Goal: Task Accomplishment & Management: Manage account settings

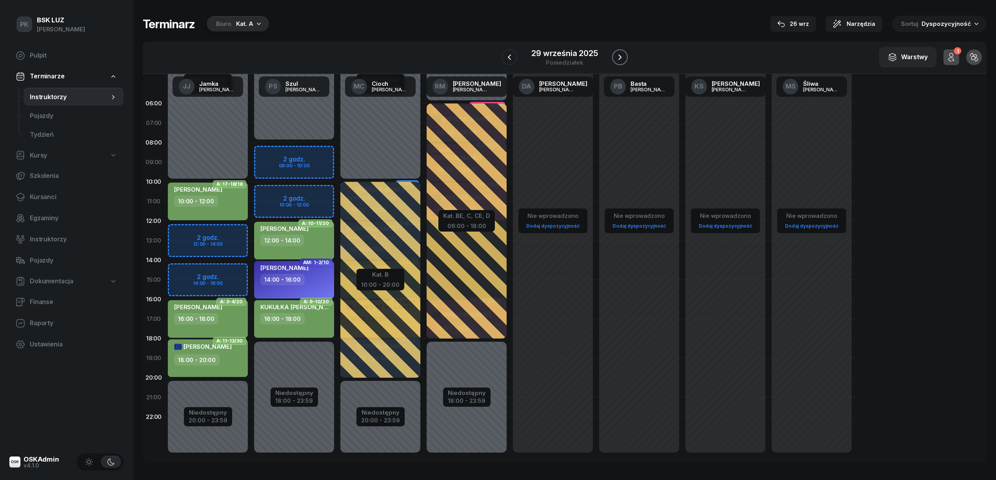
click at [620, 57] on icon "button" at bounding box center [619, 56] width 3 height 5
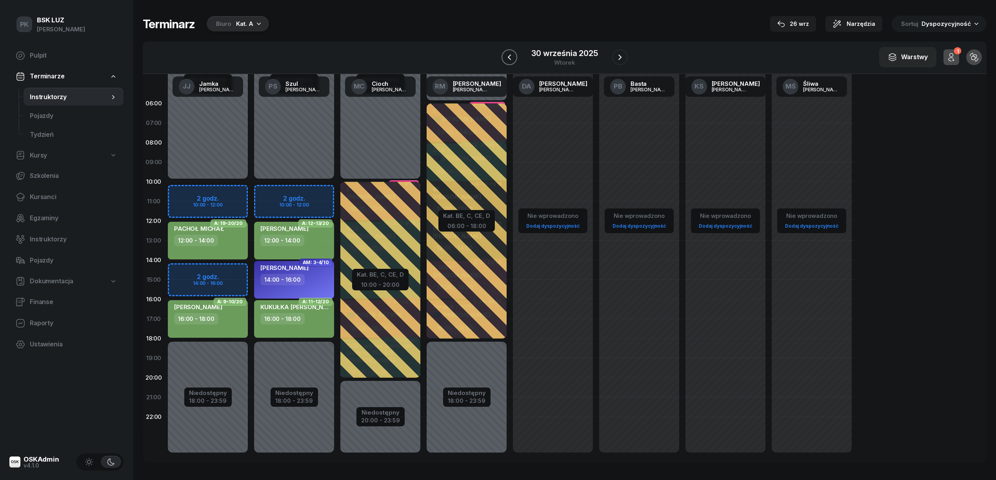
click at [513, 58] on icon "button" at bounding box center [508, 57] width 9 height 9
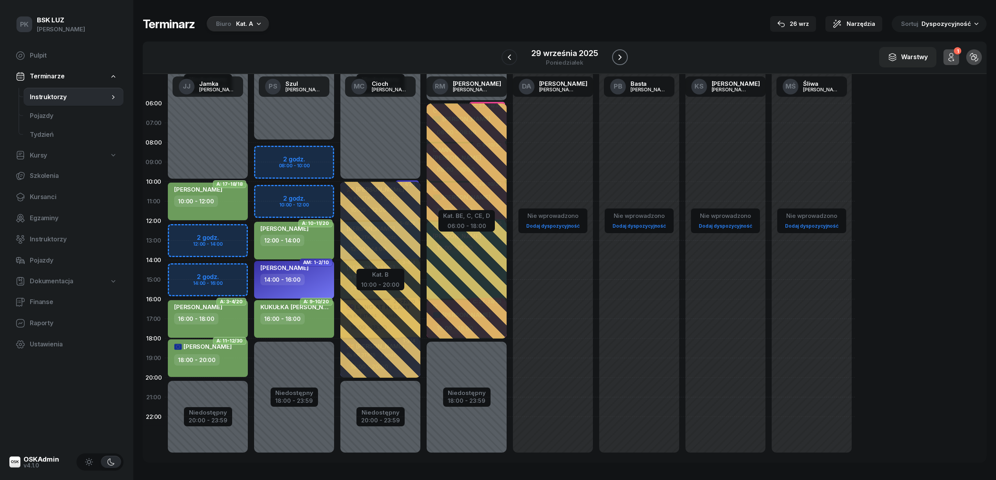
click at [615, 61] on icon "button" at bounding box center [619, 57] width 9 height 9
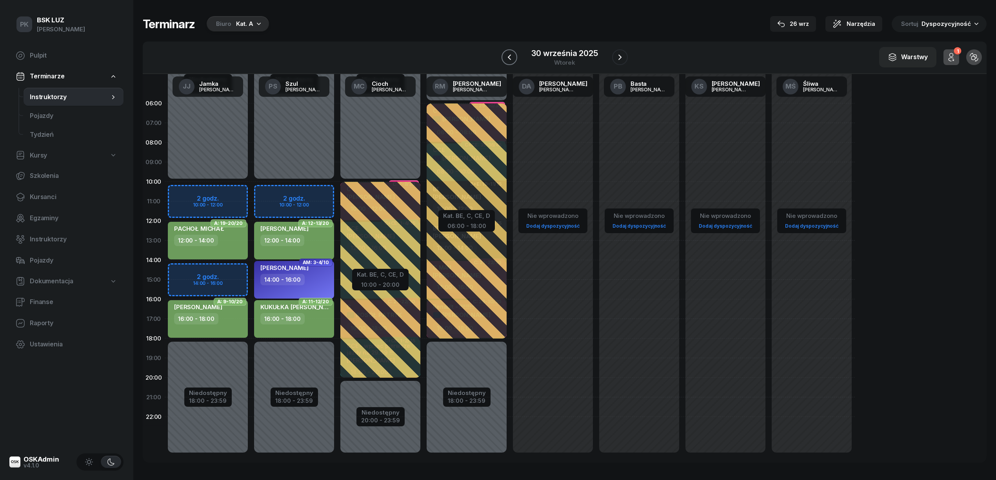
click at [512, 56] on icon "button" at bounding box center [508, 57] width 9 height 9
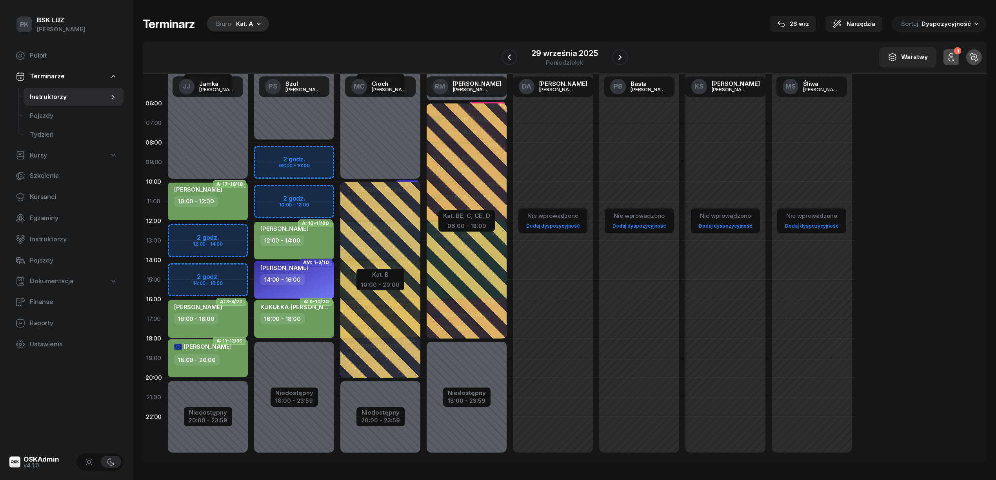
click at [608, 58] on div "29 września 2025 poniedziałek" at bounding box center [564, 57] width 126 height 22
click at [618, 59] on icon "button" at bounding box center [619, 56] width 3 height 5
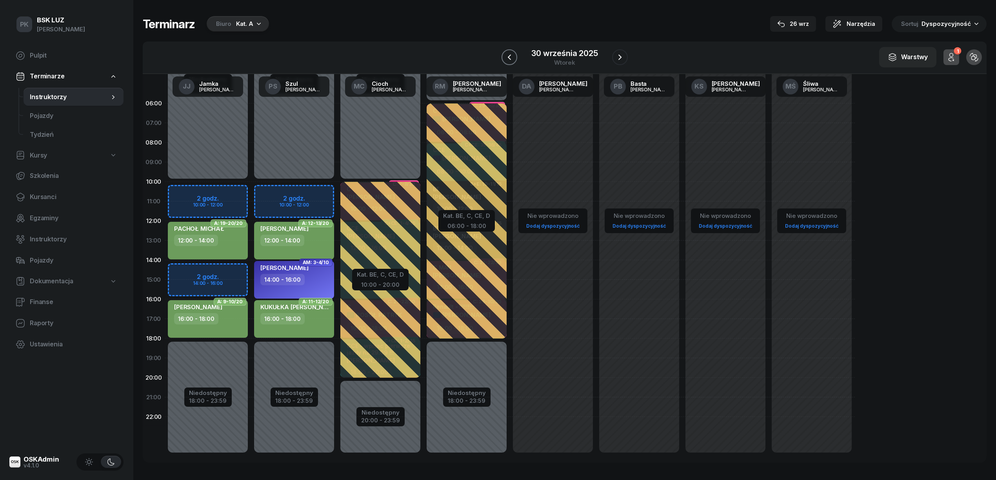
click at [509, 55] on icon "button" at bounding box center [508, 57] width 9 height 9
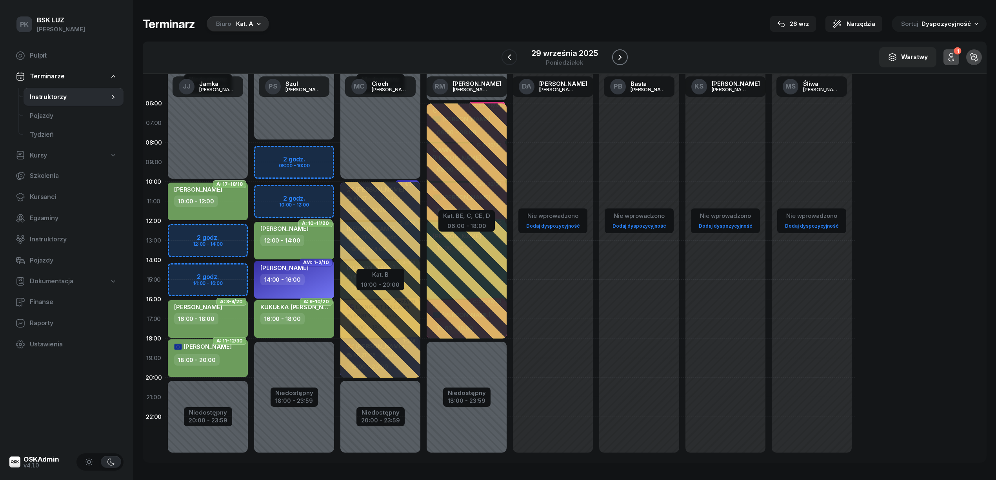
click at [613, 59] on button "button" at bounding box center [620, 57] width 16 height 16
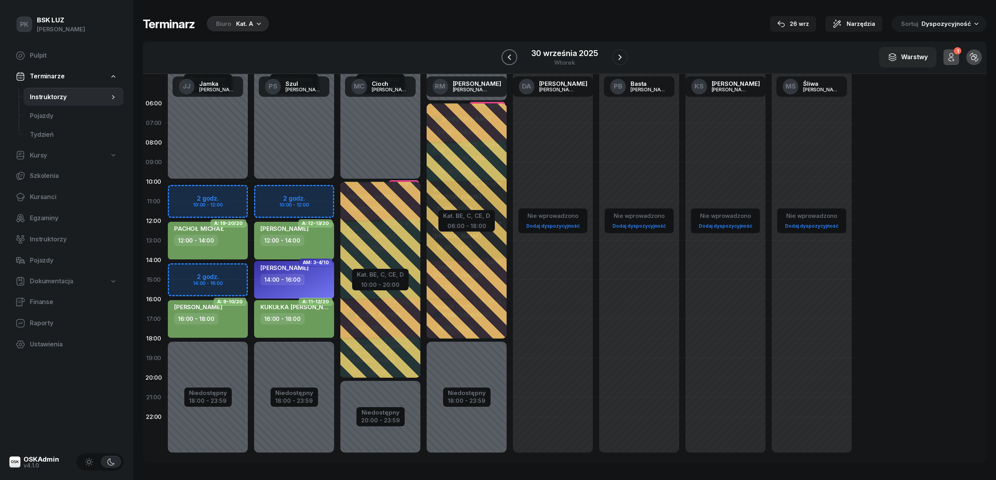
click at [508, 56] on icon "button" at bounding box center [508, 57] width 9 height 9
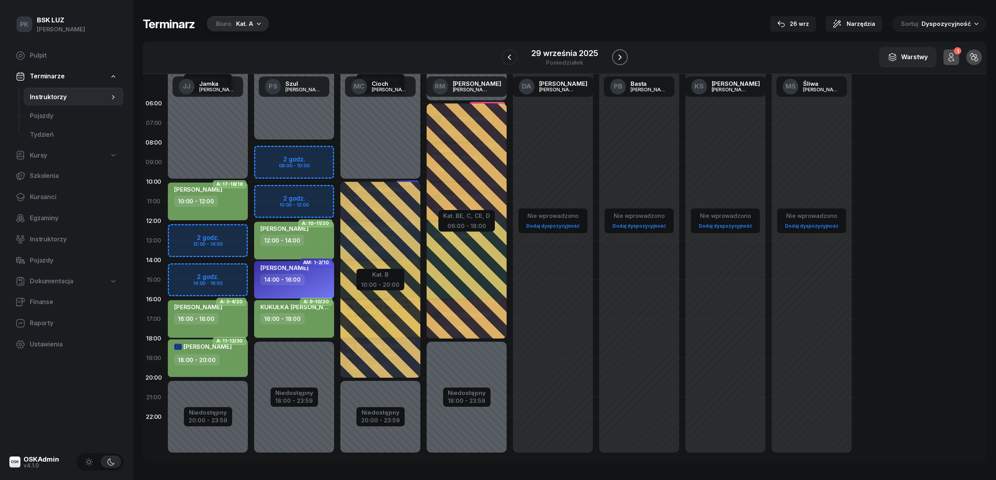
click at [620, 57] on icon "button" at bounding box center [619, 56] width 3 height 5
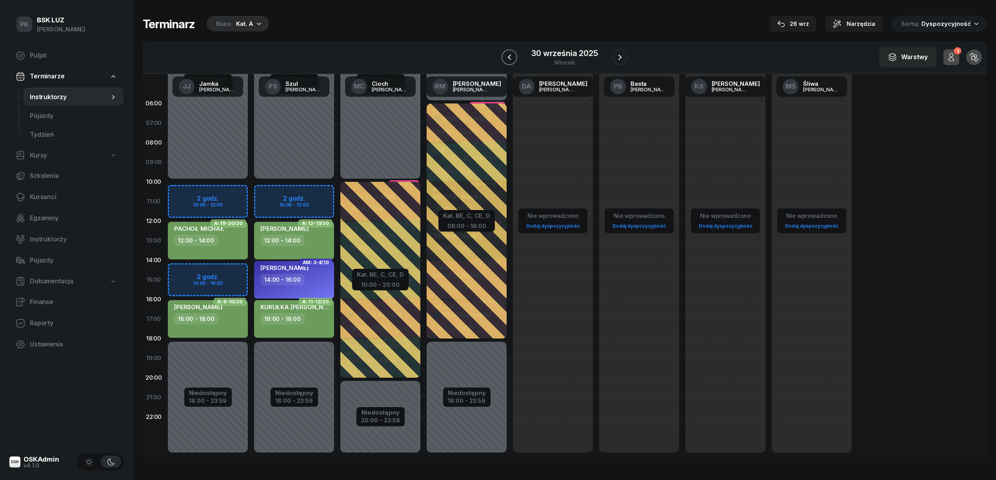
click at [513, 62] on icon "button" at bounding box center [508, 57] width 9 height 9
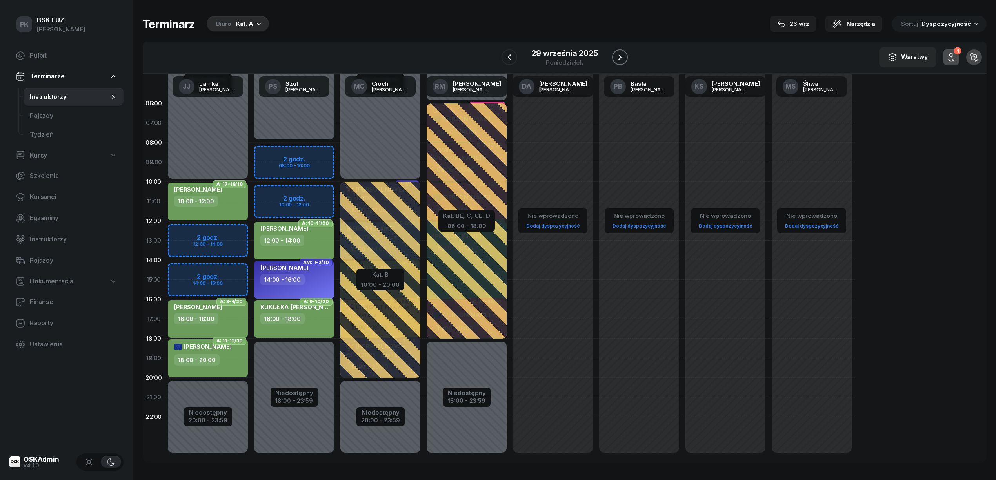
click at [620, 53] on icon "button" at bounding box center [619, 57] width 9 height 9
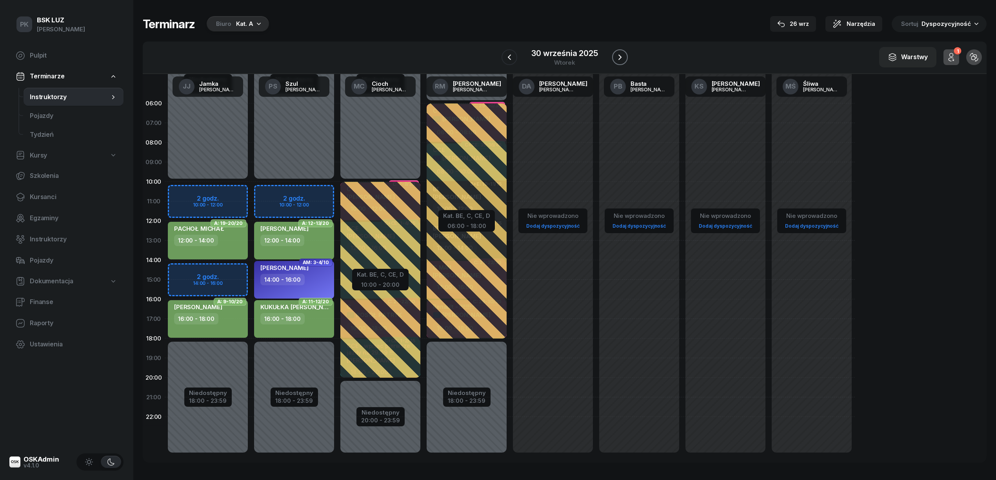
click at [619, 53] on icon "button" at bounding box center [619, 57] width 9 height 9
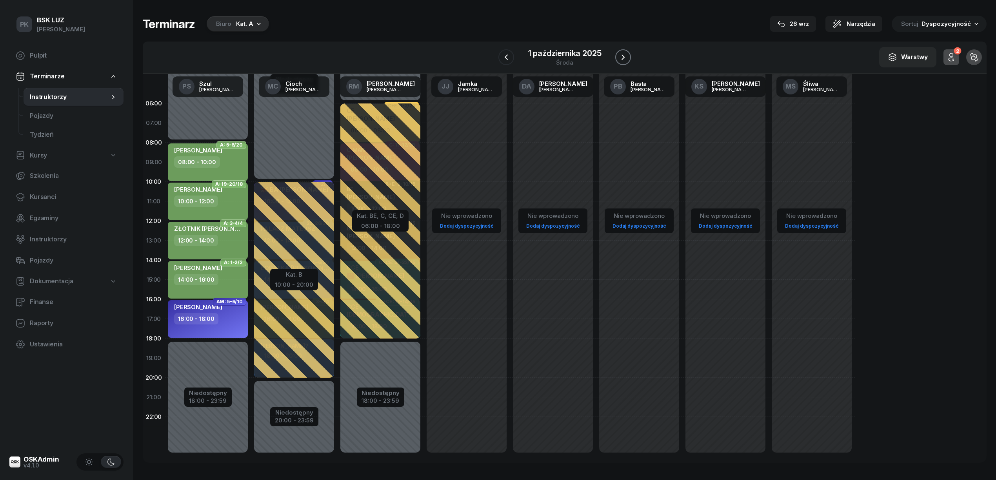
click at [619, 53] on icon "button" at bounding box center [622, 57] width 9 height 9
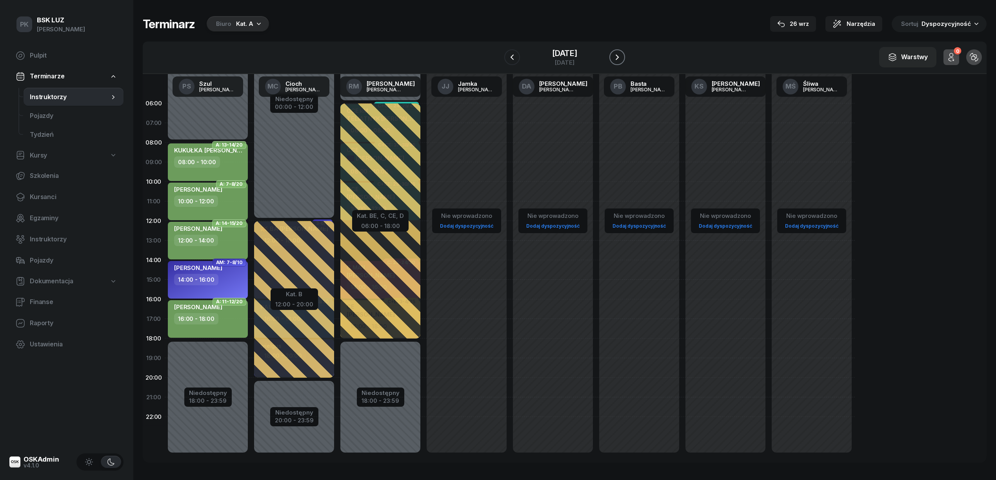
click at [619, 53] on icon "button" at bounding box center [616, 57] width 9 height 9
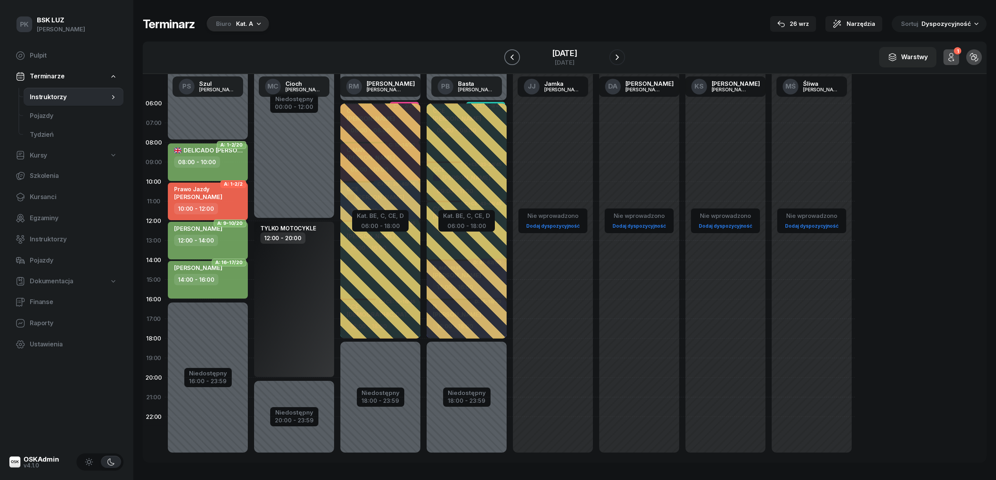
click at [508, 57] on icon "button" at bounding box center [511, 57] width 9 height 9
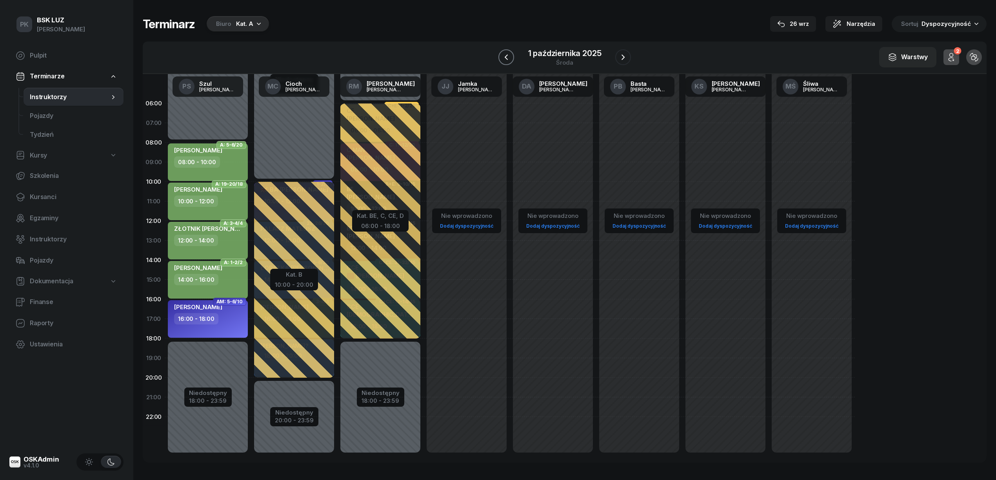
click at [503, 56] on icon "button" at bounding box center [505, 57] width 9 height 9
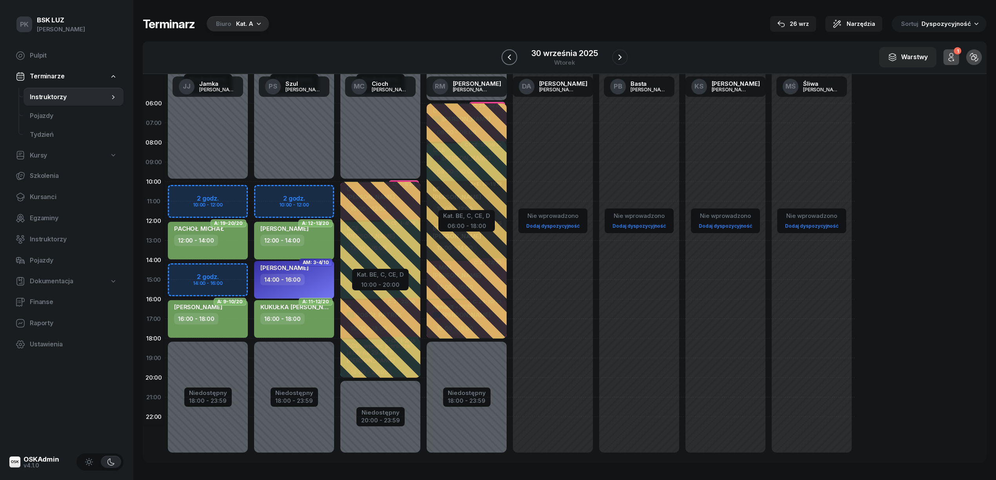
click at [513, 56] on icon "button" at bounding box center [508, 57] width 9 height 9
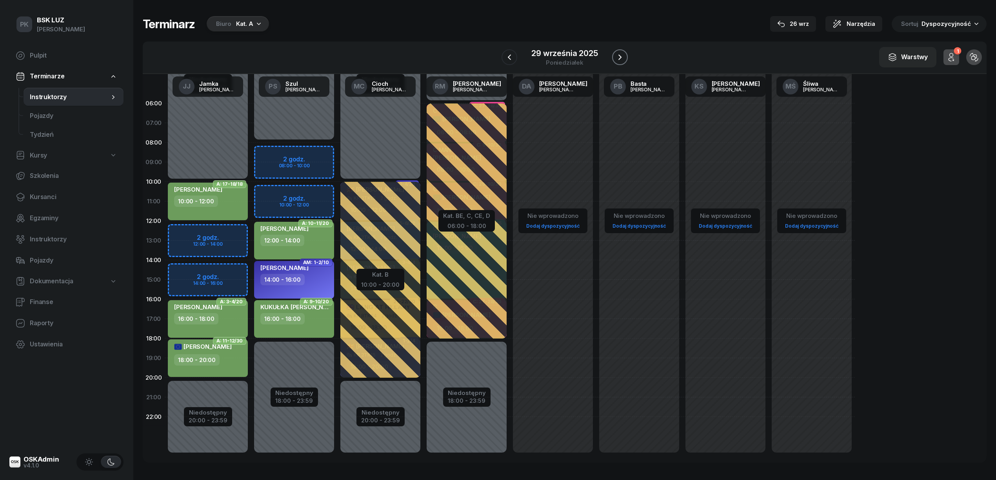
click at [619, 56] on icon "button" at bounding box center [619, 56] width 3 height 5
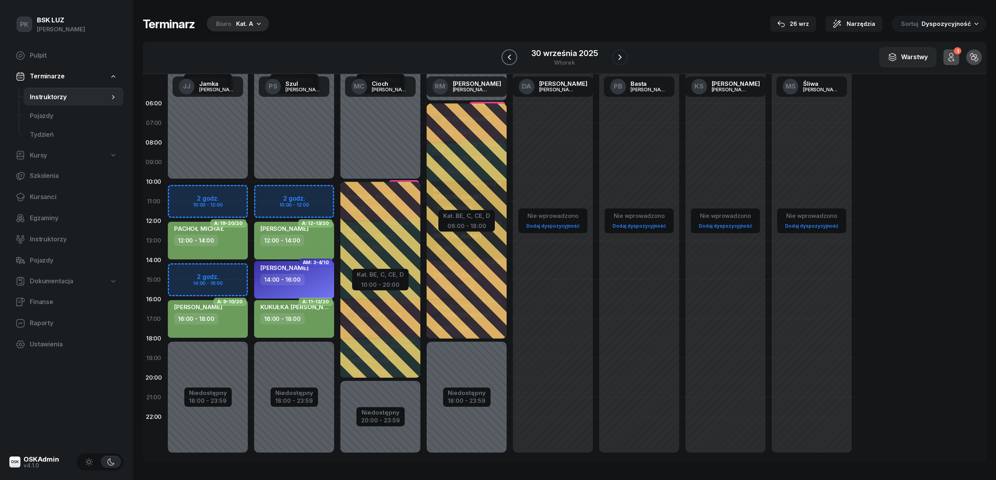
click at [508, 59] on icon "button" at bounding box center [508, 57] width 9 height 9
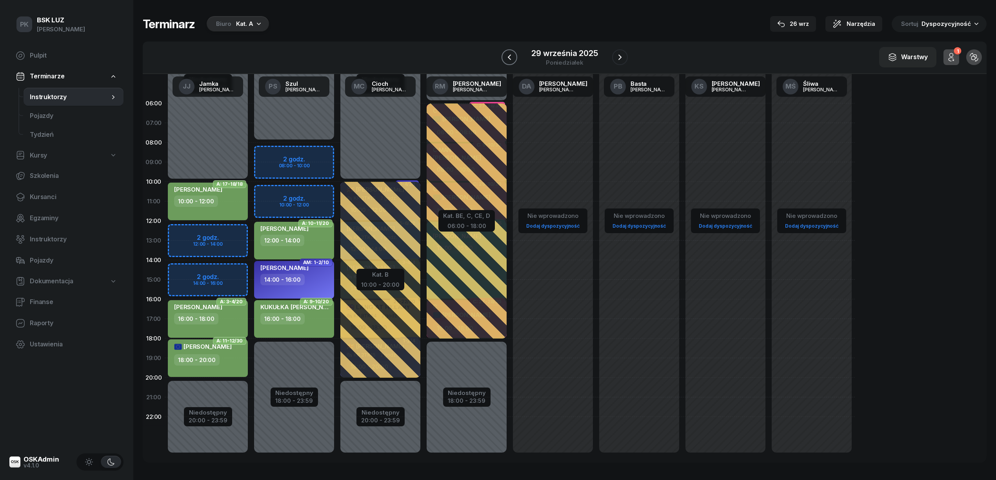
click at [513, 57] on icon "button" at bounding box center [508, 57] width 9 height 9
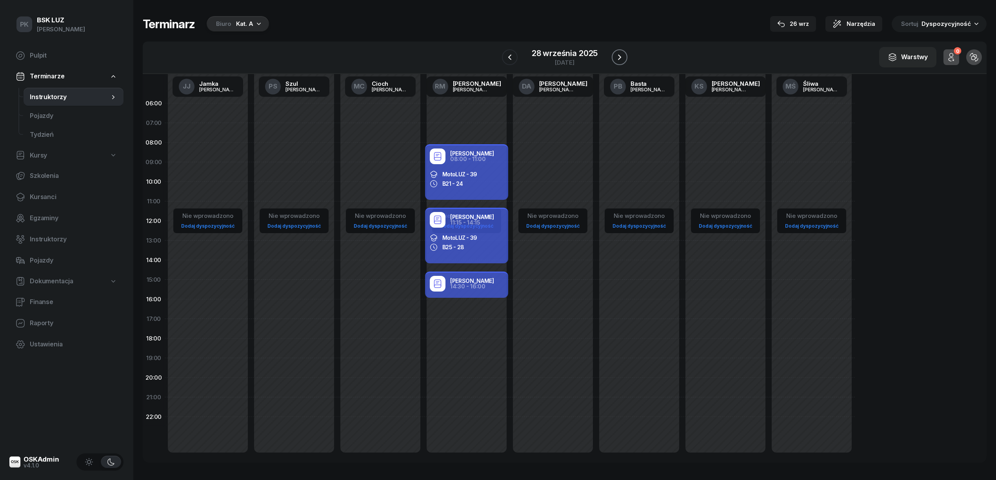
click at [613, 60] on button "button" at bounding box center [619, 57] width 16 height 16
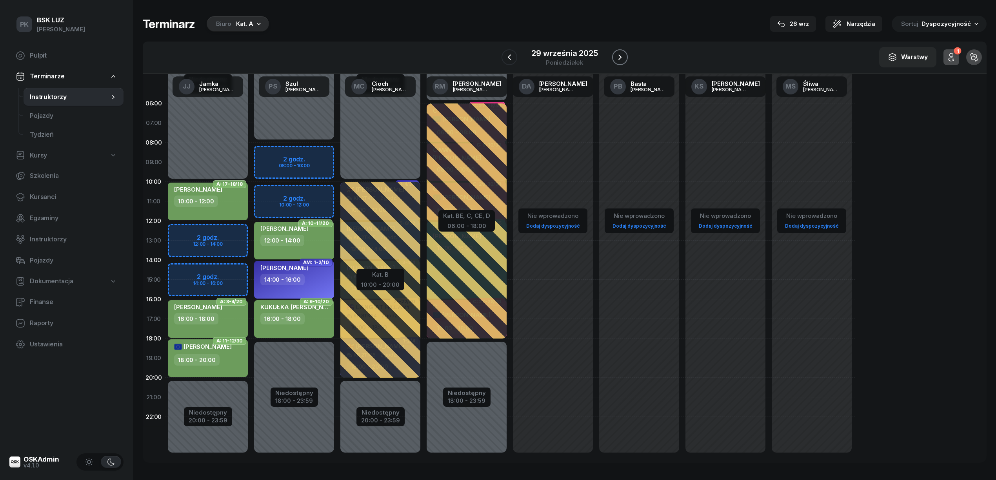
click at [617, 58] on icon "button" at bounding box center [619, 57] width 9 height 9
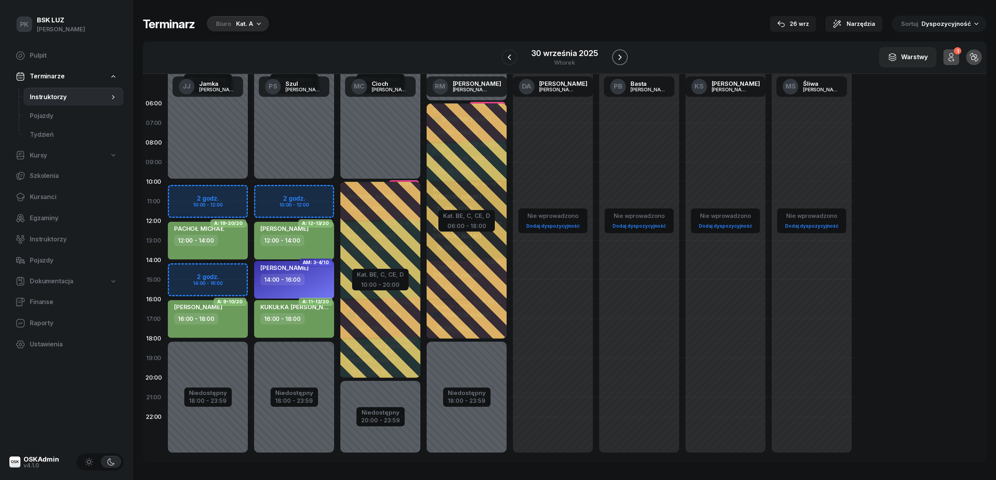
click at [617, 58] on icon "button" at bounding box center [619, 57] width 9 height 9
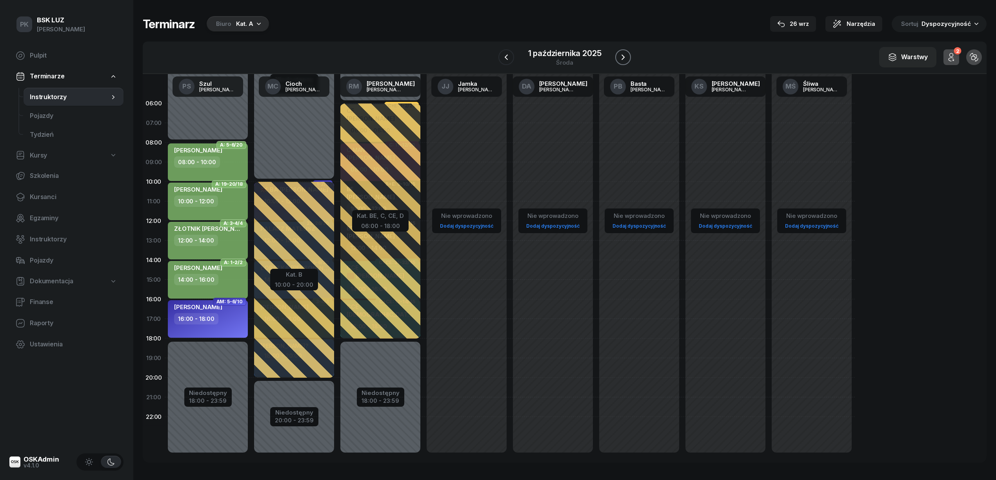
click at [617, 58] on button "button" at bounding box center [623, 57] width 16 height 16
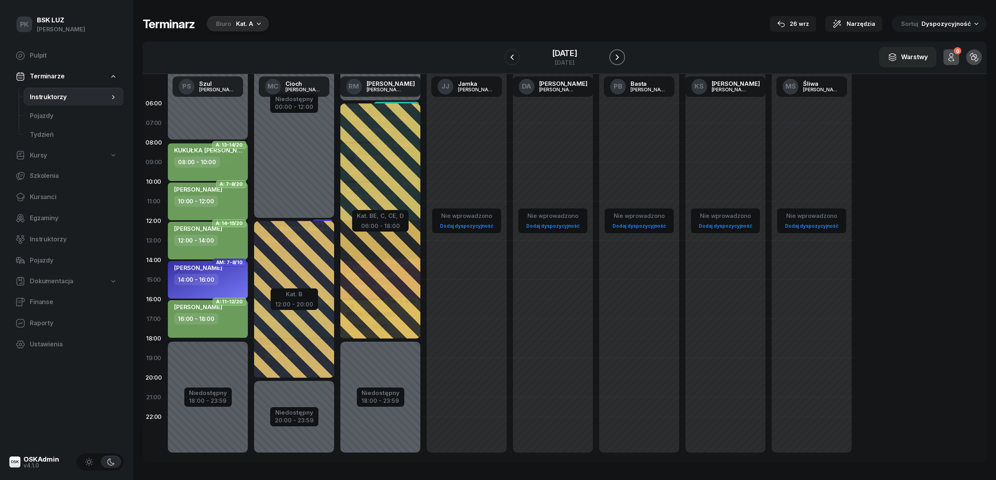
click at [617, 58] on button "button" at bounding box center [617, 57] width 16 height 16
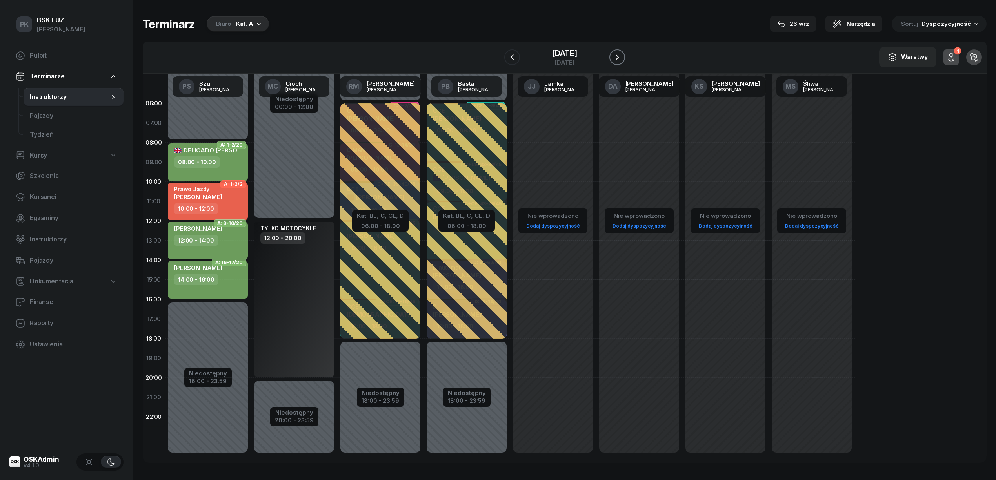
click at [617, 58] on button "button" at bounding box center [617, 57] width 16 height 16
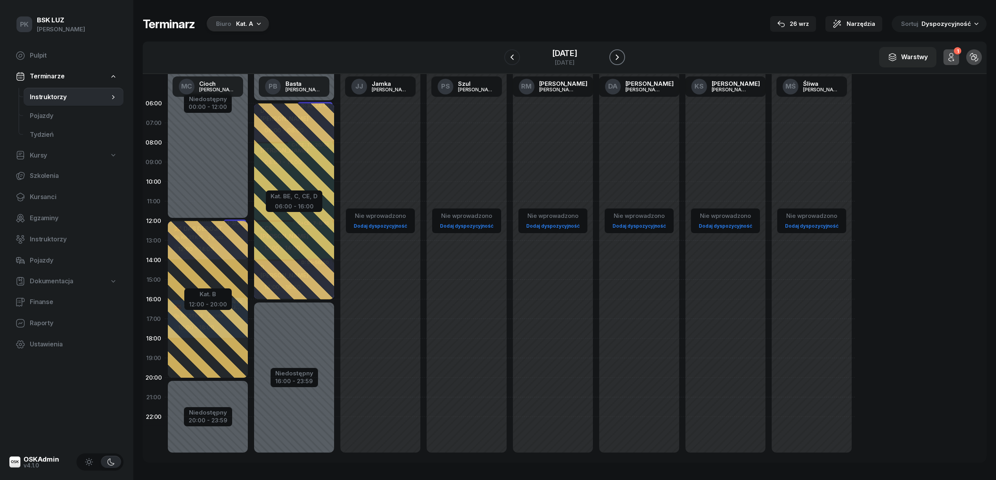
click at [617, 58] on button "button" at bounding box center [617, 57] width 16 height 16
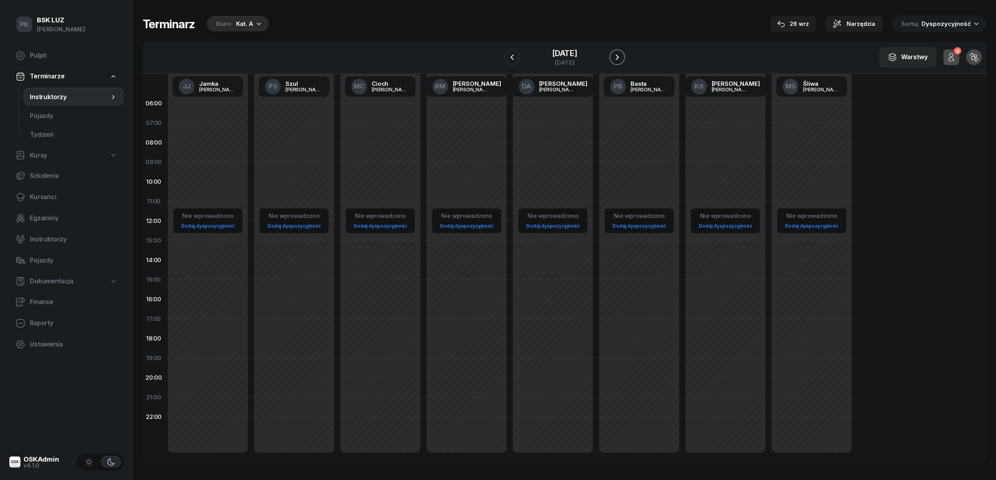
click at [617, 58] on button "button" at bounding box center [617, 57] width 16 height 16
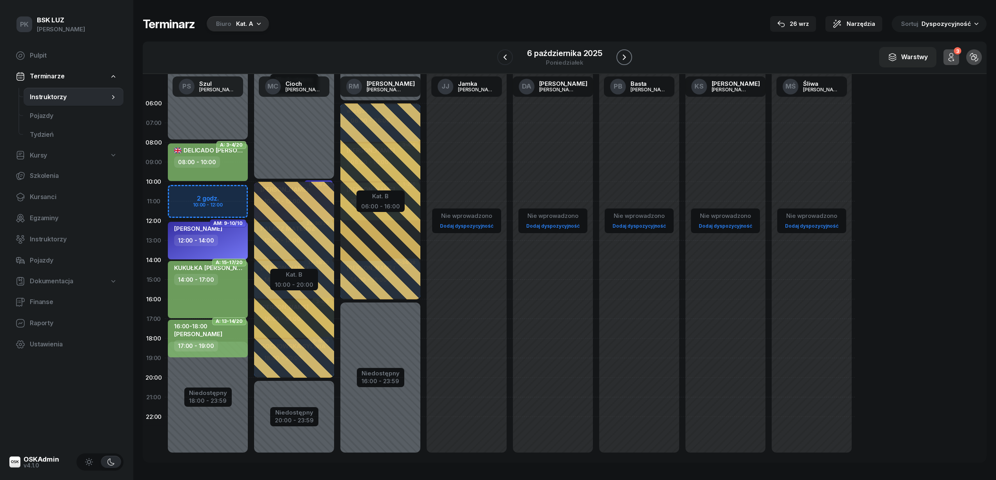
click at [617, 58] on button "button" at bounding box center [624, 57] width 16 height 16
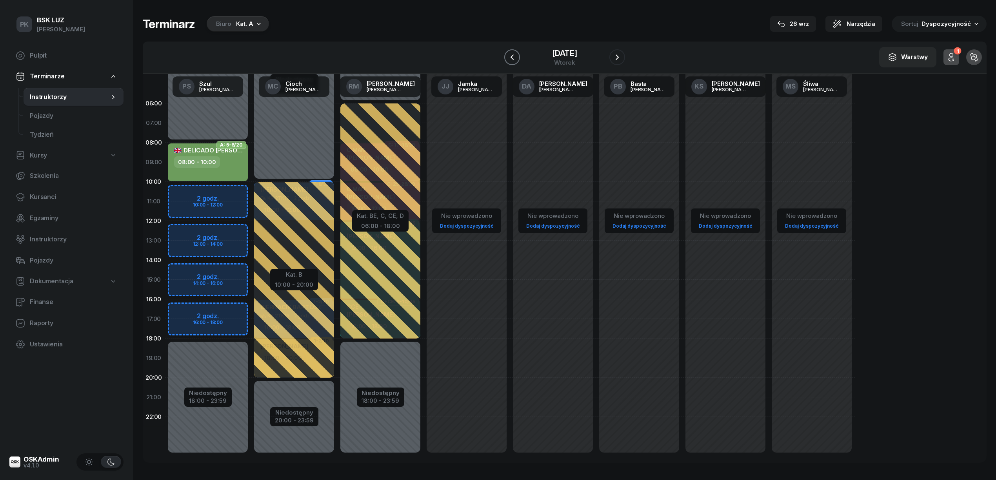
click at [508, 54] on icon "button" at bounding box center [511, 57] width 9 height 9
click at [508, 54] on icon "button" at bounding box center [504, 57] width 9 height 9
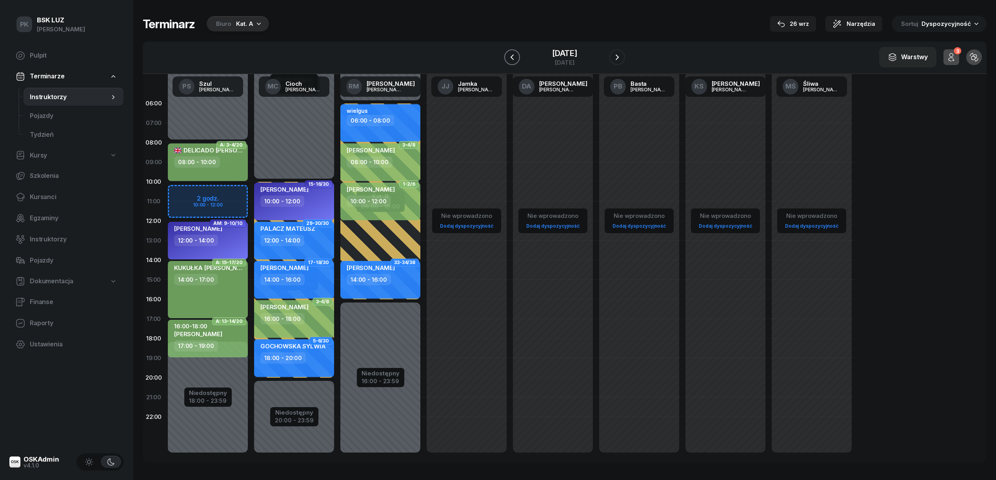
click at [508, 54] on icon "button" at bounding box center [511, 57] width 9 height 9
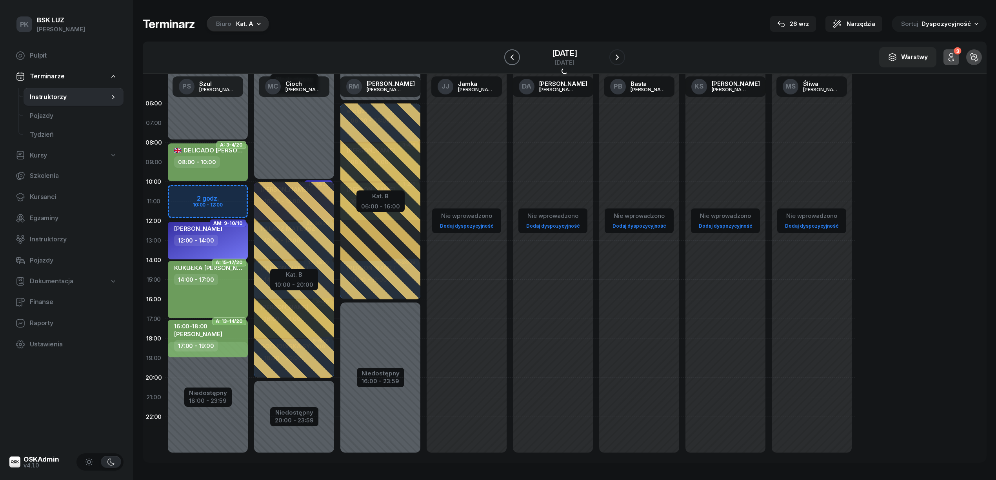
click at [508, 54] on icon "button" at bounding box center [511, 57] width 9 height 9
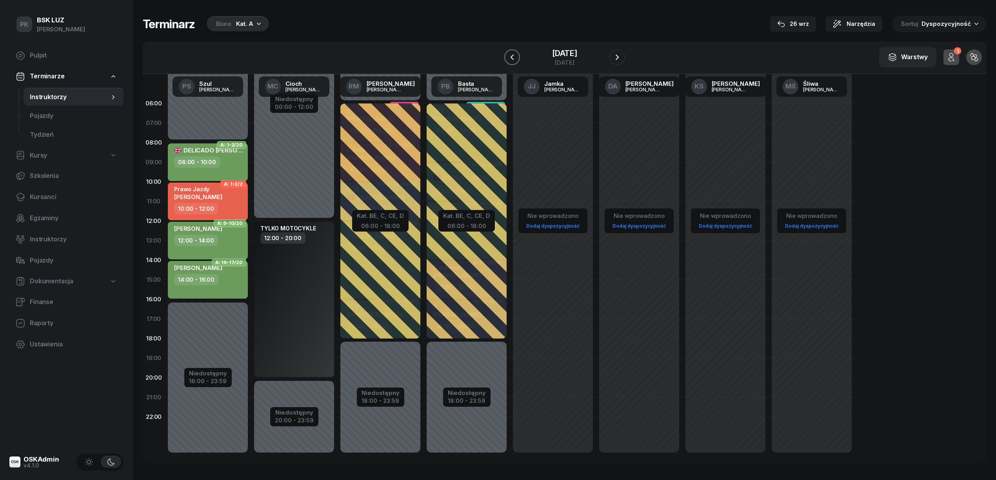
click at [508, 54] on icon "button" at bounding box center [511, 57] width 9 height 9
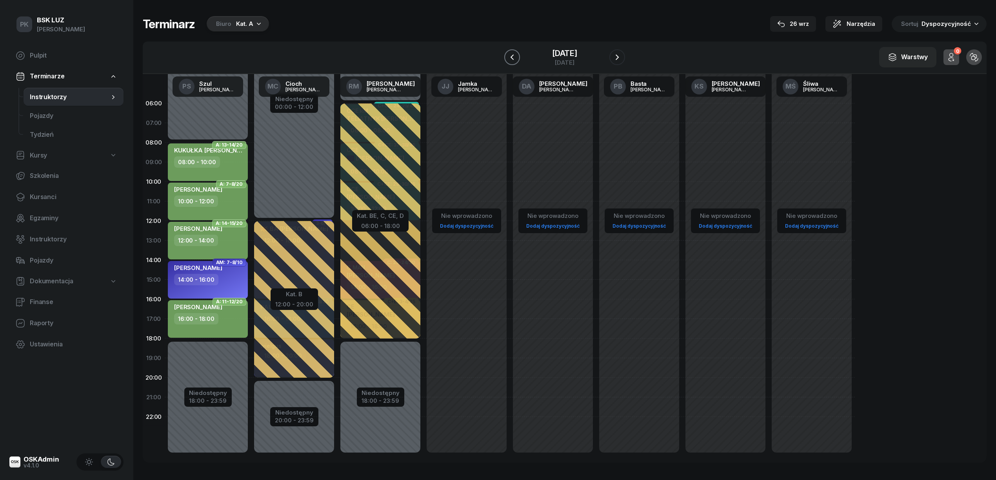
click at [508, 54] on icon "button" at bounding box center [511, 57] width 9 height 9
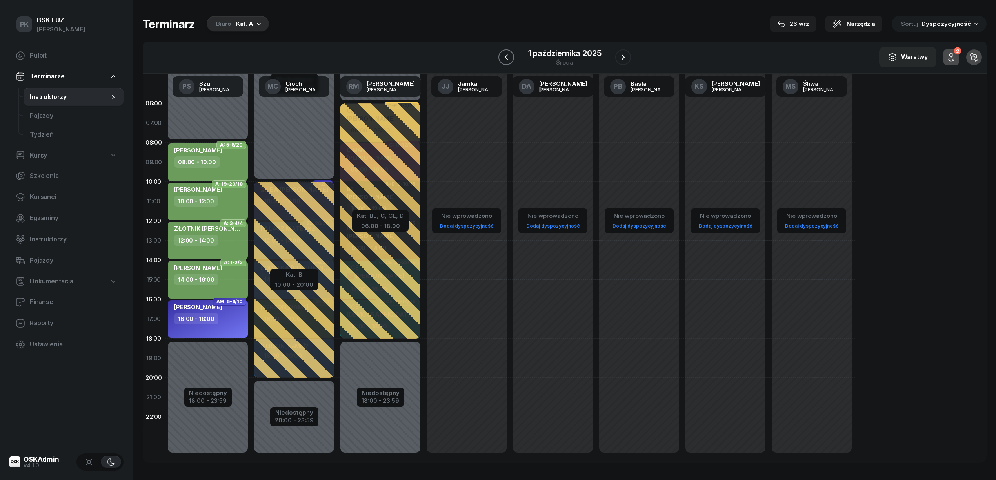
click at [508, 54] on icon "button" at bounding box center [505, 57] width 9 height 9
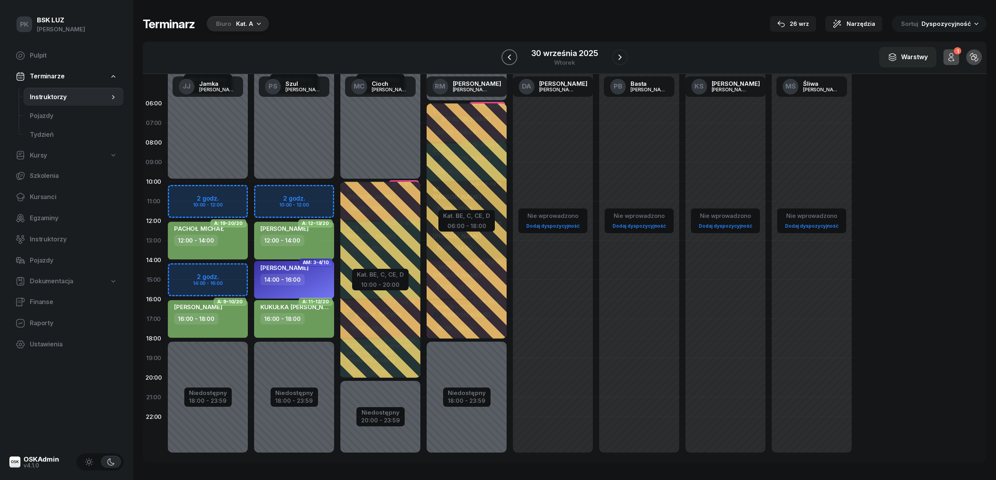
click at [513, 57] on icon "button" at bounding box center [508, 57] width 9 height 9
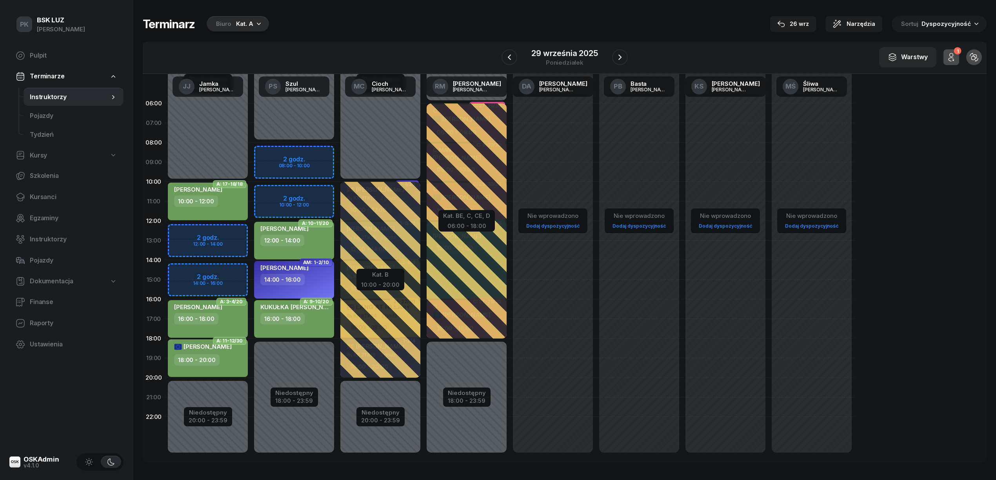
click at [117, 281] on link "Dokumentacja" at bounding box center [66, 281] width 114 height 18
click at [568, 51] on div "29 września 2025" at bounding box center [564, 53] width 66 height 8
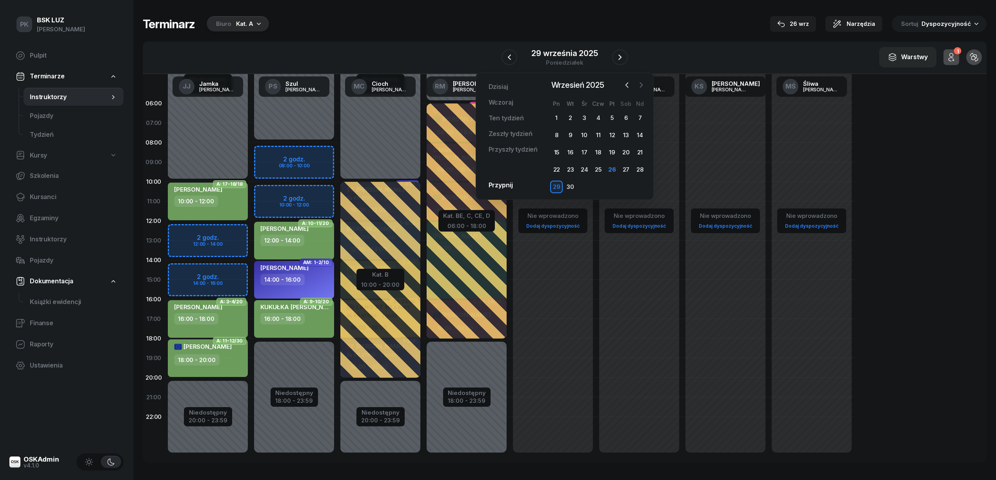
click at [639, 80] on button "button" at bounding box center [641, 85] width 12 height 12
click at [623, 115] on div "4" at bounding box center [626, 118] width 13 height 13
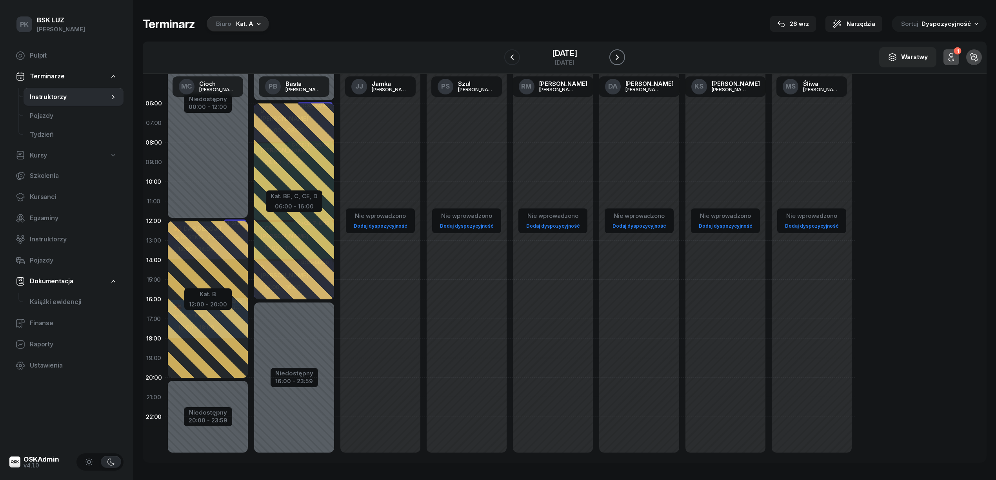
click at [619, 57] on icon "button" at bounding box center [616, 56] width 3 height 5
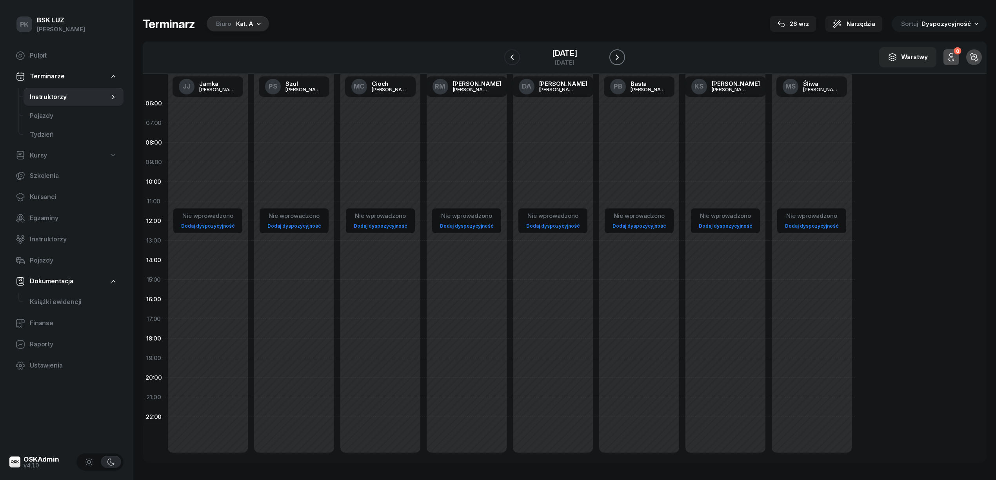
click at [619, 57] on icon "button" at bounding box center [616, 56] width 3 height 5
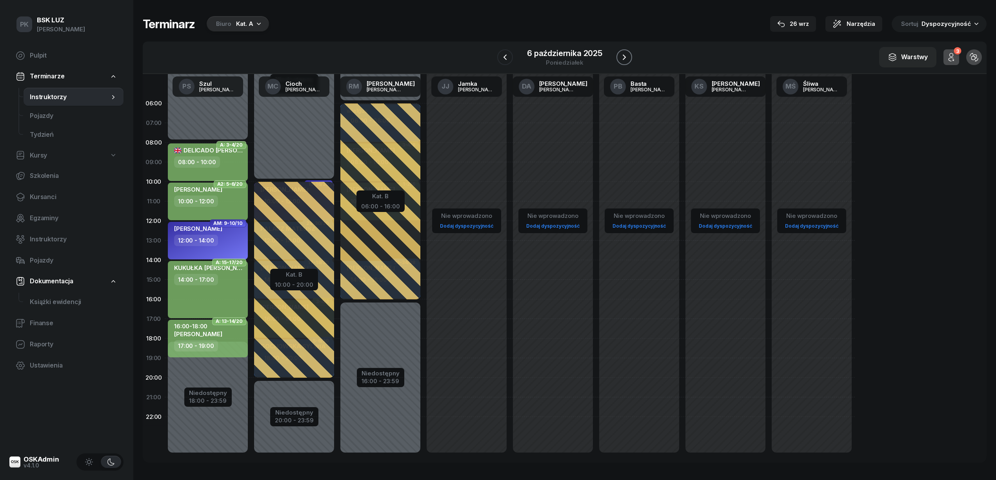
click at [625, 57] on icon "button" at bounding box center [623, 56] width 3 height 5
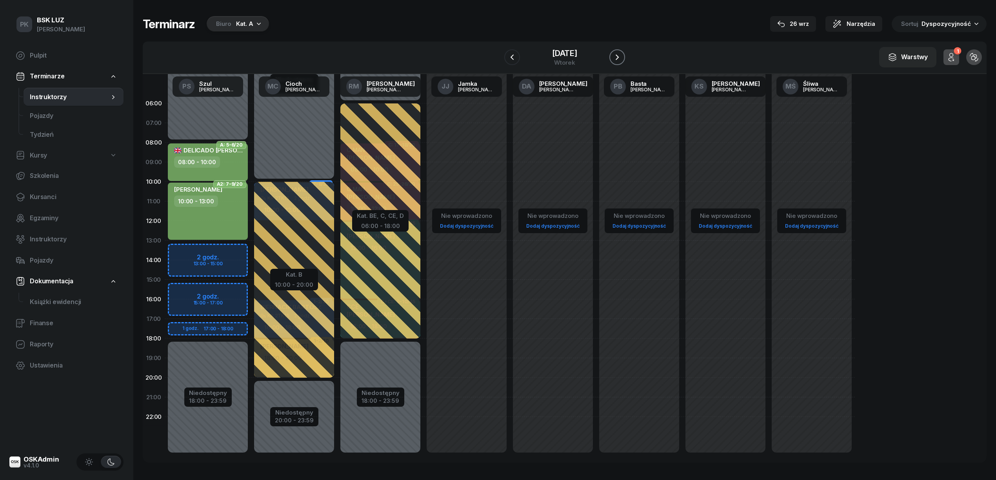
click at [622, 57] on icon "button" at bounding box center [616, 57] width 9 height 9
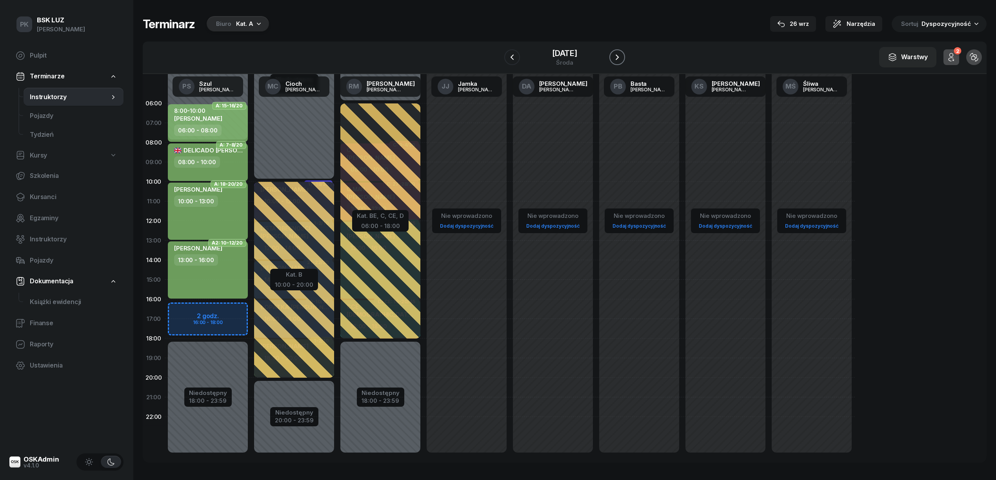
click at [619, 57] on icon "button" at bounding box center [616, 56] width 3 height 5
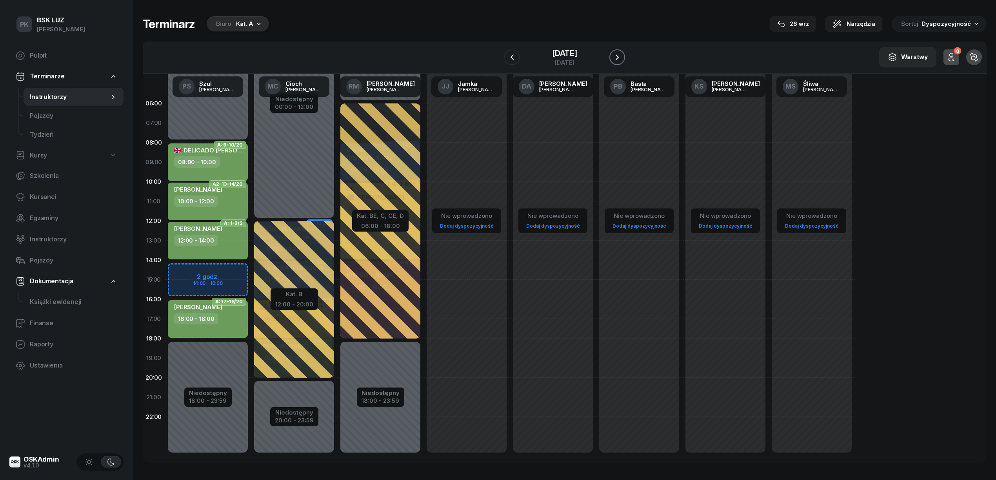
click at [619, 57] on icon "button" at bounding box center [616, 56] width 3 height 5
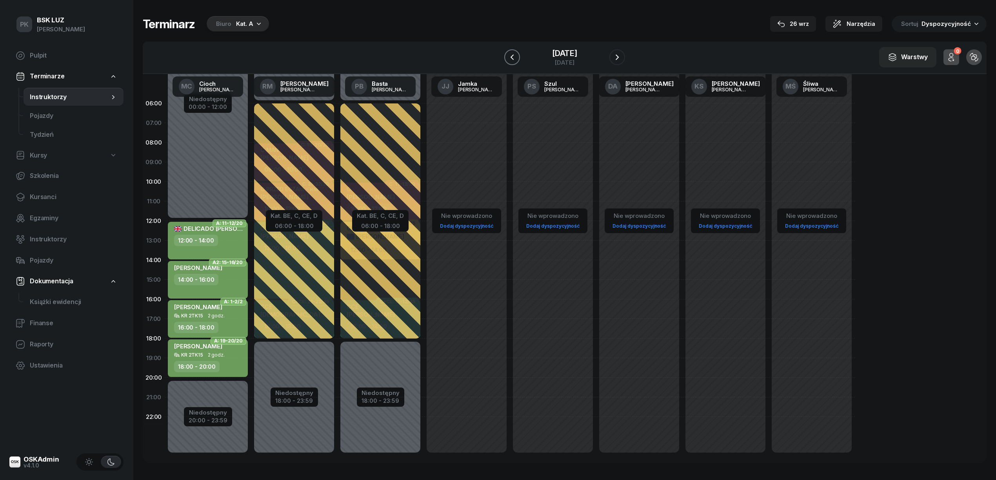
click at [507, 55] on icon "button" at bounding box center [511, 57] width 9 height 9
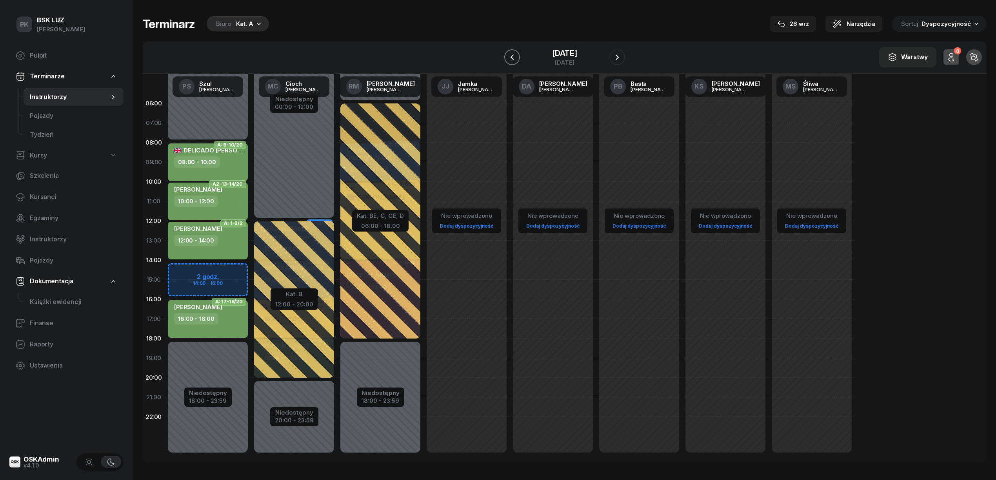
click at [507, 55] on icon "button" at bounding box center [511, 57] width 9 height 9
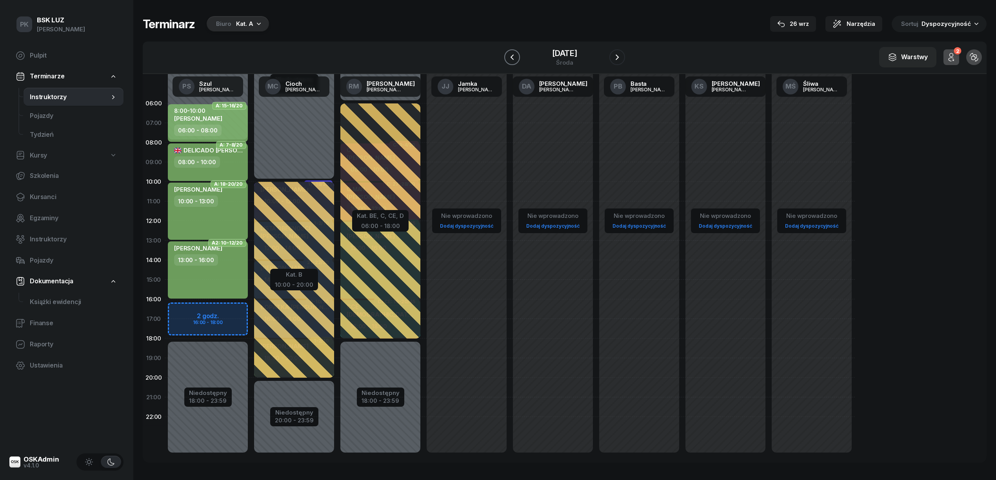
click at [507, 55] on icon "button" at bounding box center [511, 57] width 9 height 9
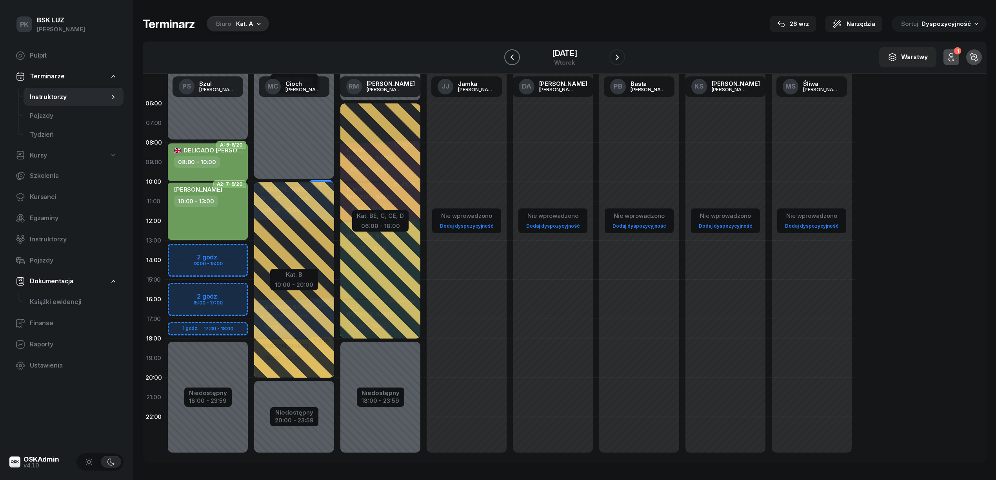
click at [507, 55] on icon "button" at bounding box center [511, 57] width 9 height 9
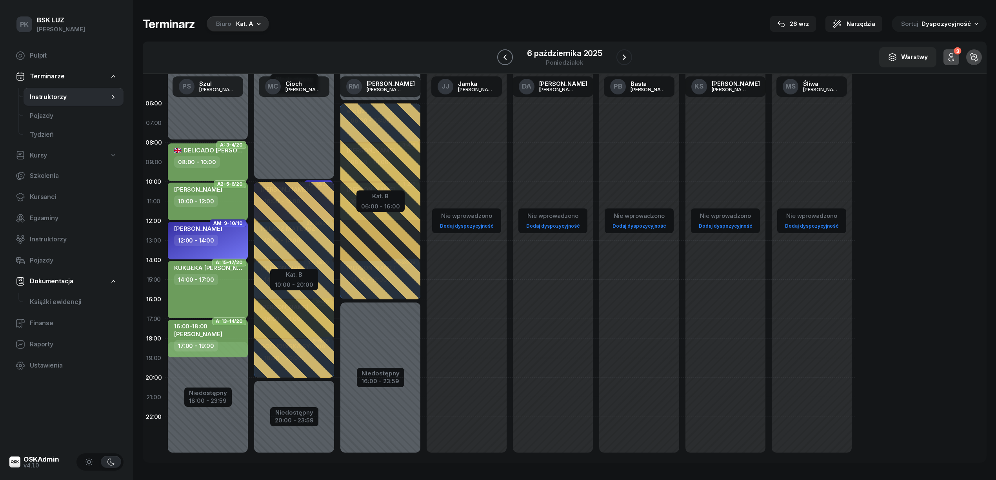
click at [502, 55] on icon "button" at bounding box center [504, 57] width 9 height 9
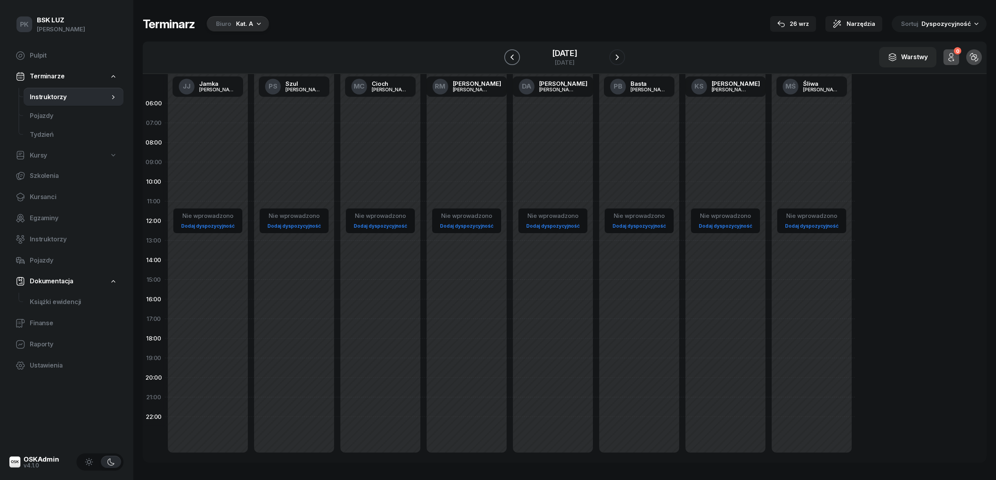
click at [507, 55] on icon "button" at bounding box center [511, 57] width 9 height 9
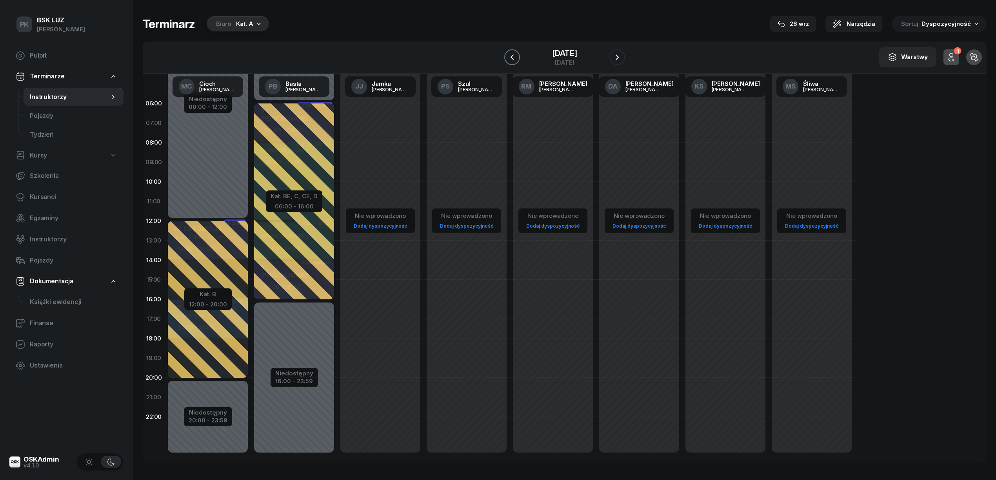
click at [507, 55] on icon "button" at bounding box center [511, 57] width 9 height 9
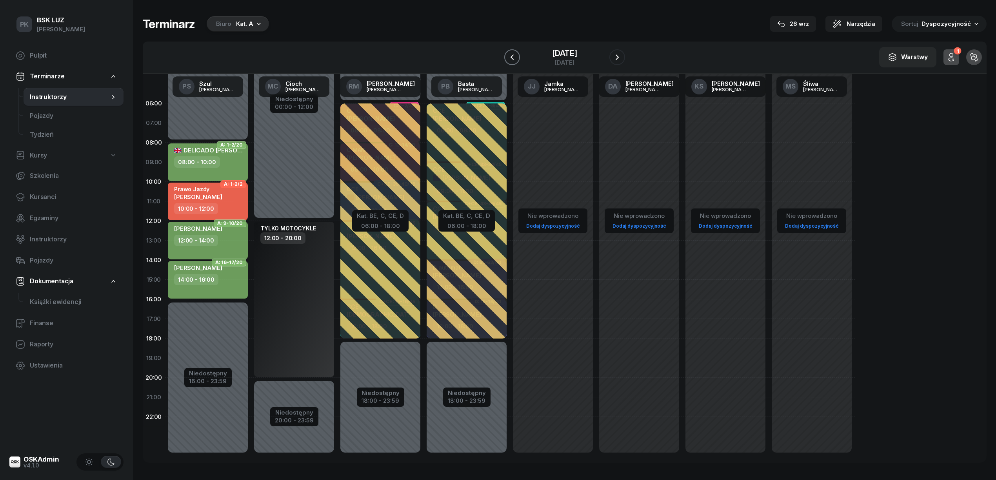
click at [507, 55] on icon "button" at bounding box center [511, 57] width 9 height 9
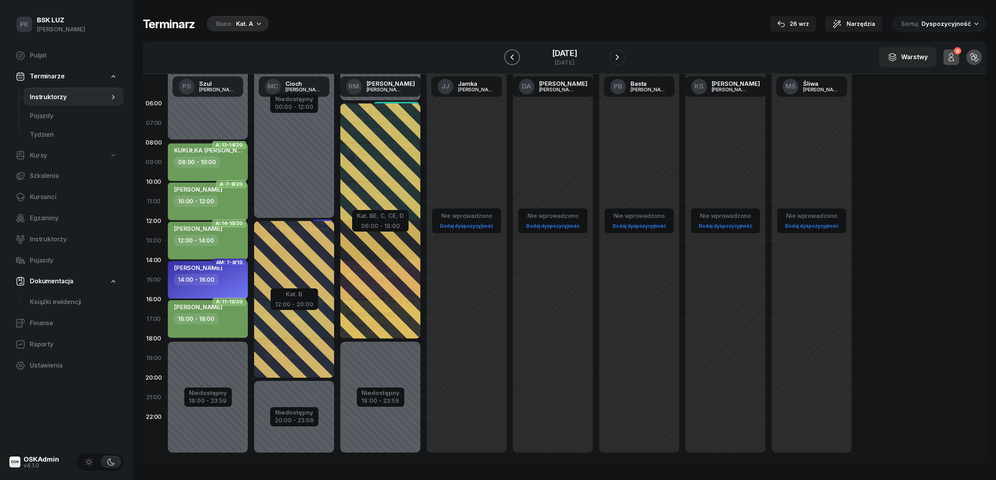
click at [507, 55] on icon "button" at bounding box center [511, 57] width 9 height 9
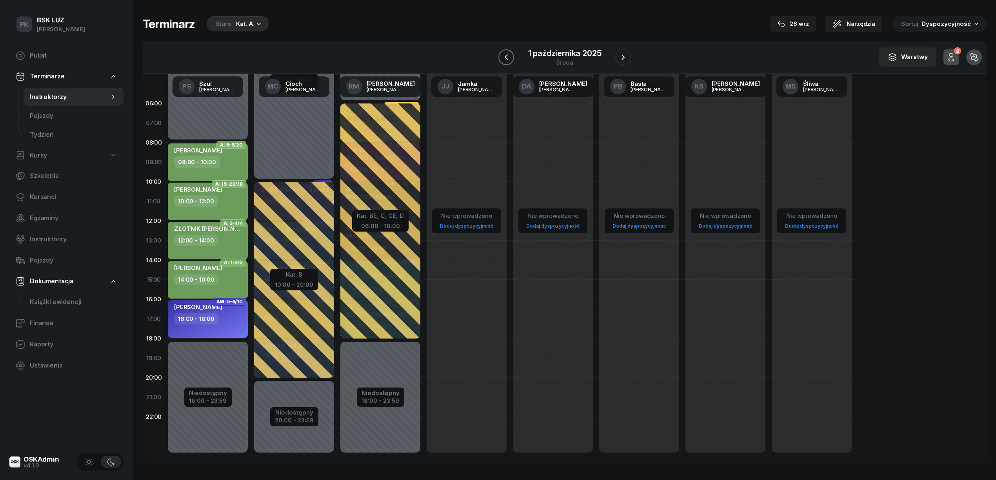
click at [502, 55] on icon "button" at bounding box center [505, 57] width 9 height 9
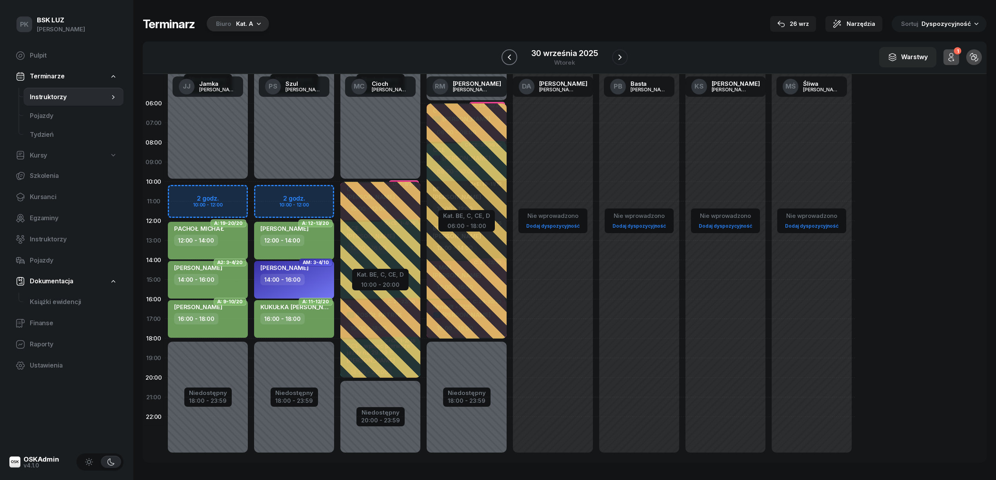
click at [502, 55] on button "button" at bounding box center [509, 57] width 16 height 16
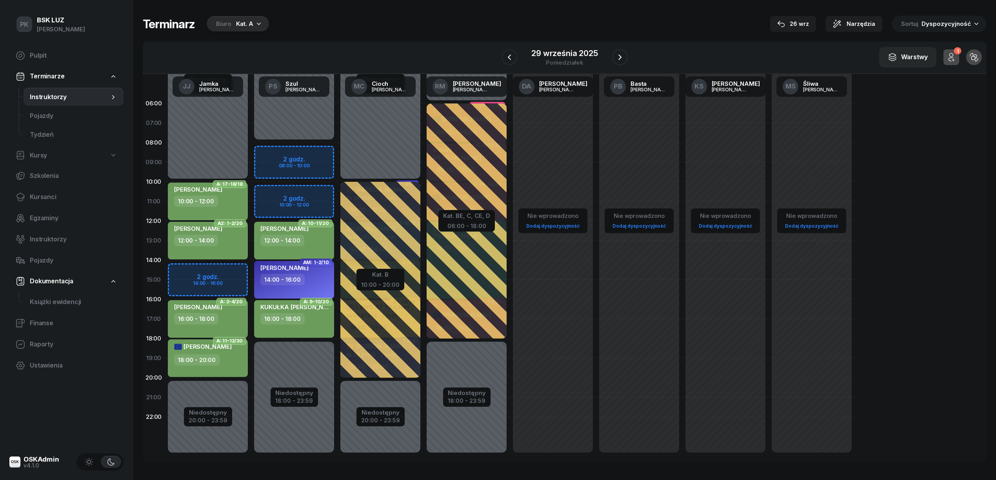
click at [610, 55] on div "29 września 2025 poniedziałek" at bounding box center [564, 57] width 126 height 22
click at [615, 56] on icon "button" at bounding box center [619, 57] width 9 height 9
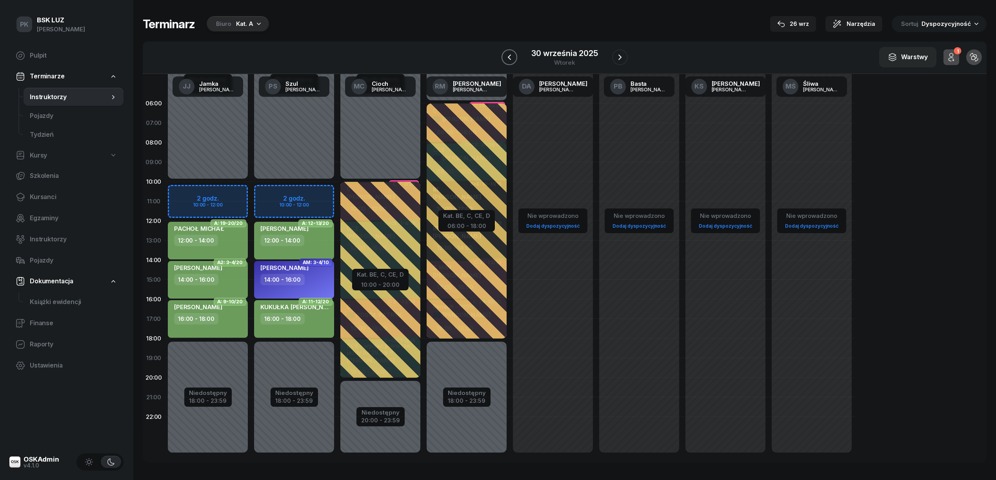
click at [513, 55] on icon "button" at bounding box center [508, 57] width 9 height 9
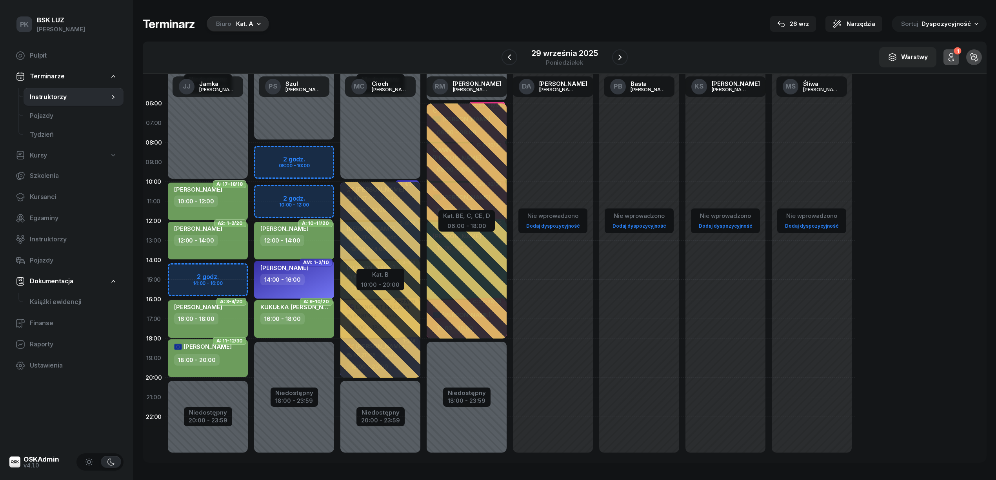
click at [232, 252] on div "SYNOWIEC JAKUB 12:00 - 14:00" at bounding box center [208, 241] width 80 height 38
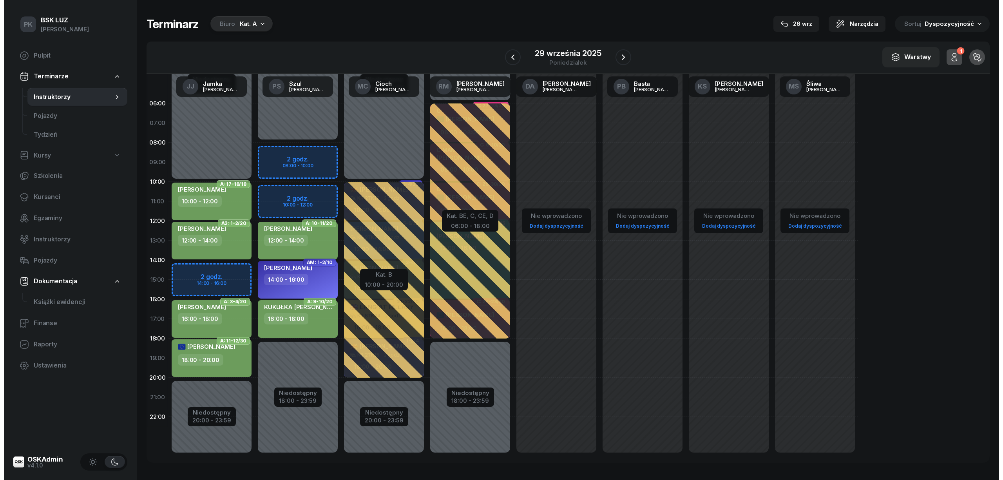
select select "12"
select select "14"
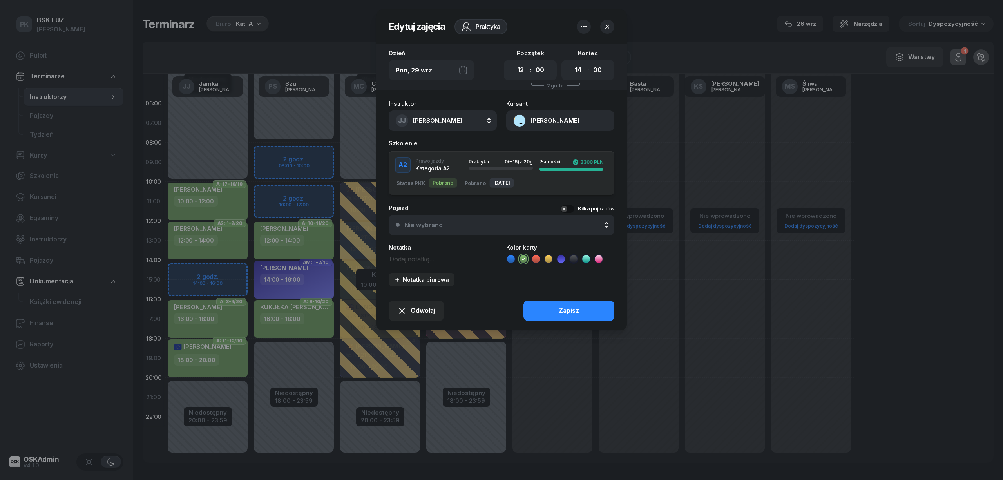
click at [513, 257] on icon at bounding box center [511, 259] width 8 height 8
click at [544, 308] on button "Zapisz" at bounding box center [569, 311] width 91 height 20
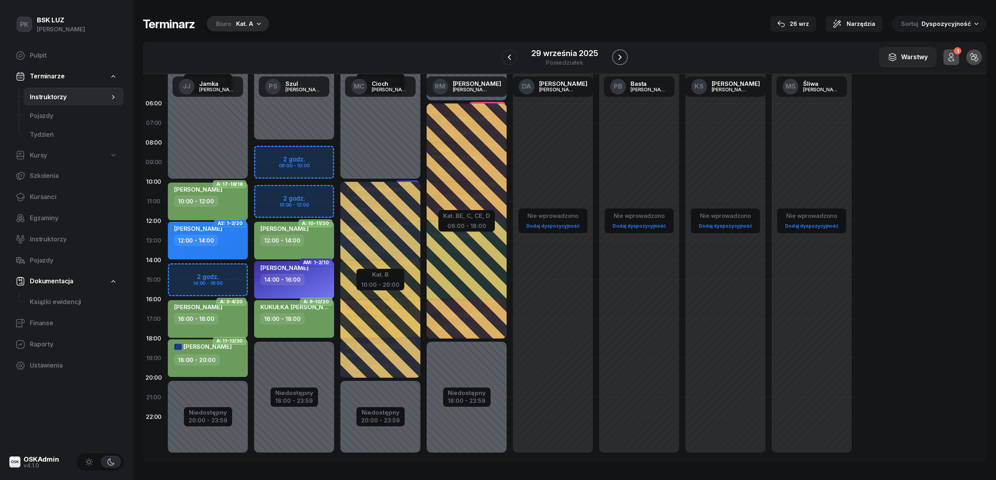
click at [617, 58] on icon "button" at bounding box center [619, 57] width 9 height 9
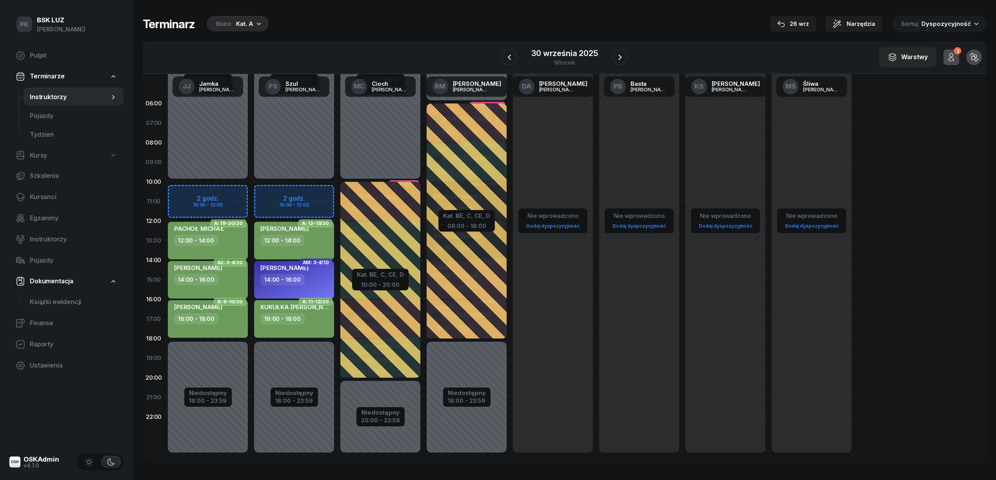
click at [223, 242] on div "12:00 - 14:00" at bounding box center [208, 240] width 69 height 11
select select "12"
select select "14"
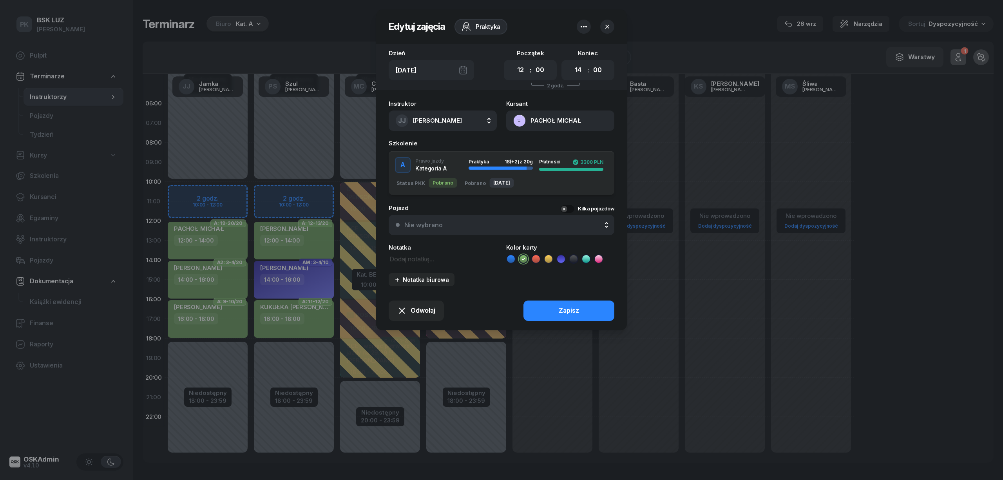
click at [508, 257] on icon at bounding box center [511, 259] width 8 height 8
click at [538, 306] on button "Zapisz" at bounding box center [569, 311] width 91 height 20
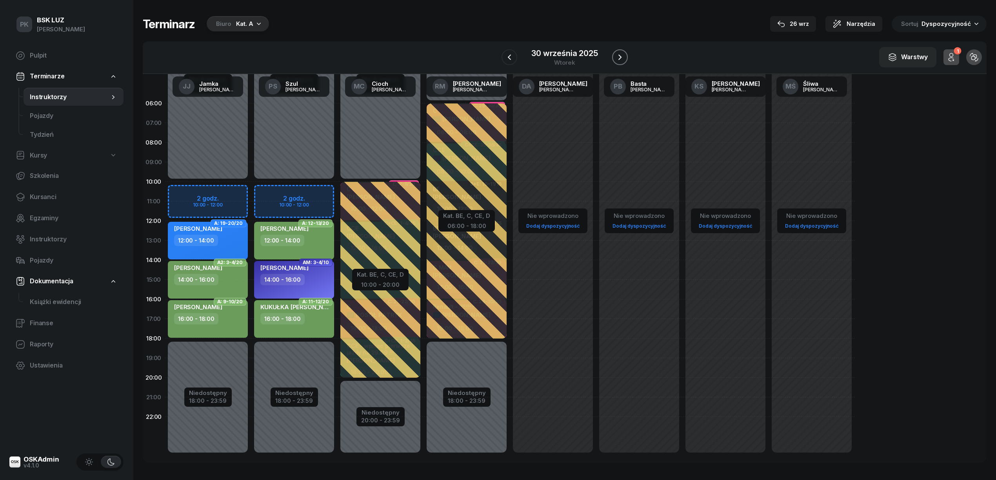
click at [620, 60] on icon "button" at bounding box center [619, 57] width 9 height 9
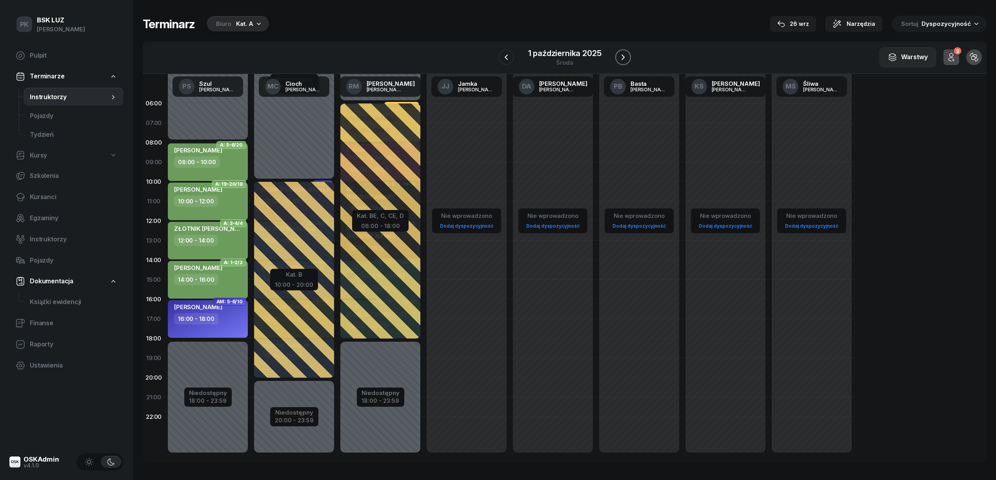
click at [617, 58] on button "button" at bounding box center [623, 57] width 16 height 16
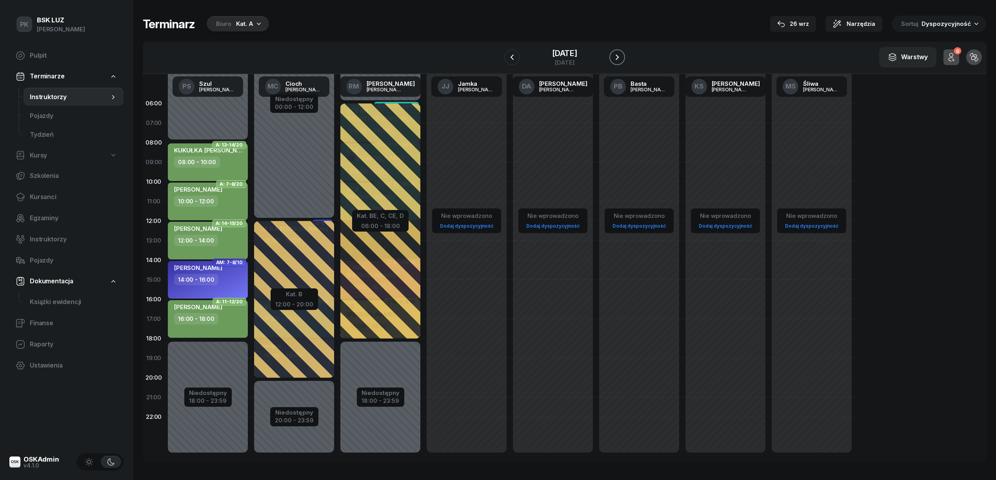
click at [617, 58] on button "button" at bounding box center [617, 57] width 16 height 16
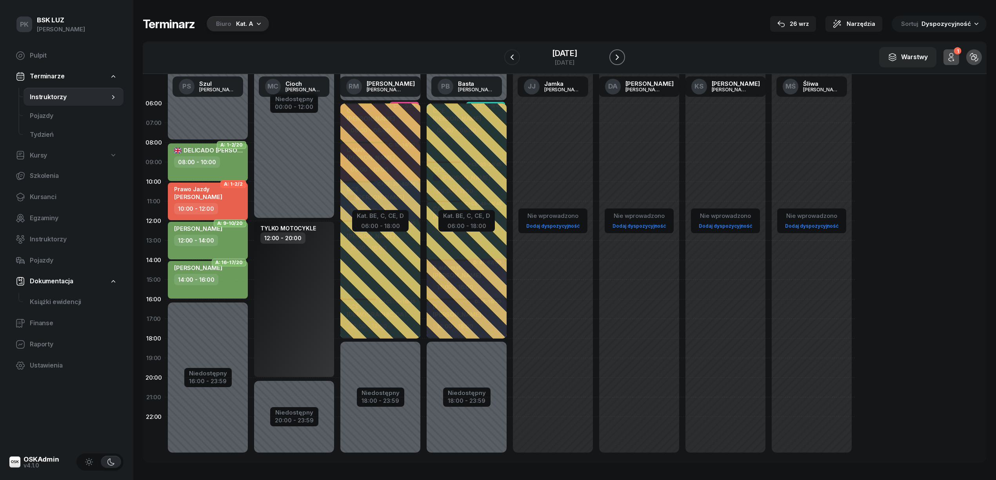
click at [617, 58] on button "button" at bounding box center [617, 57] width 16 height 16
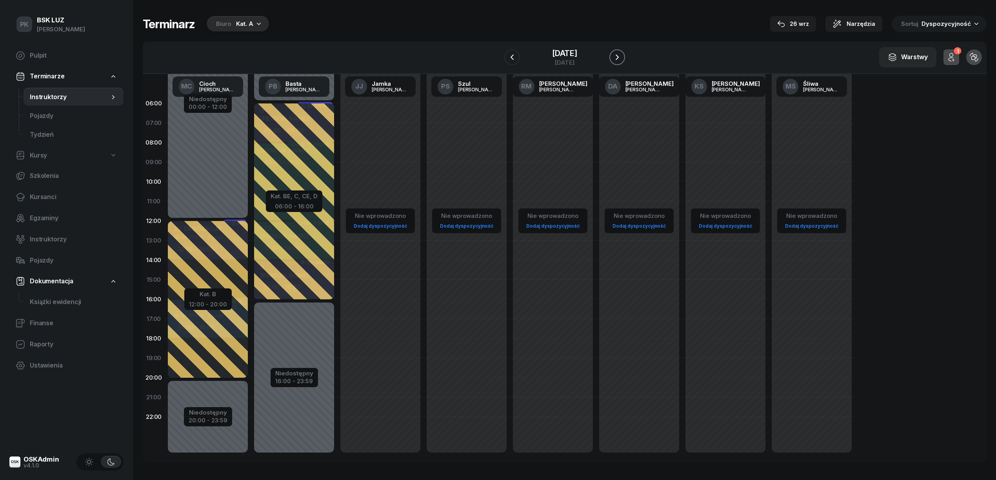
click at [617, 58] on button "button" at bounding box center [617, 57] width 16 height 16
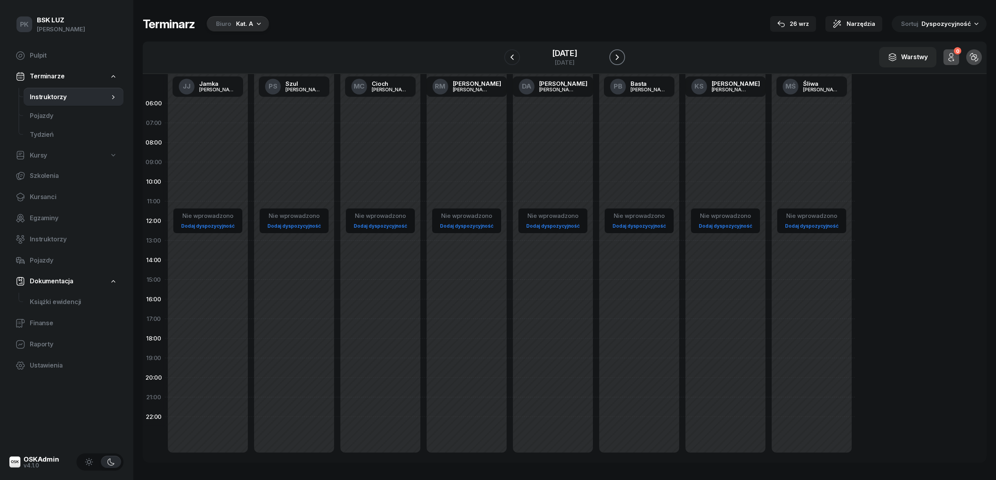
click at [617, 58] on button "button" at bounding box center [617, 57] width 16 height 16
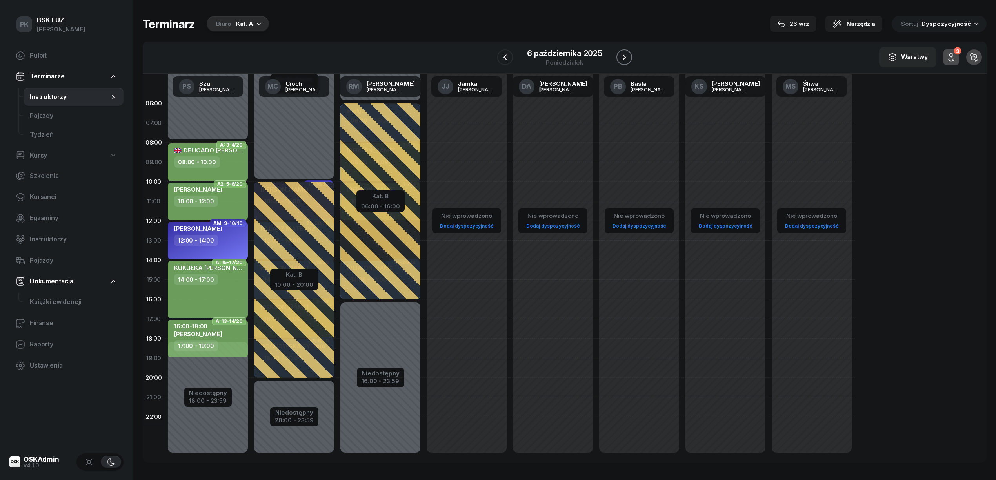
click at [617, 58] on button "button" at bounding box center [624, 57] width 16 height 16
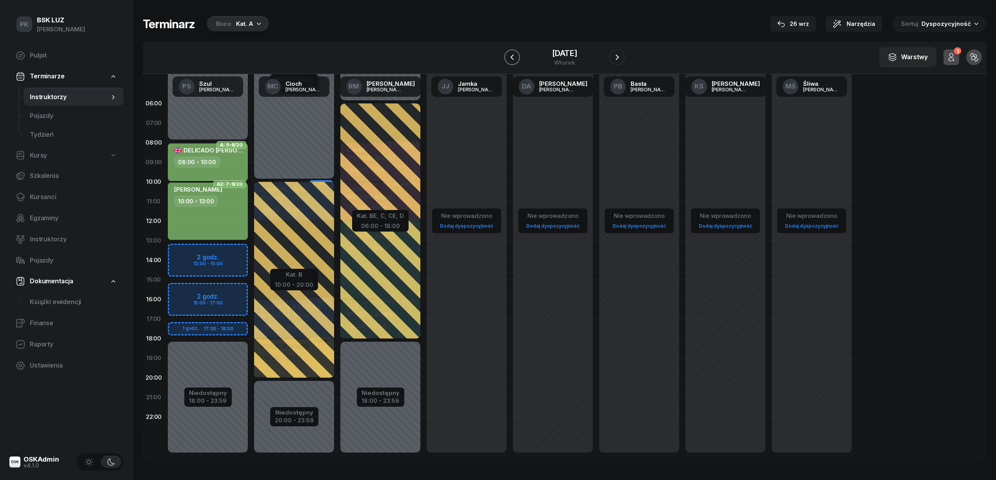
click at [510, 55] on icon "button" at bounding box center [511, 57] width 9 height 9
click at [510, 55] on icon "button" at bounding box center [504, 57] width 9 height 9
click at [510, 55] on icon "button" at bounding box center [511, 57] width 9 height 9
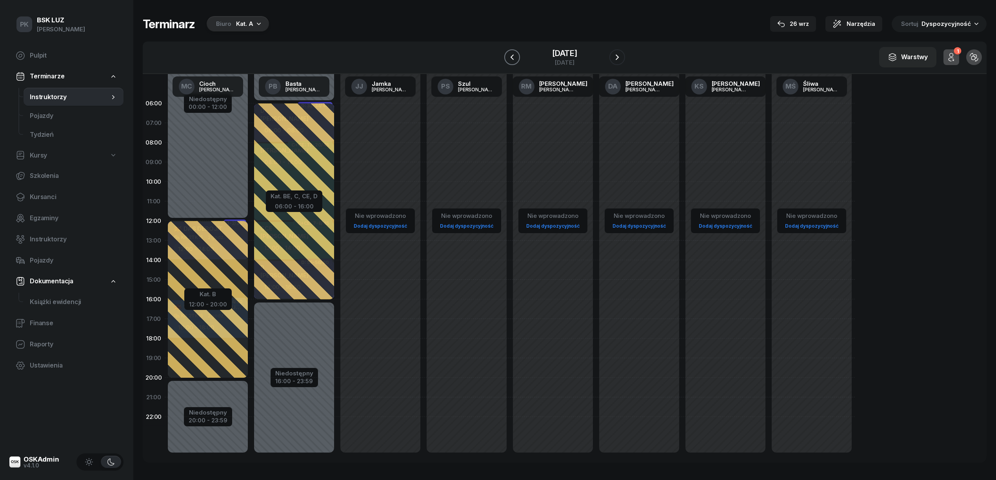
click at [510, 55] on icon "button" at bounding box center [511, 57] width 9 height 9
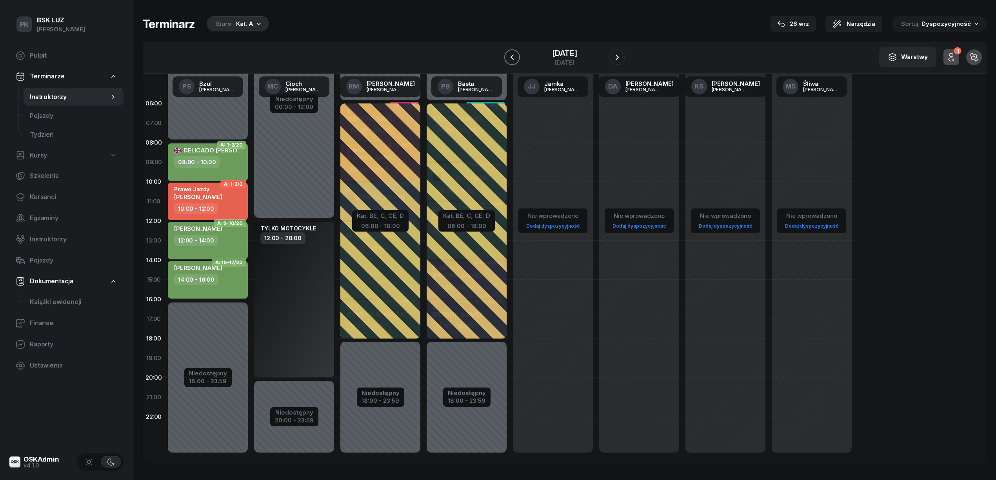
click at [510, 55] on icon "button" at bounding box center [511, 57] width 9 height 9
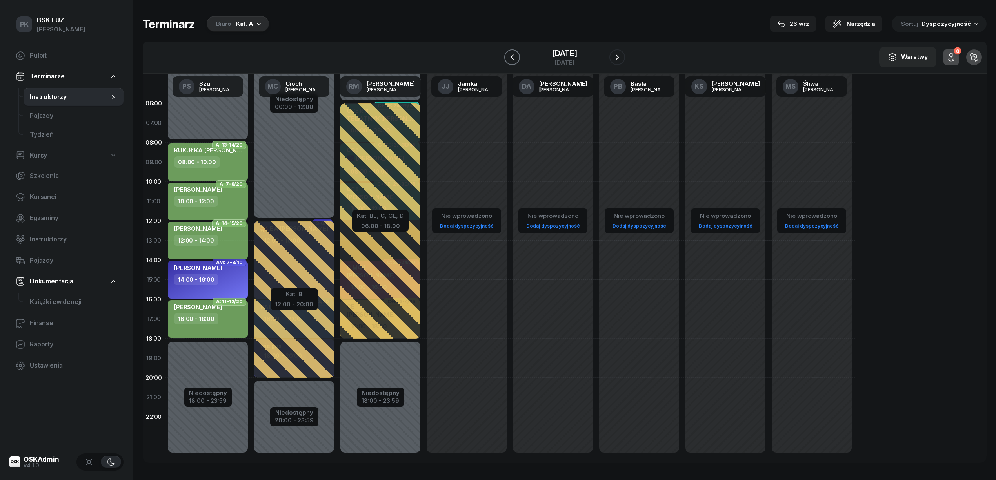
click at [510, 55] on icon "button" at bounding box center [511, 57] width 9 height 9
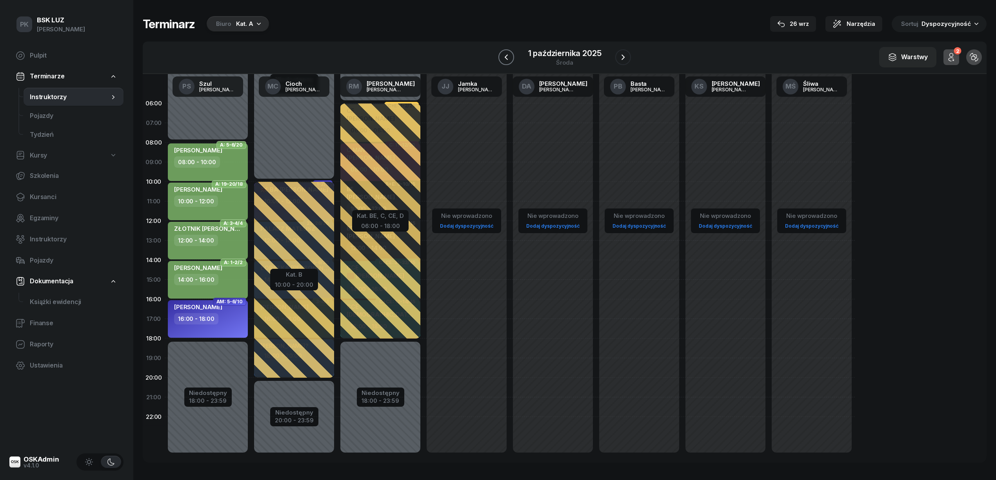
click at [510, 55] on icon "button" at bounding box center [505, 57] width 9 height 9
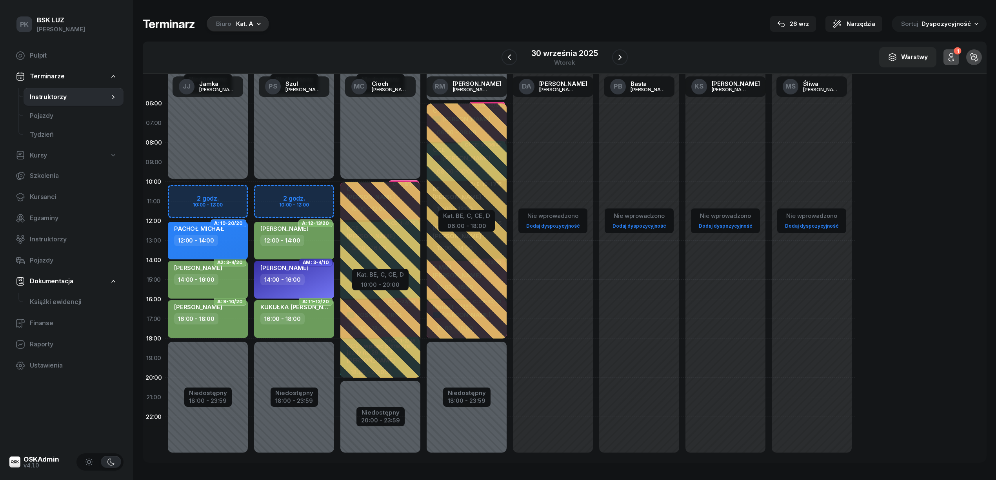
click at [226, 239] on div "12:00 - 14:00" at bounding box center [208, 240] width 69 height 11
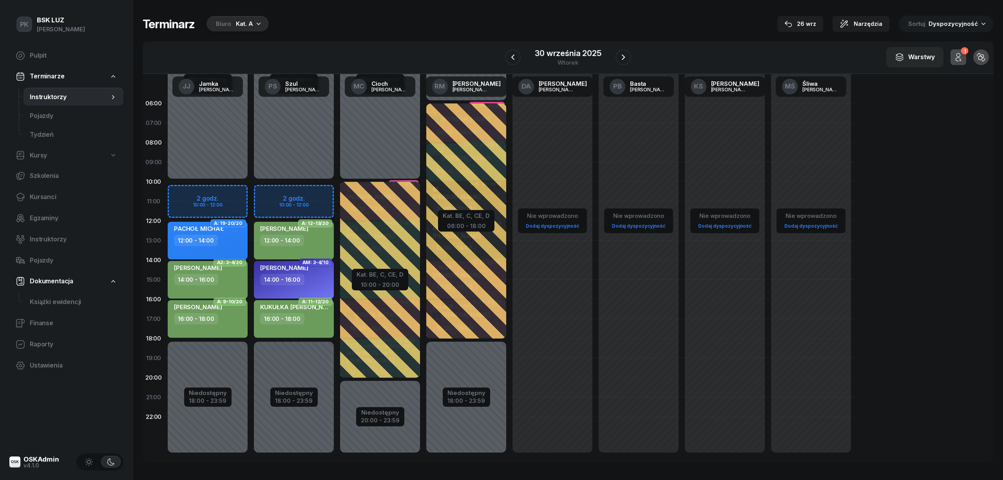
select select "12"
select select "14"
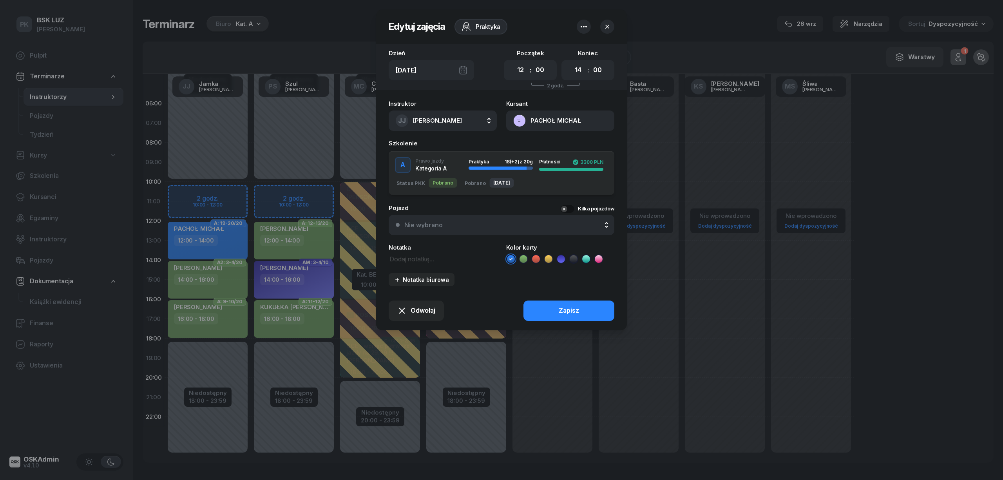
click at [522, 256] on icon at bounding box center [524, 259] width 8 height 8
click at [531, 309] on button "Zapisz" at bounding box center [569, 311] width 91 height 20
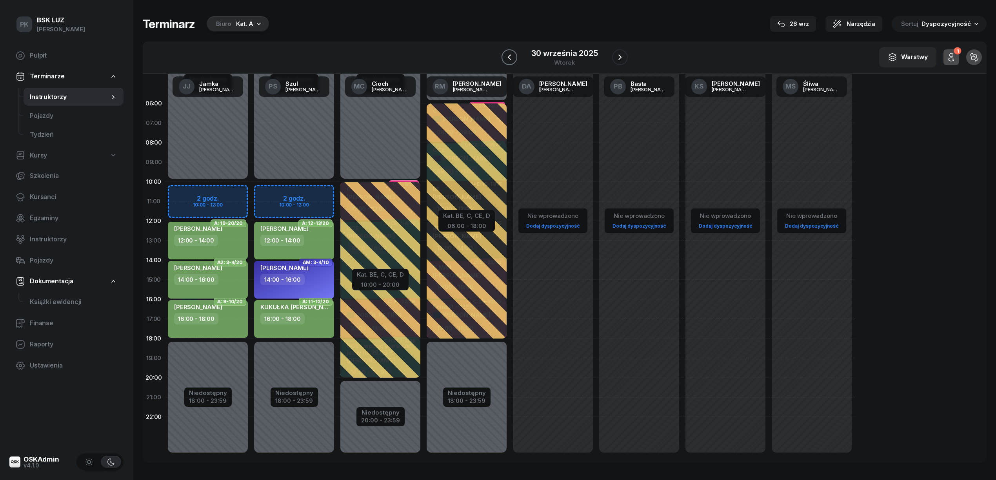
click at [512, 58] on icon "button" at bounding box center [508, 57] width 9 height 9
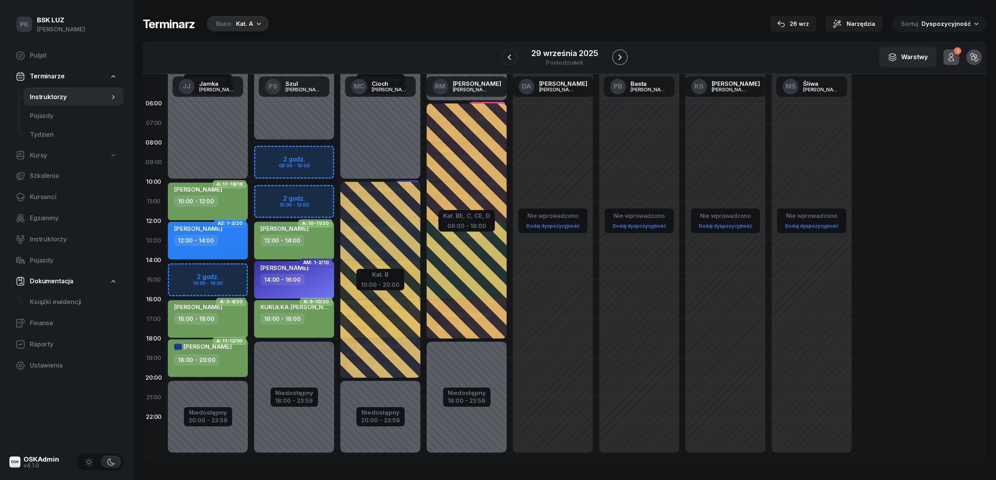
click at [618, 57] on icon "button" at bounding box center [619, 57] width 9 height 9
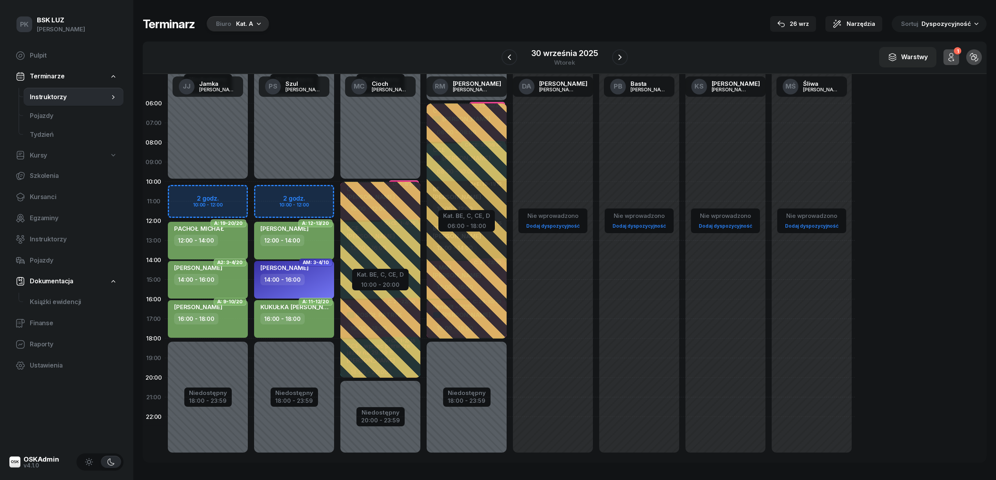
click at [218, 282] on div "14:00 - 16:00" at bounding box center [208, 279] width 69 height 11
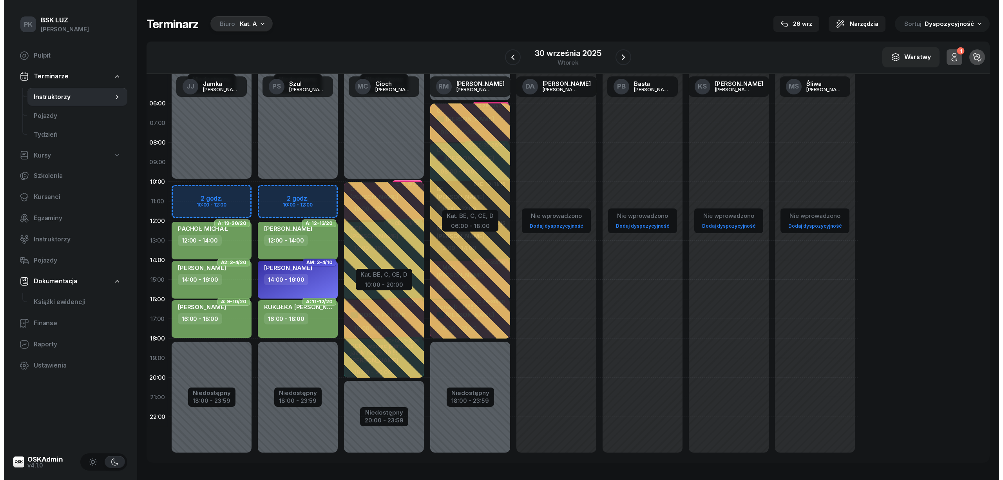
select select "14"
select select "16"
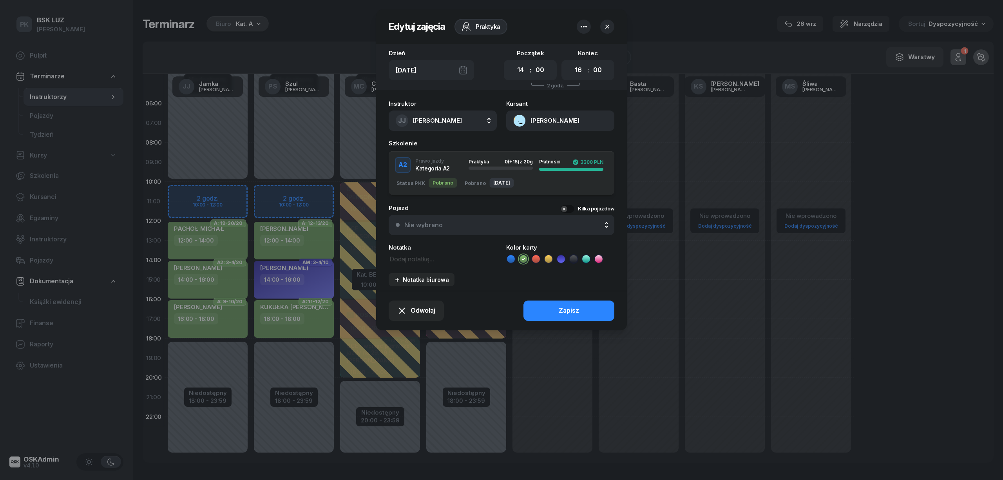
click at [511, 261] on icon at bounding box center [511, 259] width 8 height 8
click at [535, 312] on button "Zapisz" at bounding box center [569, 311] width 91 height 20
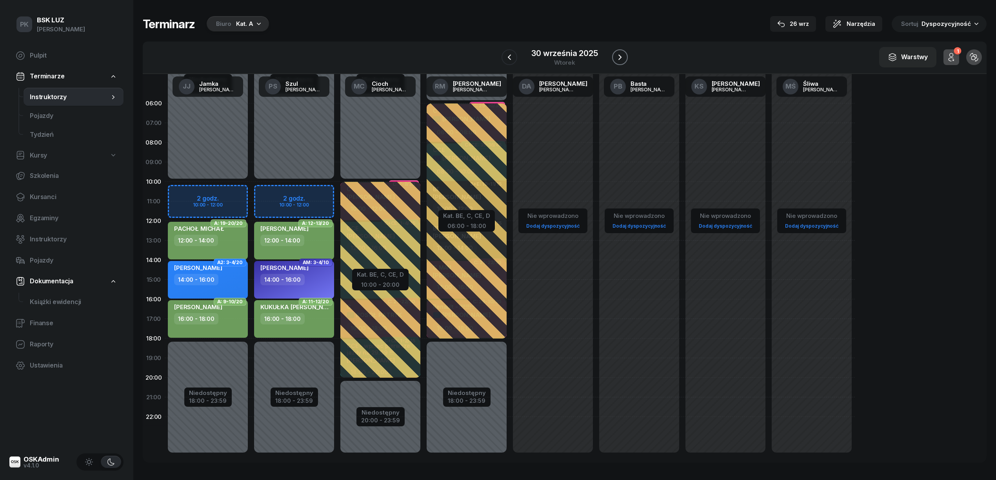
click at [619, 55] on icon "button" at bounding box center [619, 57] width 9 height 9
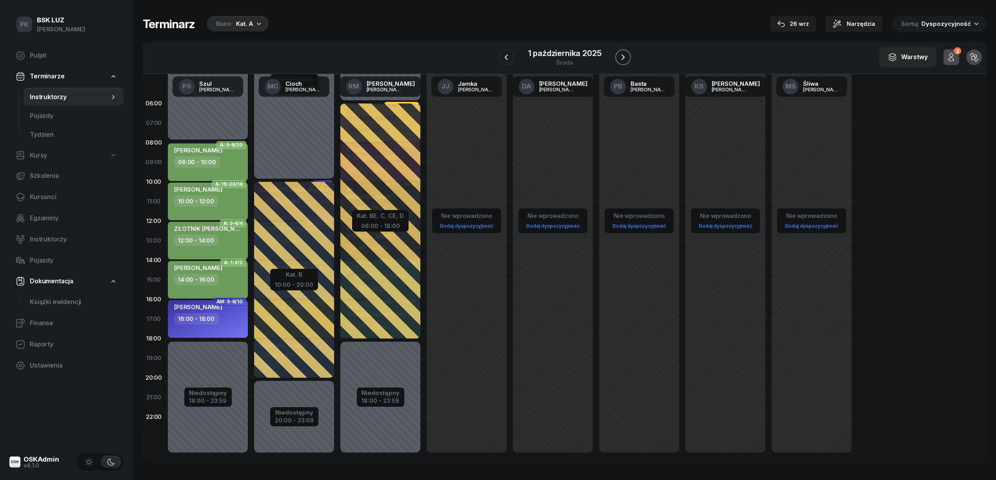
click at [622, 56] on icon "button" at bounding box center [622, 57] width 9 height 9
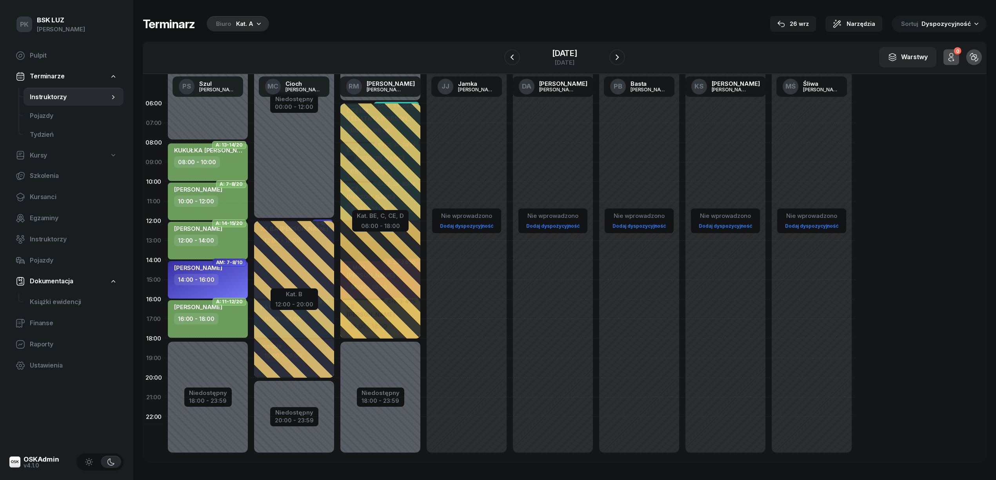
click at [614, 59] on div "2 października 2025 czwartek" at bounding box center [564, 57] width 121 height 22
click at [619, 58] on icon "button" at bounding box center [616, 57] width 9 height 9
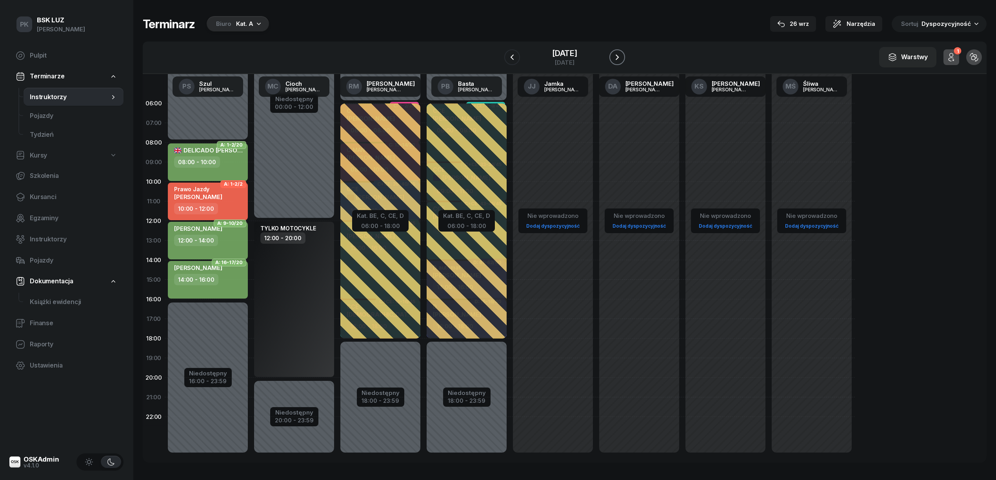
click at [619, 58] on icon "button" at bounding box center [616, 57] width 9 height 9
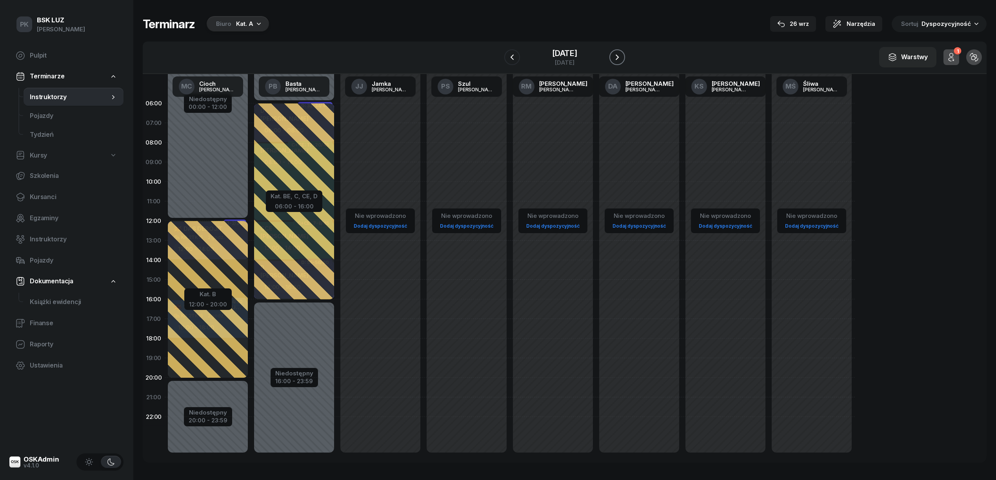
click at [622, 54] on icon "button" at bounding box center [616, 57] width 9 height 9
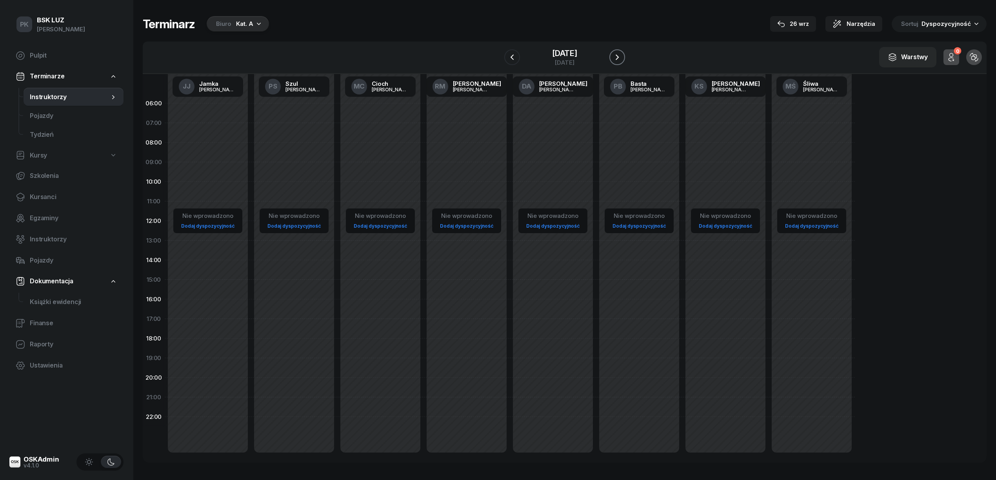
click at [622, 54] on icon "button" at bounding box center [616, 57] width 9 height 9
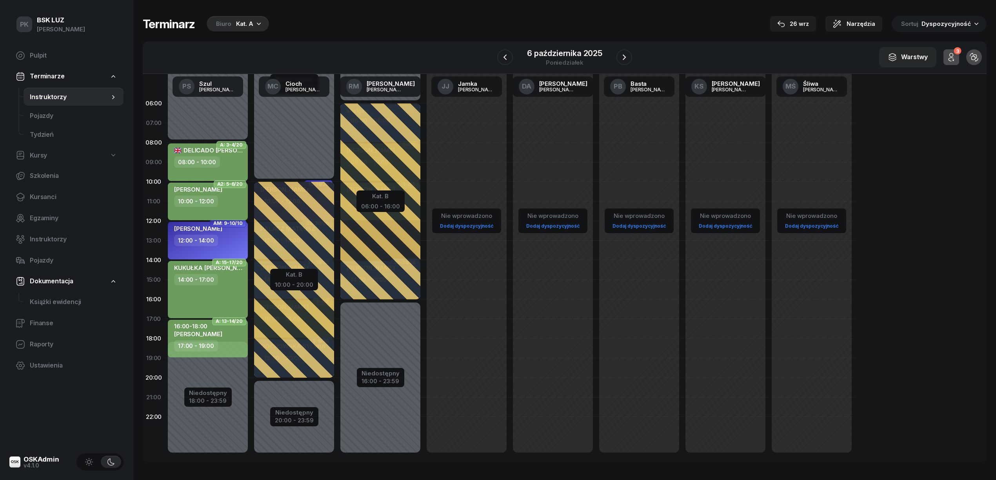
click at [230, 204] on div "10:00 - 12:00" at bounding box center [208, 201] width 69 height 11
select select "10"
select select "12"
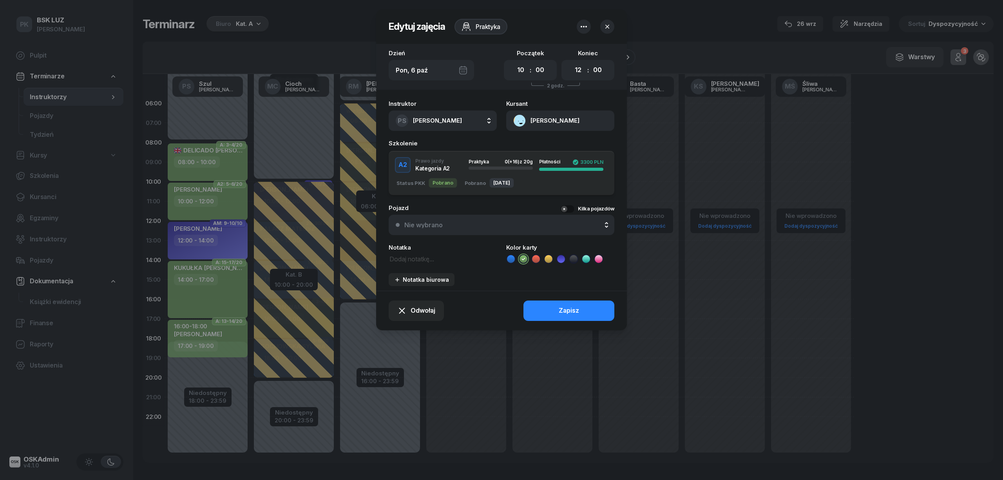
drag, startPoint x: 508, startPoint y: 257, endPoint x: 516, endPoint y: 267, distance: 12.5
click at [509, 258] on icon at bounding box center [511, 259] width 8 height 8
click at [545, 312] on button "Zapisz" at bounding box center [569, 311] width 91 height 20
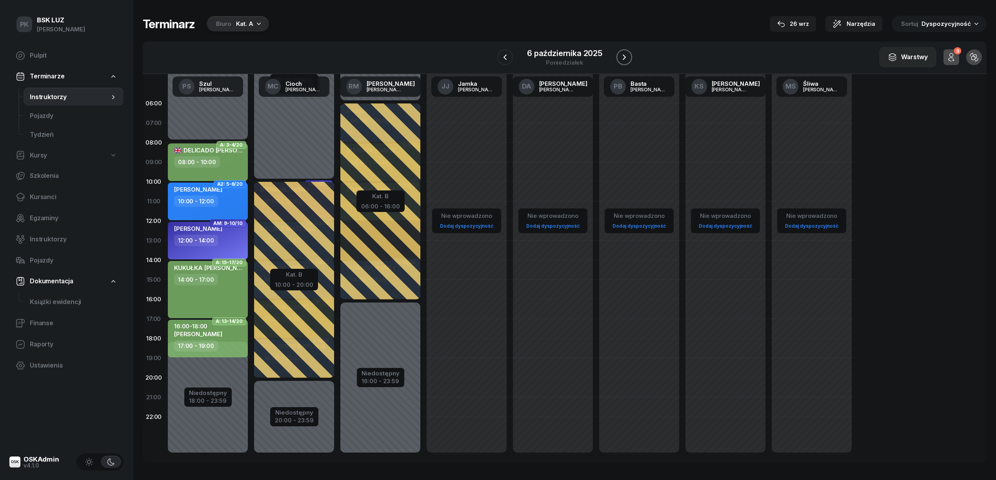
click at [623, 55] on icon "button" at bounding box center [623, 56] width 3 height 5
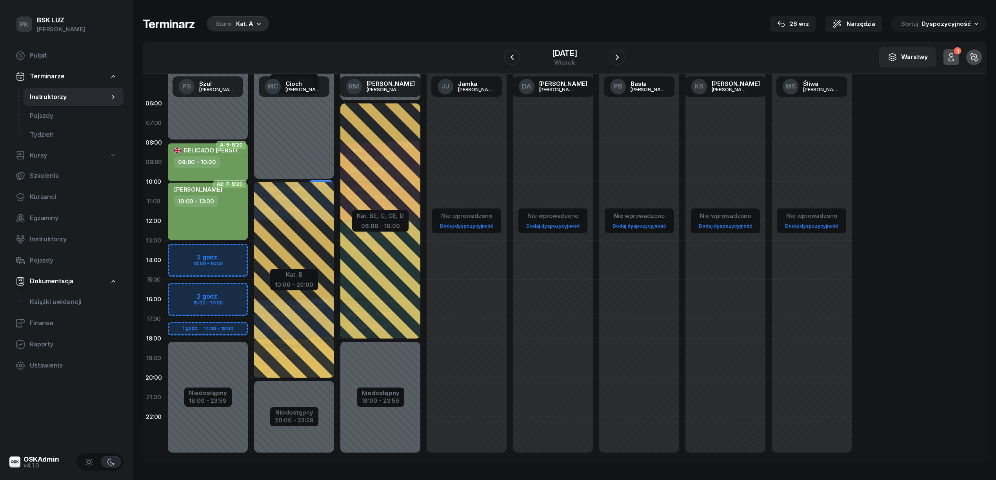
click at [237, 217] on div "SYNOWIEC JAKUB 10:00 - 13:00" at bounding box center [208, 211] width 80 height 57
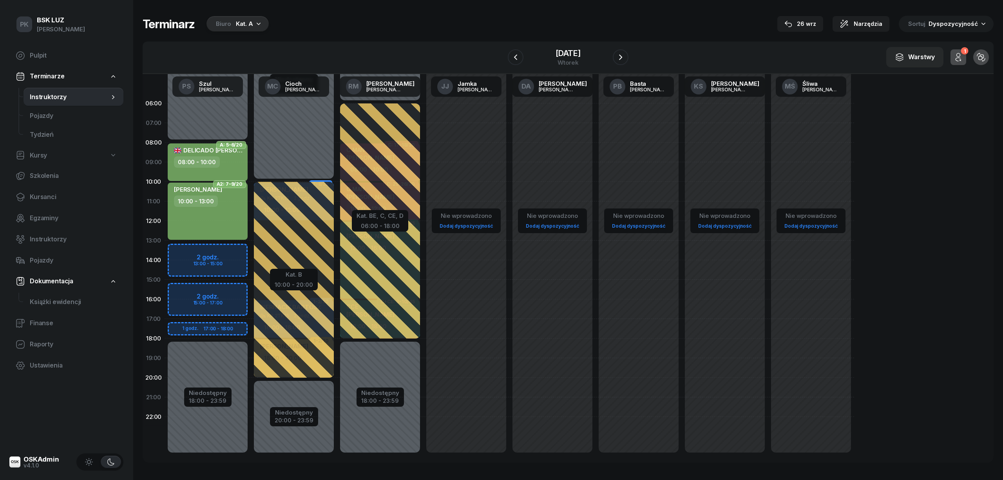
select select "10"
select select "13"
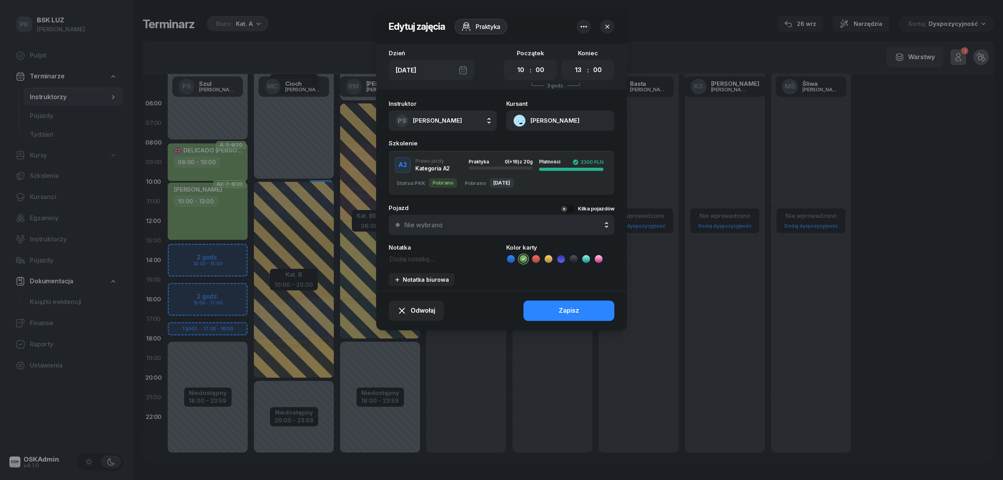
click at [508, 259] on icon at bounding box center [511, 259] width 8 height 8
click at [542, 314] on button "Zapisz" at bounding box center [569, 311] width 91 height 20
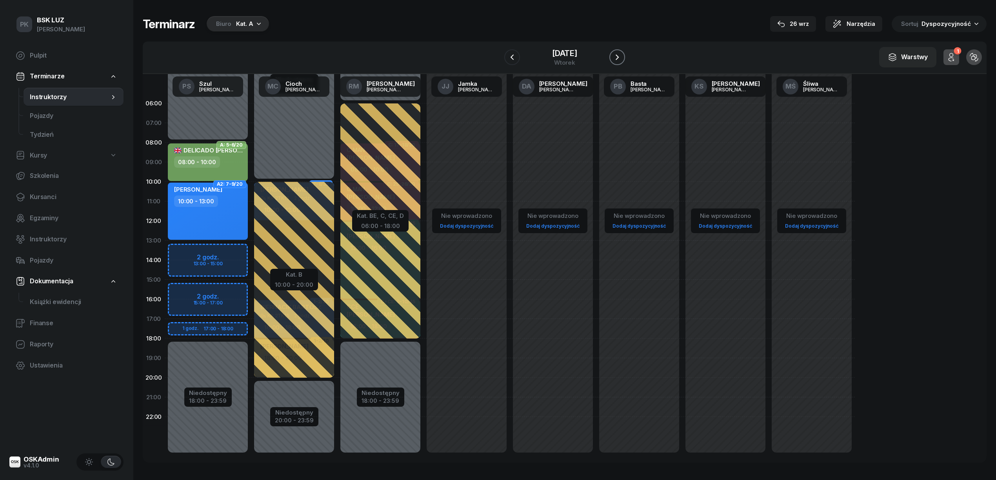
click at [622, 53] on icon "button" at bounding box center [616, 57] width 9 height 9
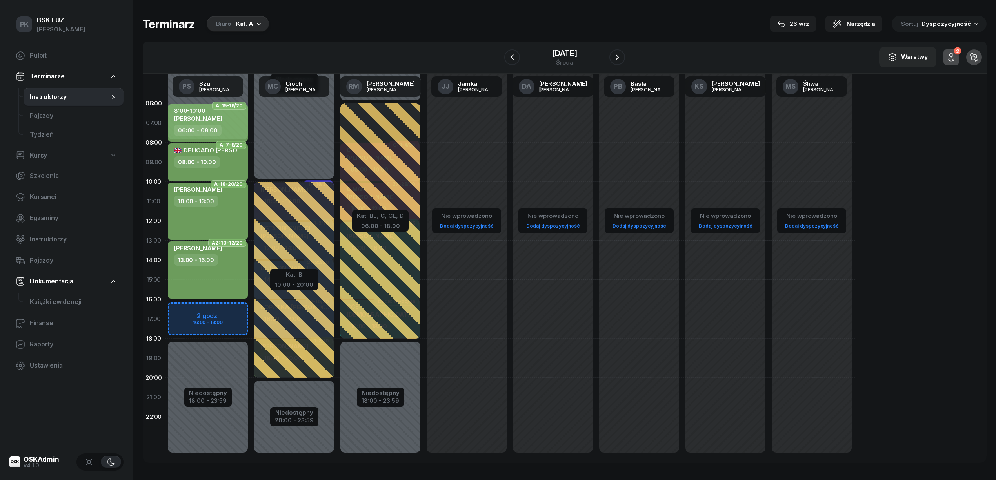
click at [228, 270] on div "SYNOWIEC JAKUB 13:00 - 16:00" at bounding box center [208, 269] width 80 height 57
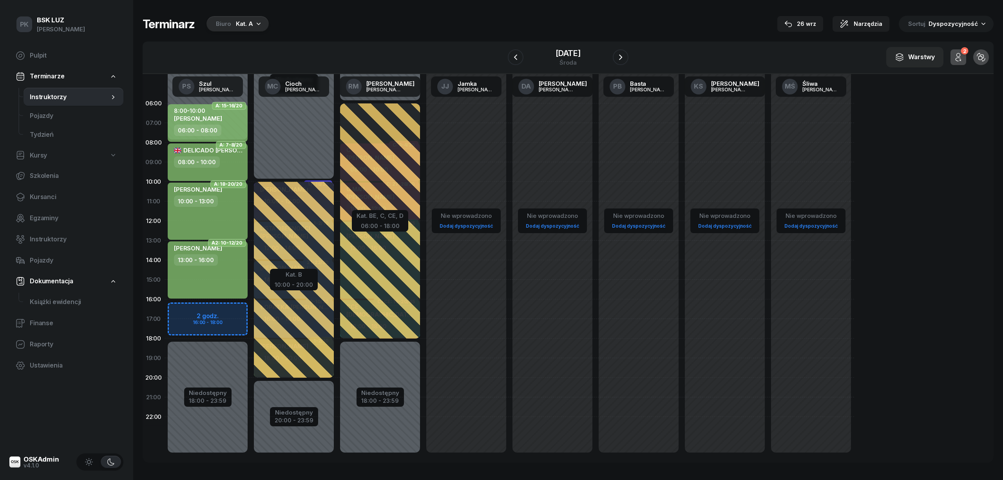
select select "13"
select select "16"
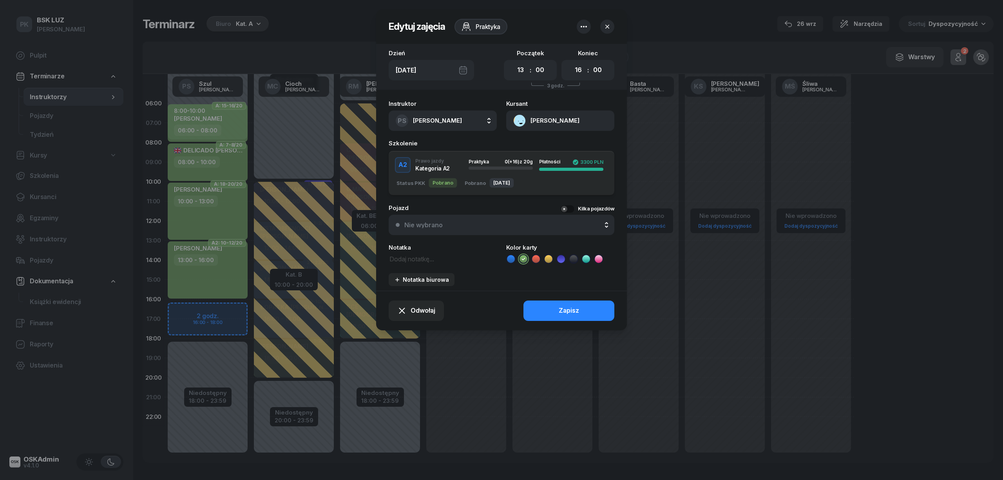
click at [510, 259] on icon at bounding box center [511, 259] width 8 height 8
click at [544, 314] on button "Zapisz" at bounding box center [569, 311] width 91 height 20
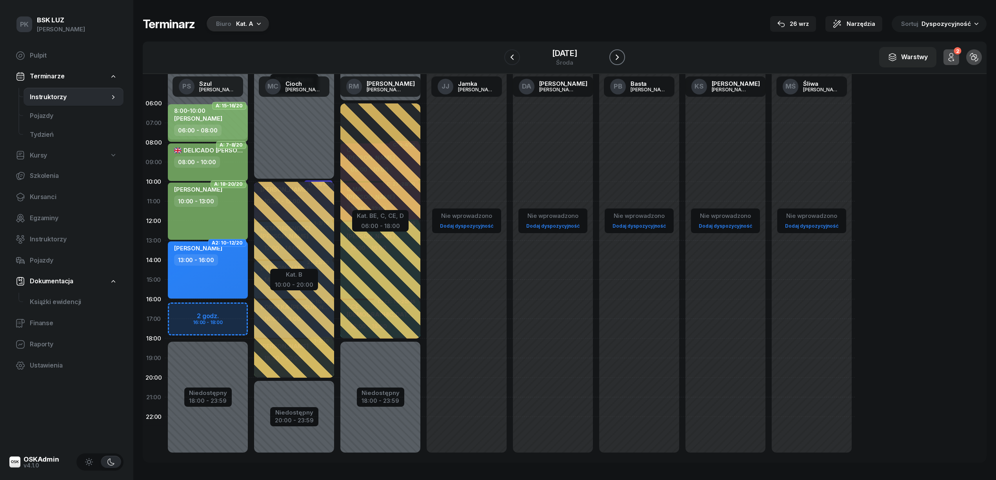
click at [620, 54] on icon "button" at bounding box center [616, 57] width 9 height 9
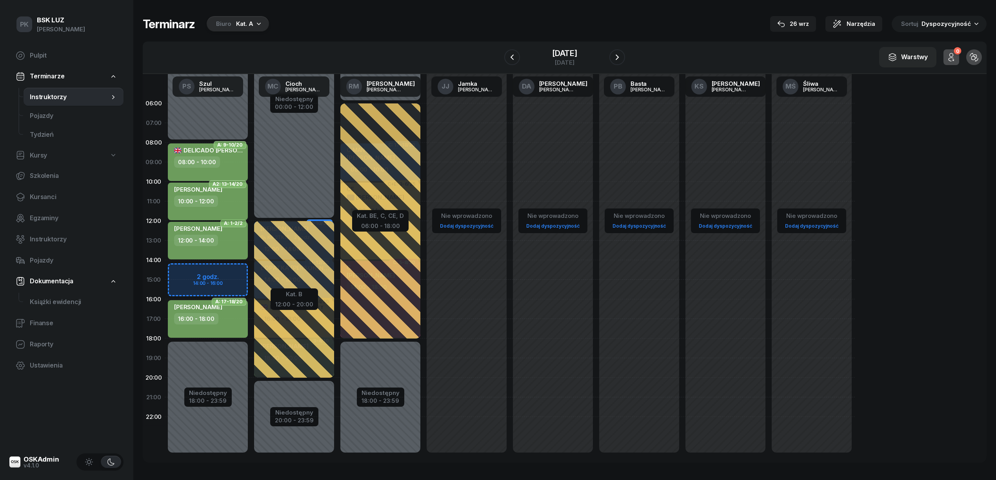
click at [220, 205] on div "10:00 - 12:00" at bounding box center [208, 201] width 69 height 11
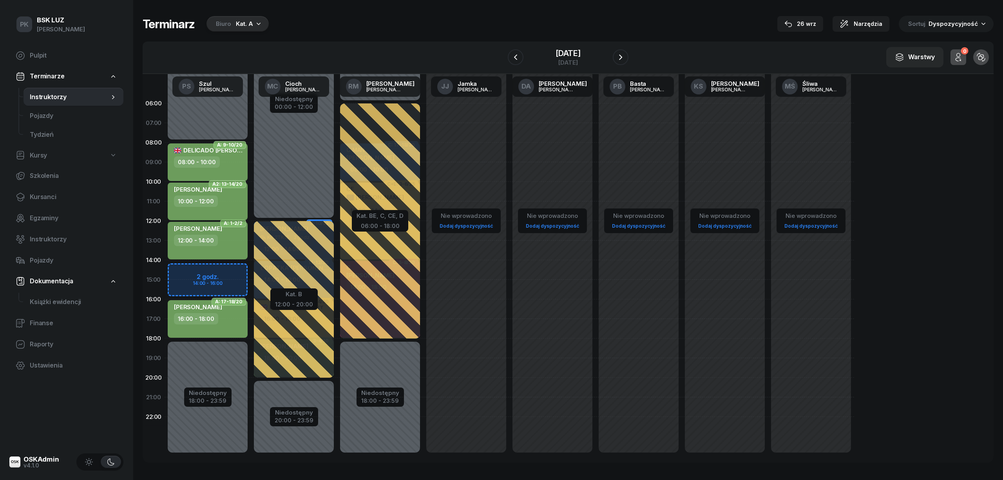
select select "10"
select select "12"
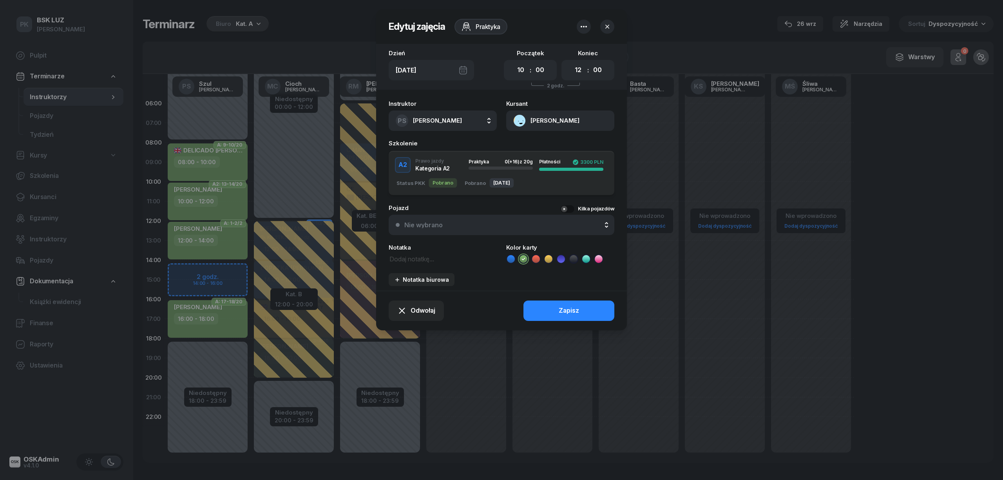
click at [508, 258] on icon at bounding box center [511, 259] width 8 height 8
click at [539, 306] on button "Zapisz" at bounding box center [569, 311] width 91 height 20
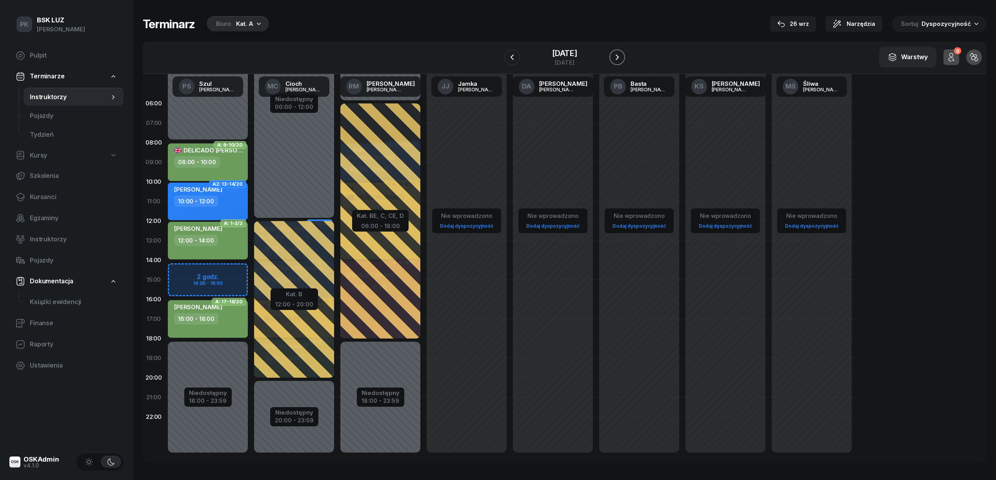
click at [621, 58] on icon "button" at bounding box center [616, 57] width 9 height 9
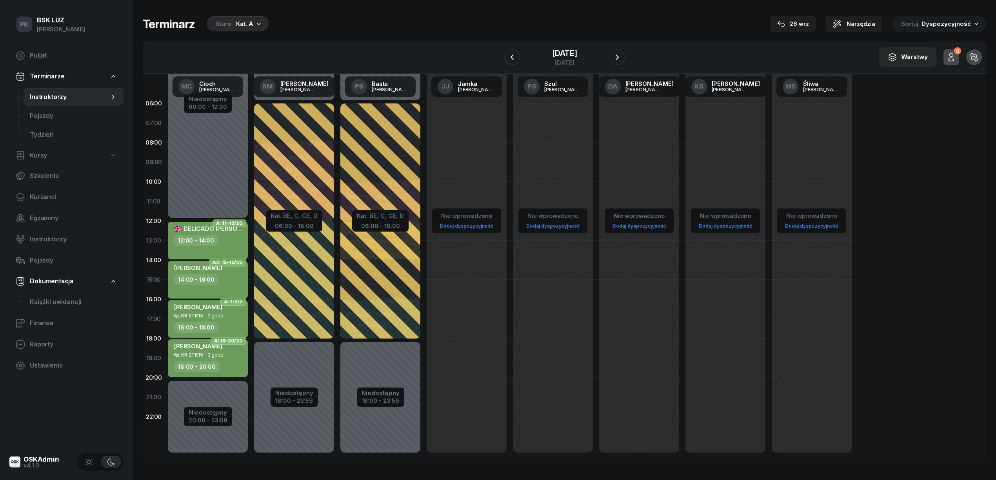
click at [222, 288] on div "SYNOWIEC JAKUB 14:00 - 16:00" at bounding box center [208, 280] width 80 height 38
select select "14"
select select "16"
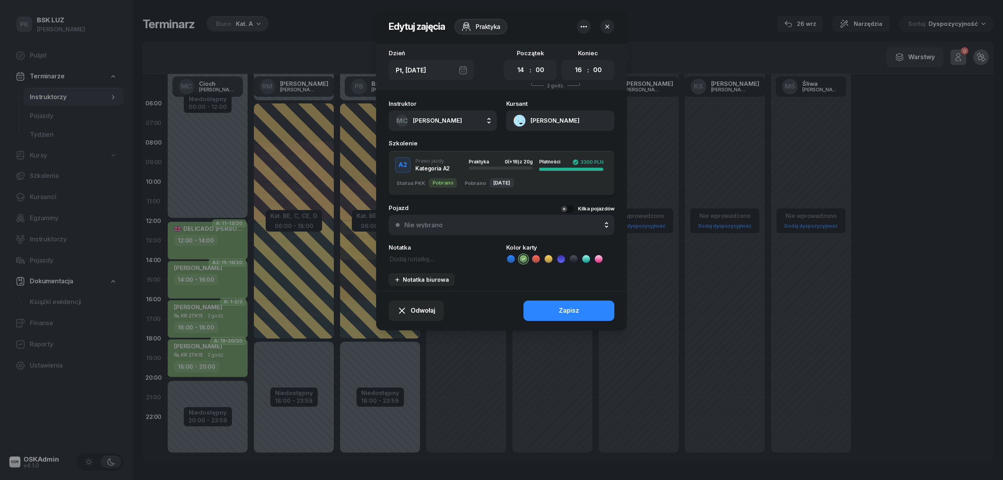
click at [507, 257] on icon at bounding box center [511, 259] width 8 height 8
click at [535, 302] on button "Zapisz" at bounding box center [569, 311] width 91 height 20
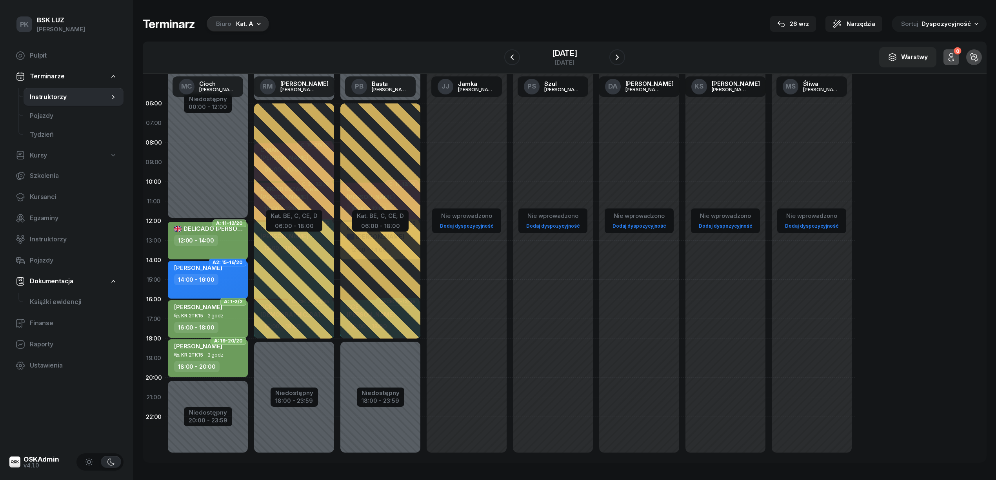
click at [538, 9] on div "Terminarz Biuro Kat. A 26 wrz Narzędzia Sortuj Dyspozycyjność W Wybierz AK Kory…" at bounding box center [564, 239] width 843 height 479
click at [805, 24] on div "26 wrz" at bounding box center [793, 23] width 32 height 9
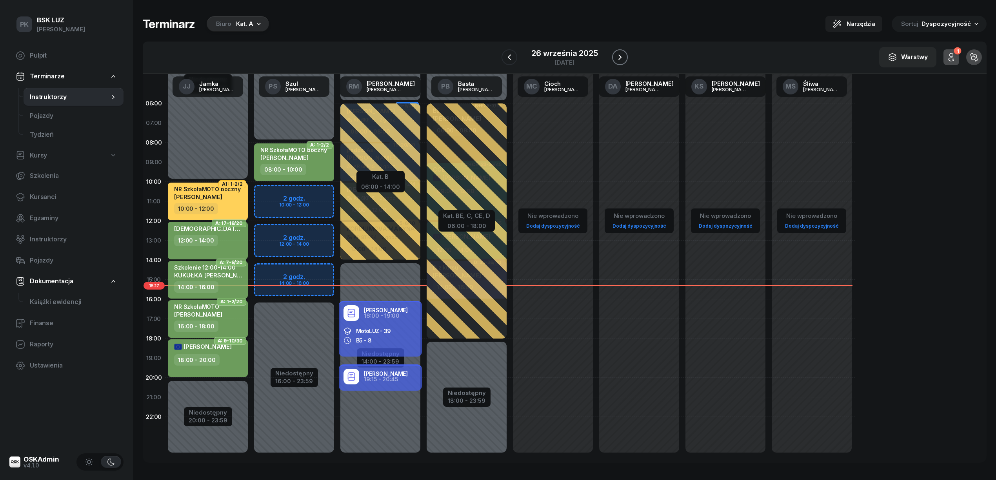
click at [617, 54] on icon "button" at bounding box center [619, 57] width 9 height 9
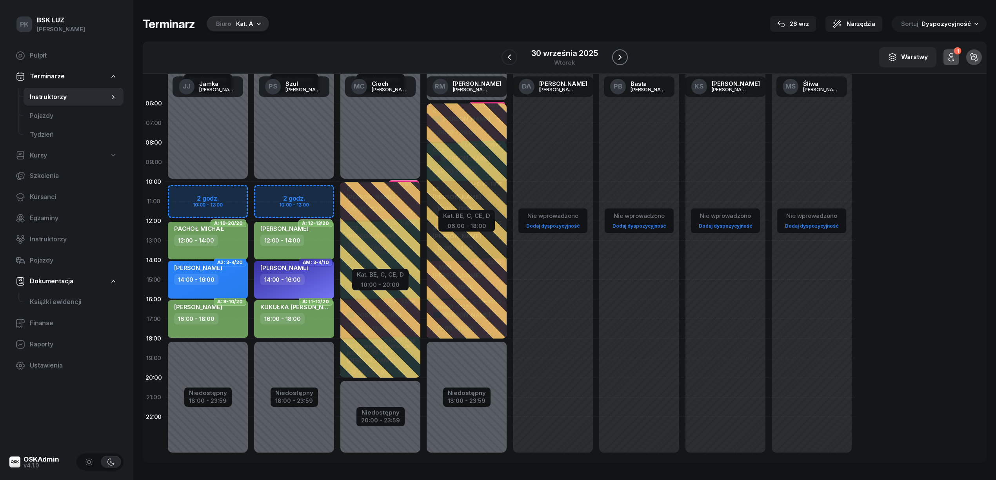
click at [617, 54] on icon "button" at bounding box center [619, 57] width 9 height 9
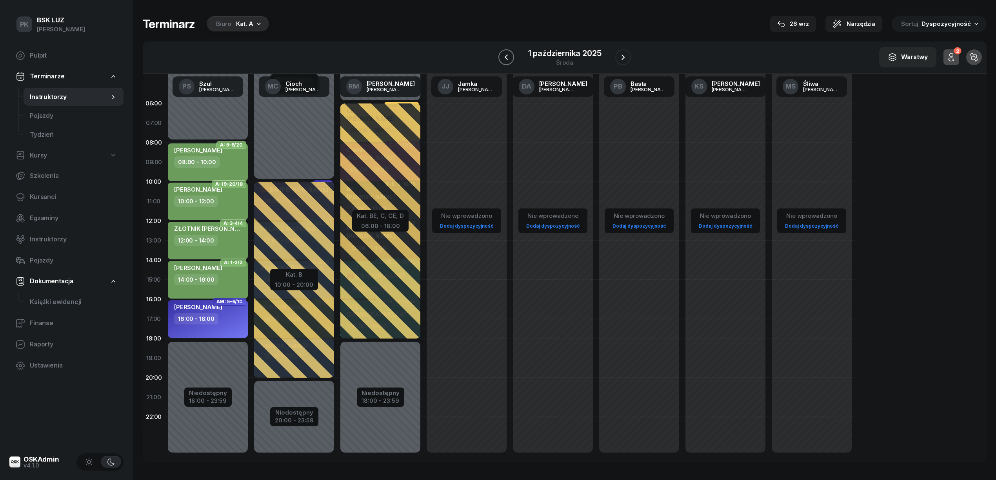
click at [507, 58] on icon "button" at bounding box center [505, 57] width 9 height 9
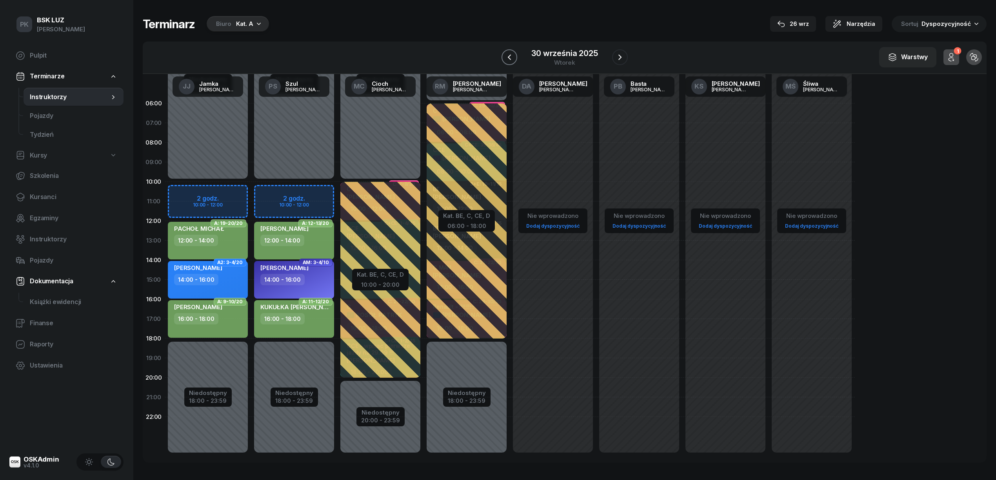
click at [507, 58] on icon "button" at bounding box center [508, 57] width 9 height 9
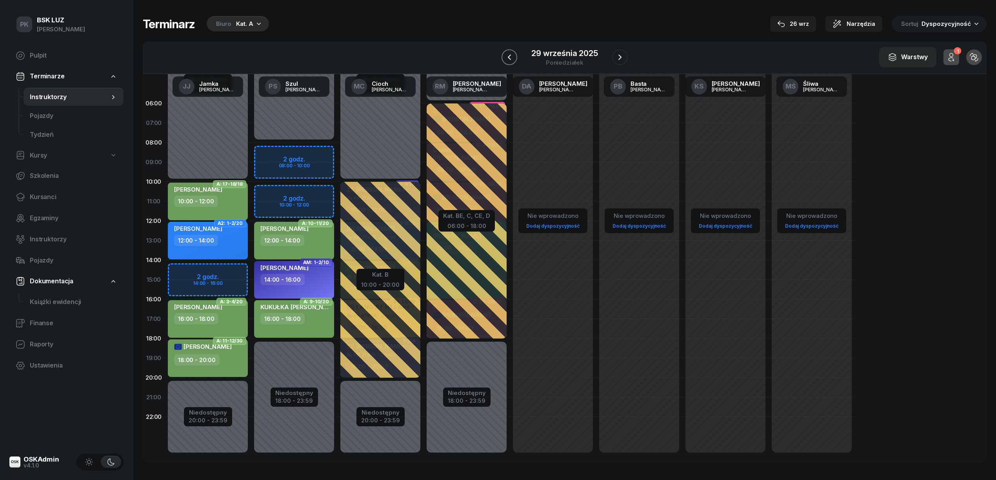
click at [508, 51] on button "button" at bounding box center [509, 57] width 16 height 16
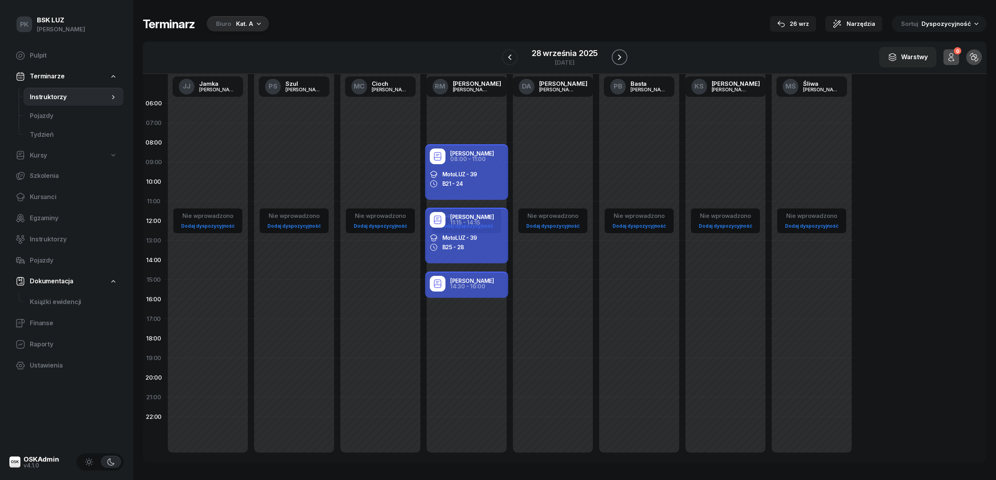
click at [621, 56] on icon "button" at bounding box center [619, 57] width 9 height 9
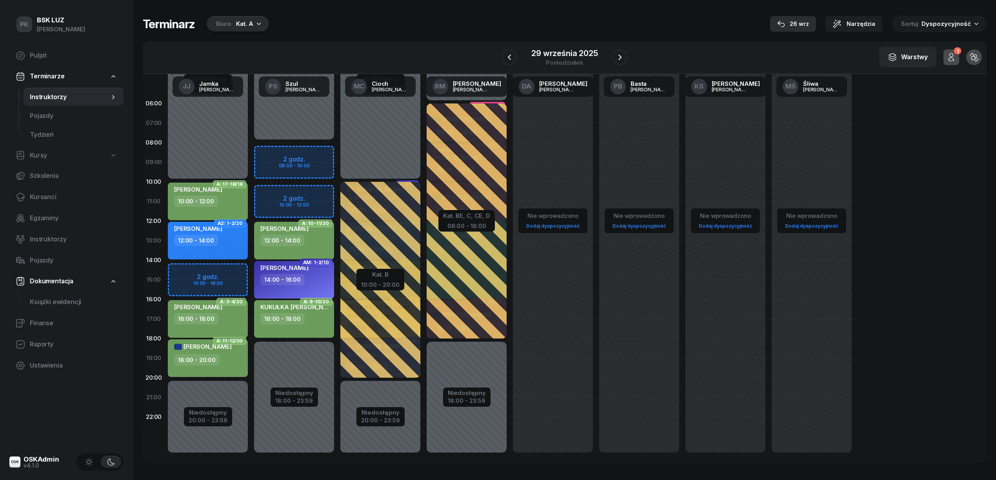
click at [796, 23] on div "26 wrz" at bounding box center [793, 23] width 32 height 9
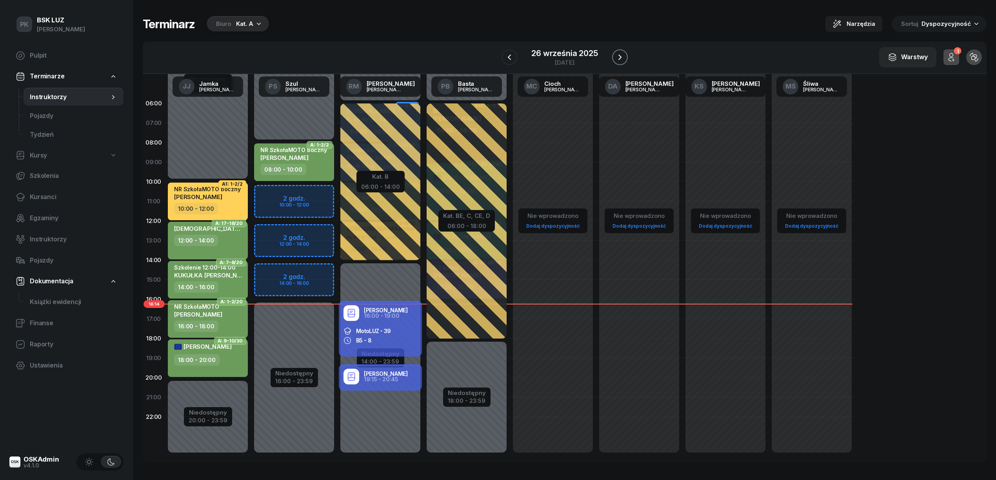
click at [618, 59] on icon "button" at bounding box center [619, 57] width 9 height 9
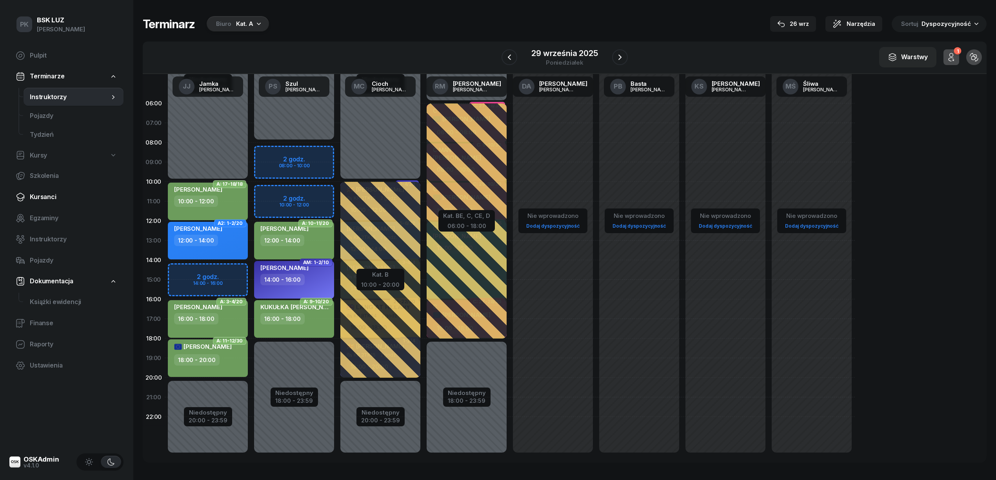
click at [42, 194] on span "Kursanci" at bounding box center [73, 197] width 87 height 10
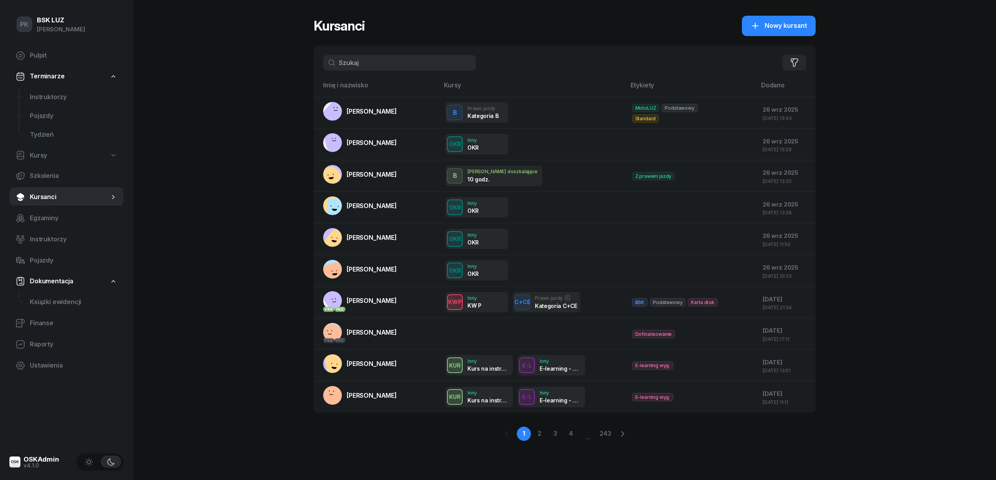
click at [392, 63] on input "text" at bounding box center [399, 63] width 153 height 16
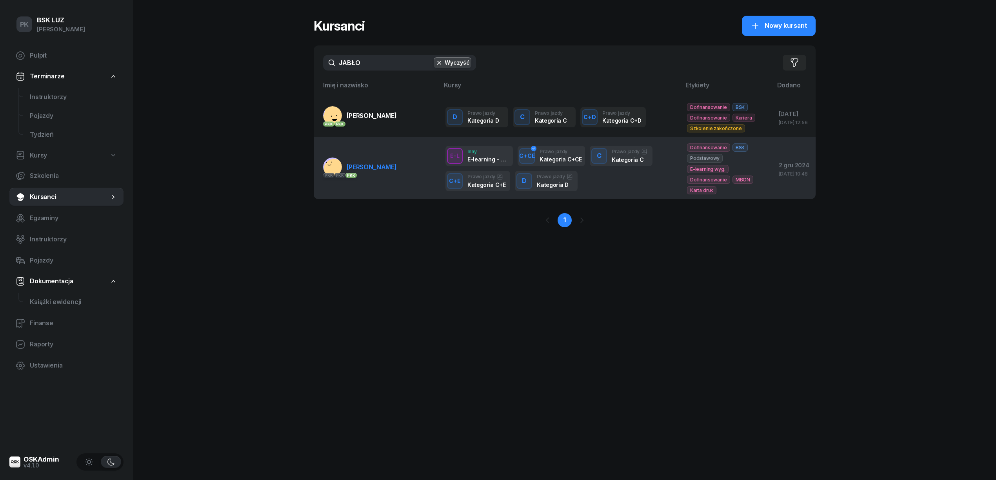
type input "JABŁO"
click at [390, 159] on link "PKK PKK PKK JABŁOŃSKI MACIEJ" at bounding box center [360, 167] width 74 height 19
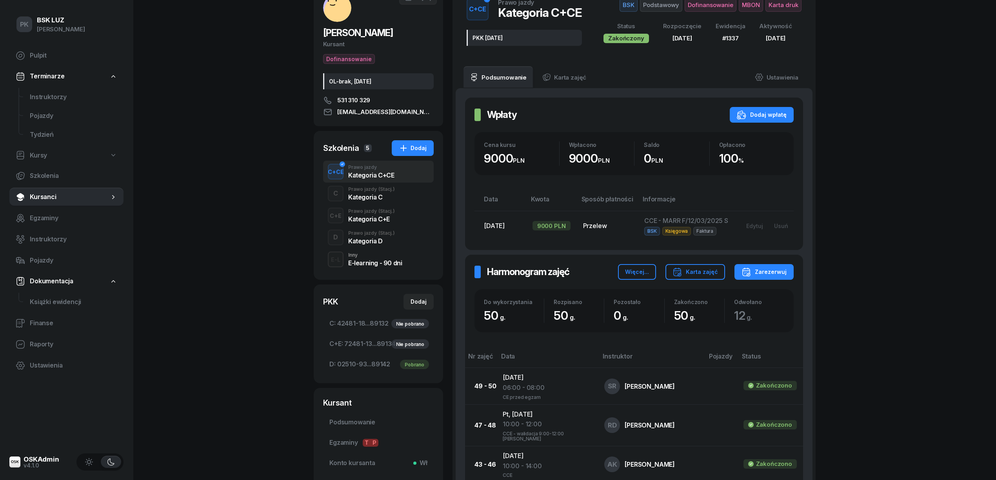
scroll to position [52, 0]
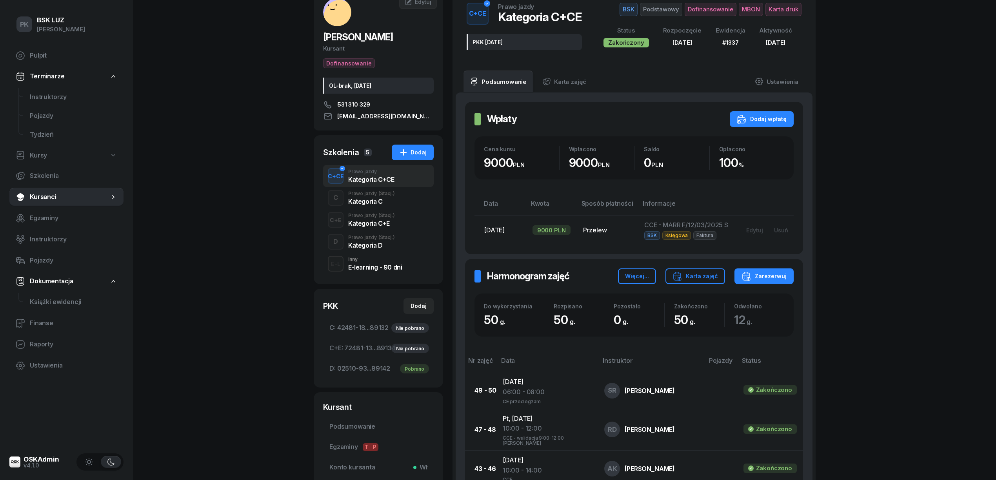
click at [376, 242] on div "Kategoria D" at bounding box center [371, 245] width 47 height 6
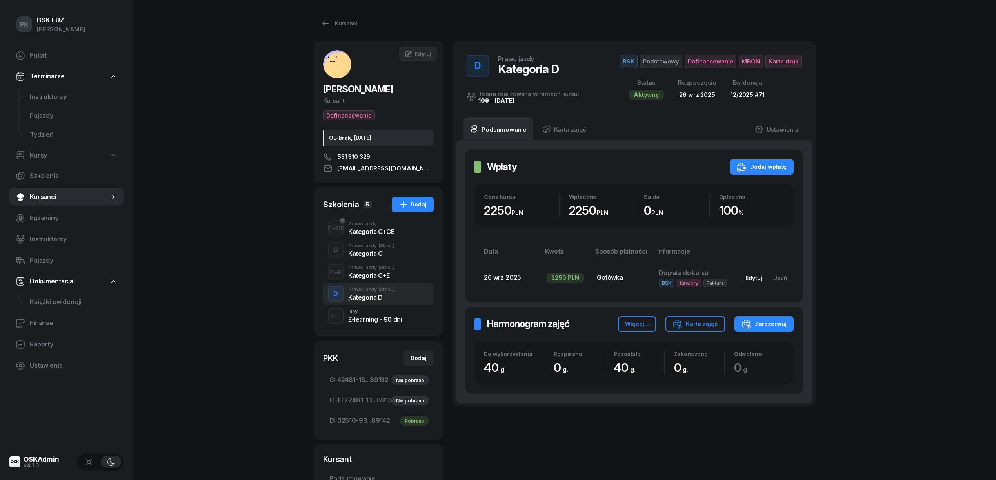
click at [754, 278] on div "Edytuj" at bounding box center [753, 278] width 17 height 7
select select "67eba016d336f44fb15f644d"
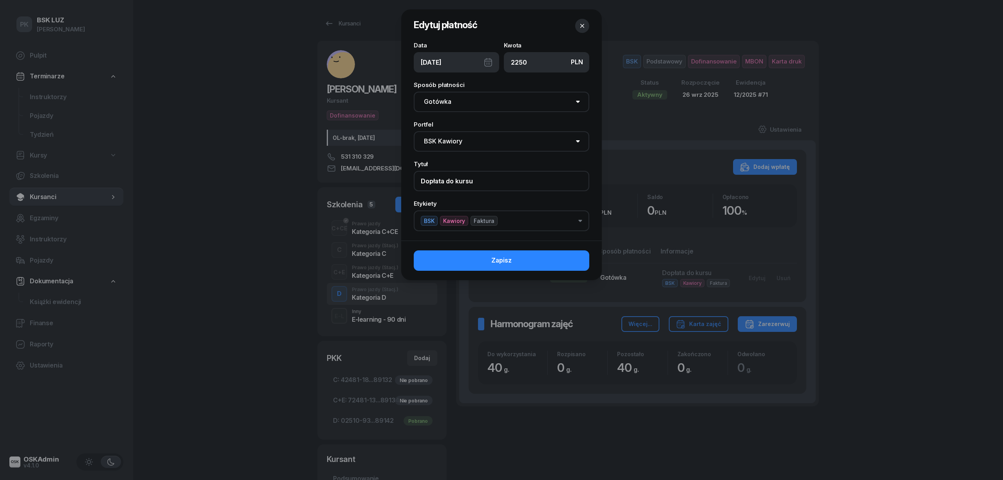
click at [478, 181] on input "Dopłata do kursu" at bounding box center [502, 181] width 176 height 20
click at [482, 183] on input "Dopłata do kursu Z/04/09/2025" at bounding box center [502, 181] width 176 height 20
type input "Dopłata do kursu Z/4/09/2025"
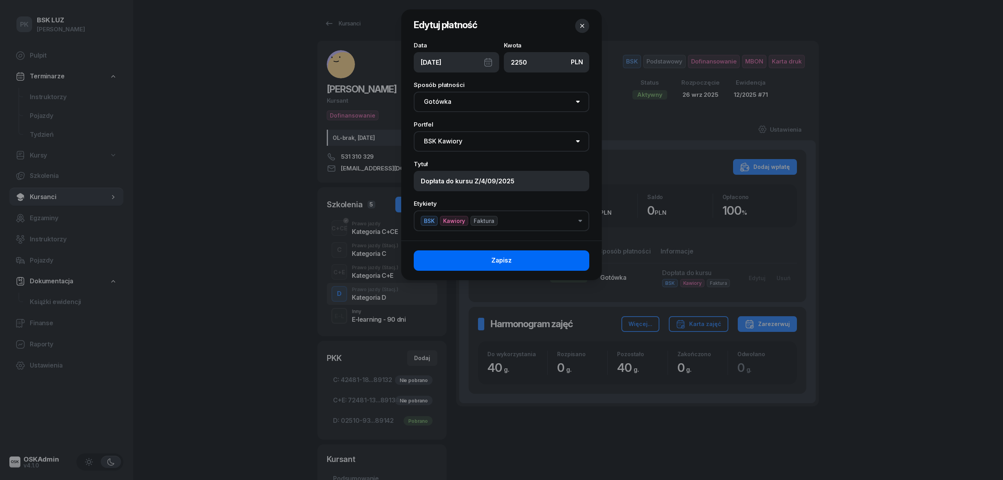
click at [523, 256] on button "Zapisz" at bounding box center [502, 260] width 176 height 20
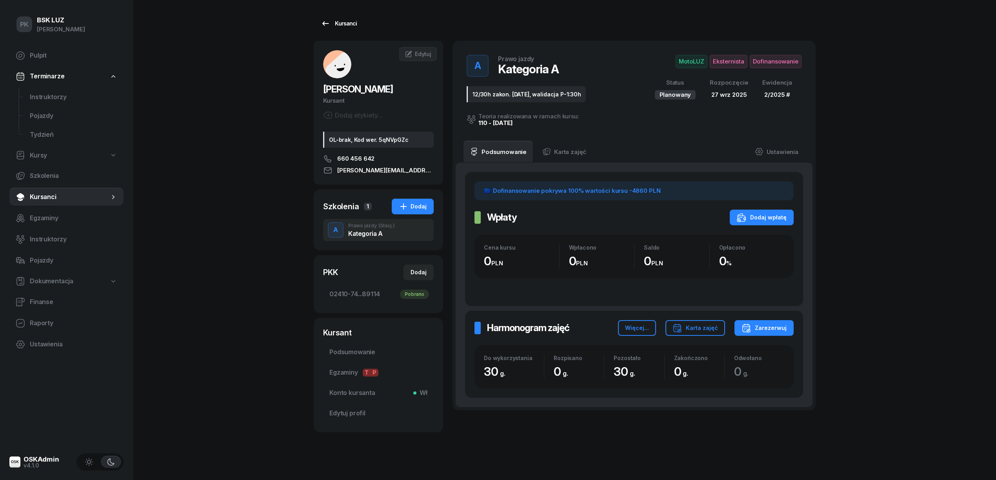
click at [351, 25] on div "Kursanci" at bounding box center [339, 23] width 36 height 9
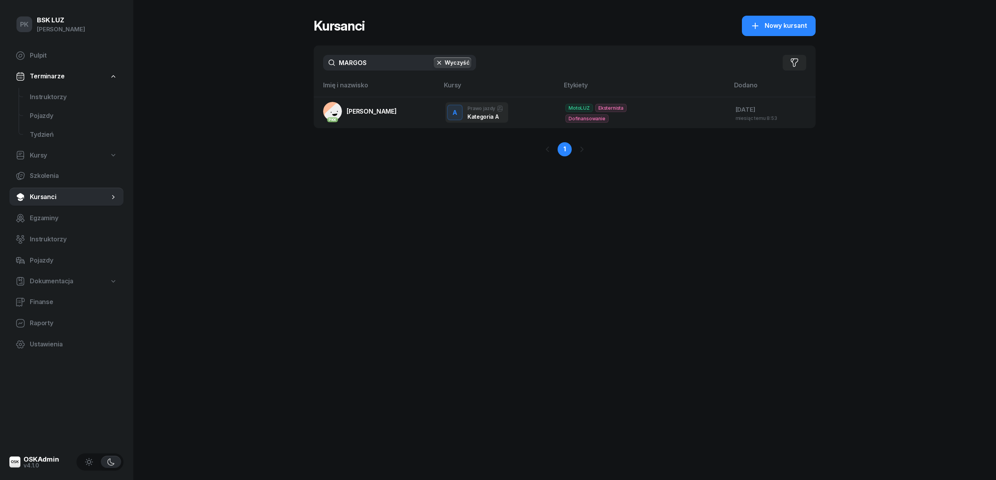
drag, startPoint x: 370, startPoint y: 63, endPoint x: 276, endPoint y: 68, distance: 94.2
click at [276, 68] on div "PK BSK LUZ Piotr Klimek Pulpit Terminarze Instruktorzy Pojazdy Tydzień Kursy Sz…" at bounding box center [498, 240] width 996 height 480
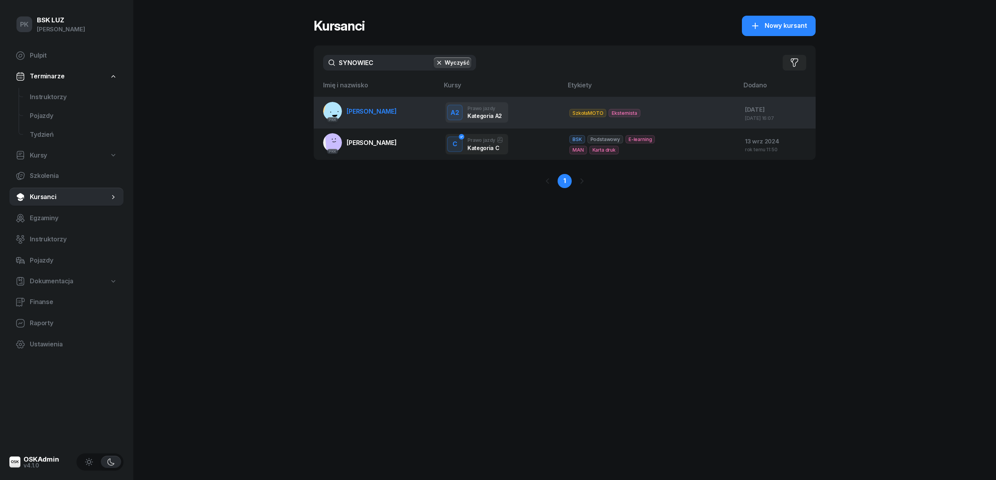
type input "SYNOWIEC"
click at [366, 113] on span "SYNOWIEC JAKUB" at bounding box center [371, 111] width 50 height 8
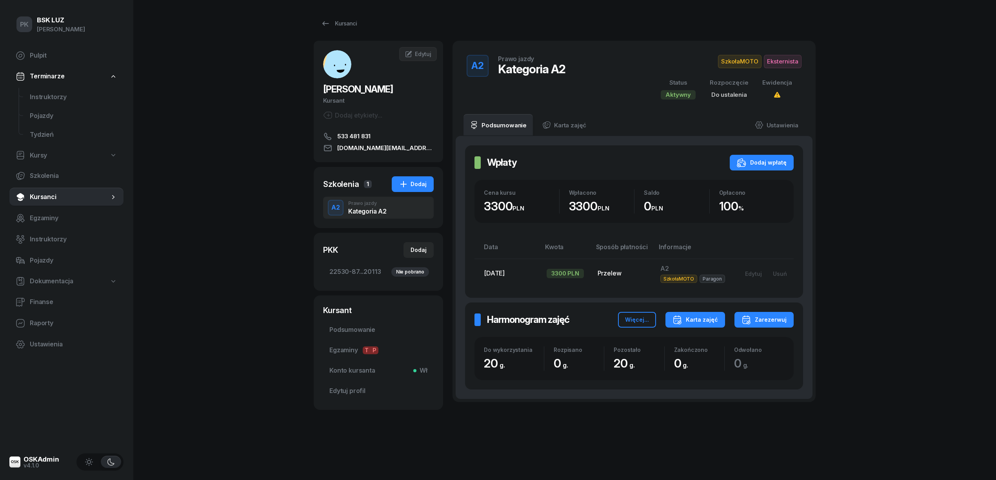
click at [706, 321] on div "Karta zajęć" at bounding box center [694, 319] width 45 height 9
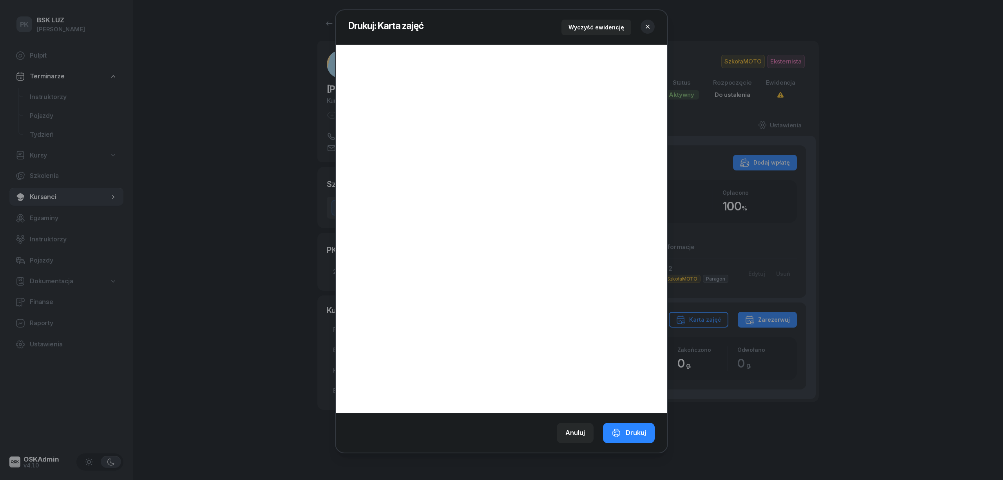
click at [649, 26] on icon "button" at bounding box center [648, 27] width 8 height 8
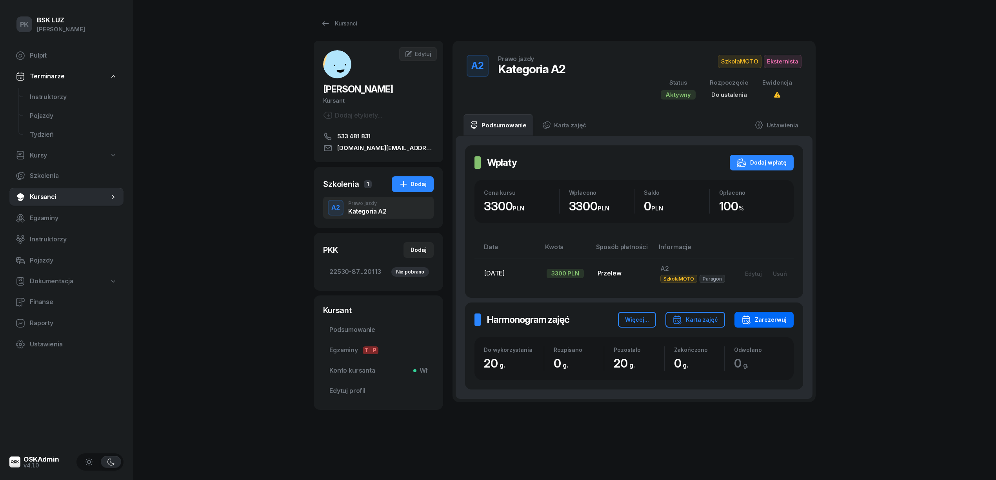
click at [762, 325] on button "Zarezerwuj" at bounding box center [763, 320] width 59 height 16
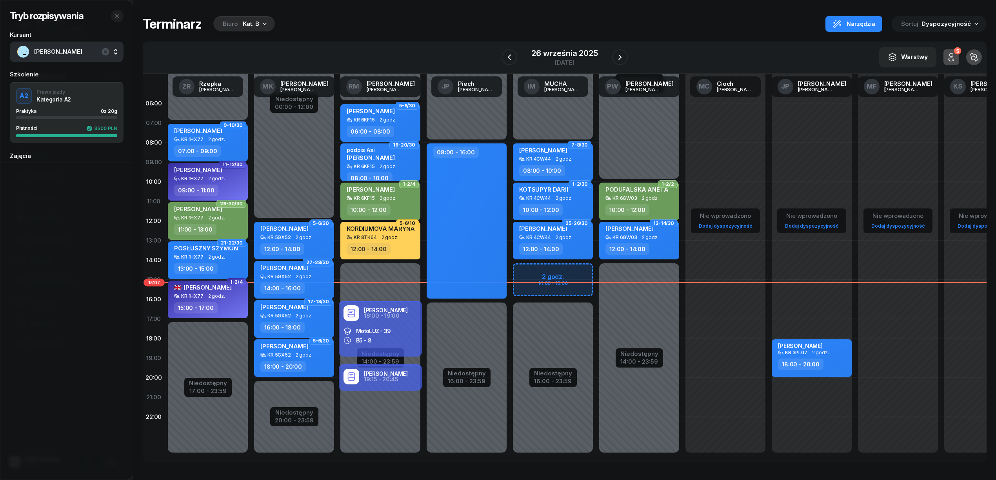
click at [251, 20] on div "Kat. B" at bounding box center [251, 23] width 16 height 9
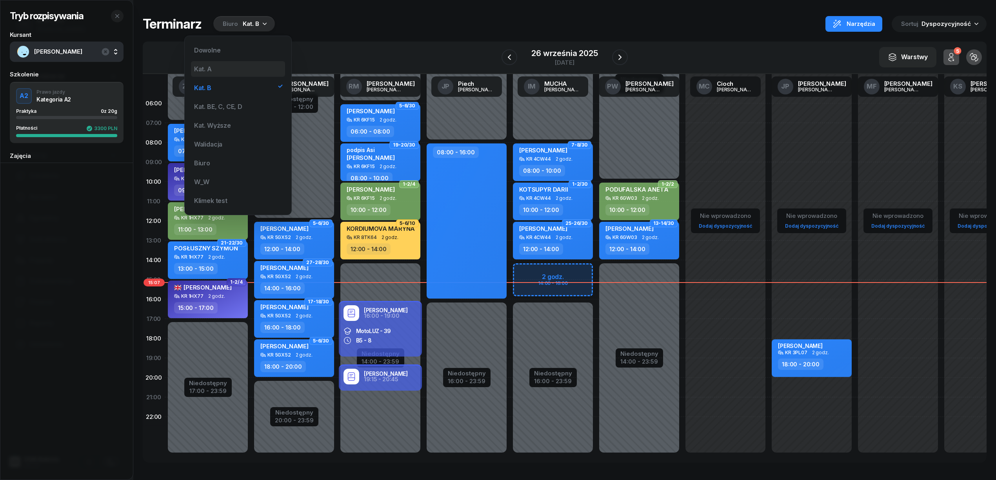
click at [227, 74] on div "Kat. A" at bounding box center [238, 69] width 94 height 16
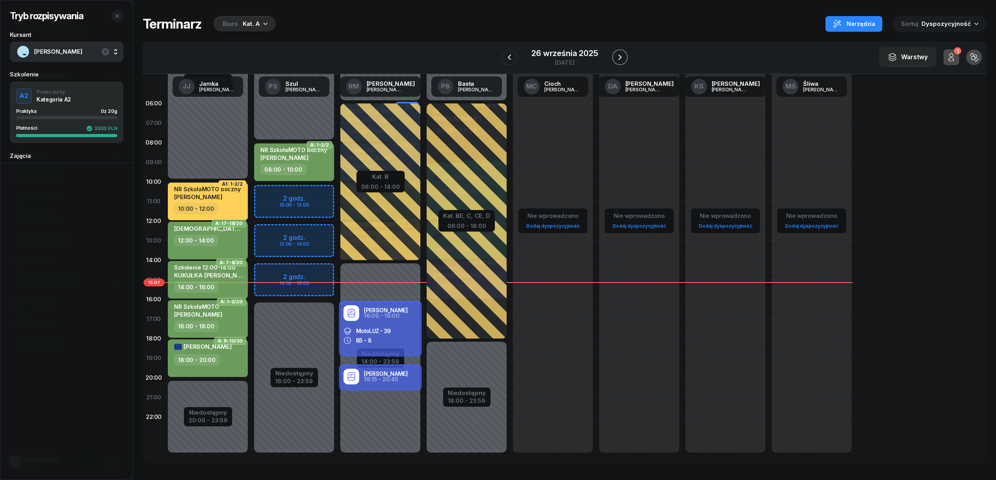
click at [622, 56] on icon "button" at bounding box center [619, 57] width 9 height 9
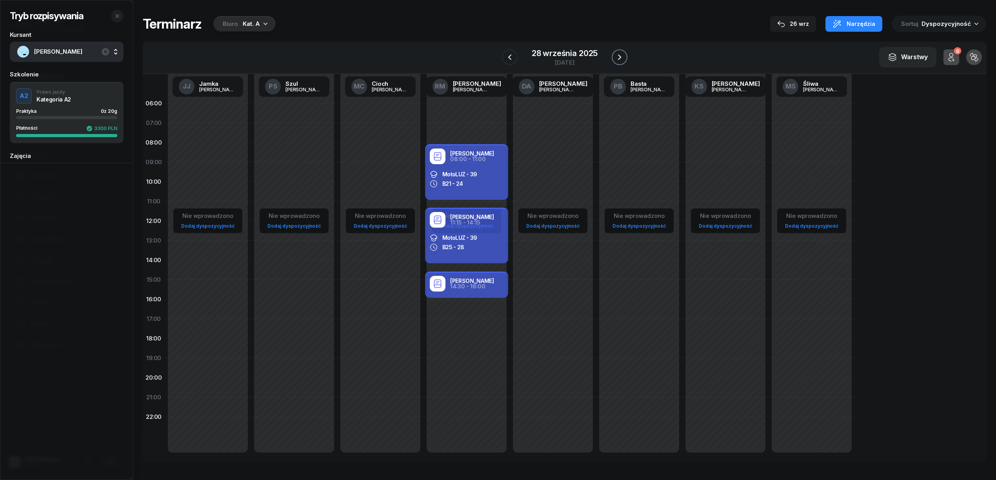
click at [622, 56] on icon "button" at bounding box center [619, 57] width 9 height 9
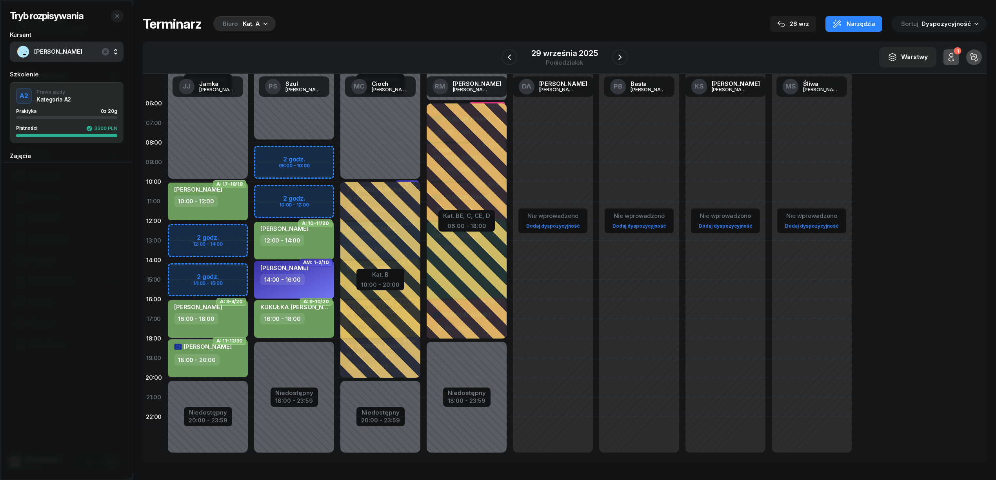
click at [228, 232] on div "Niedostępny 00:00 - 10:00 Niedostępny 20:00 - 23:59 2 godz. 12:00 - 14:00 2 god…" at bounding box center [208, 280] width 86 height 372
select select "12"
select select "14"
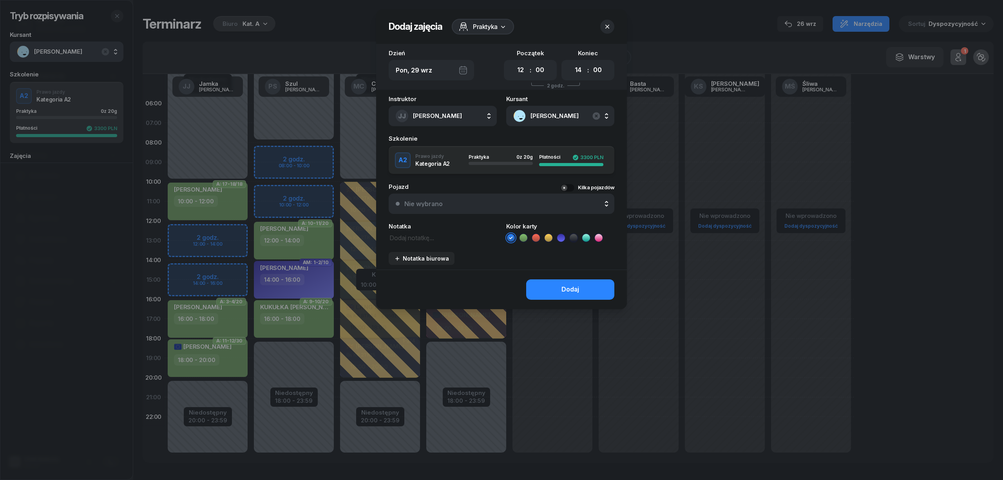
click at [524, 238] on icon at bounding box center [524, 238] width 8 height 8
click at [553, 296] on button "Dodaj" at bounding box center [570, 289] width 88 height 20
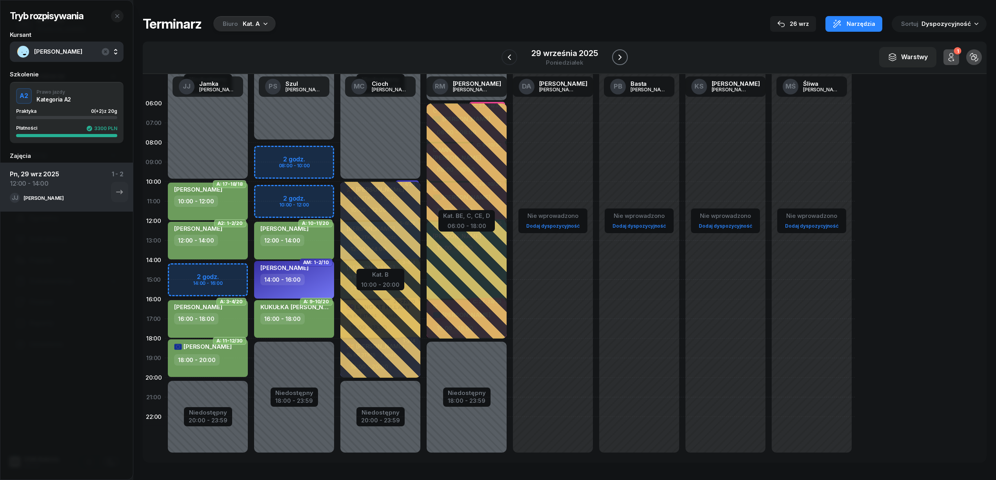
click at [618, 60] on icon "button" at bounding box center [619, 57] width 9 height 9
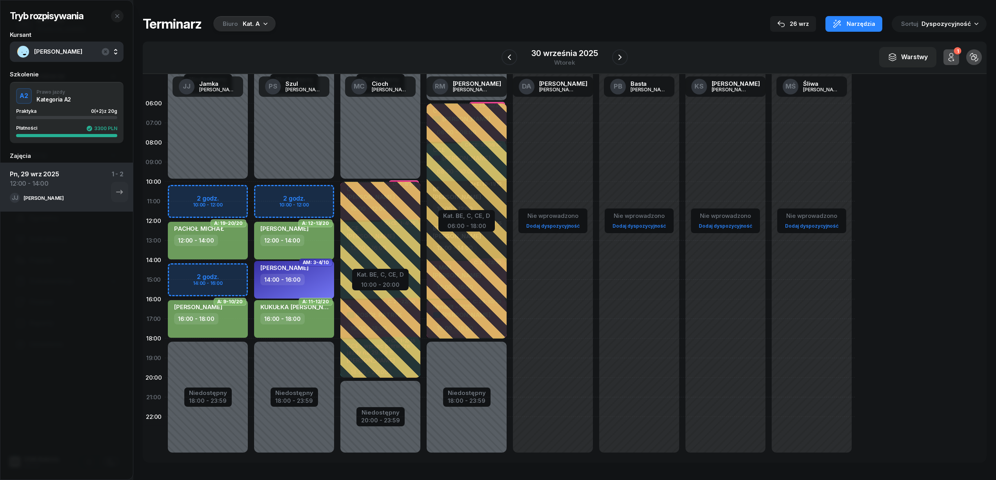
click at [232, 268] on div "Niedostępny 00:00 - 10:00 Niedostępny 18:00 - 23:59 2 godz. 10:00 - 12:00 2 god…" at bounding box center [208, 280] width 86 height 372
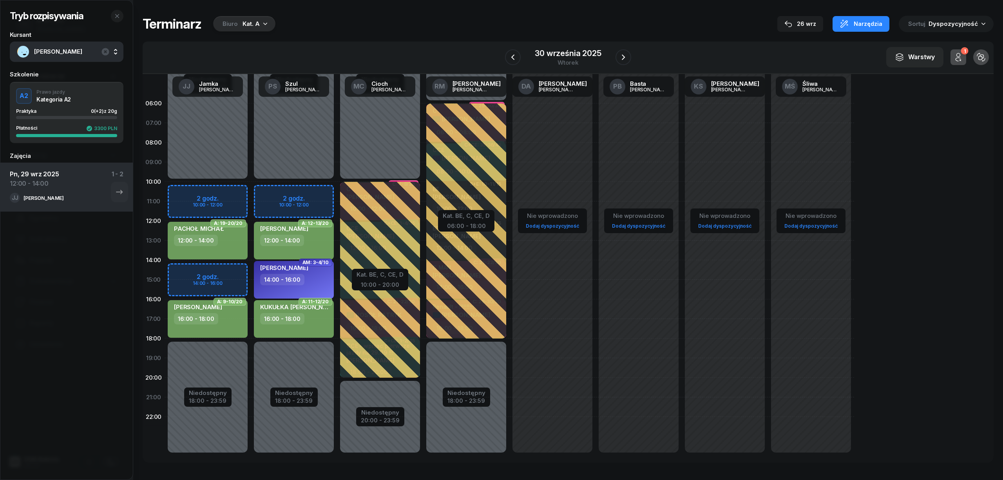
select select "14"
select select "16"
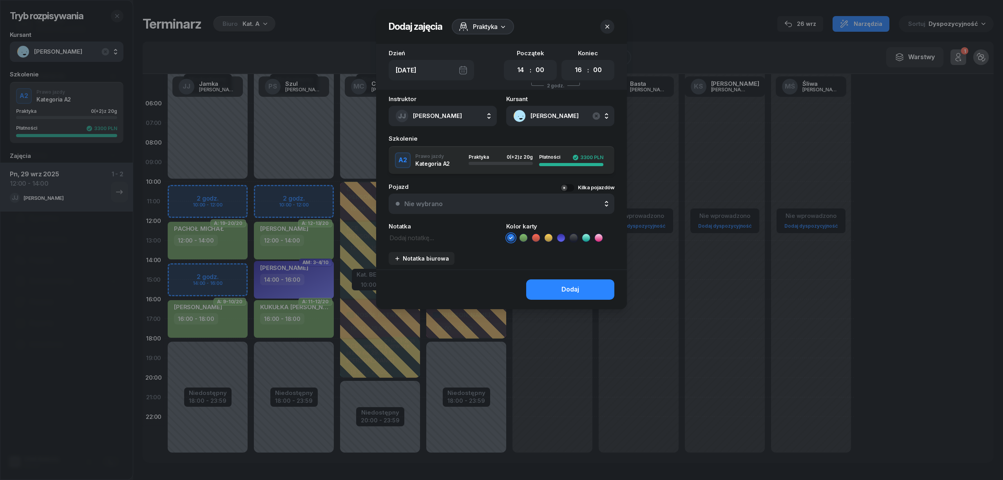
drag, startPoint x: 519, startPoint y: 238, endPoint x: 524, endPoint y: 241, distance: 5.7
click at [521, 239] on icon at bounding box center [524, 238] width 8 height 8
click at [549, 293] on button "Dodaj" at bounding box center [570, 289] width 88 height 20
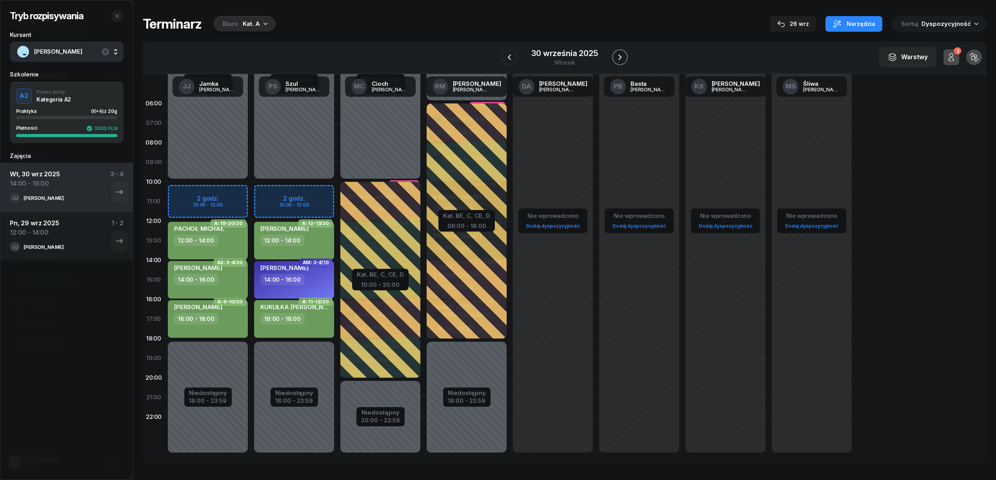
click at [619, 60] on icon "button" at bounding box center [619, 57] width 9 height 9
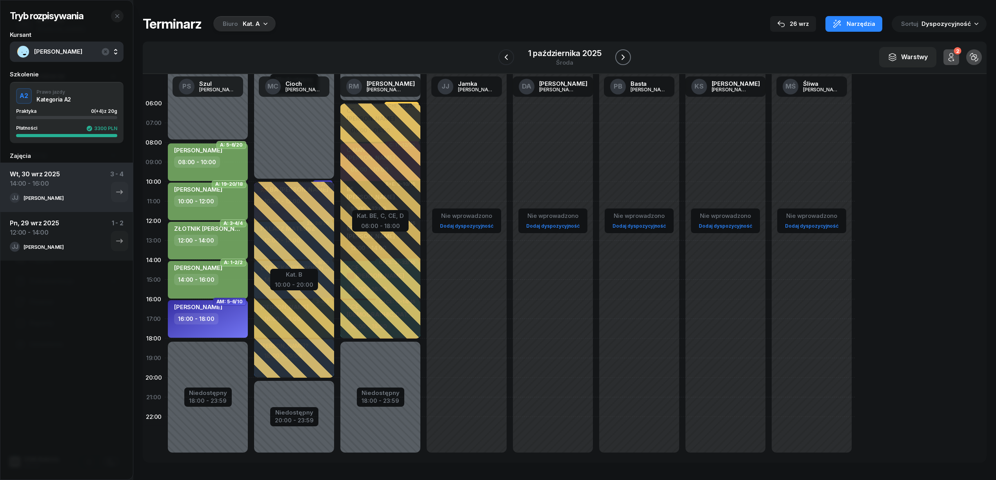
click at [619, 60] on icon "button" at bounding box center [622, 57] width 9 height 9
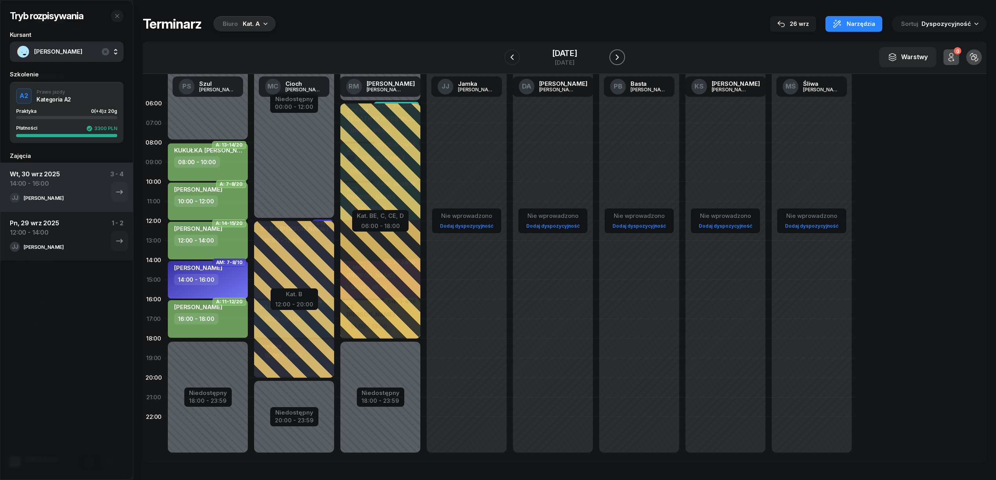
click at [619, 60] on icon "button" at bounding box center [616, 57] width 9 height 9
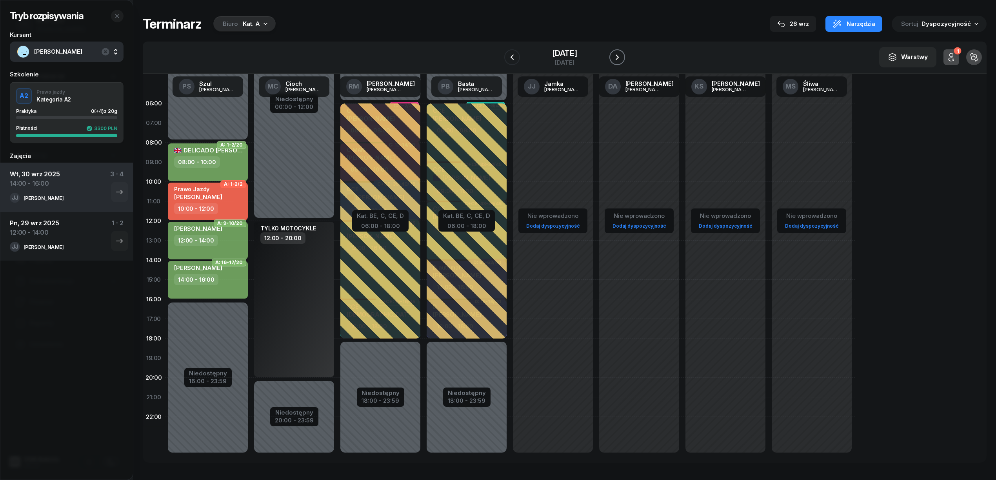
click at [619, 60] on icon "button" at bounding box center [616, 57] width 9 height 9
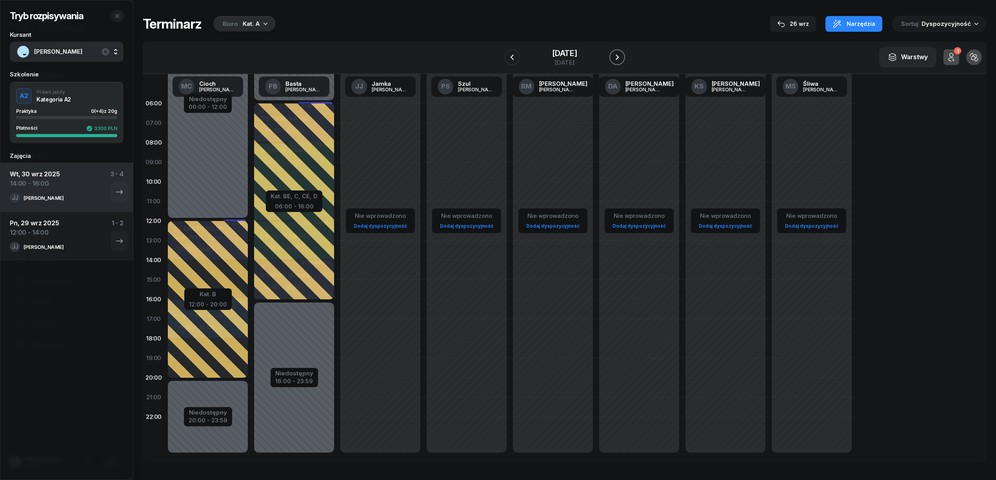
click at [619, 60] on icon "button" at bounding box center [616, 57] width 9 height 9
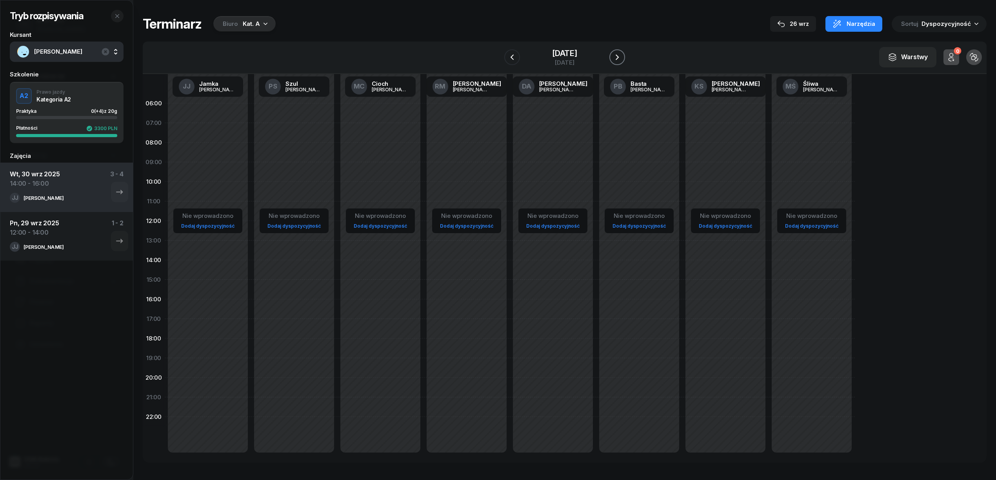
click at [619, 60] on icon "button" at bounding box center [616, 57] width 9 height 9
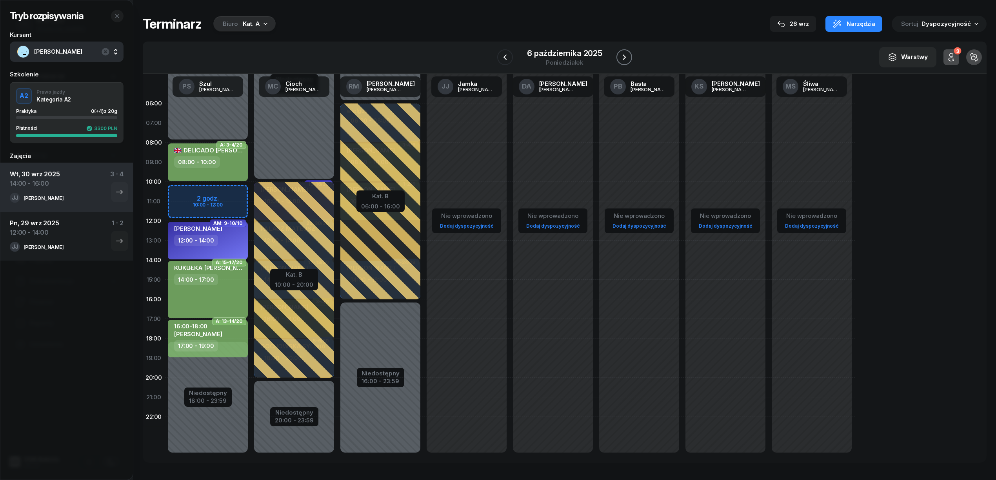
click at [619, 60] on icon "button" at bounding box center [623, 57] width 9 height 9
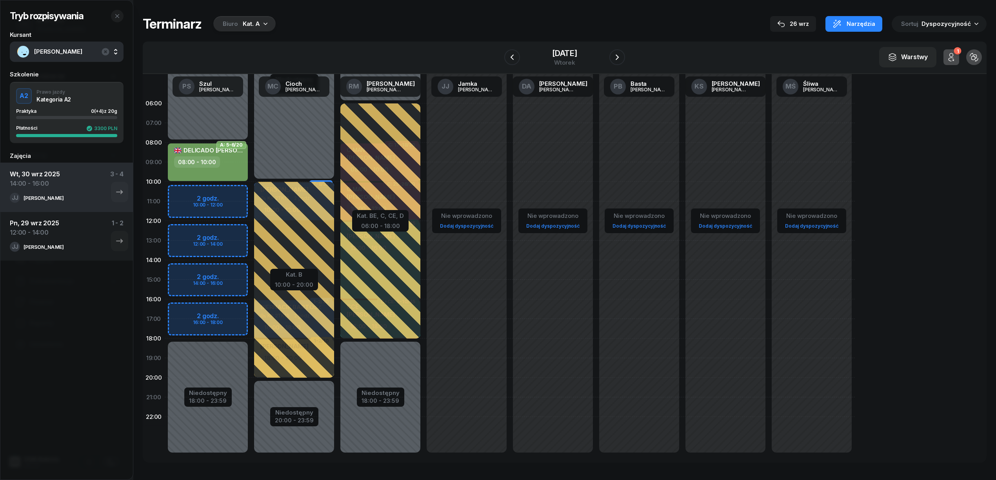
drag, startPoint x: 505, startPoint y: 60, endPoint x: 484, endPoint y: 60, distance: 21.2
click at [507, 60] on icon "button" at bounding box center [511, 57] width 9 height 9
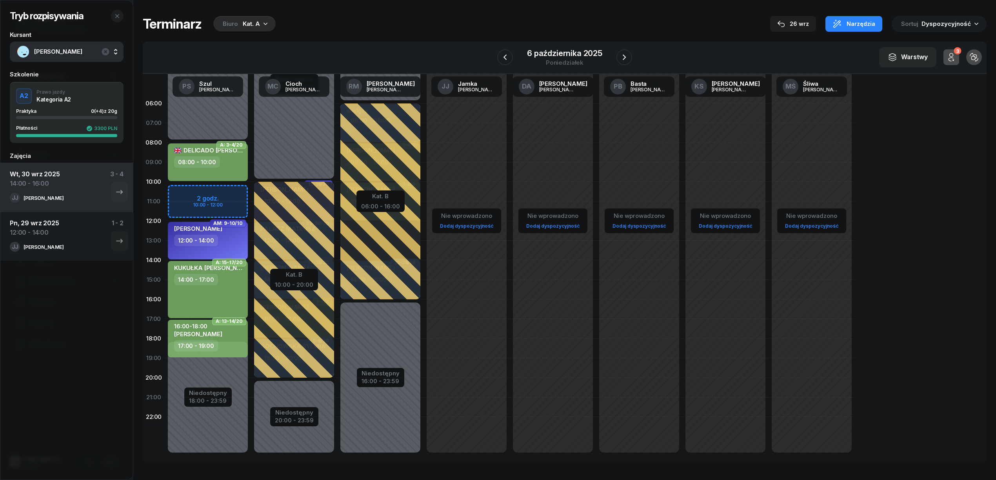
click at [231, 193] on div "Niedostępny 00:00 - 08:00 Niedostępny 18:00 - 23:59 2 godz. 10:00 - 12:00 A: 3-…" at bounding box center [208, 280] width 86 height 372
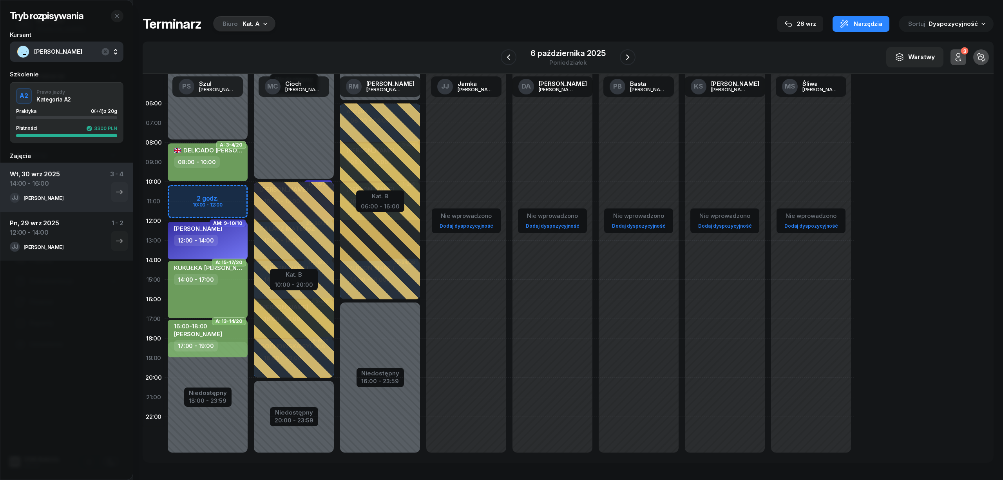
select select "10"
select select "12"
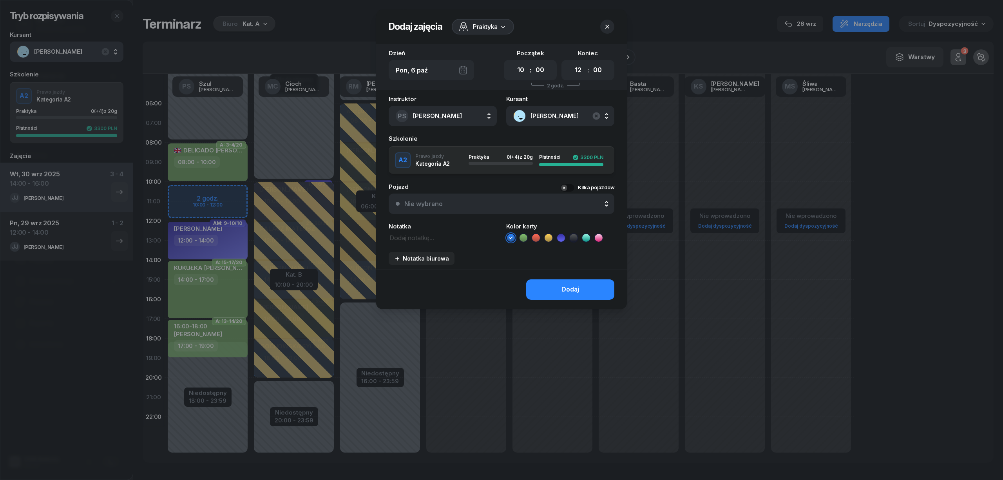
click at [519, 236] on li at bounding box center [523, 237] width 9 height 9
click at [545, 283] on button "Dodaj" at bounding box center [570, 289] width 88 height 20
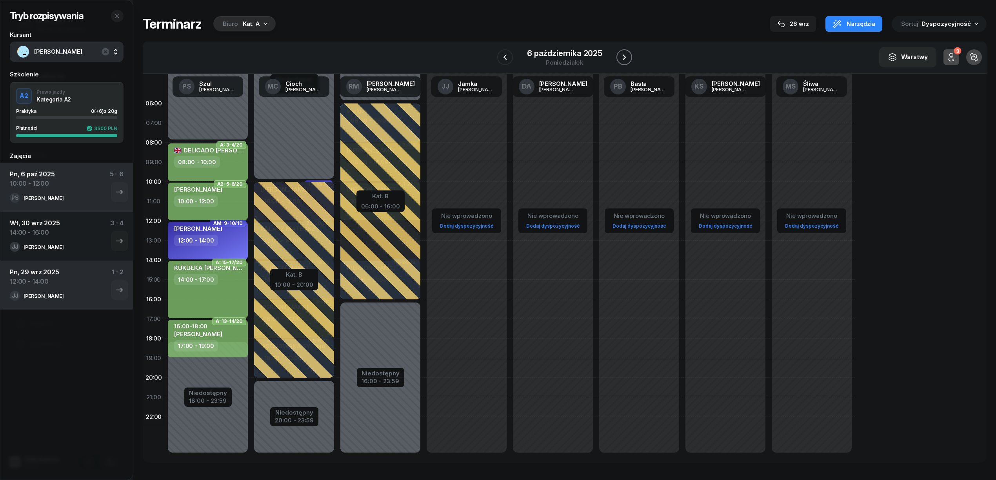
click at [626, 58] on icon "button" at bounding box center [623, 57] width 9 height 9
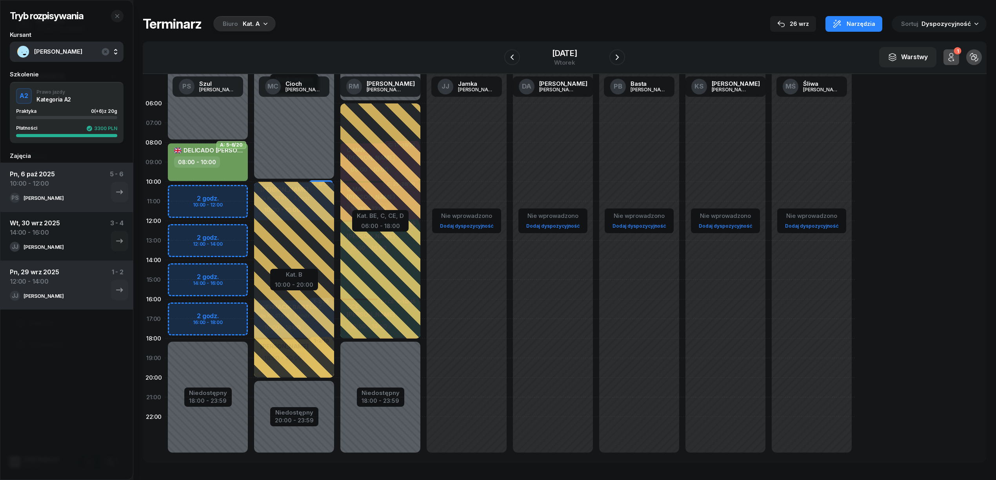
click at [227, 199] on div "Niedostępny 00:00 - 08:00 Niedostępny 18:00 - 23:59 2 godz. 10:00 - 12:00 2 god…" at bounding box center [208, 280] width 86 height 372
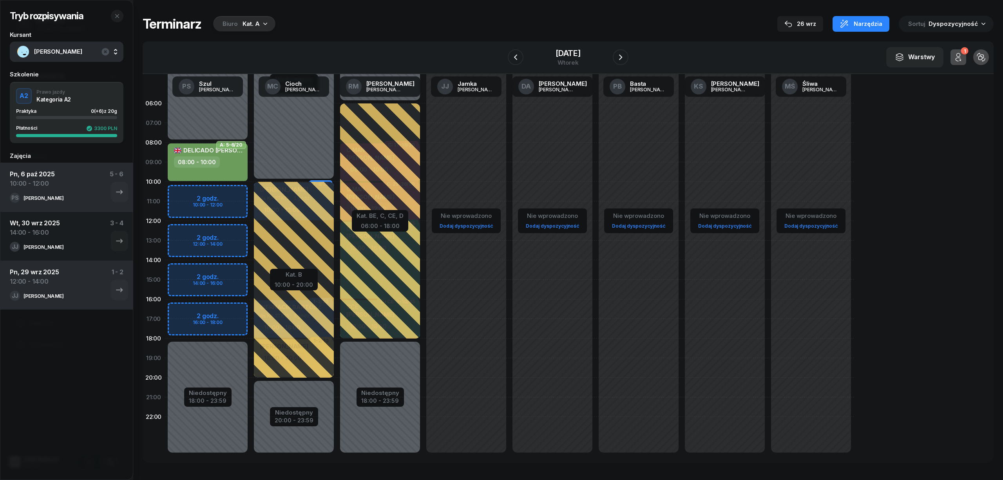
select select "10"
select select "12"
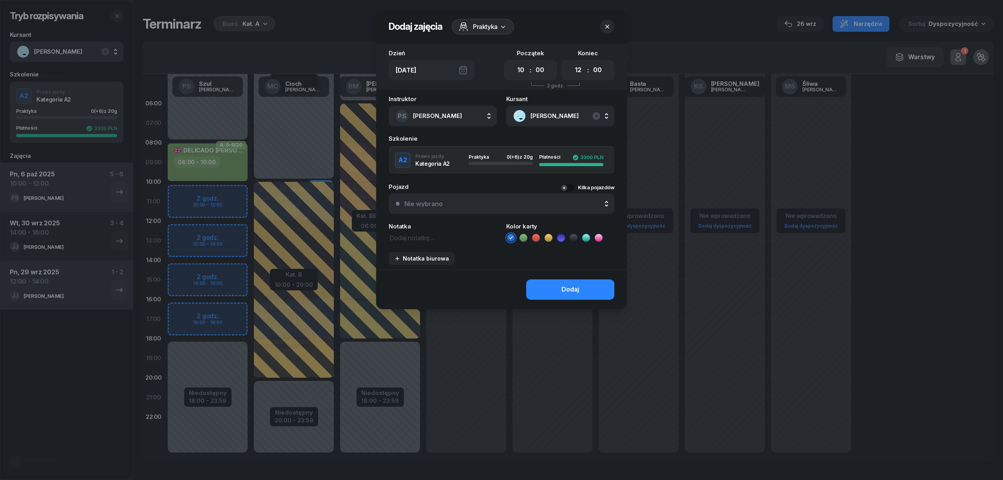
click at [524, 236] on icon at bounding box center [524, 238] width 8 height 8
click at [547, 289] on button "Dodaj" at bounding box center [570, 289] width 88 height 20
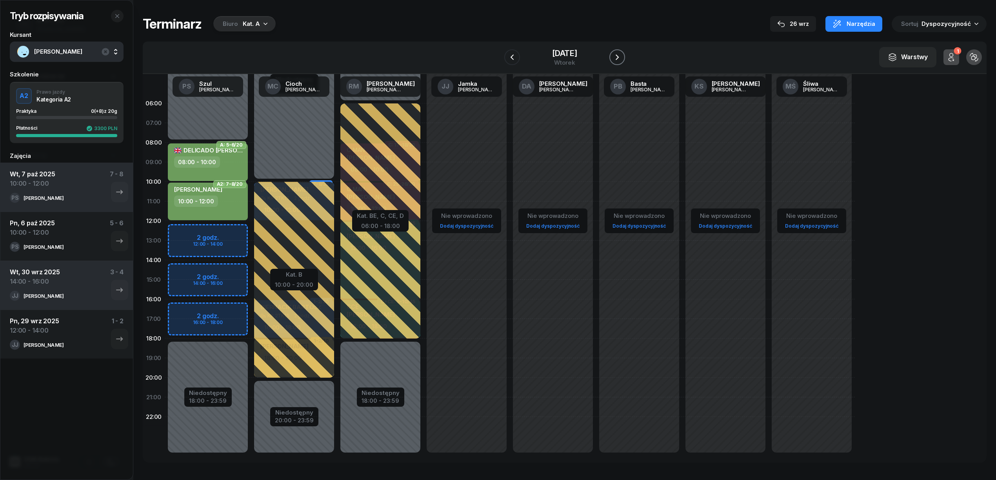
click at [620, 56] on icon "button" at bounding box center [616, 57] width 9 height 9
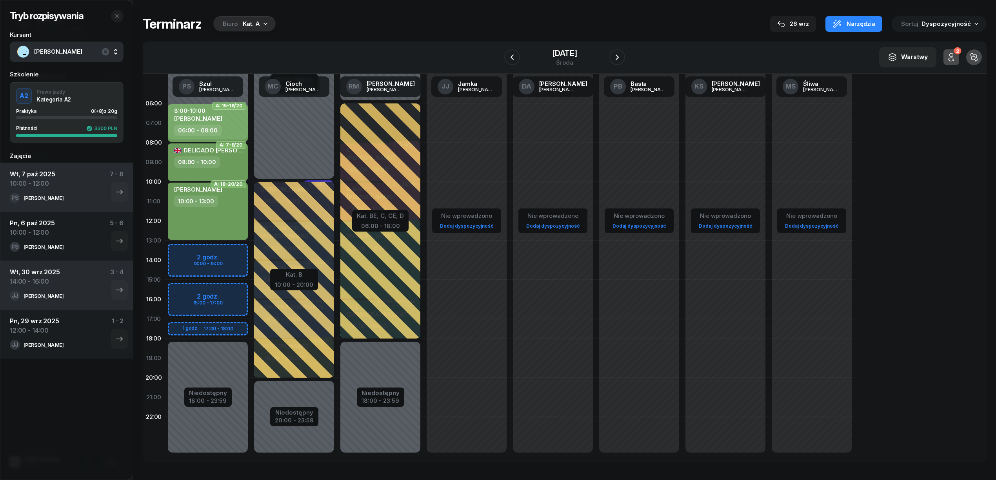
click at [227, 252] on div "Niedostępny 00:00 - 08:00 Niedostępny 18:00 - 23:59 2 godz. 13:00 - 15:00 2 god…" at bounding box center [208, 280] width 86 height 372
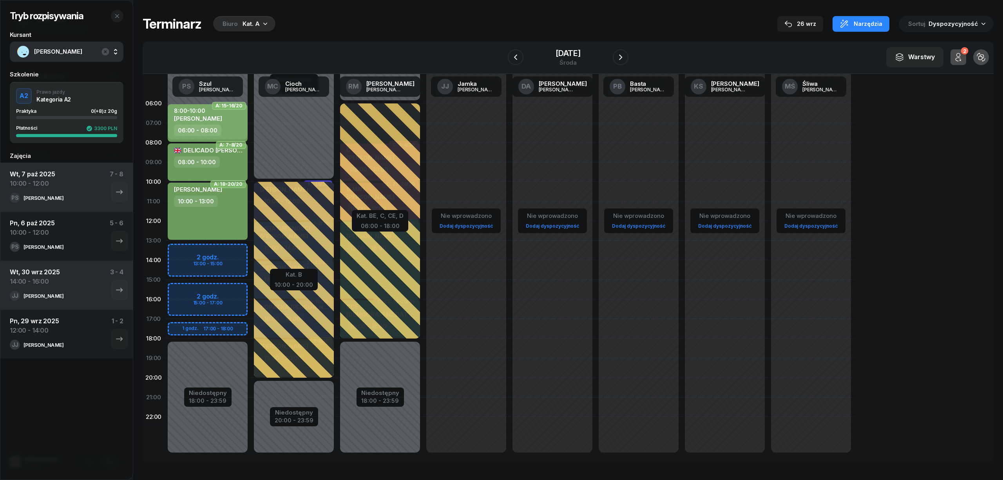
select select "13"
select select "15"
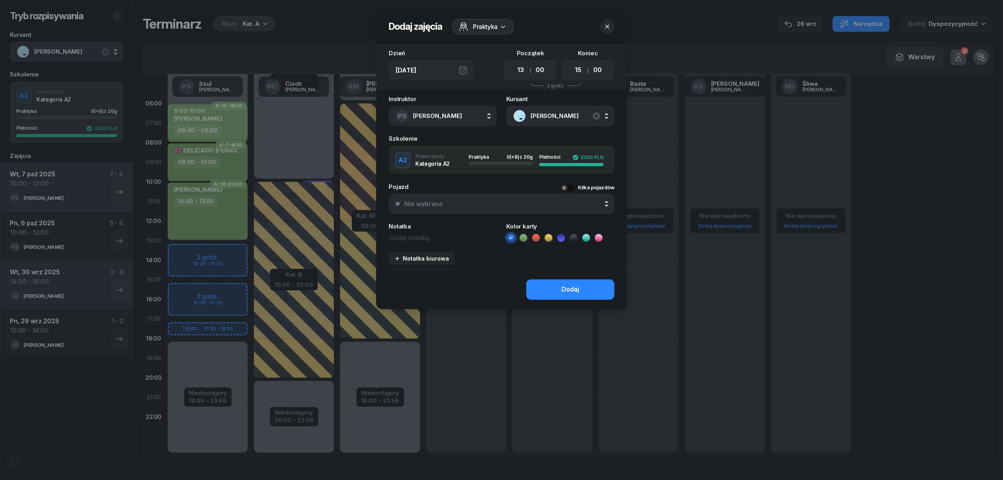
click at [522, 238] on icon at bounding box center [524, 238] width 8 height 8
click at [546, 286] on button "Dodaj" at bounding box center [570, 289] width 88 height 20
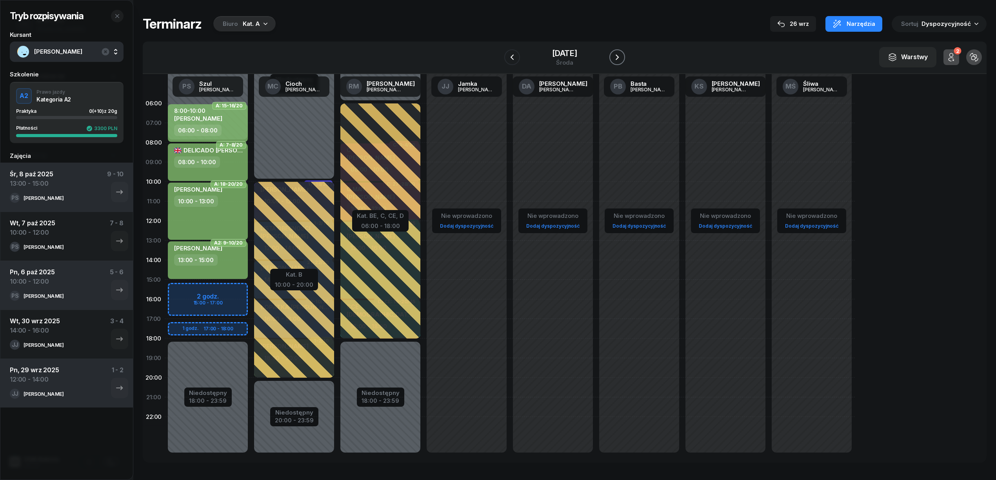
click at [619, 59] on icon "button" at bounding box center [616, 56] width 3 height 5
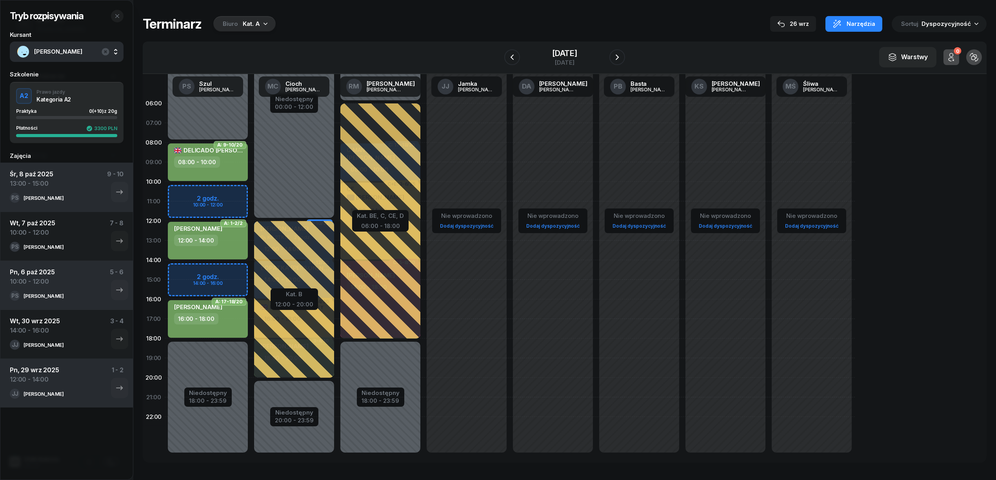
click at [228, 190] on div "Niedostępny 00:00 - 08:00 Niedostępny 18:00 - 23:59 2 godz. 10:00 - 12:00 2 god…" at bounding box center [208, 280] width 86 height 372
select select "10"
select select "12"
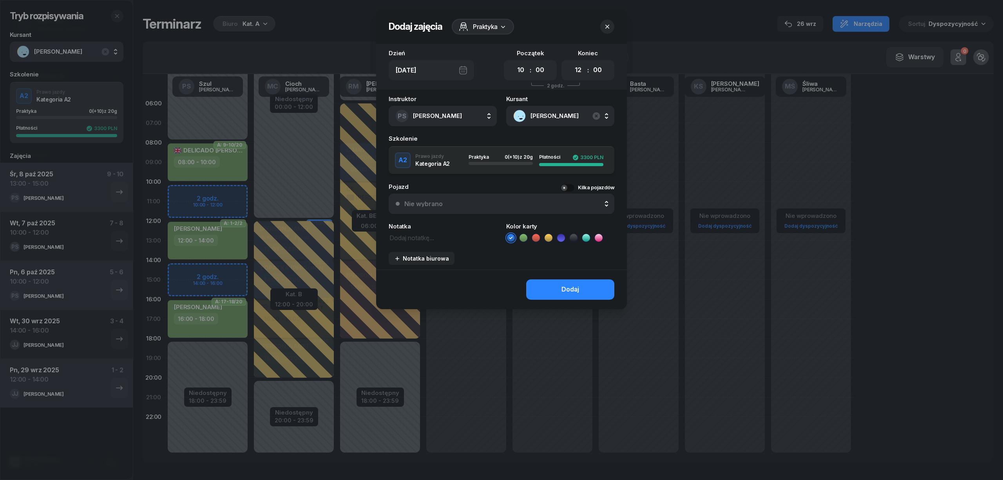
click at [522, 238] on icon at bounding box center [524, 238] width 8 height 8
click at [543, 284] on button "Dodaj" at bounding box center [570, 289] width 88 height 20
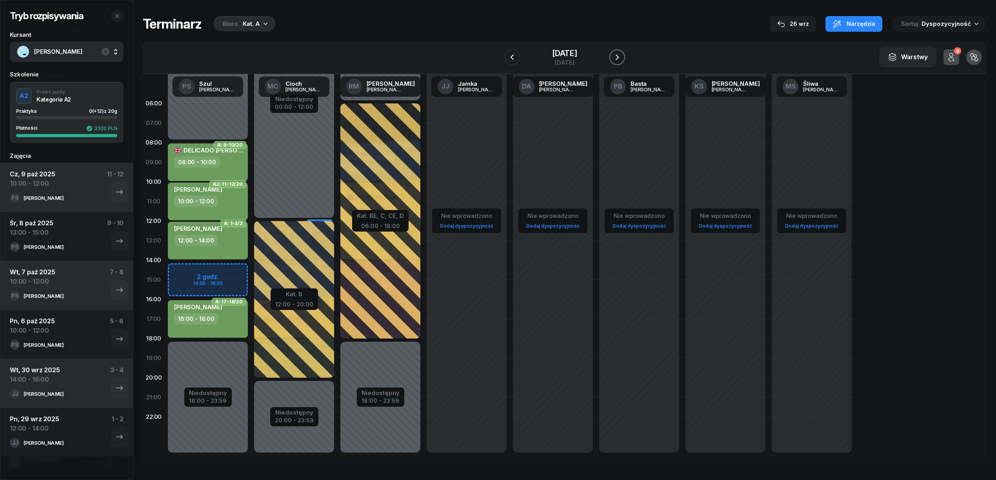
click at [622, 56] on icon "button" at bounding box center [616, 57] width 9 height 9
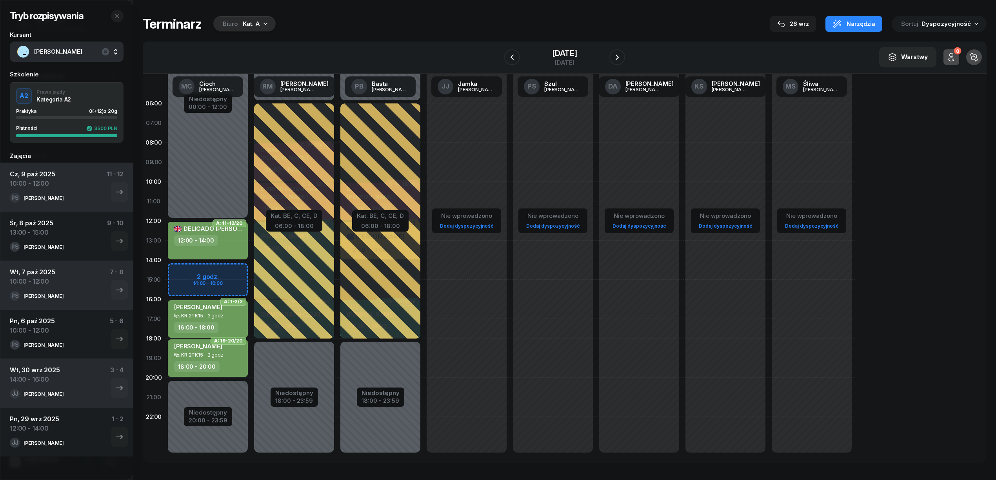
click at [238, 270] on div "Niedostępny 00:00 - 12:00 Niedostępny 20:00 - 23:59 2 godz. 14:00 - 16:00 A: 11…" at bounding box center [208, 280] width 86 height 372
select select "14"
select select "16"
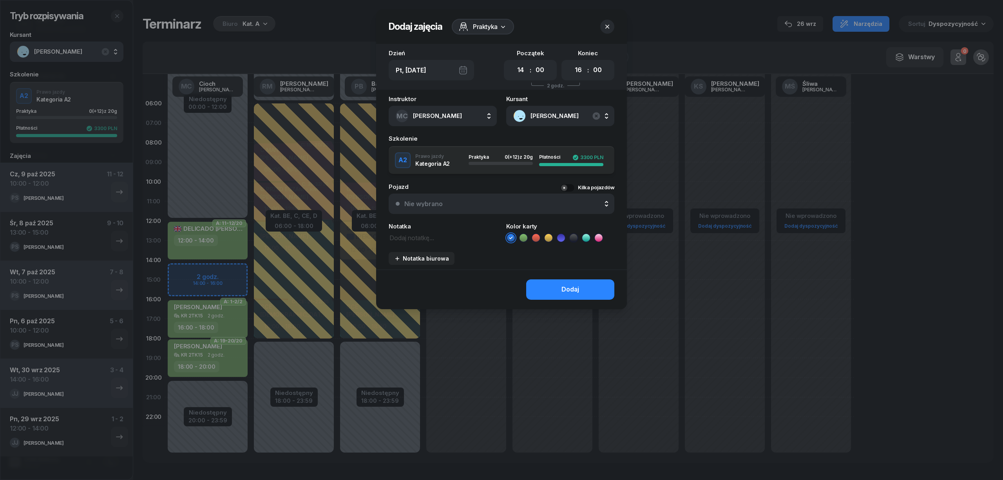
click at [521, 236] on icon at bounding box center [524, 238] width 8 height 8
click at [545, 285] on button "Dodaj" at bounding box center [570, 289] width 88 height 20
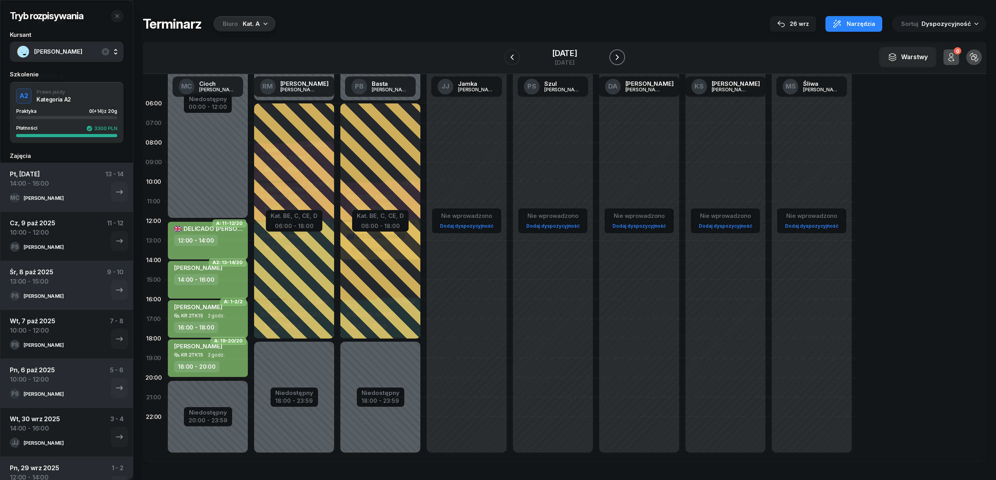
click at [619, 56] on icon "button" at bounding box center [616, 56] width 3 height 5
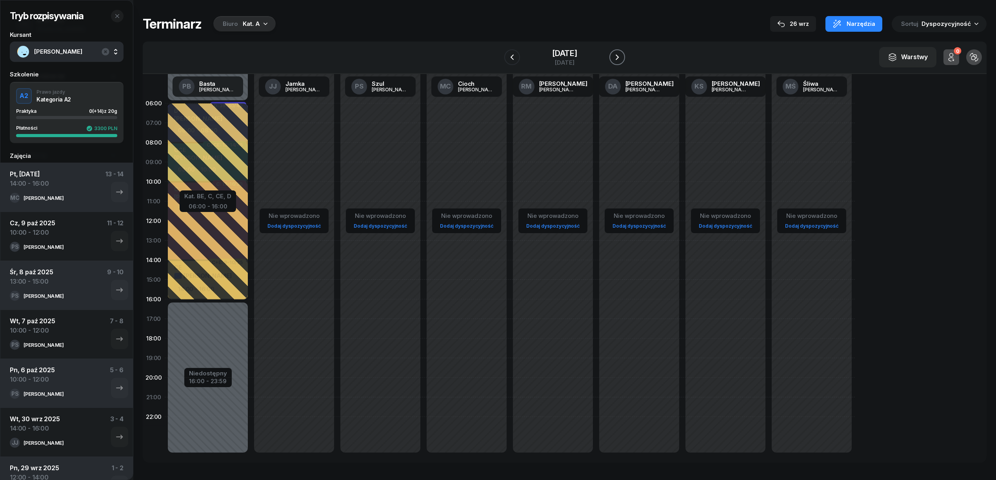
click at [622, 56] on icon "button" at bounding box center [616, 57] width 9 height 9
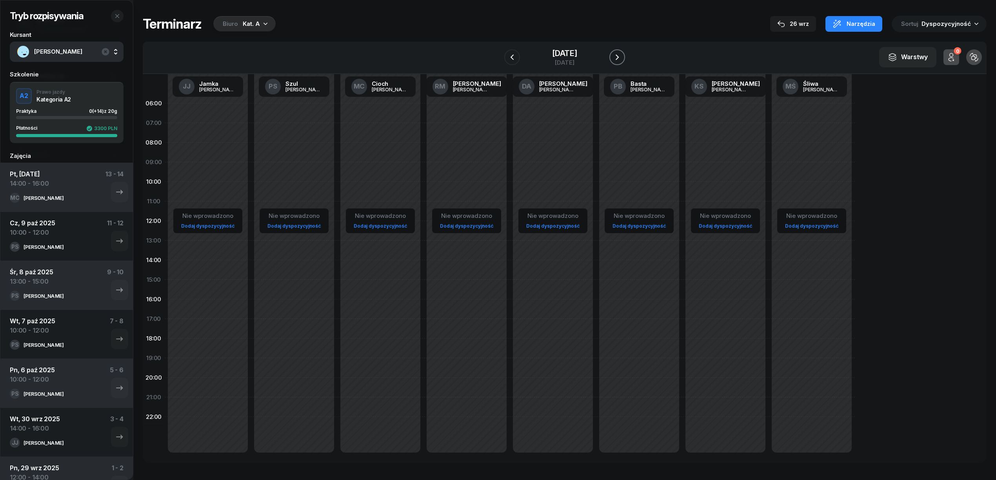
click at [622, 56] on icon "button" at bounding box center [616, 57] width 9 height 9
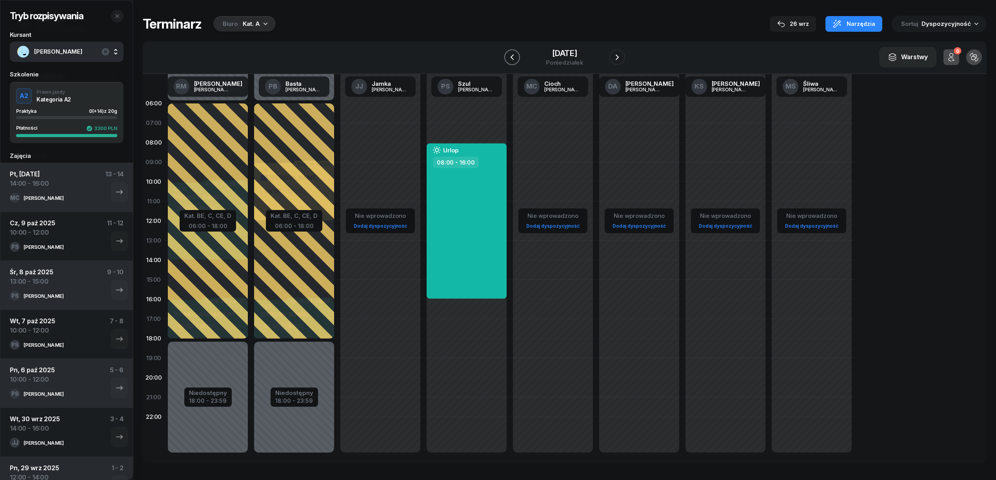
click at [507, 60] on icon "button" at bounding box center [511, 57] width 9 height 9
click at [510, 60] on icon "button" at bounding box center [511, 56] width 3 height 5
click at [507, 60] on icon "button" at bounding box center [511, 57] width 9 height 9
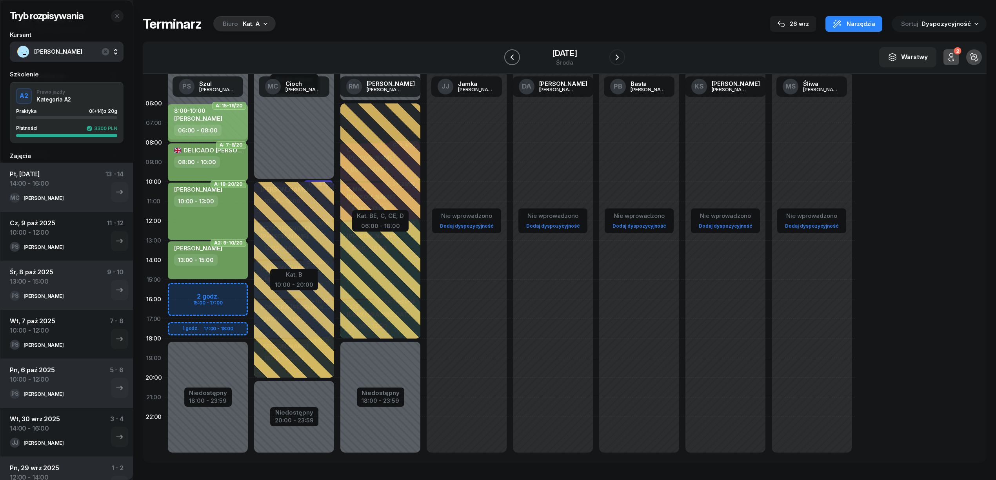
click at [507, 60] on icon "button" at bounding box center [511, 57] width 9 height 9
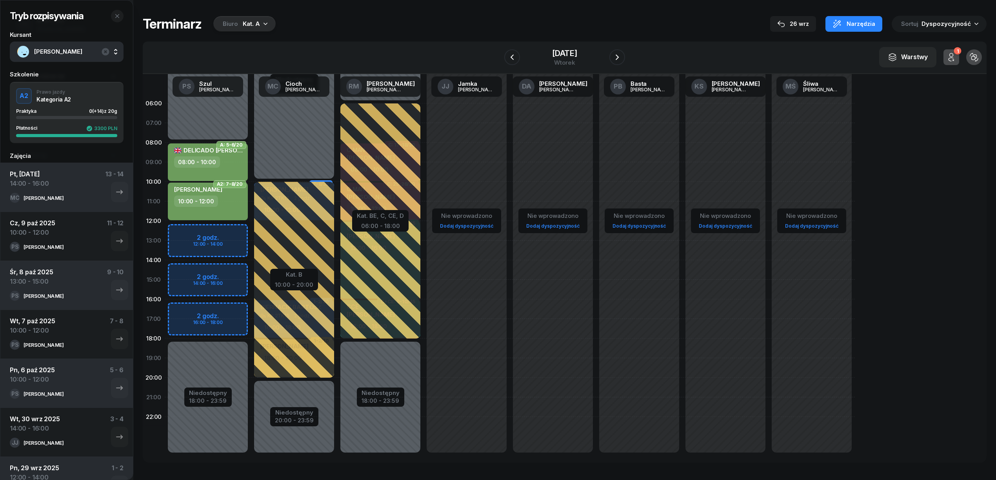
click at [218, 205] on div "10:00 - 12:00" at bounding box center [208, 201] width 69 height 11
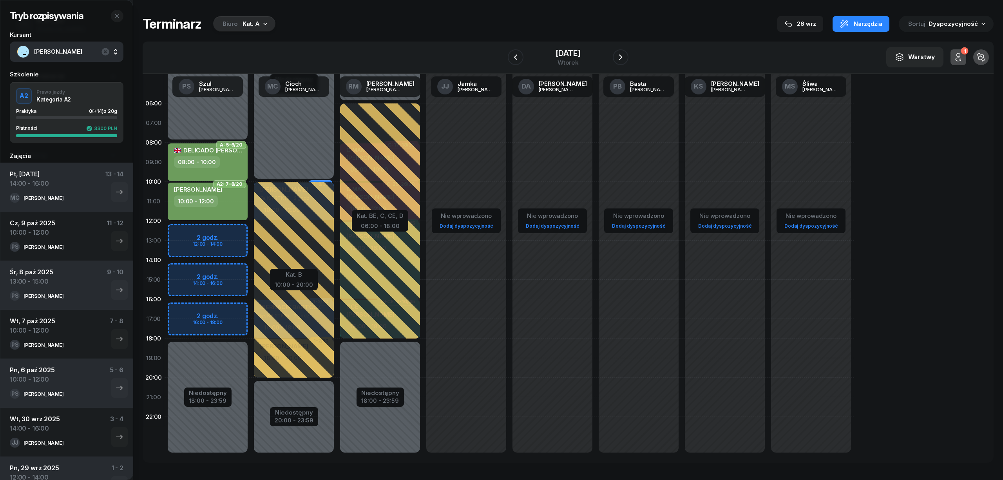
select select "10"
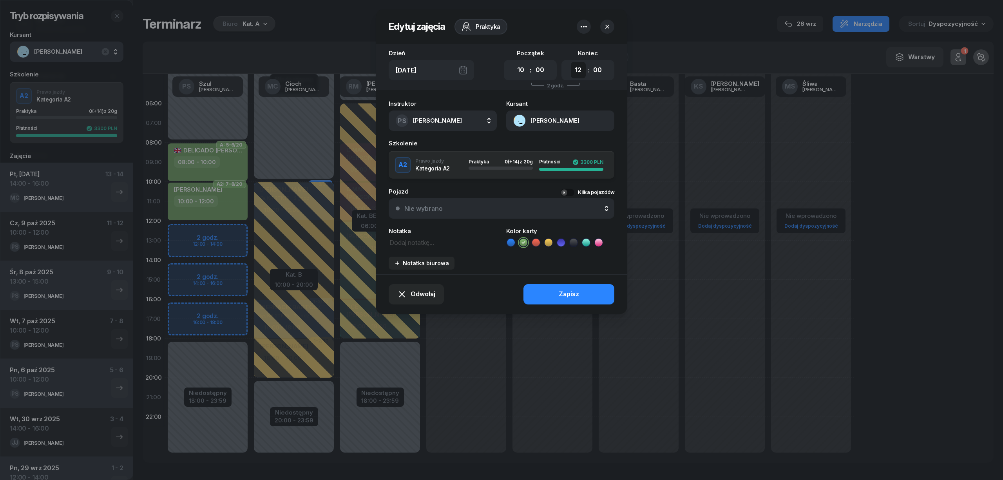
click at [576, 71] on select "00 01 02 03 04 05 06 07 08 09 10 11 12 13 14 15 16 17 18 19 20 21 22 23" at bounding box center [578, 70] width 15 height 16
select select "13"
click at [571, 62] on select "00 01 02 03 04 05 06 07 08 09 10 11 12 13 14 15 16 17 18 19 20 21 22 23" at bounding box center [578, 70] width 15 height 16
click at [587, 295] on button "Zapisz" at bounding box center [569, 294] width 91 height 20
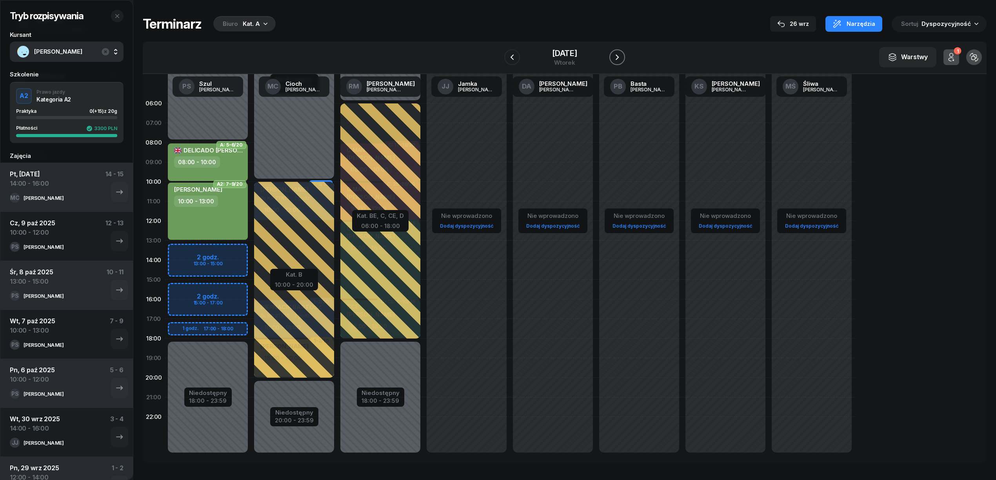
click at [622, 57] on icon "button" at bounding box center [616, 57] width 9 height 9
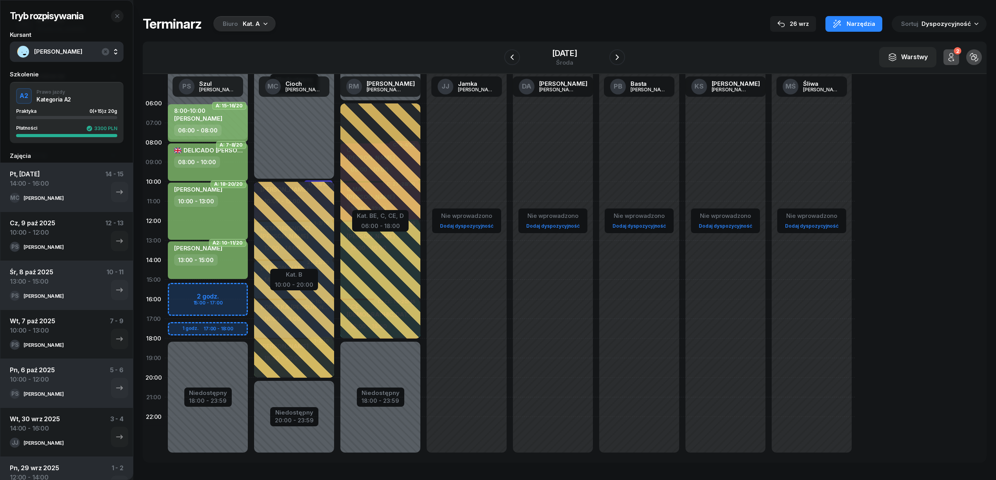
click at [231, 264] on div "13:00 - 15:00" at bounding box center [208, 259] width 69 height 11
select select "13"
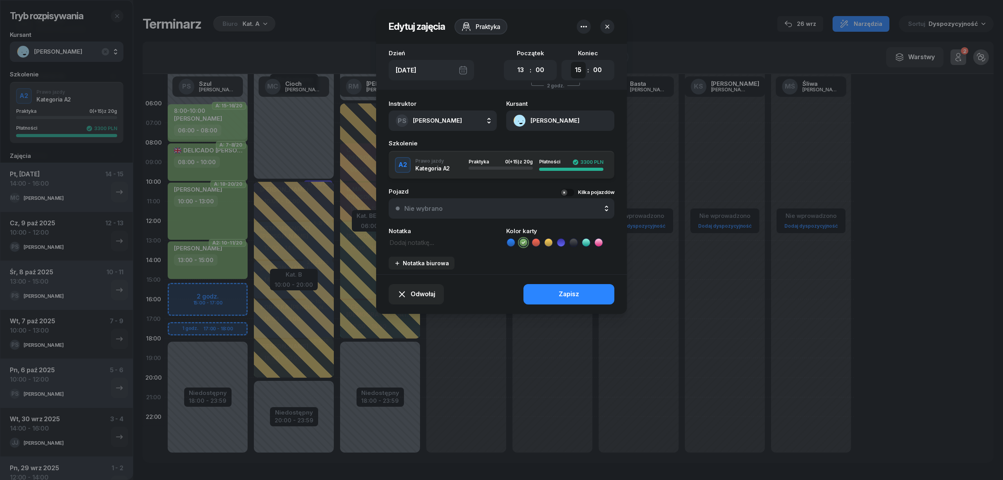
click at [580, 70] on select "00 01 02 03 04 05 06 07 08 09 10 11 12 13 14 15 16 17 18 19 20 21 22 23" at bounding box center [578, 70] width 15 height 16
select select "16"
click at [571, 62] on select "00 01 02 03 04 05 06 07 08 09 10 11 12 13 14 15 16 17 18 19 20 21 22 23" at bounding box center [578, 70] width 15 height 16
click at [587, 293] on button "Zapisz" at bounding box center [569, 294] width 91 height 20
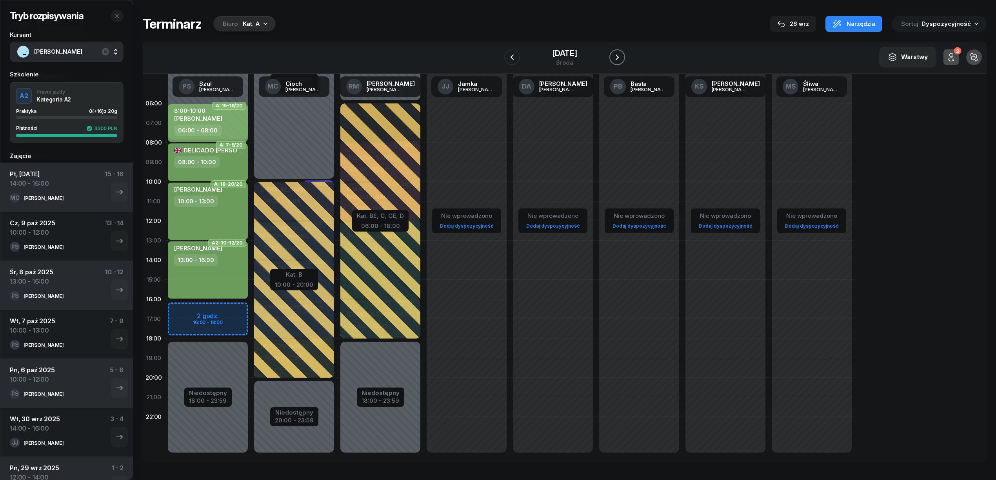
click at [620, 57] on icon "button" at bounding box center [616, 57] width 9 height 9
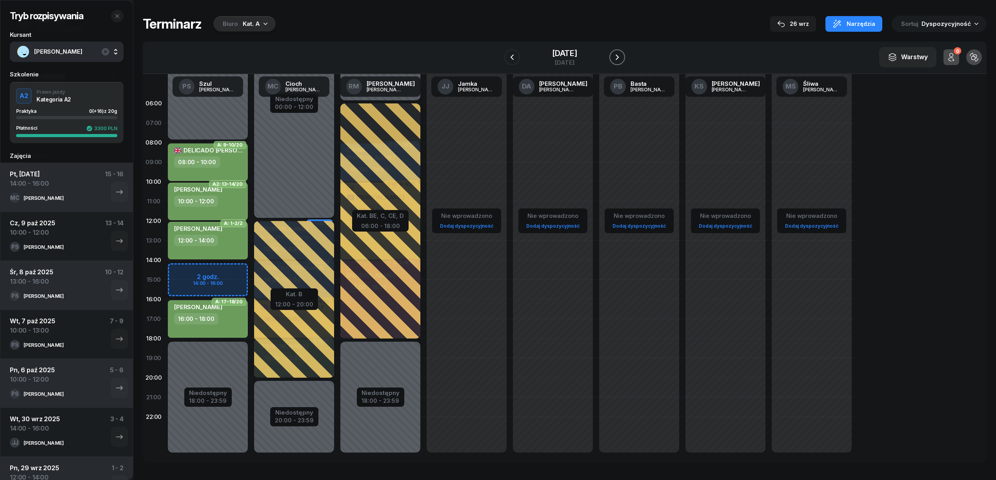
click at [620, 57] on icon "button" at bounding box center [616, 57] width 9 height 9
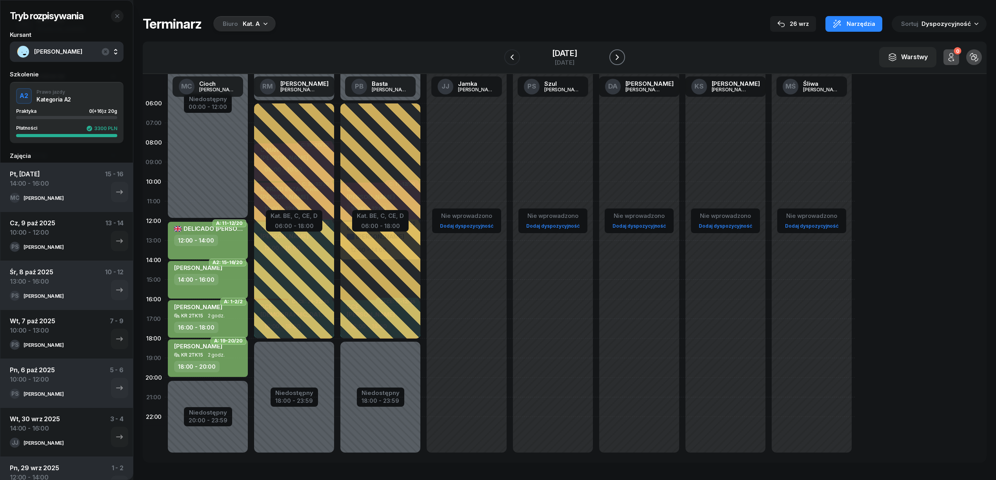
click at [620, 57] on button "button" at bounding box center [617, 57] width 16 height 16
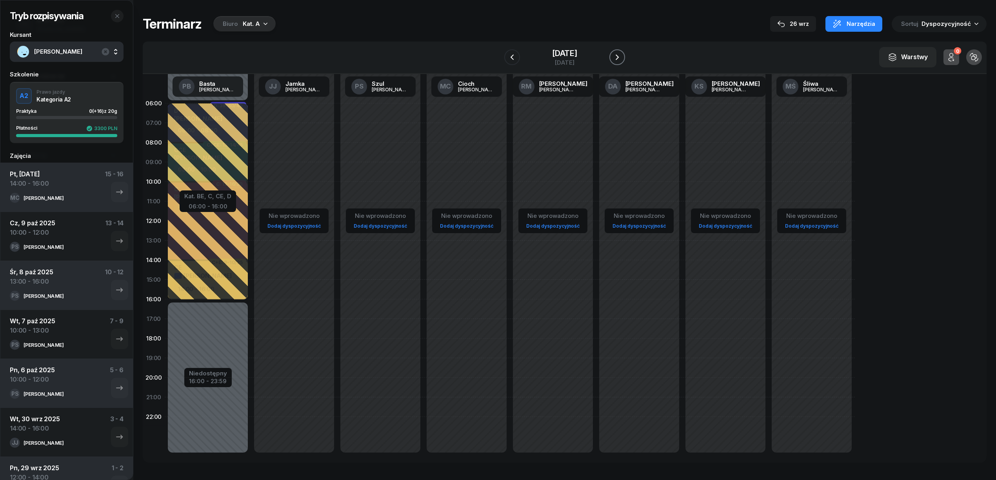
click at [620, 57] on icon "button" at bounding box center [616, 57] width 9 height 9
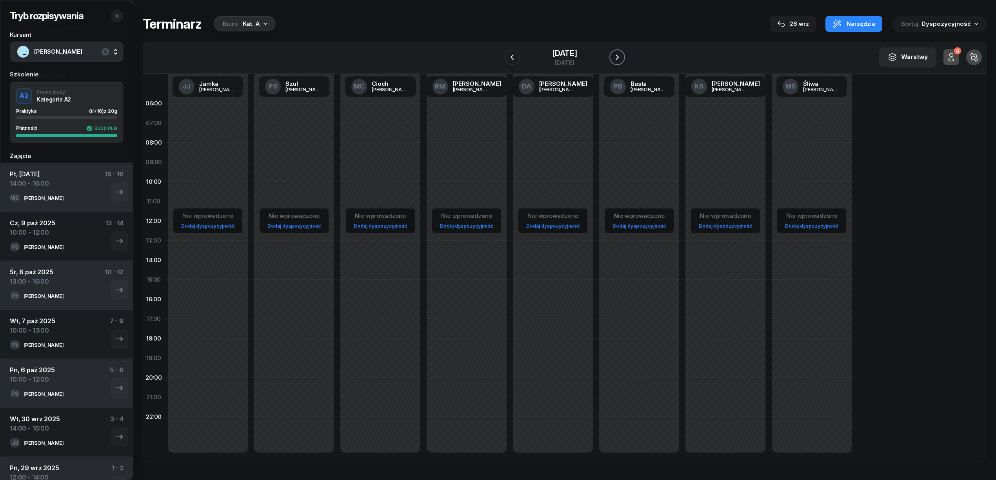
click at [620, 57] on button "button" at bounding box center [617, 57] width 16 height 16
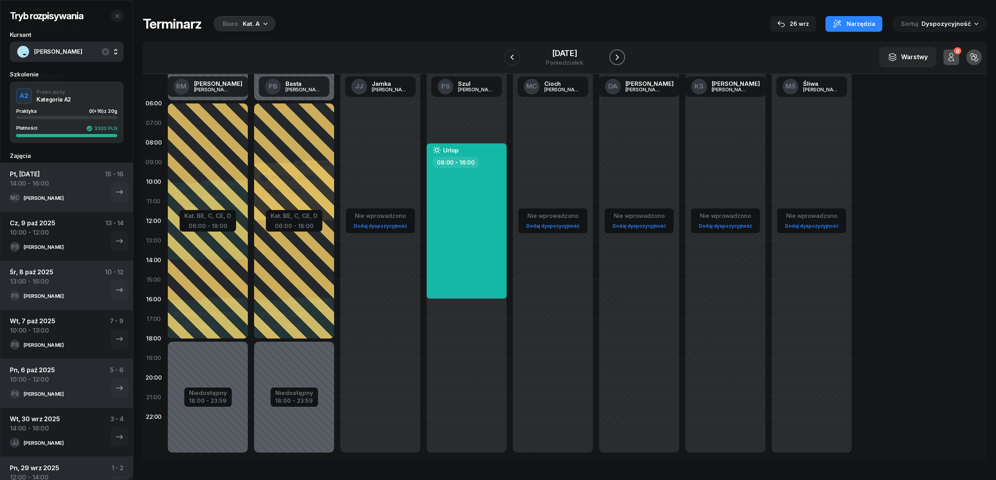
click at [620, 57] on button "button" at bounding box center [617, 57] width 16 height 16
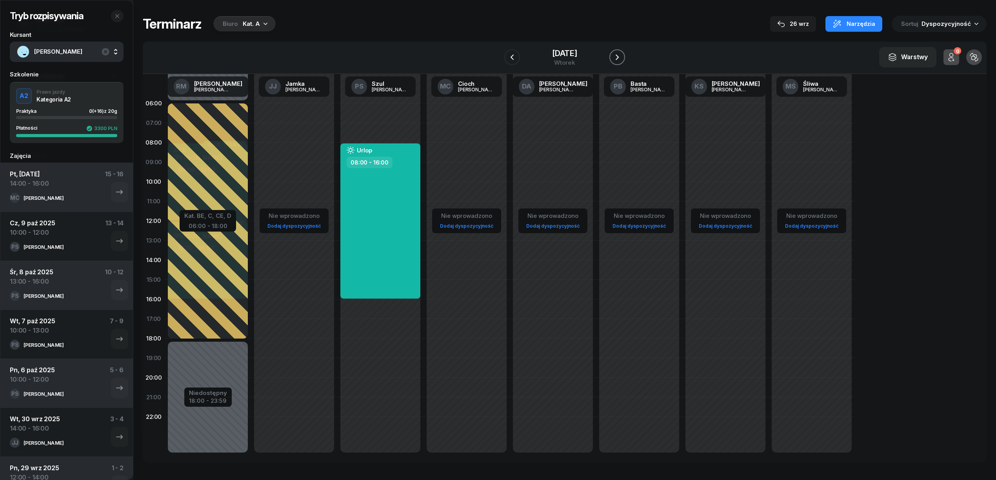
click at [620, 57] on button "button" at bounding box center [617, 57] width 16 height 16
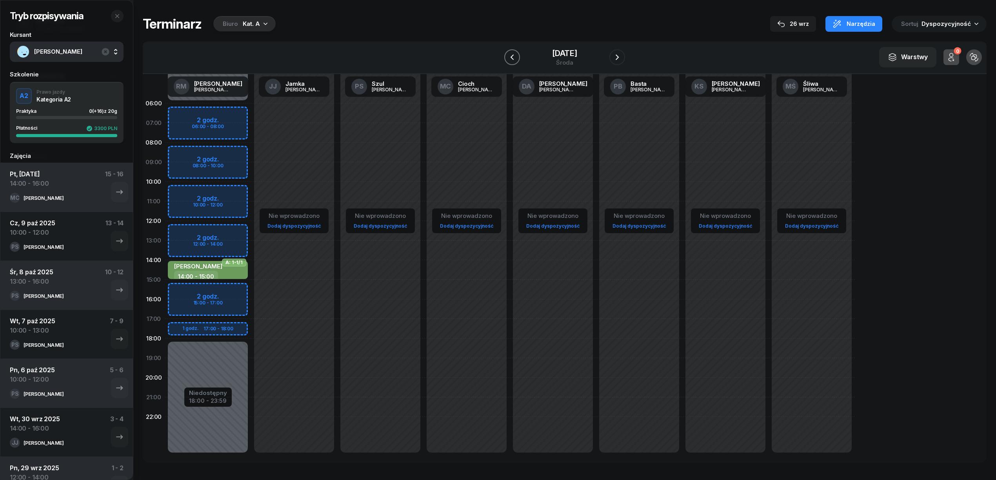
click at [507, 60] on icon "button" at bounding box center [511, 57] width 9 height 9
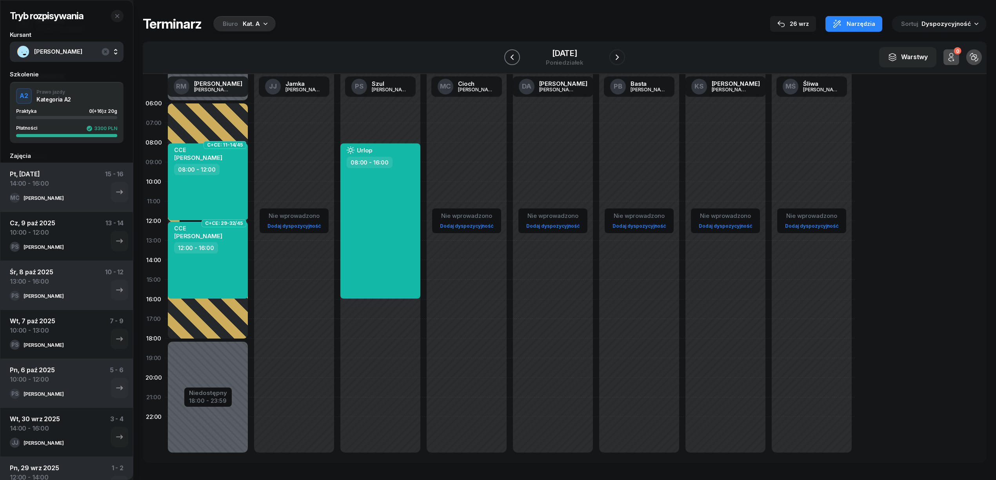
click at [507, 60] on icon "button" at bounding box center [511, 57] width 9 height 9
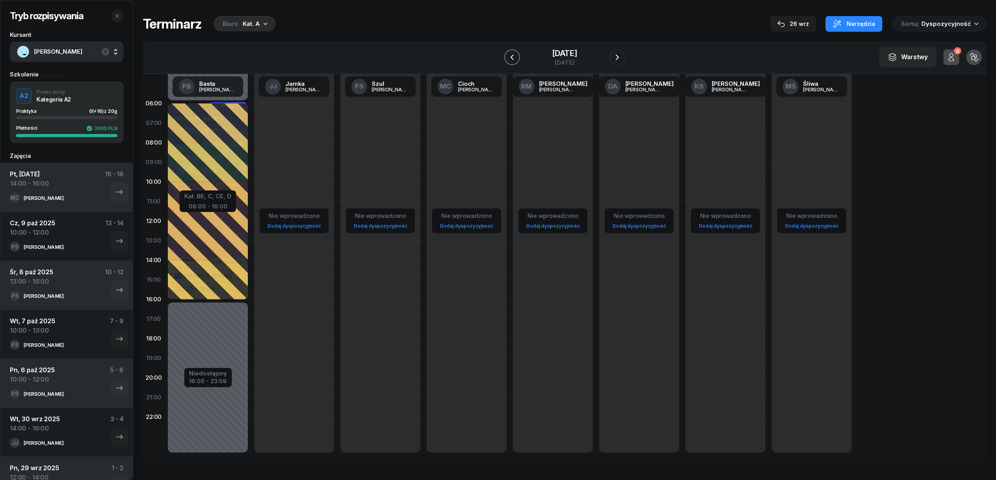
click at [507, 60] on icon "button" at bounding box center [511, 57] width 9 height 9
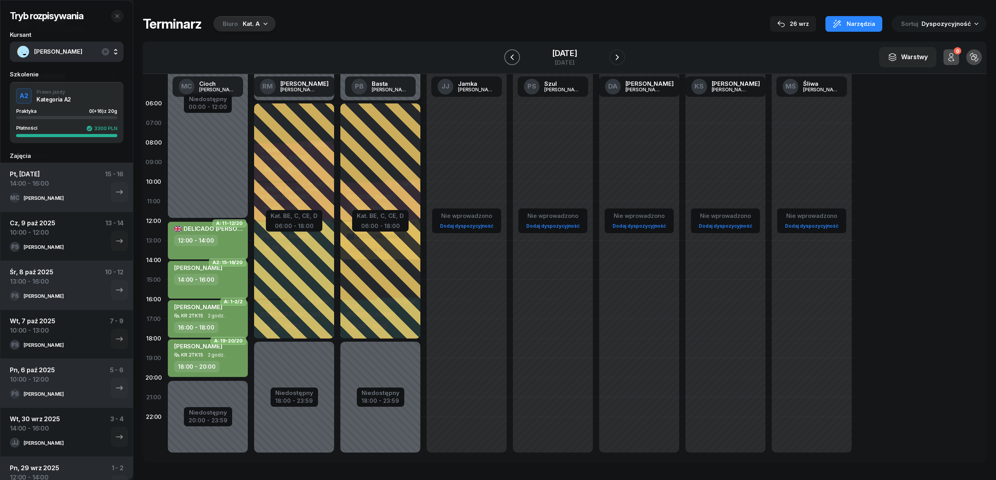
click at [507, 60] on icon "button" at bounding box center [511, 57] width 9 height 9
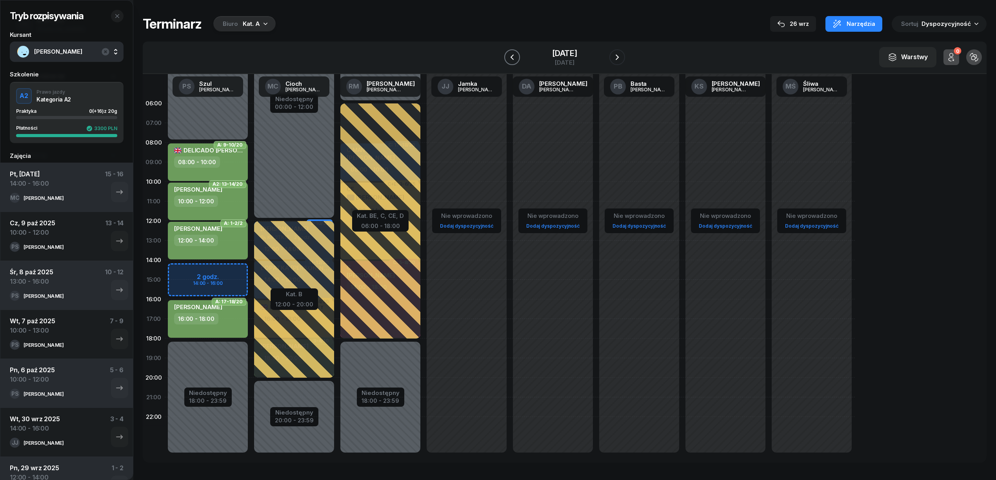
click at [507, 60] on icon "button" at bounding box center [511, 57] width 9 height 9
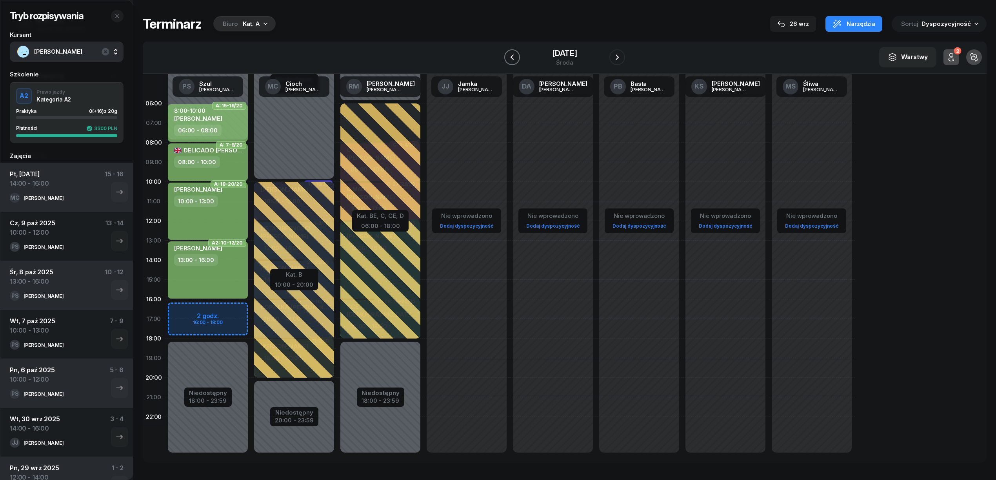
click at [507, 60] on icon "button" at bounding box center [511, 57] width 9 height 9
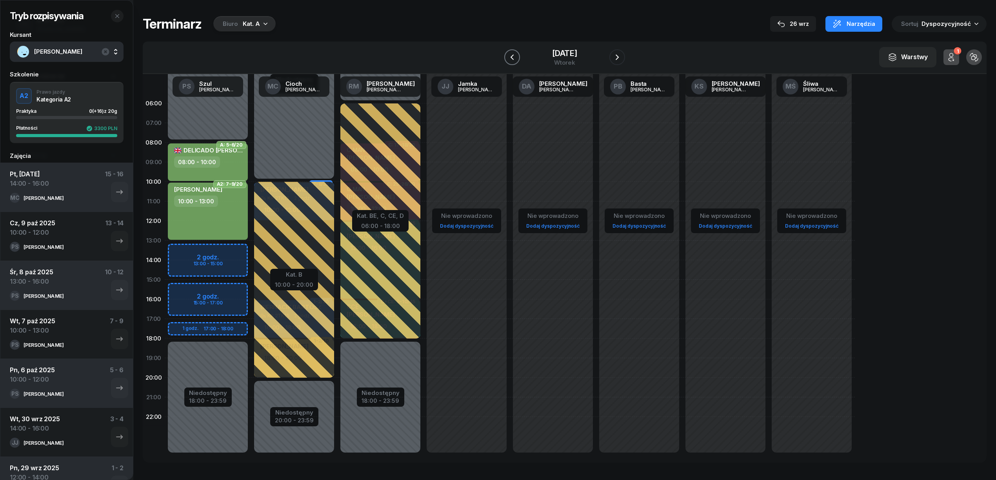
click at [507, 60] on icon "button" at bounding box center [511, 57] width 9 height 9
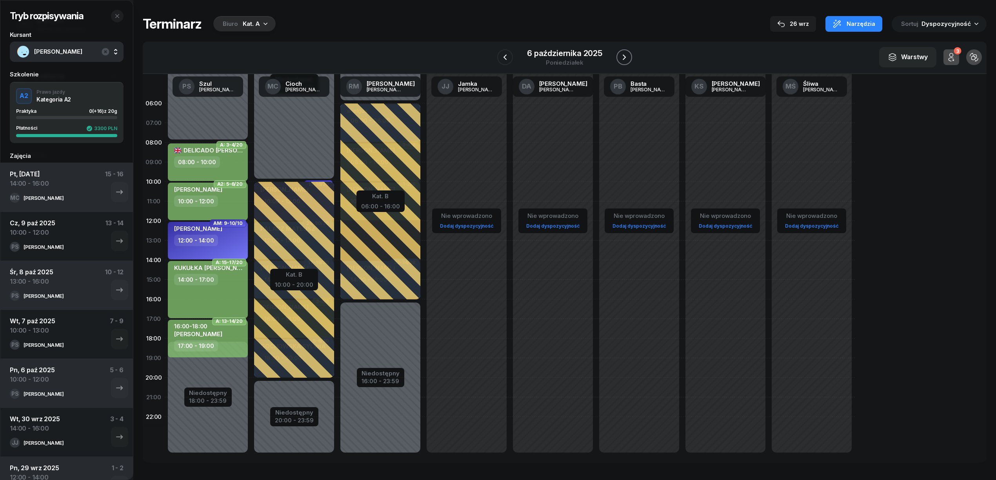
click at [621, 60] on icon "button" at bounding box center [623, 57] width 9 height 9
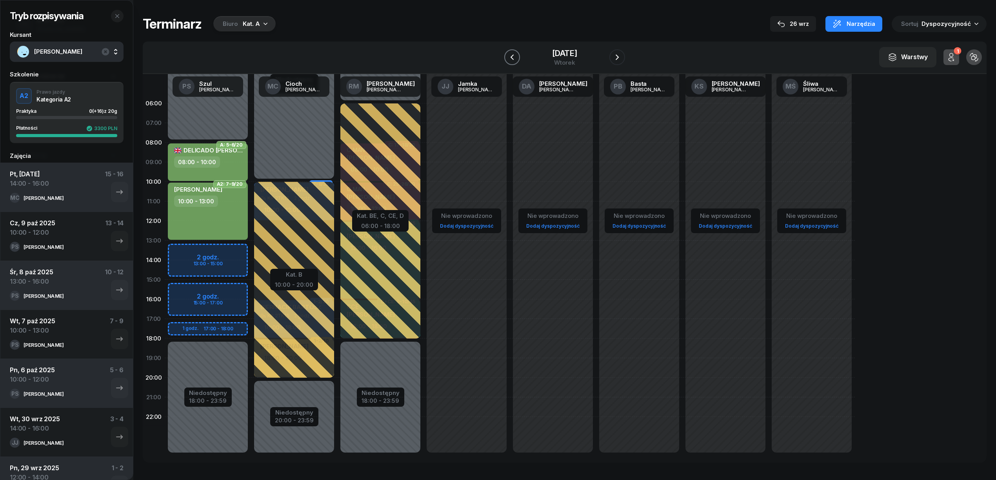
click at [509, 54] on icon "button" at bounding box center [511, 57] width 9 height 9
click at [508, 54] on icon "button" at bounding box center [504, 57] width 9 height 9
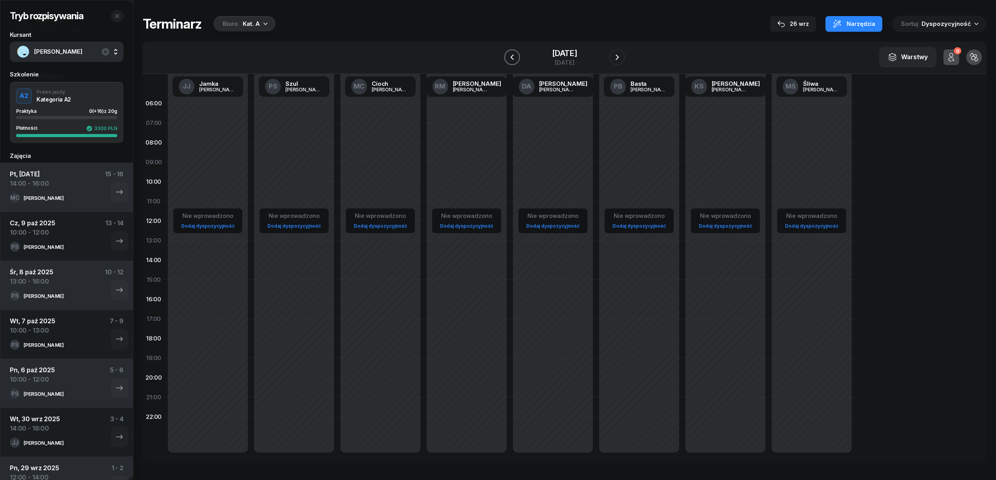
click at [508, 54] on icon "button" at bounding box center [511, 57] width 9 height 9
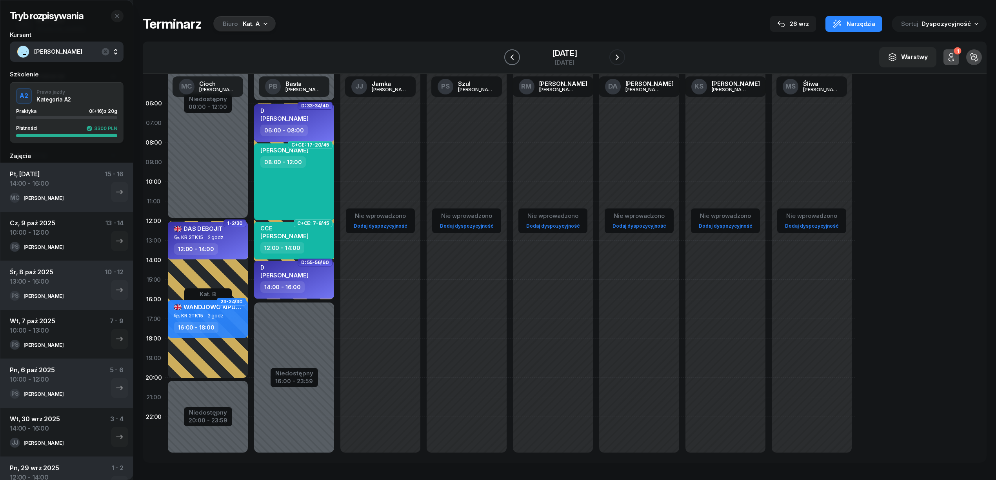
click at [508, 54] on icon "button" at bounding box center [511, 57] width 9 height 9
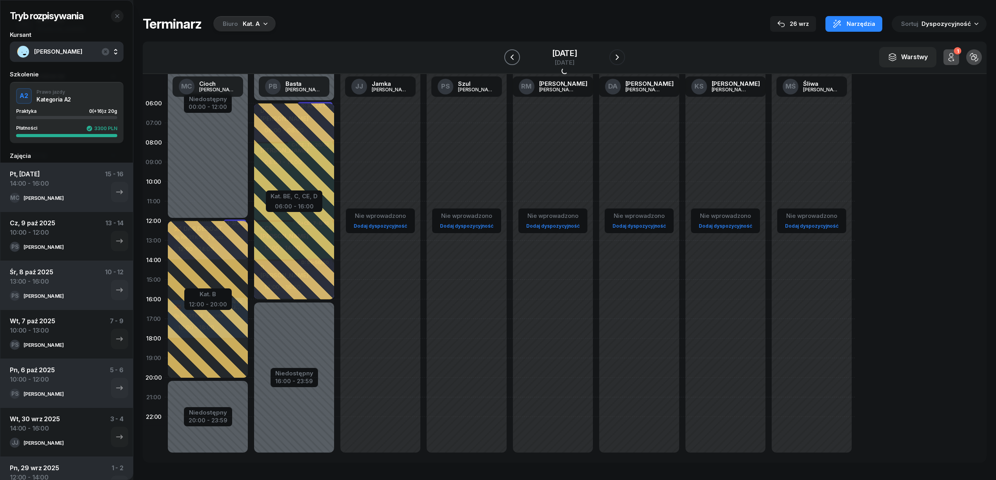
click at [508, 54] on icon "button" at bounding box center [511, 57] width 9 height 9
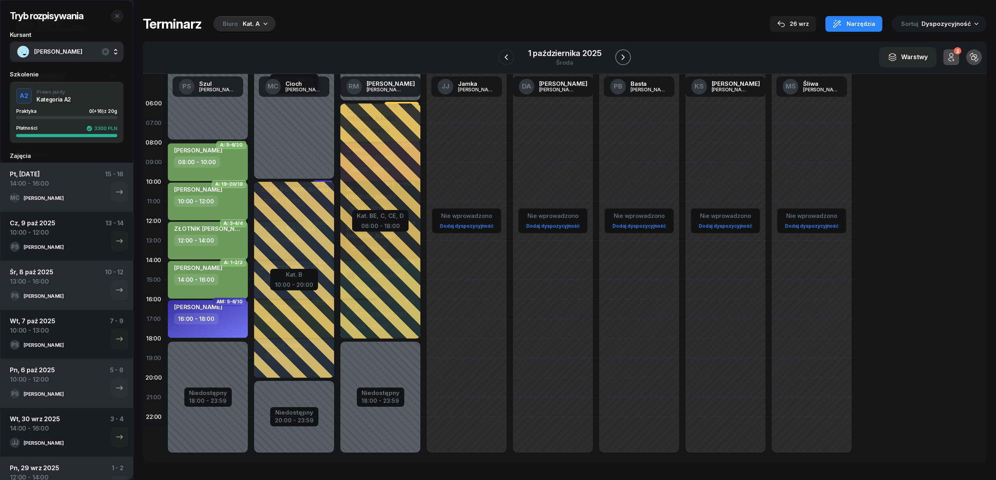
click at [619, 57] on icon "button" at bounding box center [622, 57] width 9 height 9
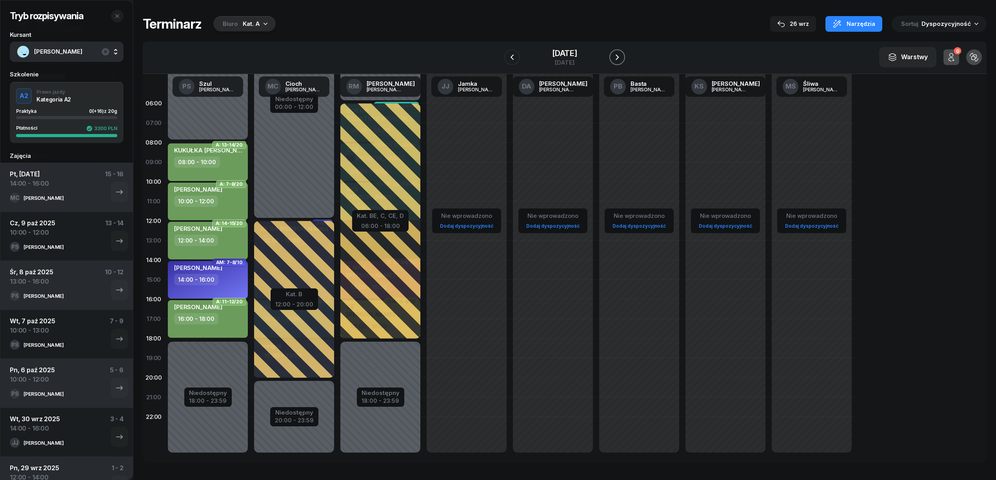
click at [619, 57] on icon "button" at bounding box center [616, 57] width 9 height 9
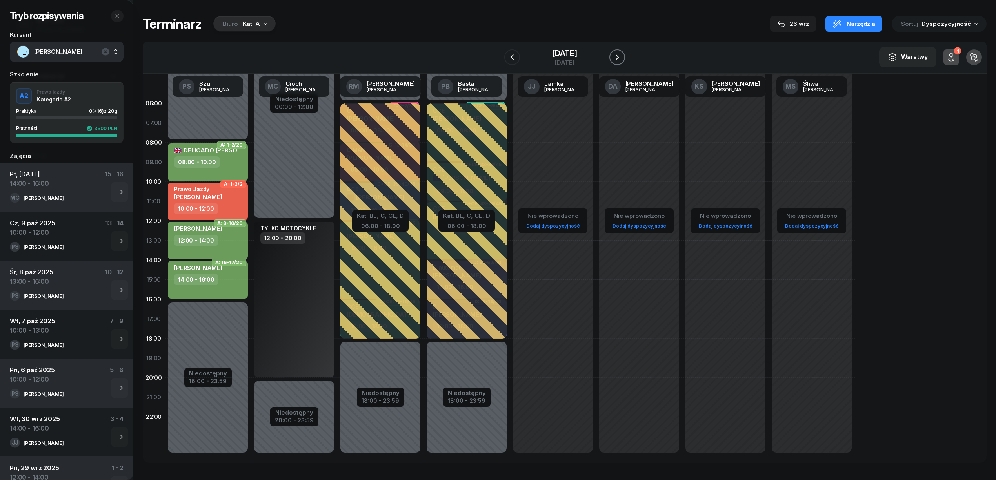
click at [619, 57] on icon "button" at bounding box center [616, 57] width 9 height 9
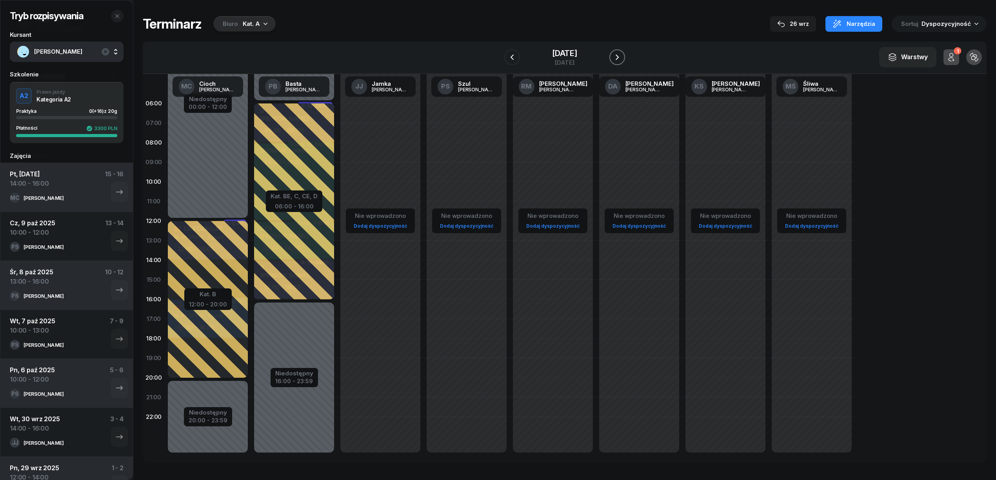
click at [619, 57] on icon "button" at bounding box center [616, 57] width 9 height 9
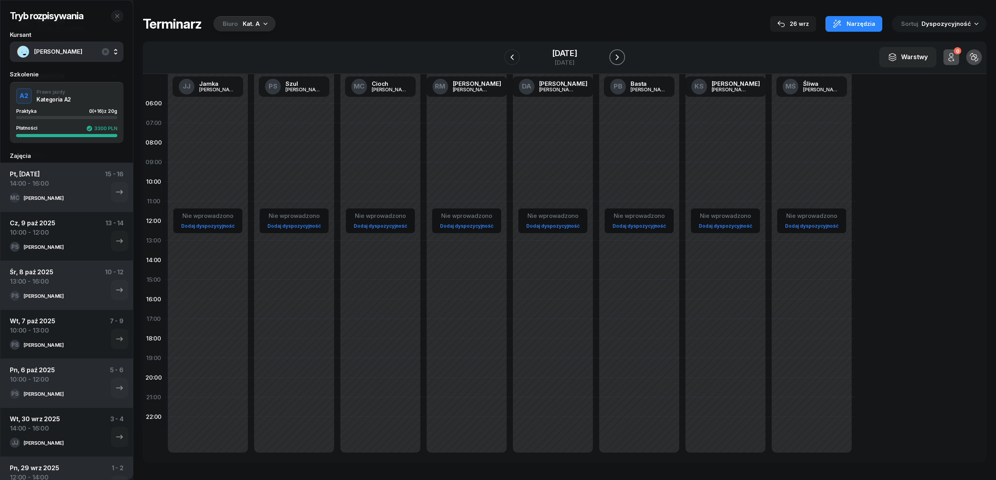
click at [619, 57] on icon "button" at bounding box center [616, 57] width 9 height 9
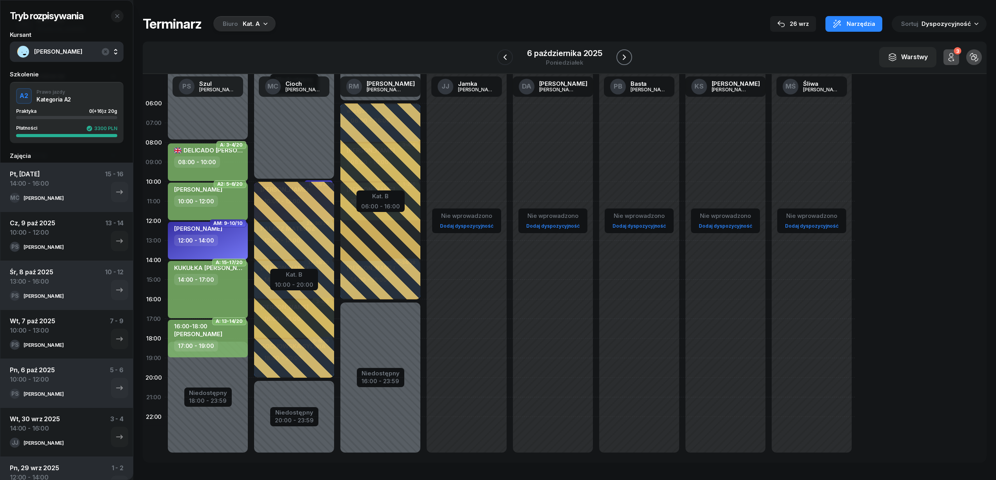
click at [619, 57] on icon "button" at bounding box center [623, 57] width 9 height 9
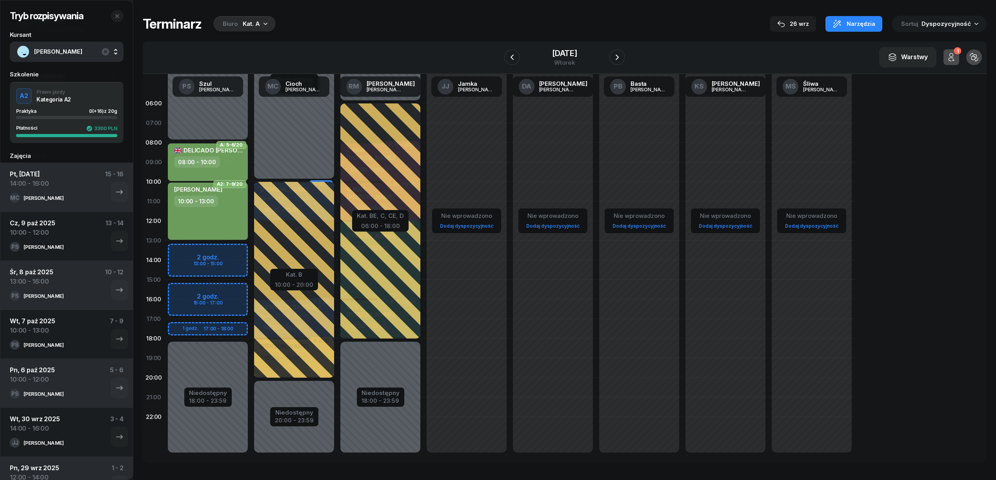
scroll to position [27, 0]
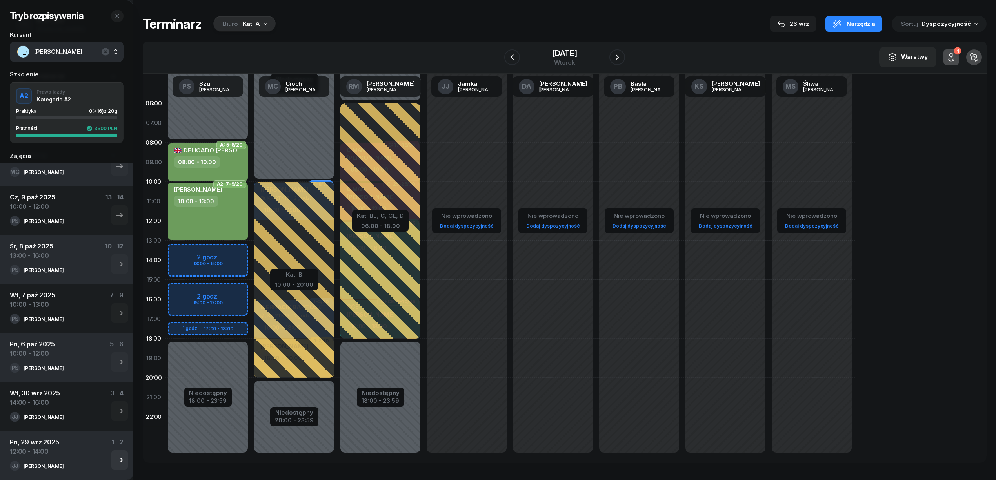
click at [39, 449] on div "12:00 - 14:00" at bounding box center [34, 451] width 49 height 9
click at [115, 458] on icon "button" at bounding box center [119, 459] width 9 height 9
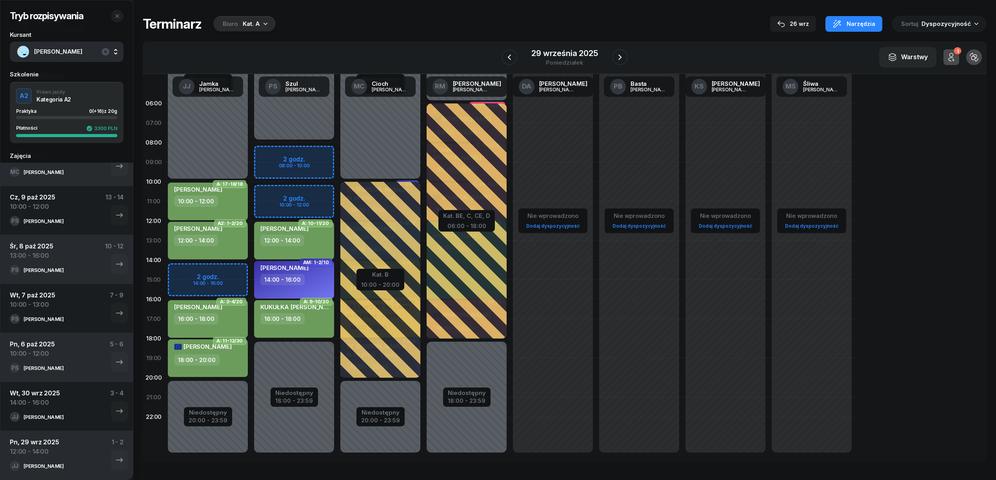
click at [608, 57] on div "29 września 2025 poniedziałek" at bounding box center [564, 57] width 126 height 22
click at [620, 55] on icon "button" at bounding box center [619, 57] width 9 height 9
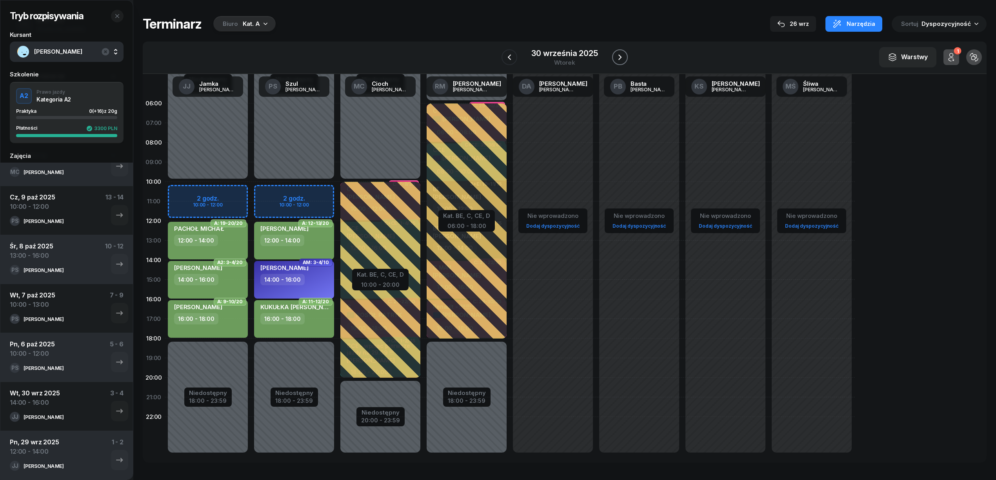
click at [620, 55] on icon "button" at bounding box center [619, 57] width 9 height 9
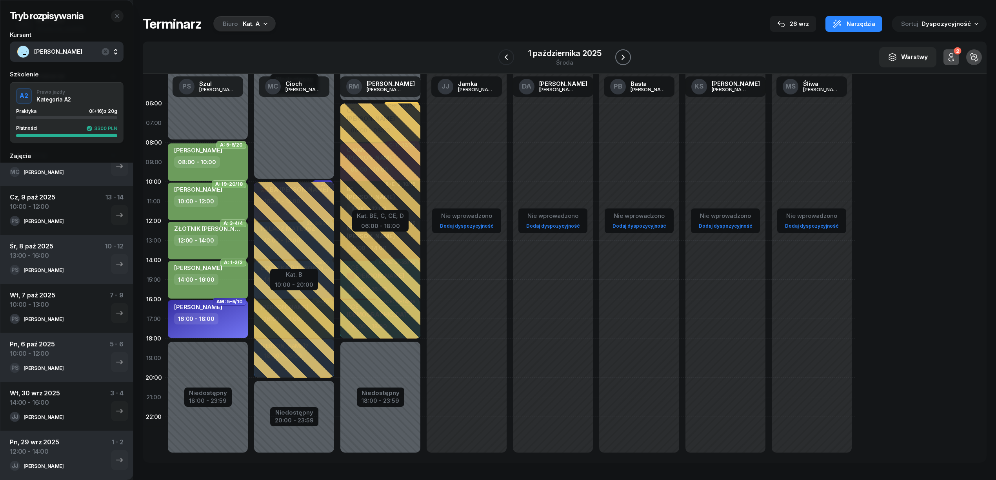
click at [620, 55] on icon "button" at bounding box center [622, 57] width 9 height 9
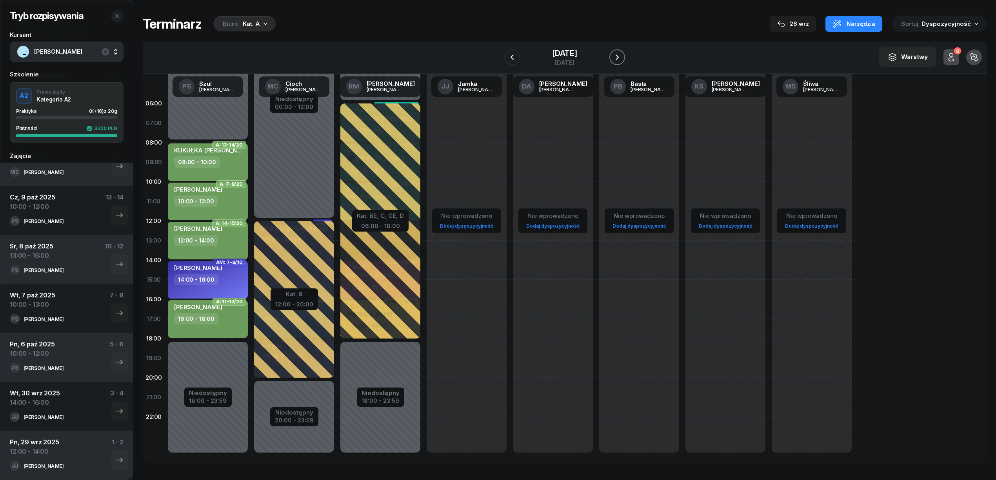
click at [620, 55] on icon "button" at bounding box center [616, 57] width 9 height 9
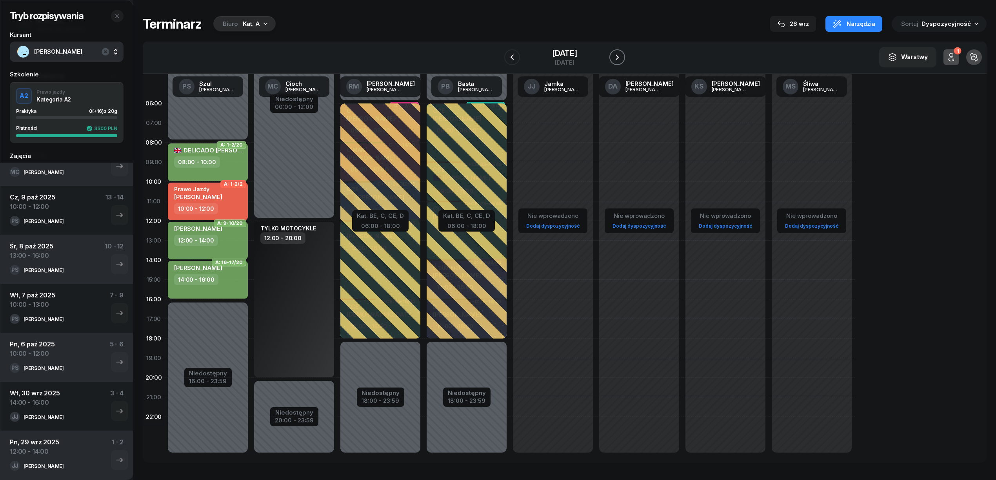
click at [620, 55] on icon "button" at bounding box center [616, 57] width 9 height 9
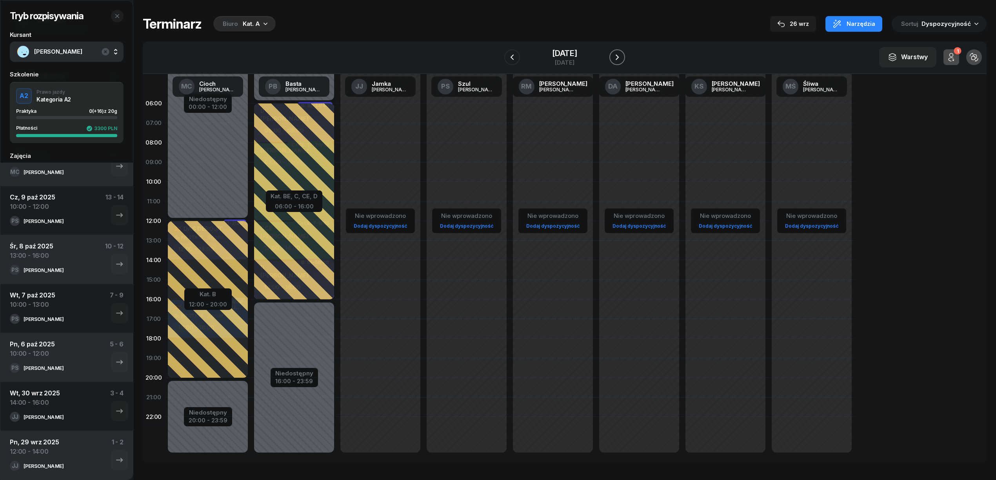
click at [620, 55] on icon "button" at bounding box center [616, 57] width 9 height 9
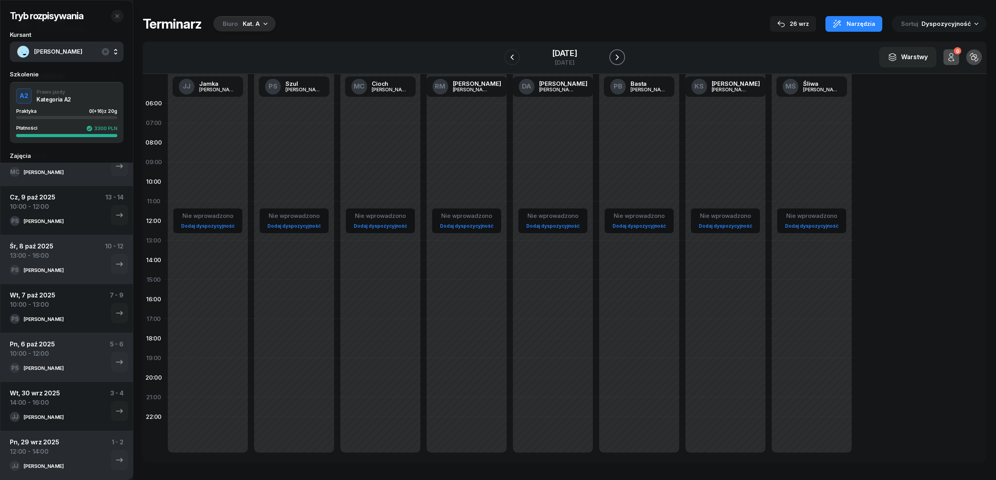
click at [620, 55] on icon "button" at bounding box center [616, 57] width 9 height 9
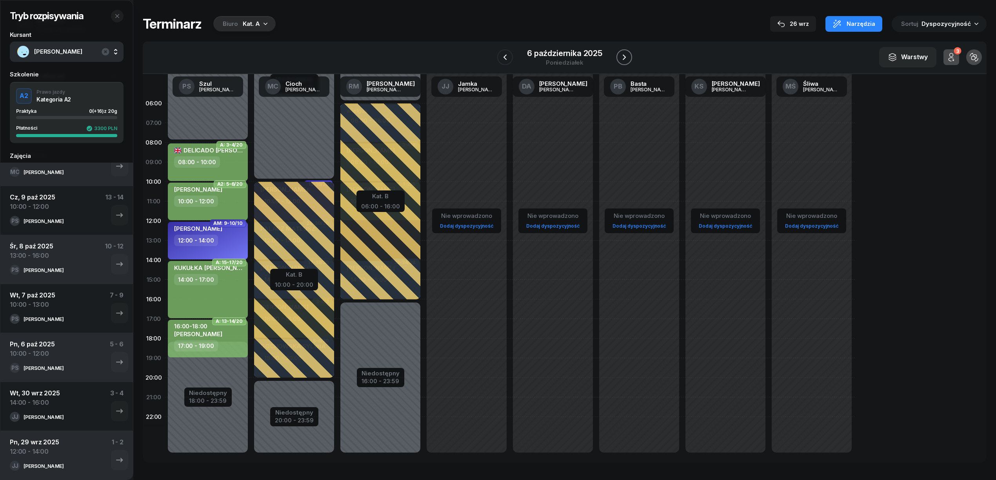
click at [620, 55] on icon "button" at bounding box center [623, 57] width 9 height 9
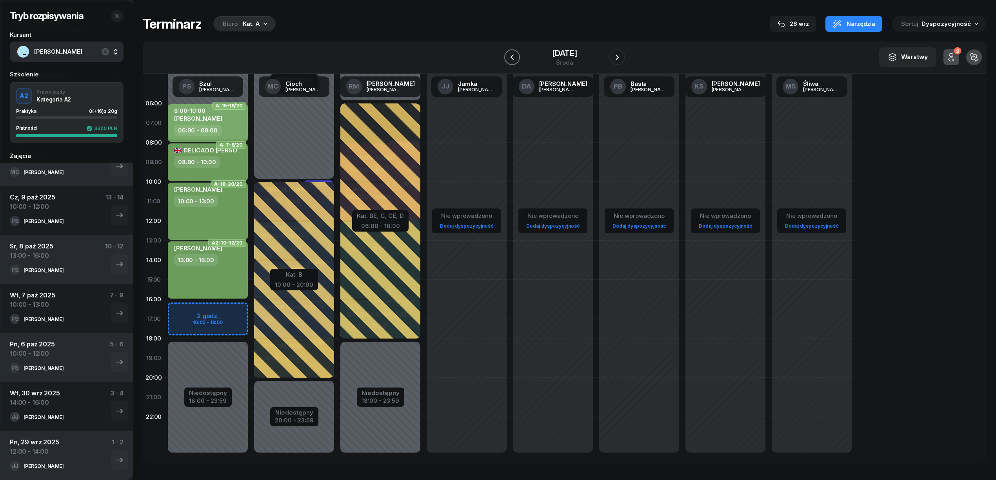
click at [507, 62] on icon "button" at bounding box center [511, 57] width 9 height 9
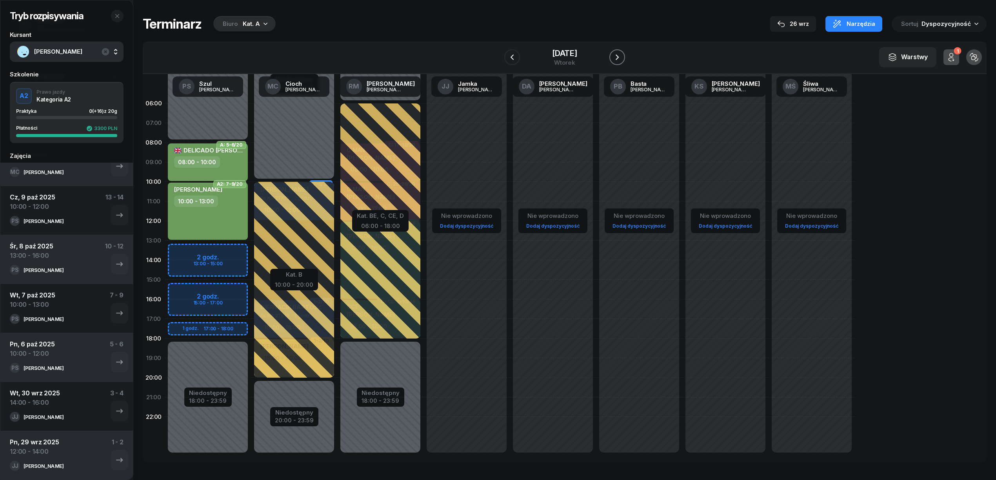
click at [622, 55] on icon "button" at bounding box center [616, 57] width 9 height 9
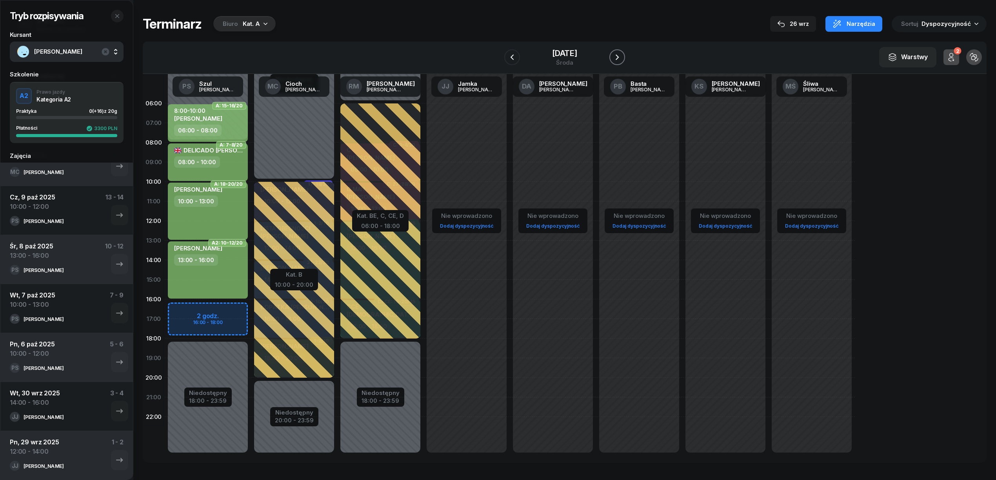
click at [622, 55] on icon "button" at bounding box center [616, 57] width 9 height 9
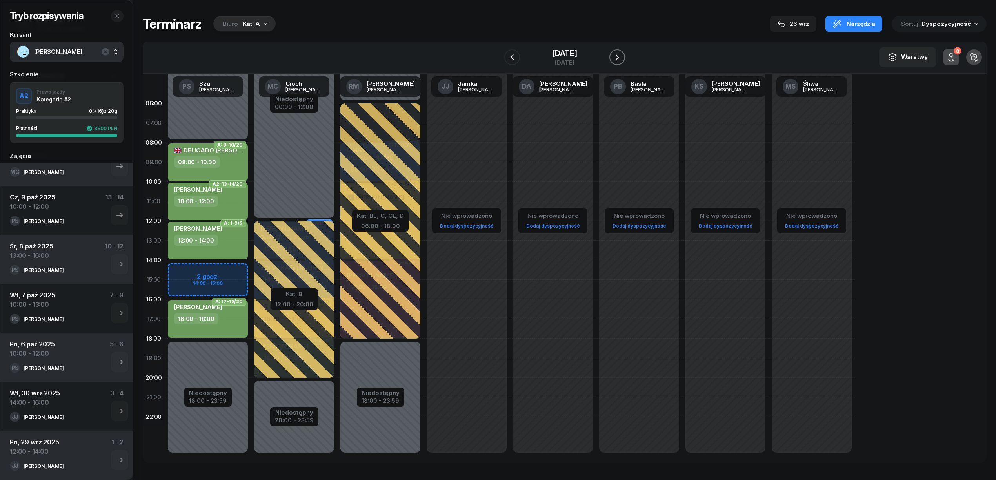
click at [622, 55] on icon "button" at bounding box center [616, 57] width 9 height 9
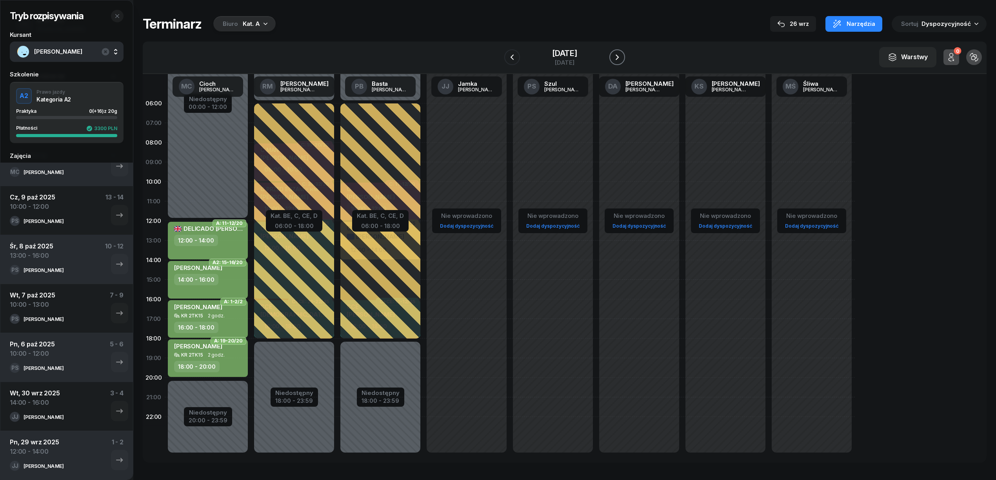
click at [622, 55] on icon "button" at bounding box center [616, 57] width 9 height 9
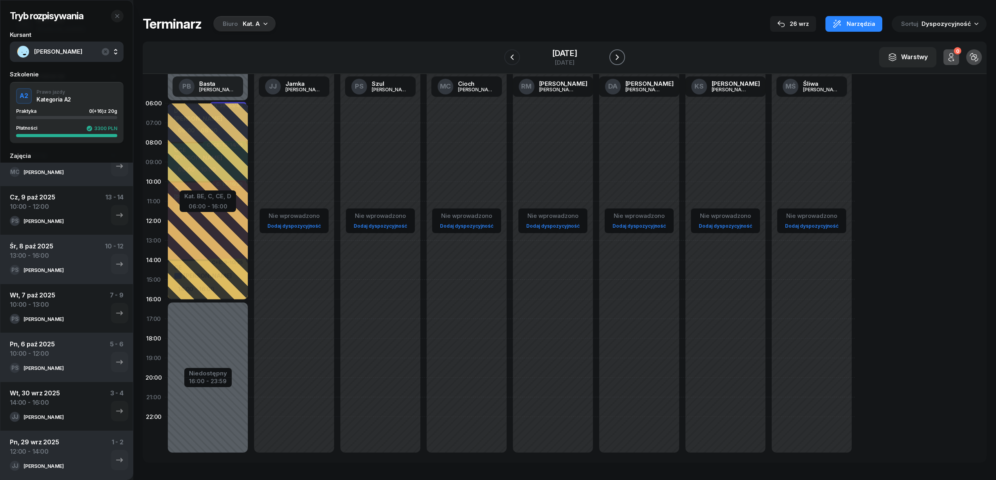
click at [622, 55] on icon "button" at bounding box center [616, 57] width 9 height 9
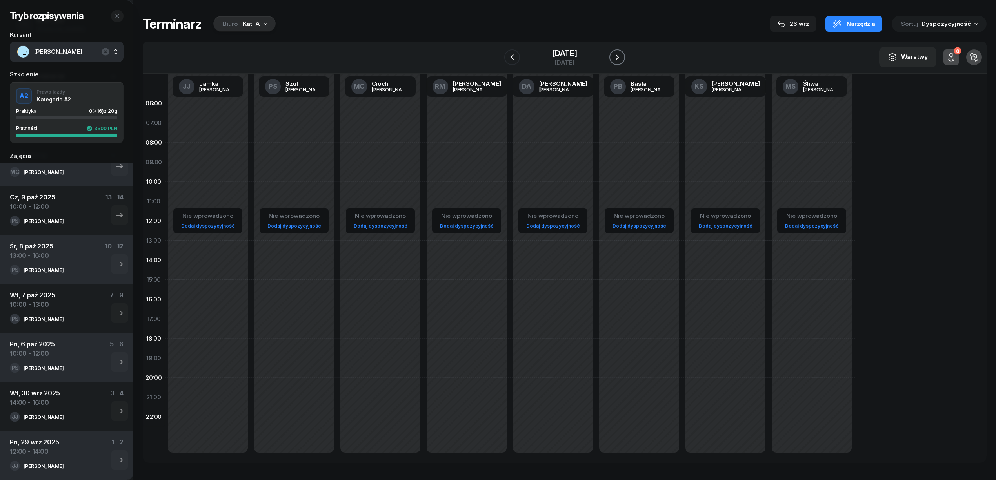
click at [622, 55] on icon "button" at bounding box center [616, 57] width 9 height 9
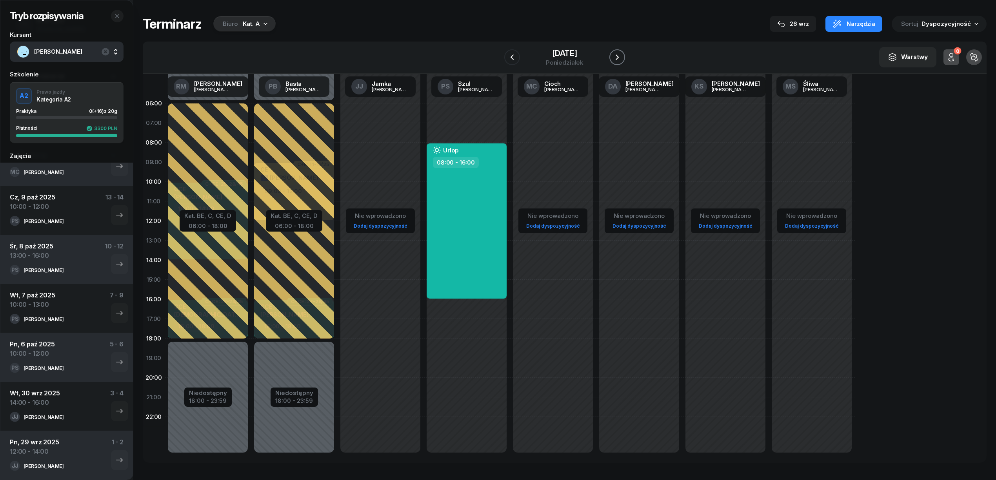
click at [622, 55] on icon "button" at bounding box center [616, 57] width 9 height 9
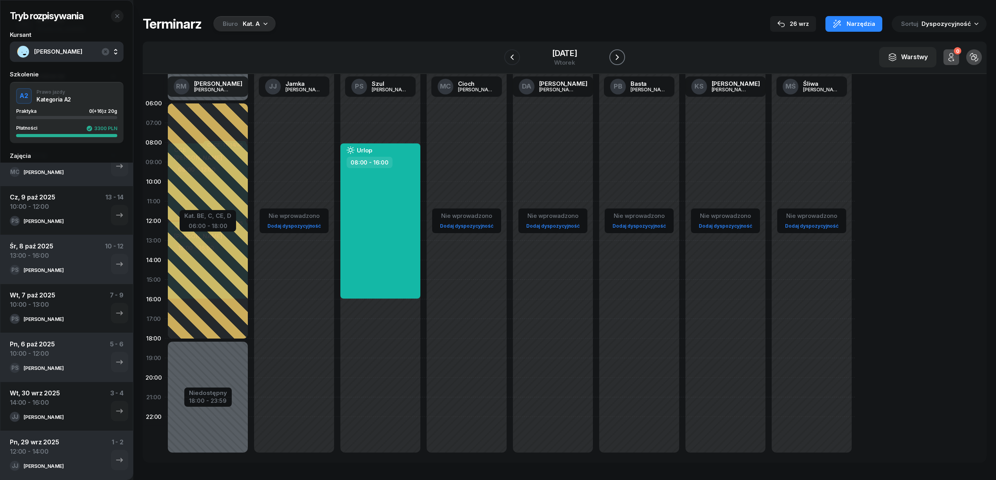
click at [622, 55] on icon "button" at bounding box center [616, 57] width 9 height 9
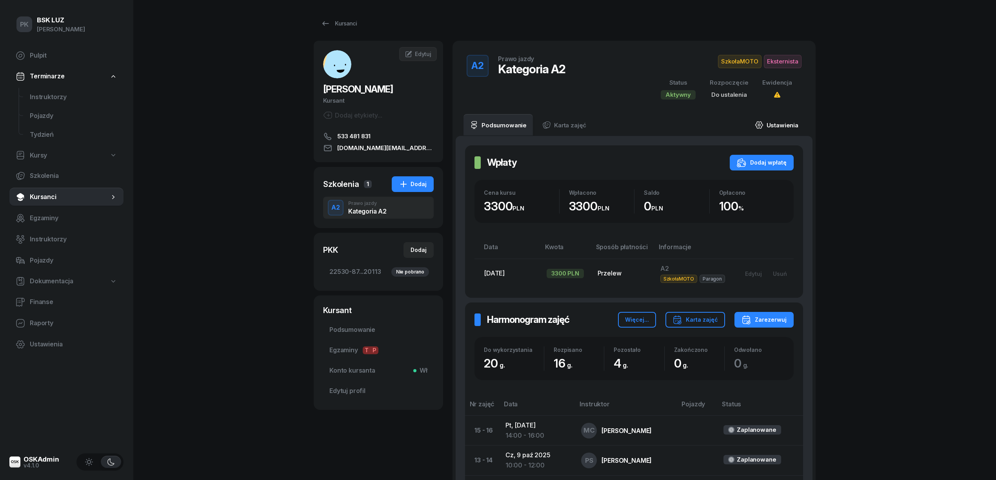
click at [768, 127] on link "Ustawienia" at bounding box center [776, 125] width 56 height 22
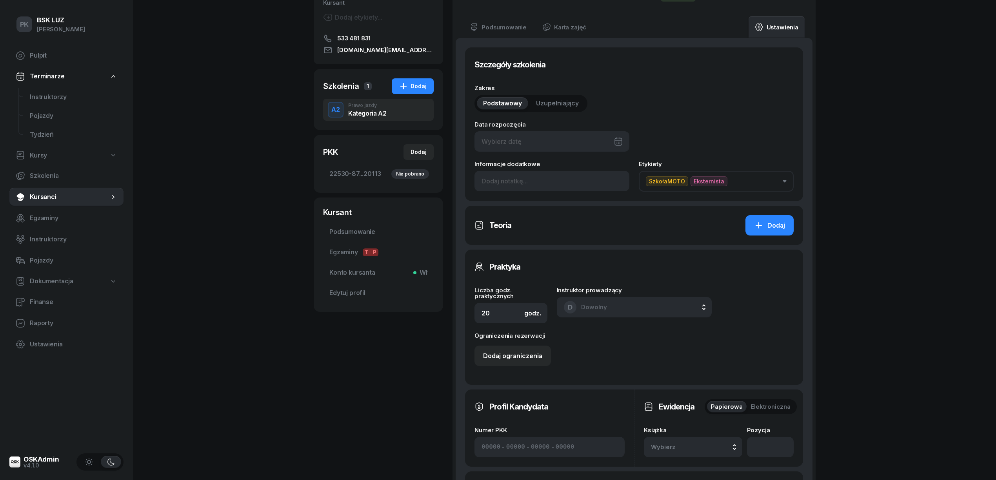
scroll to position [261, 0]
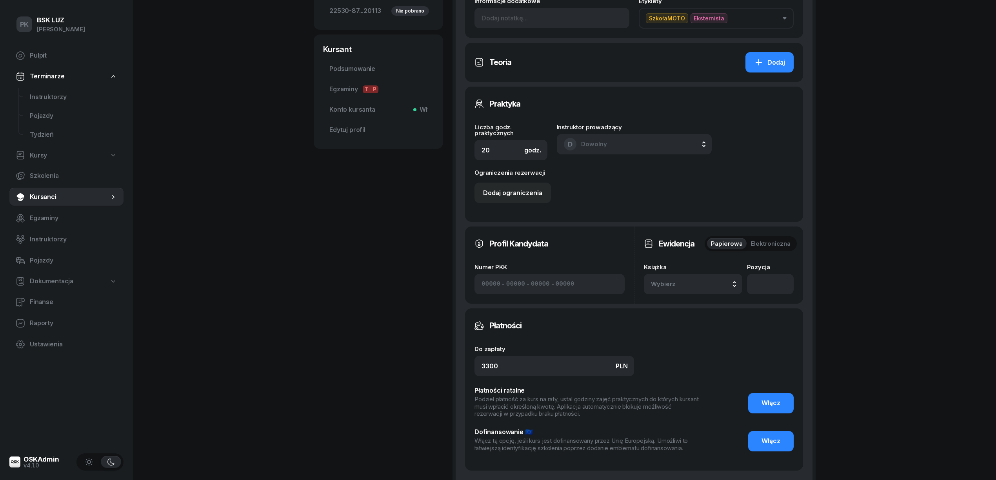
click at [714, 281] on div "Wybierz" at bounding box center [693, 284] width 84 height 10
click at [716, 258] on div "1/2020/SM" at bounding box center [701, 260] width 93 height 10
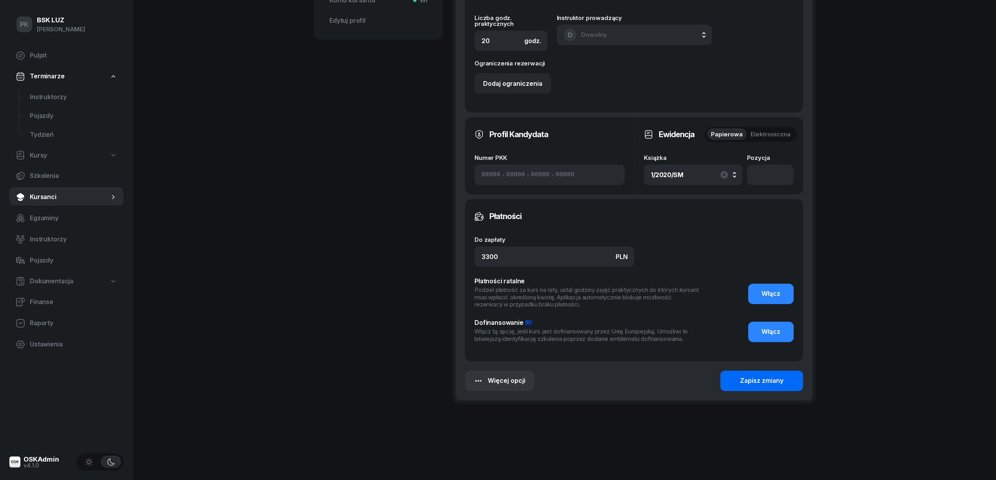
click at [773, 383] on div "Zapisz zmiany" at bounding box center [762, 381] width 44 height 10
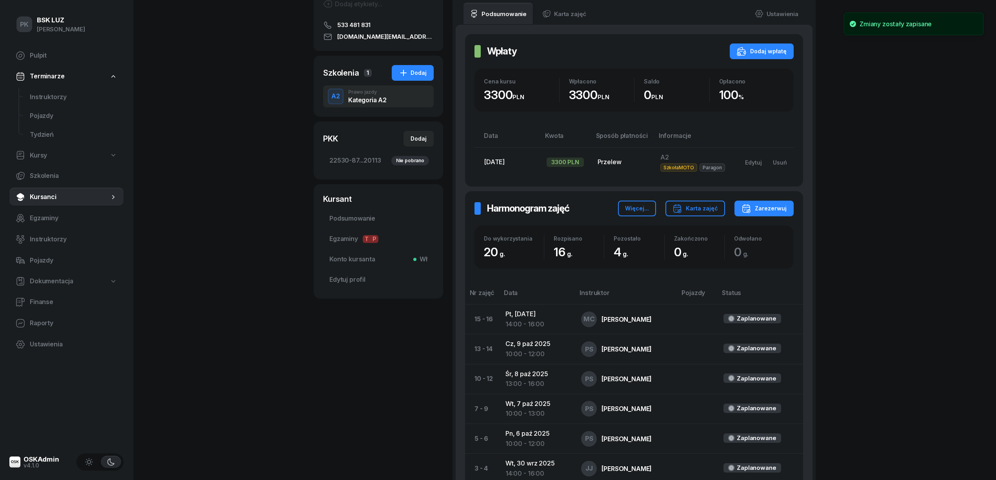
scroll to position [35, 0]
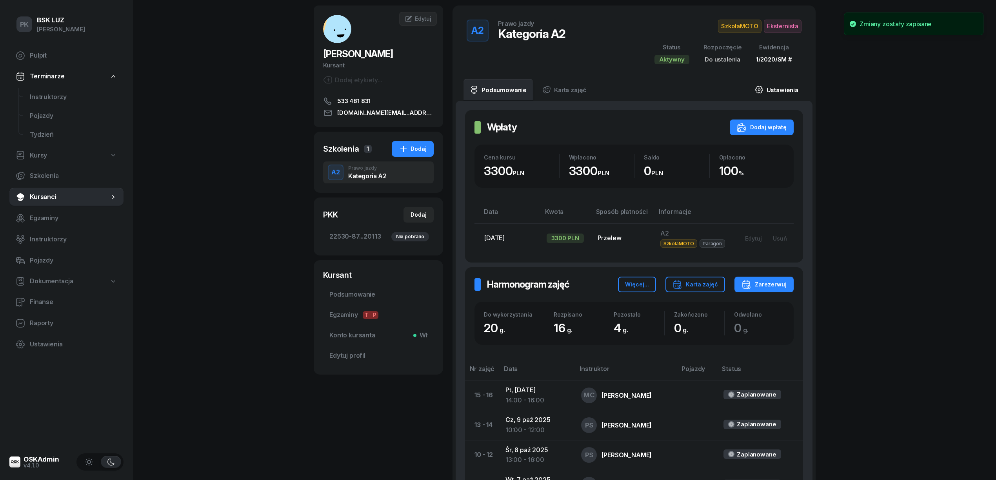
click at [773, 91] on link "Ustawienia" at bounding box center [776, 90] width 56 height 22
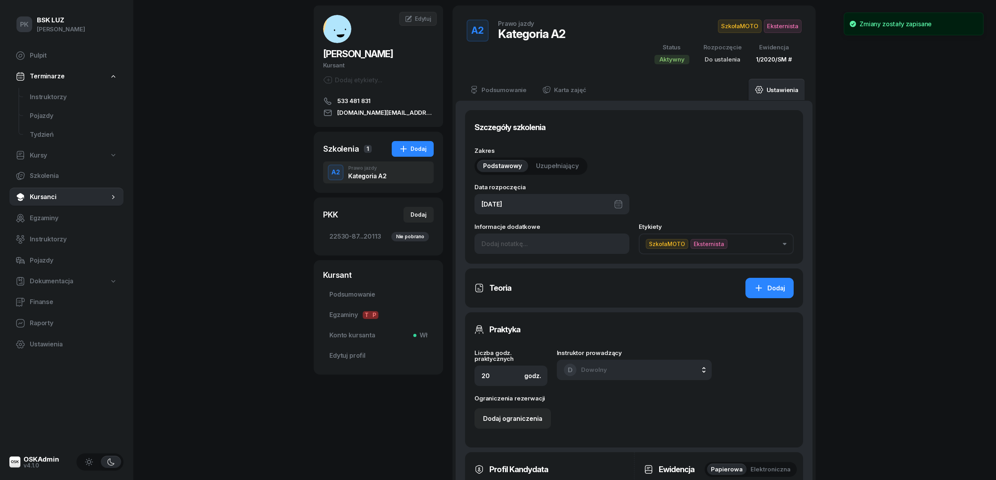
click at [532, 209] on div "29/09/2025" at bounding box center [551, 204] width 155 height 20
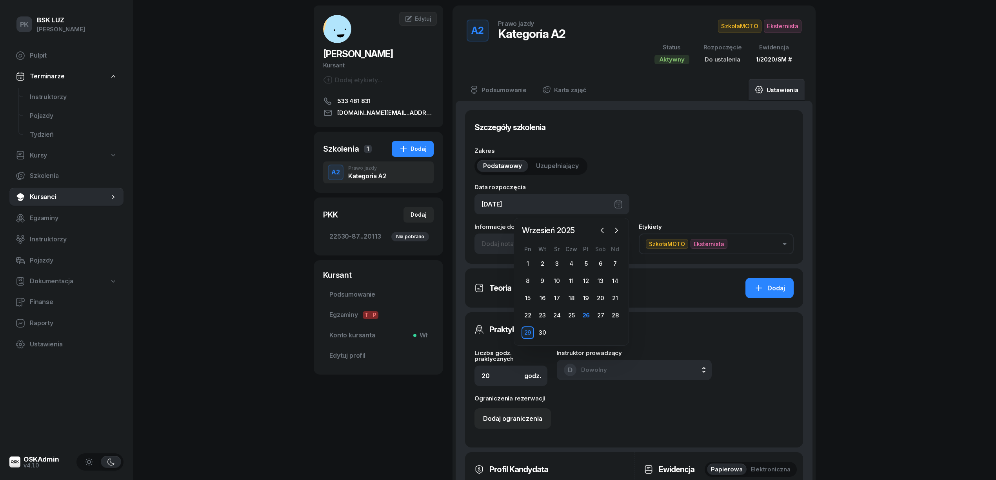
click at [671, 154] on div "Zakres Podstawowy Uzupełniający" at bounding box center [633, 161] width 319 height 27
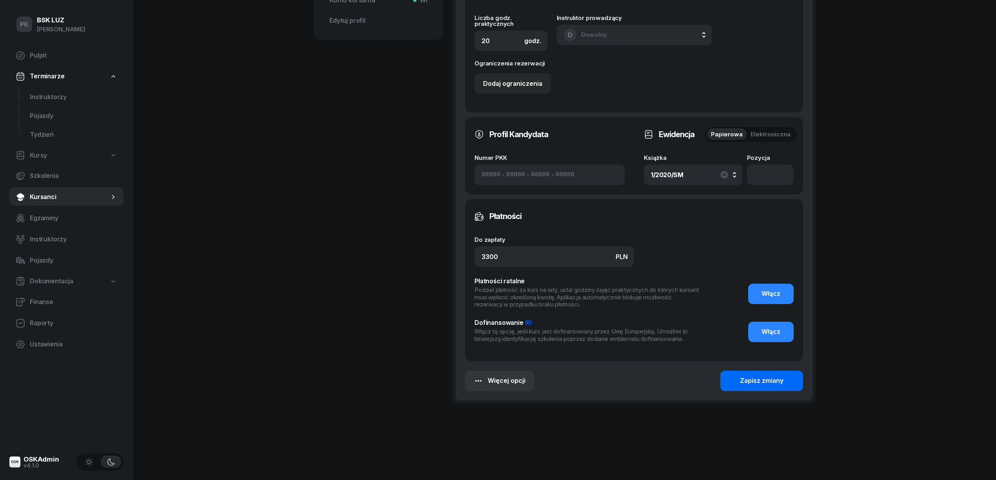
click at [744, 381] on div "Zapisz zmiany" at bounding box center [762, 381] width 44 height 10
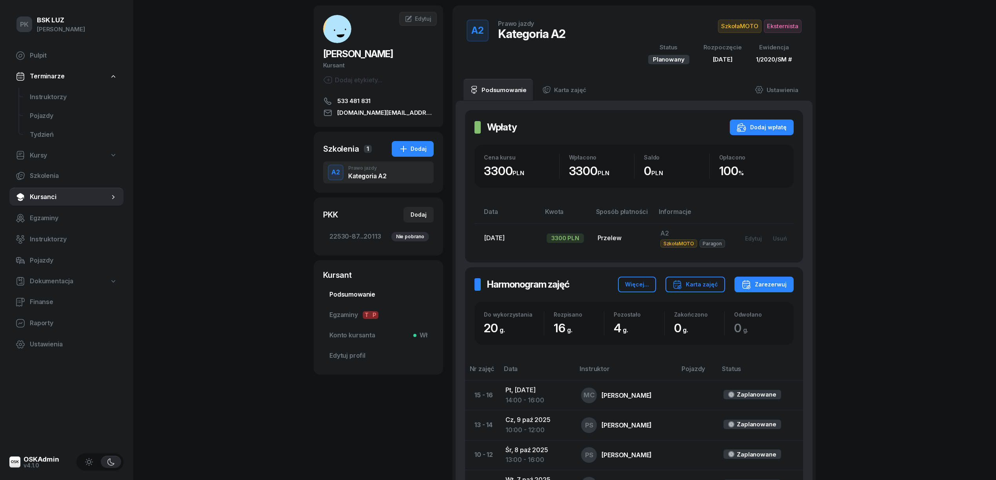
click at [359, 286] on link "Podsumowanie" at bounding box center [378, 294] width 111 height 19
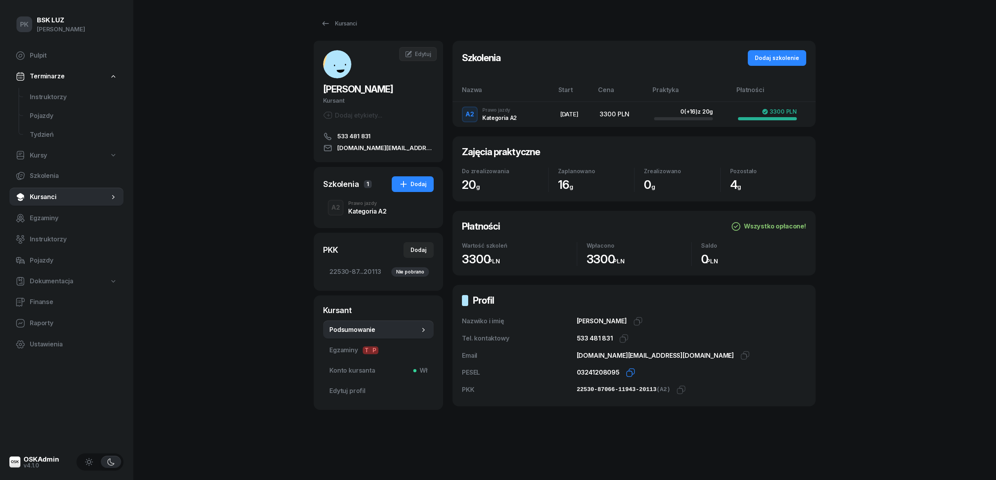
click at [626, 377] on icon "button" at bounding box center [628, 373] width 5 height 5
click at [676, 389] on icon "button" at bounding box center [680, 389] width 9 height 9
click at [421, 55] on span "Edytuj" at bounding box center [423, 54] width 16 height 7
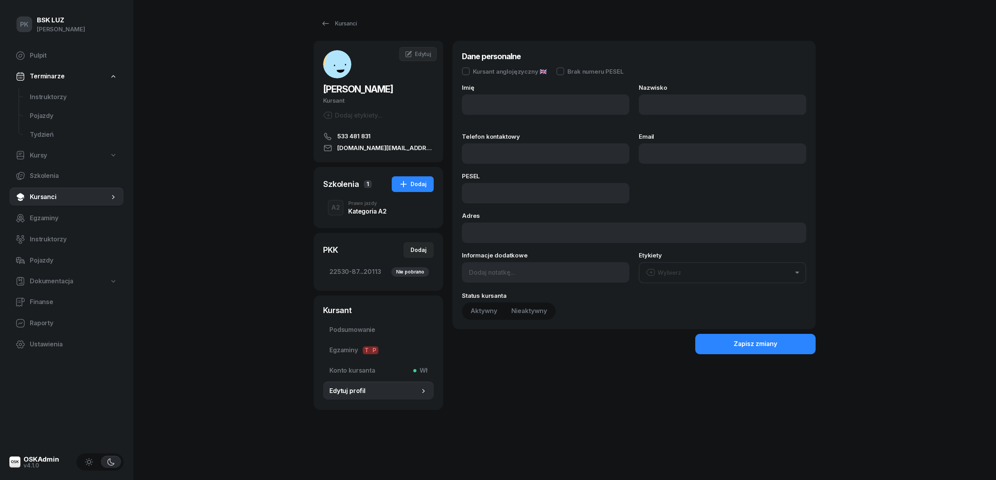
type input "JAKUB"
type input "SYNOWIEC"
type input "533481831"
type input "lights.off.man@gmail.com"
type input "03241208095"
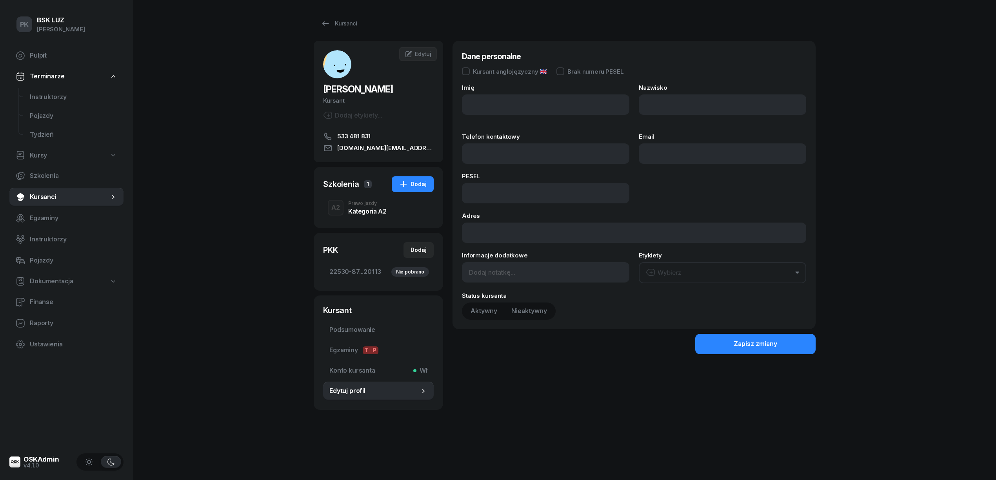
type input "UL. JABŁONIOWA 34, 32-447 SIEPRAW"
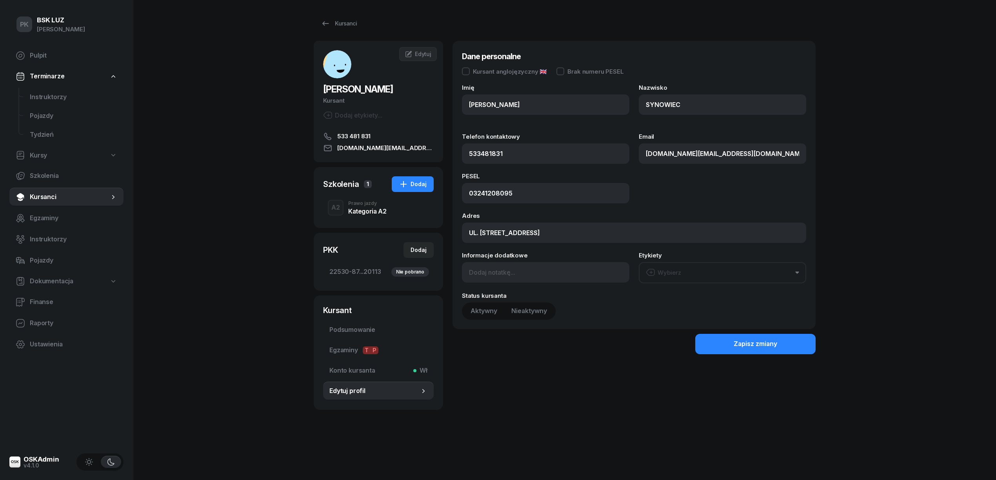
type input "533 481 831"
click at [491, 275] on input at bounding box center [545, 272] width 167 height 20
type input "i"
type input "o"
type input "OL-brak"
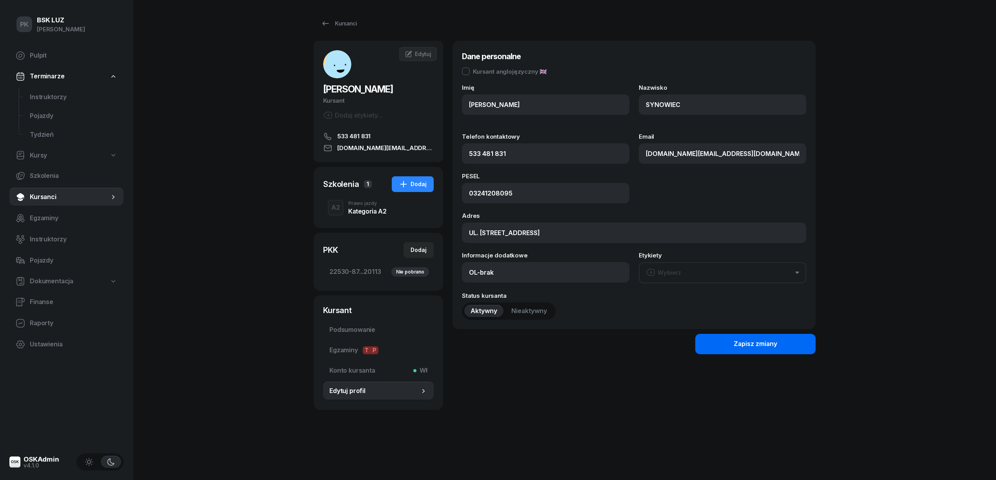
click at [720, 344] on button "Zapisz zmiany" at bounding box center [755, 344] width 120 height 20
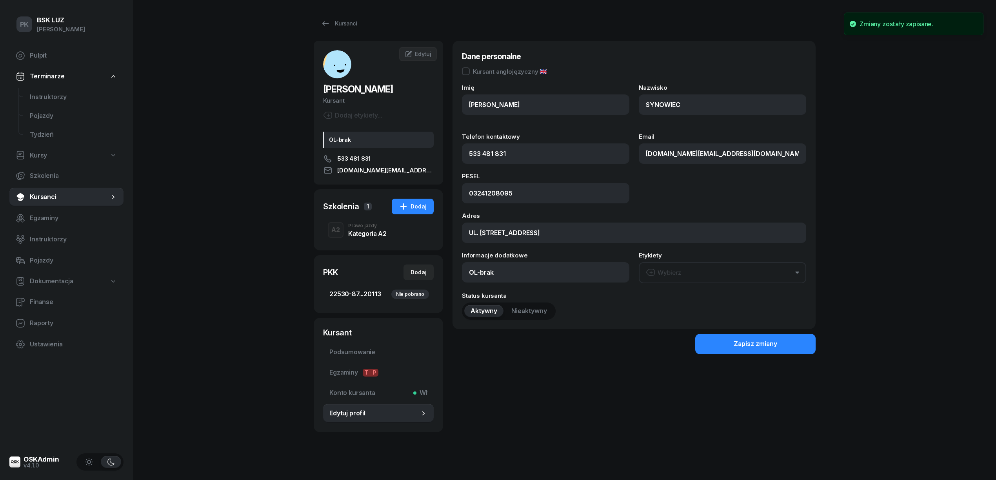
click at [385, 294] on span "22530-87...20113 Nie pobrano" at bounding box center [378, 294] width 98 height 10
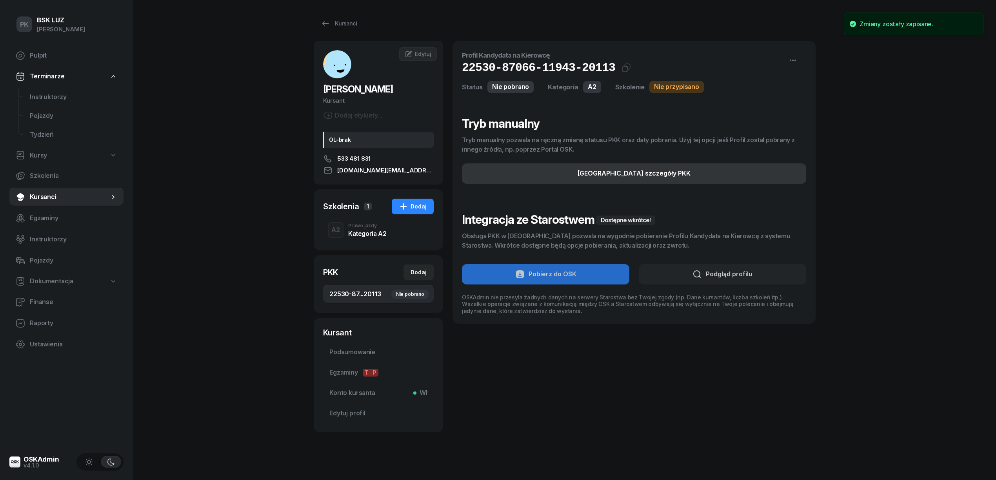
click at [658, 177] on div "Edytuj szczegóły PKK" at bounding box center [633, 174] width 113 height 10
select select "A2"
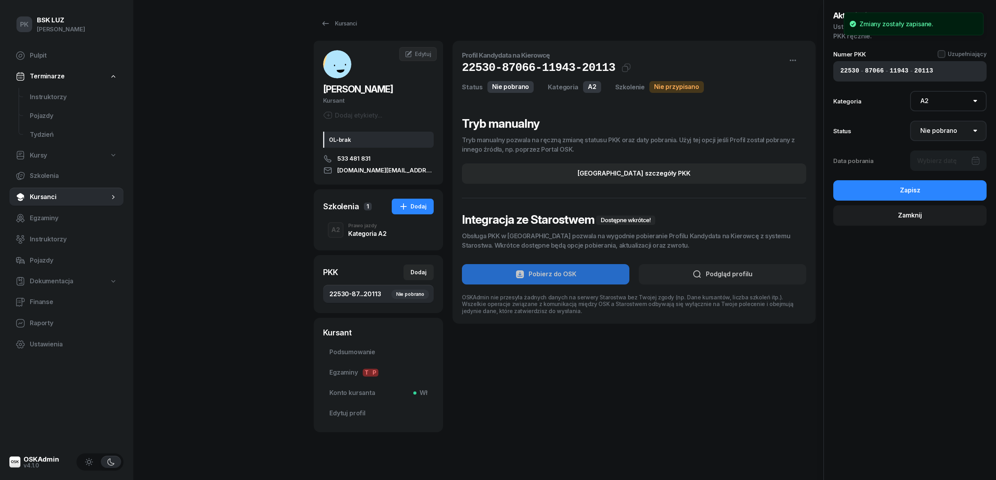
drag, startPoint x: 941, startPoint y: 137, endPoint x: 936, endPoint y: 140, distance: 6.3
click at [941, 137] on select "Nie pobrano Pobrano Zwrócono Zaktualizowano" at bounding box center [948, 131] width 77 height 20
select select "Get"
click at [910, 121] on select "Nie pobrano Pobrano Zwrócono Zaktualizowano" at bounding box center [948, 131] width 77 height 20
click at [932, 168] on div at bounding box center [948, 161] width 77 height 20
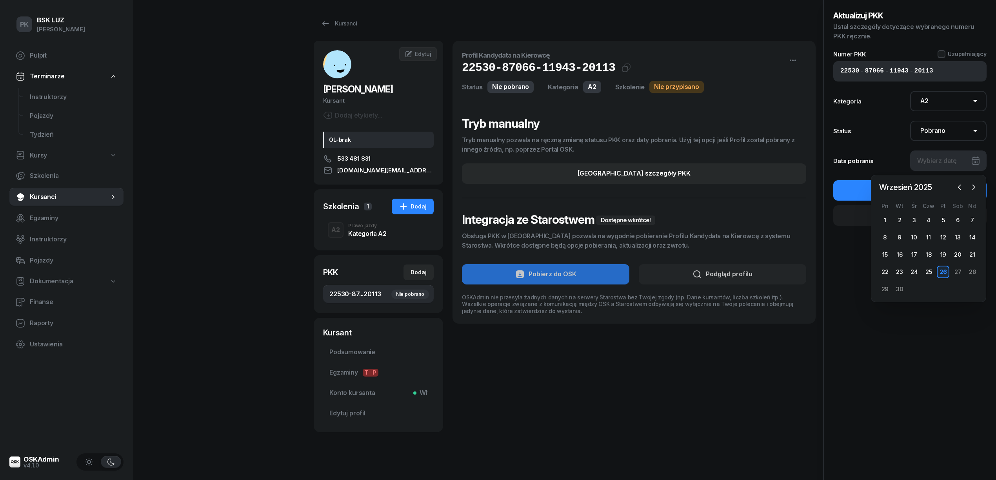
click at [944, 276] on div "26" at bounding box center [942, 272] width 13 height 13
type input "26/09/2025"
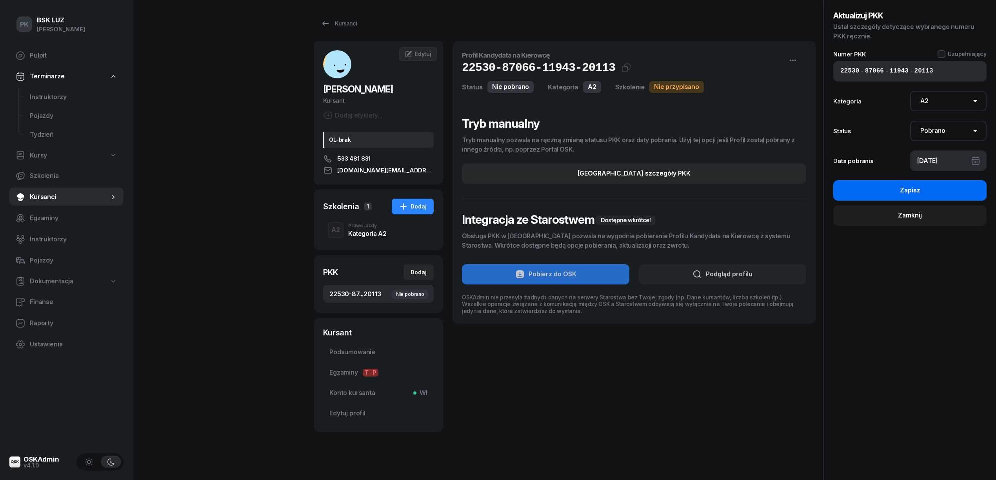
click at [928, 192] on button "Zapisz" at bounding box center [909, 190] width 153 height 20
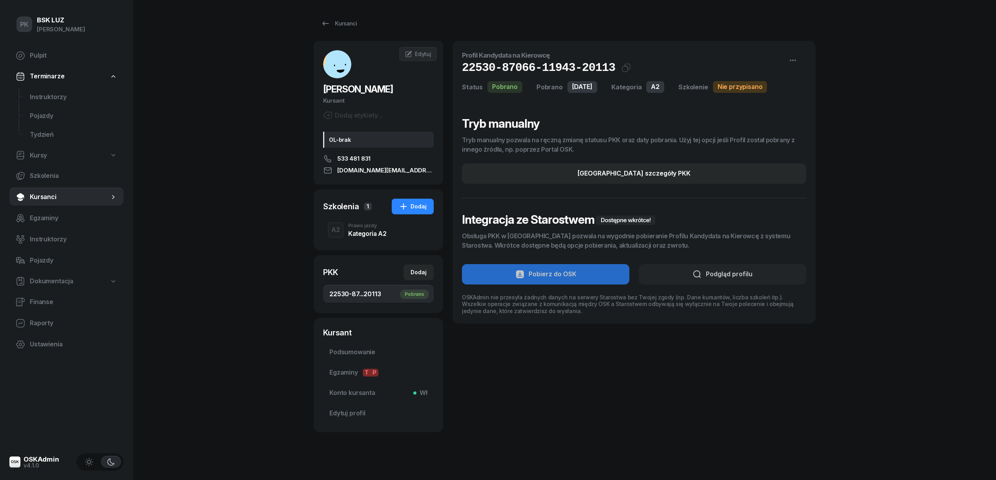
click at [355, 230] on div "Kategoria A2" at bounding box center [367, 233] width 38 height 6
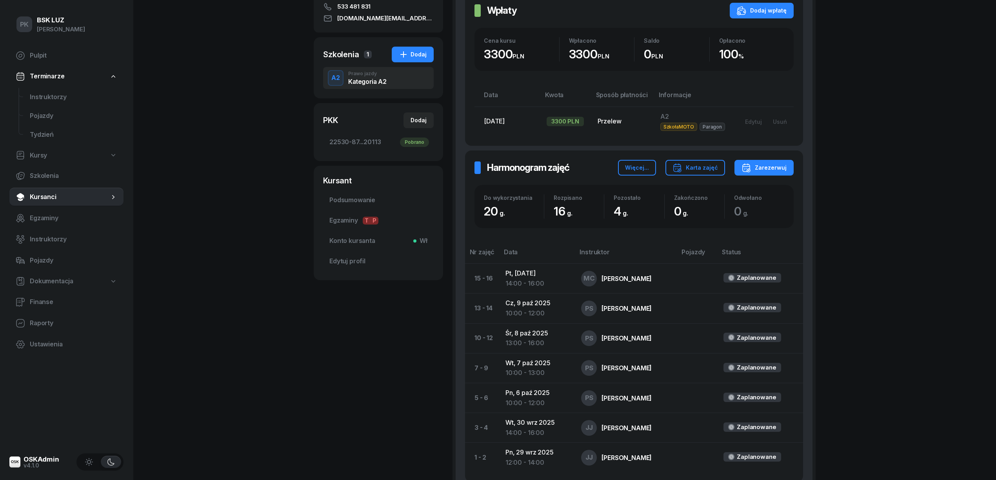
scroll to position [209, 0]
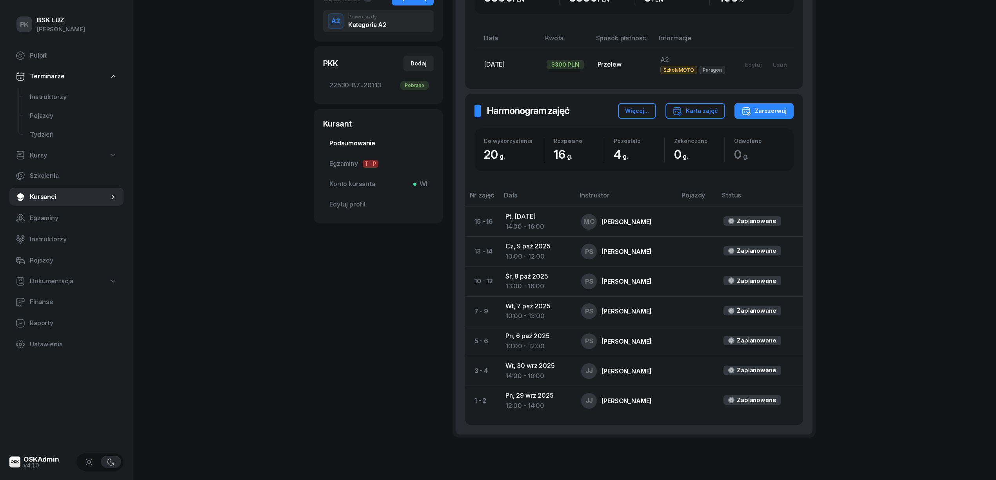
click at [355, 146] on span "Podsumowanie" at bounding box center [378, 143] width 98 height 10
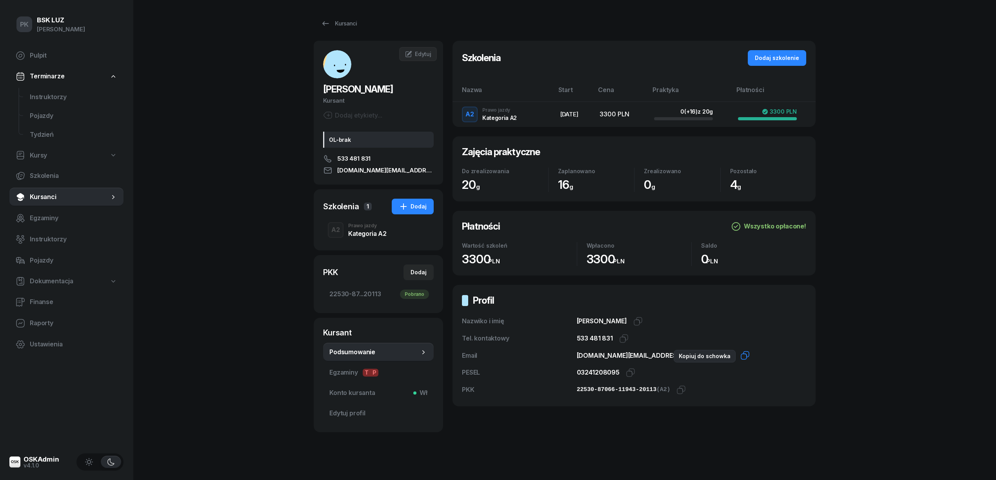
click at [740, 356] on icon "button" at bounding box center [744, 355] width 9 height 9
click at [356, 385] on link "Konto kursanta Wł" at bounding box center [378, 393] width 111 height 19
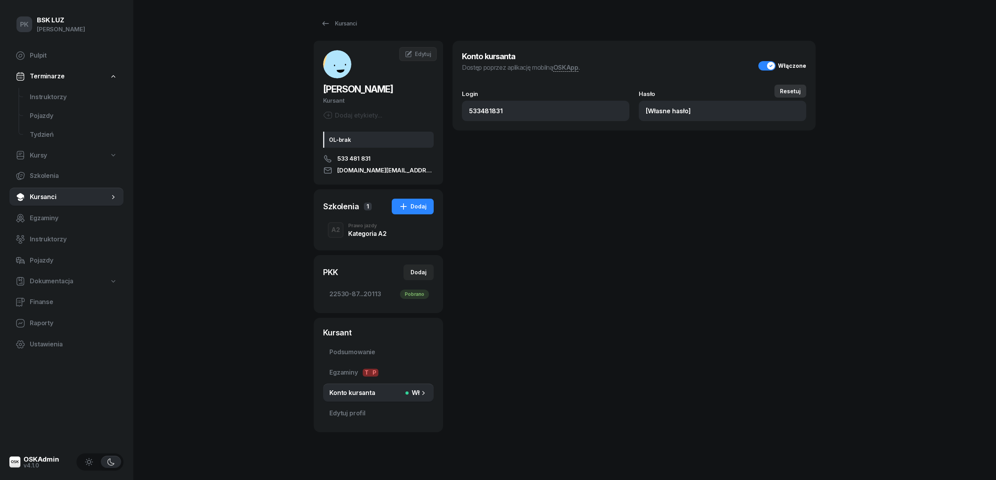
click at [792, 91] on div "Resetuj" at bounding box center [790, 91] width 21 height 7
type input "510211"
click at [662, 111] on input "510211" at bounding box center [721, 111] width 167 height 20
click at [678, 152] on div "Konto kursanta Dostęp poprzez aplikację mobilną OSKApp . Włączone Login 5334818…" at bounding box center [633, 237] width 363 height 392
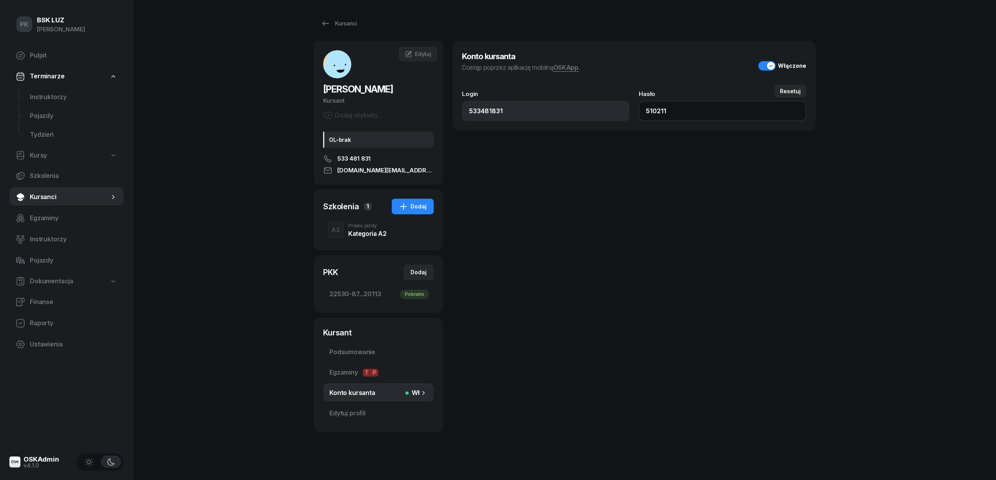
click at [654, 111] on input "510211" at bounding box center [721, 111] width 167 height 20
click at [193, 217] on div "PK BSK LUZ Piotr Klimek Pulpit Terminarze Instruktorzy Pojazdy Tydzień Kursy Sz…" at bounding box center [498, 243] width 996 height 486
click at [356, 228] on div "Prawo jazdy" at bounding box center [367, 225] width 38 height 5
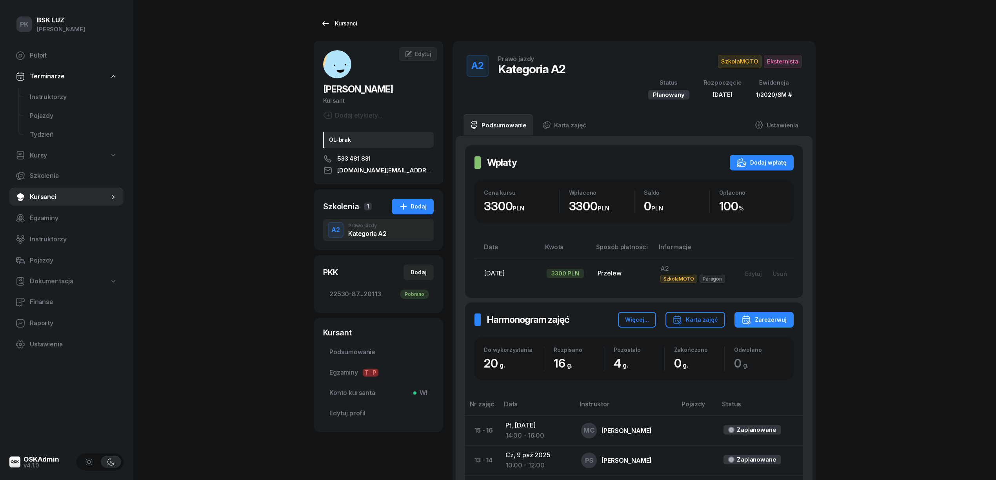
click at [334, 22] on div "Kursanci" at bounding box center [339, 23] width 36 height 9
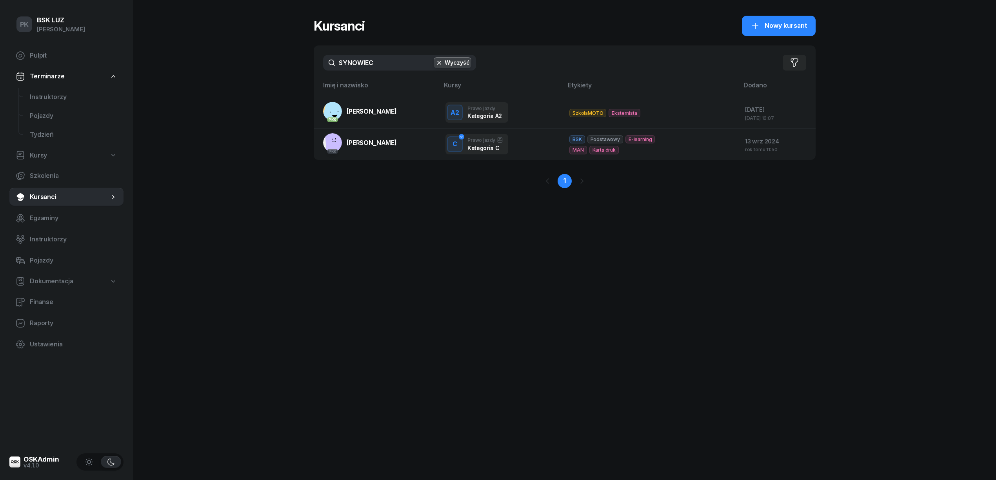
drag, startPoint x: 395, startPoint y: 58, endPoint x: 265, endPoint y: 71, distance: 130.8
click at [265, 71] on div "PK BSK LUZ Piotr Klimek Pulpit Terminarze Instruktorzy Pojazdy Tydzień Kursy Sz…" at bounding box center [498, 240] width 996 height 480
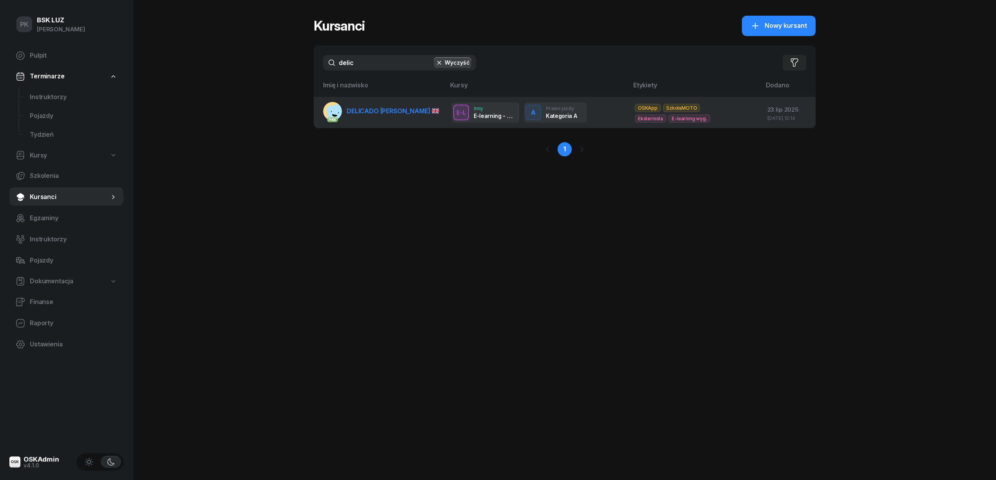
type input "delic"
click at [353, 109] on span "DELICADO PINHO ANTÓNIO" at bounding box center [392, 111] width 93 height 8
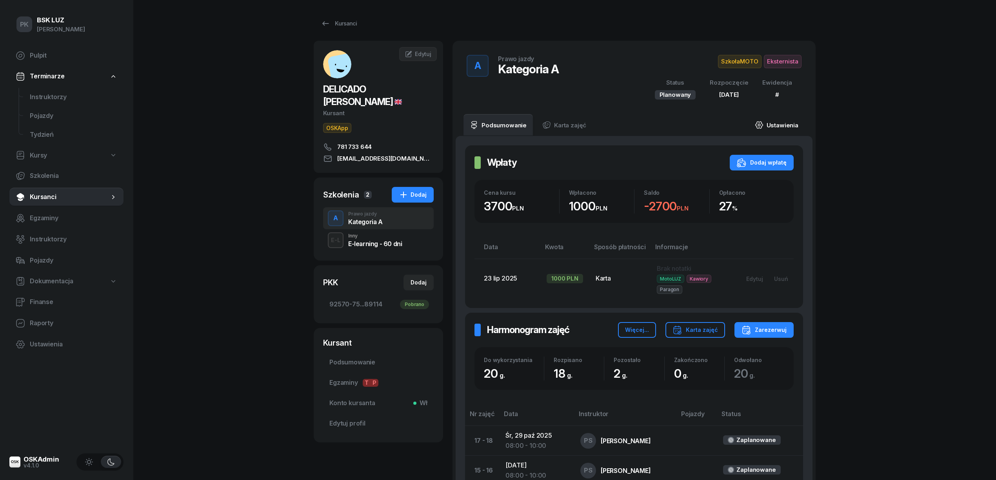
click at [785, 126] on link "Ustawienia" at bounding box center [776, 125] width 56 height 22
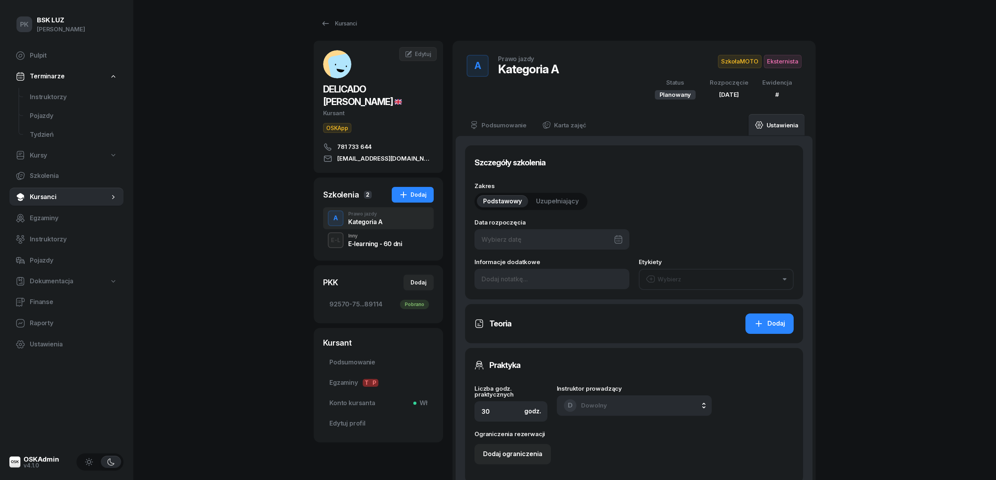
type input "03/10/2025"
type input "20"
type input "92570"
type input "75043"
type input "25363"
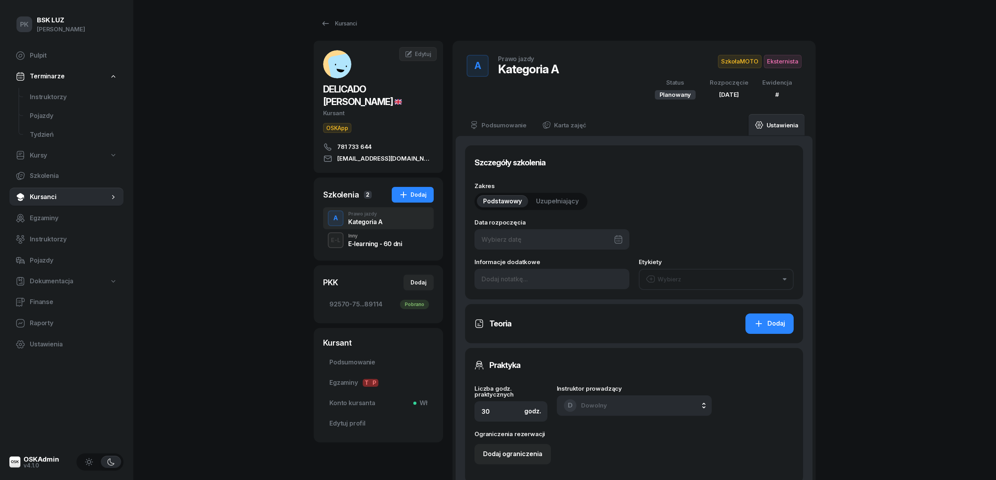
type input "89114"
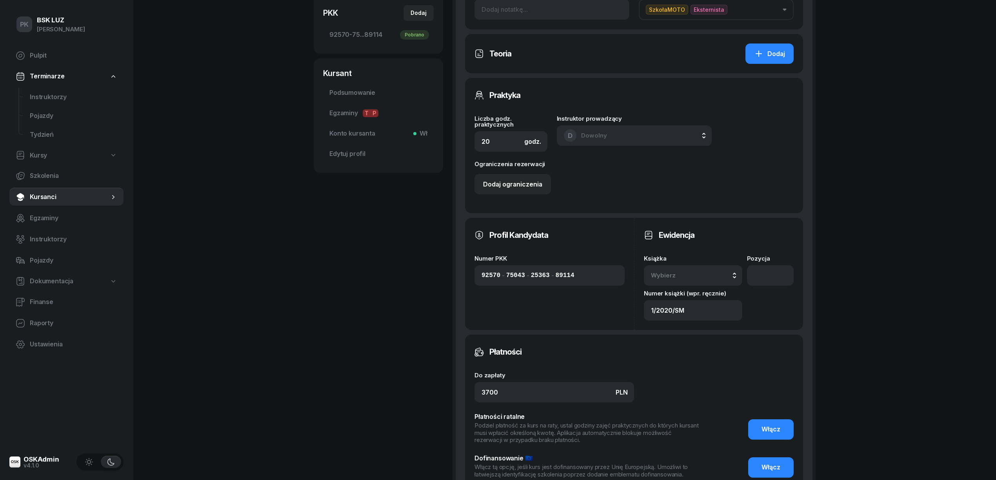
scroll to position [405, 0]
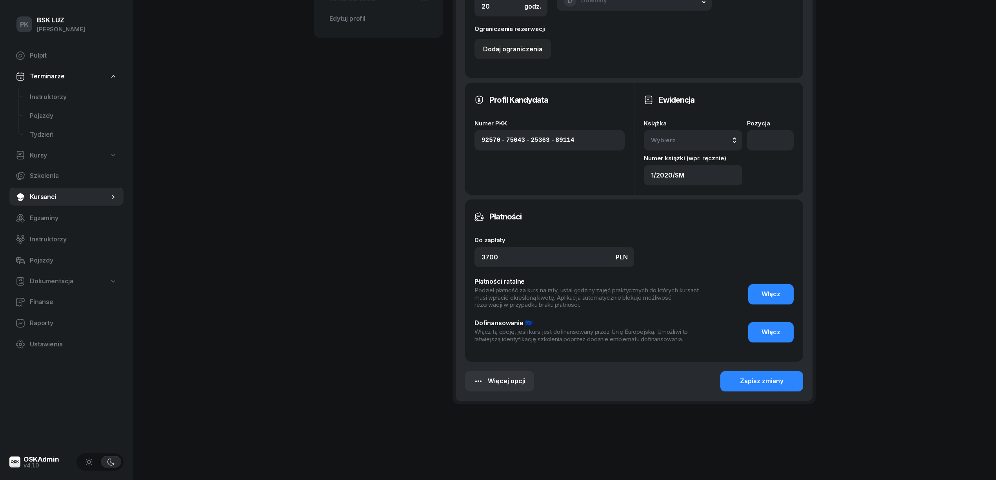
click at [712, 144] on div "Wybierz" at bounding box center [693, 140] width 84 height 10
click at [703, 192] on div "12/2025" at bounding box center [701, 193] width 93 height 10
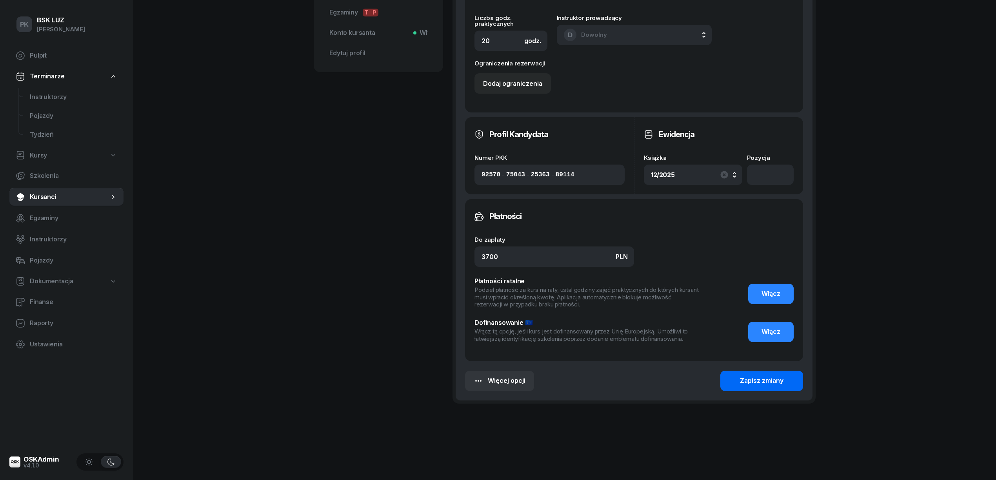
click at [784, 375] on button "Zapisz zmiany" at bounding box center [761, 381] width 83 height 20
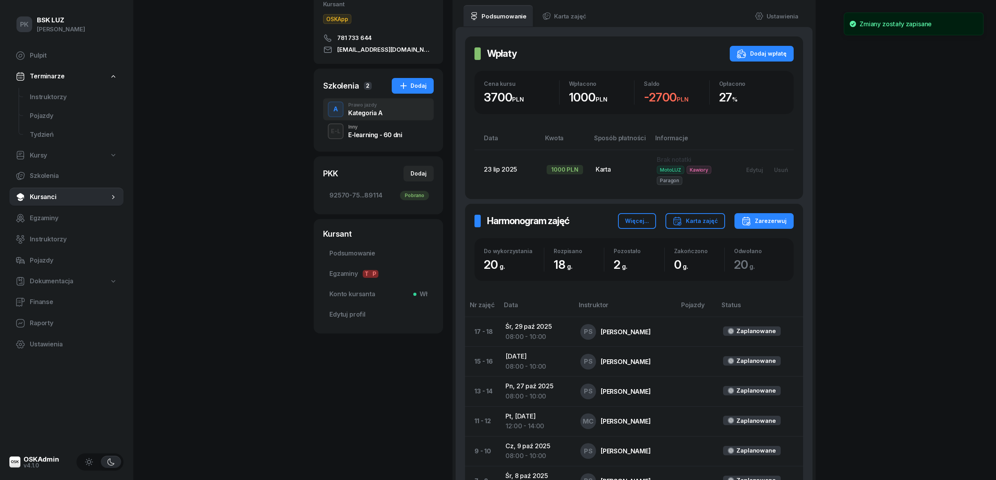
scroll to position [0, 0]
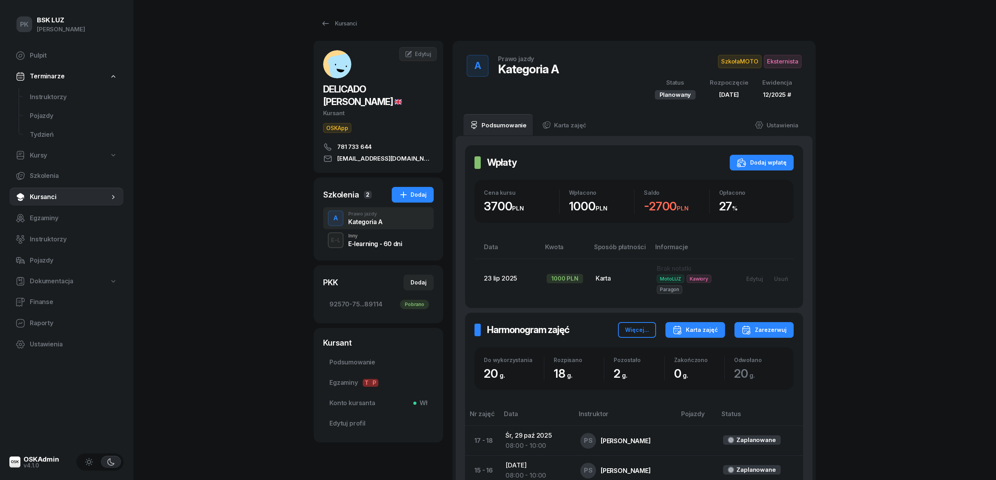
click at [709, 331] on div "Karta zajęć" at bounding box center [694, 329] width 45 height 9
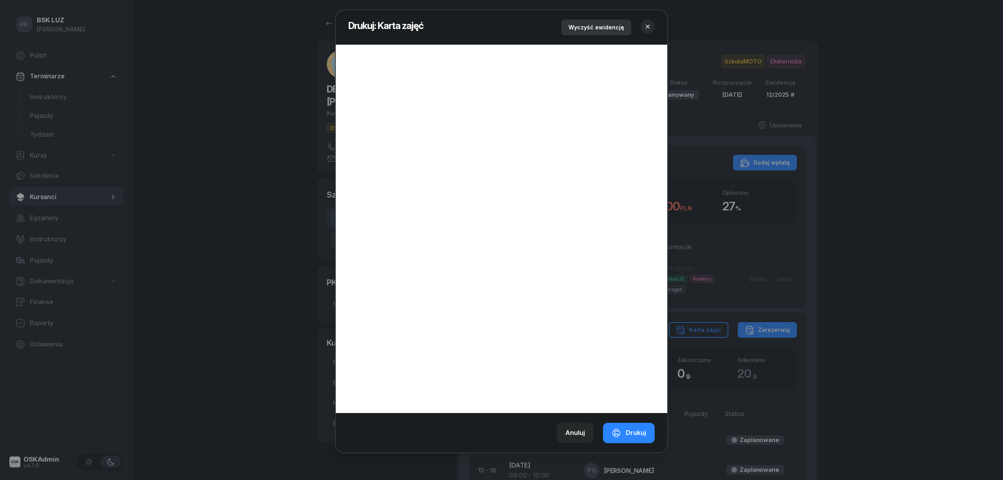
click at [608, 24] on div "Wyczyść ewidencję" at bounding box center [597, 27] width 56 height 9
click at [650, 25] on icon "button" at bounding box center [648, 27] width 8 height 8
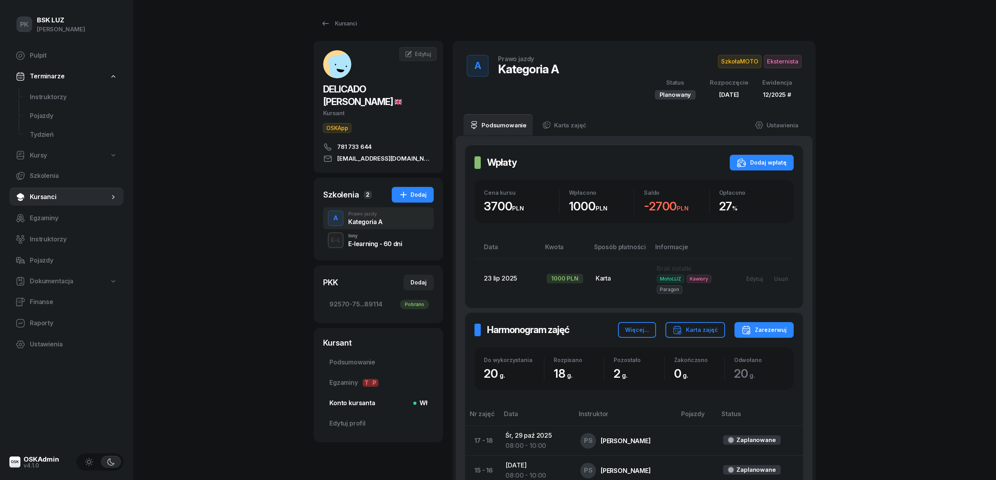
click at [360, 405] on span "Konto kursanta Wł" at bounding box center [378, 403] width 98 height 10
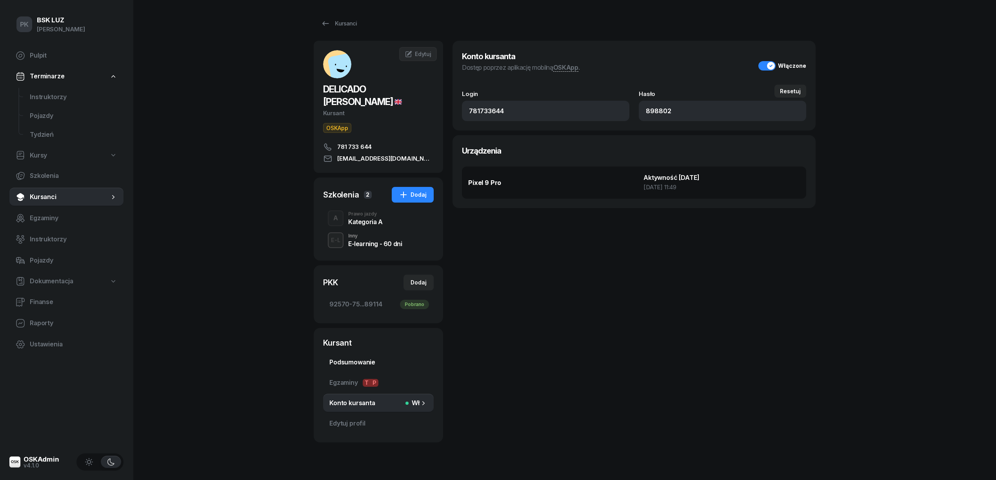
click at [368, 361] on span "Podsumowanie" at bounding box center [378, 362] width 98 height 10
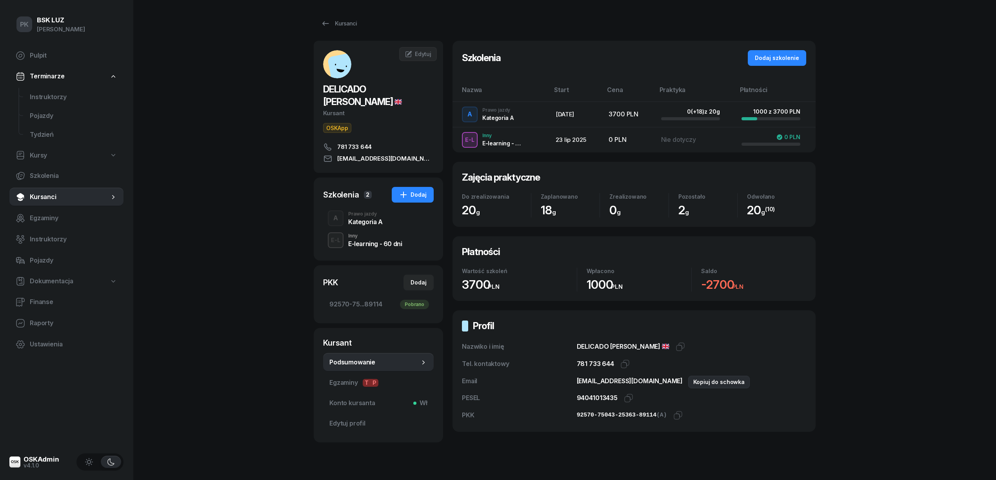
click at [689, 383] on icon "button" at bounding box center [693, 380] width 9 height 9
click at [363, 224] on div "Kategoria A" at bounding box center [365, 222] width 34 height 6
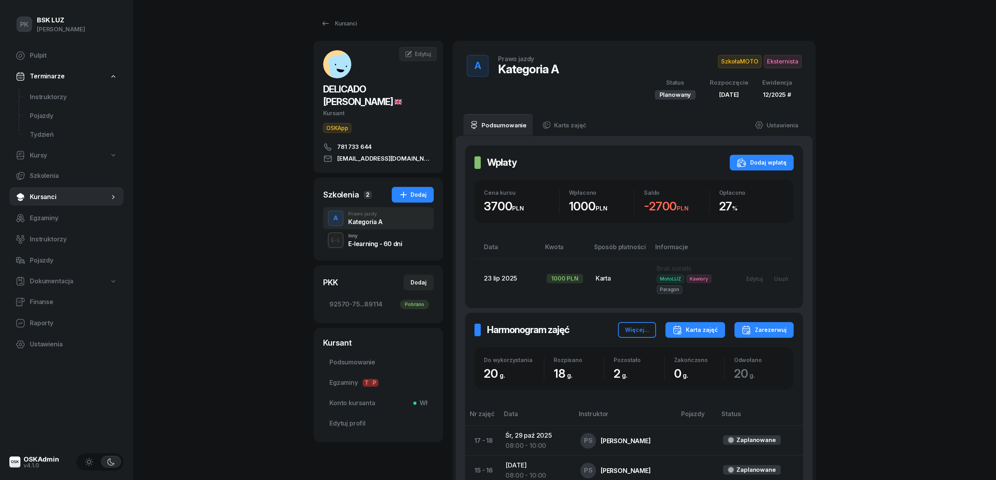
click at [718, 332] on div "Karta zajęć" at bounding box center [694, 329] width 45 height 9
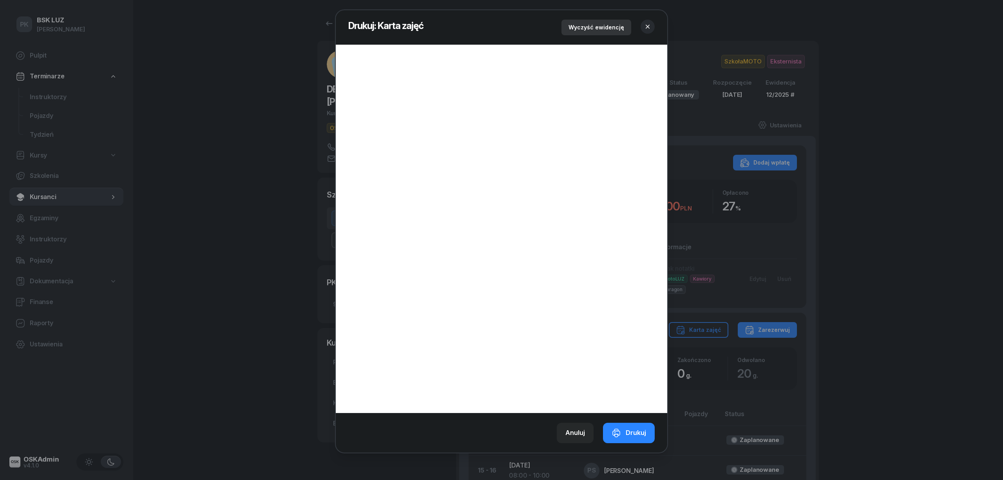
click at [588, 25] on div "Wyczyść ewidencję" at bounding box center [597, 27] width 56 height 9
click at [631, 433] on div "Drukuj" at bounding box center [629, 433] width 34 height 10
click at [645, 26] on icon "button" at bounding box center [648, 27] width 8 height 8
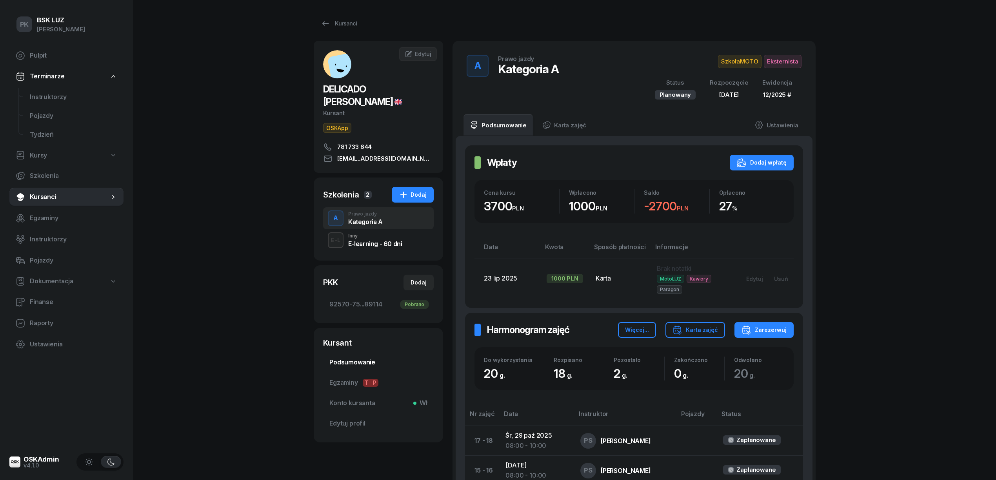
click at [361, 359] on span "Podsumowanie" at bounding box center [378, 362] width 98 height 10
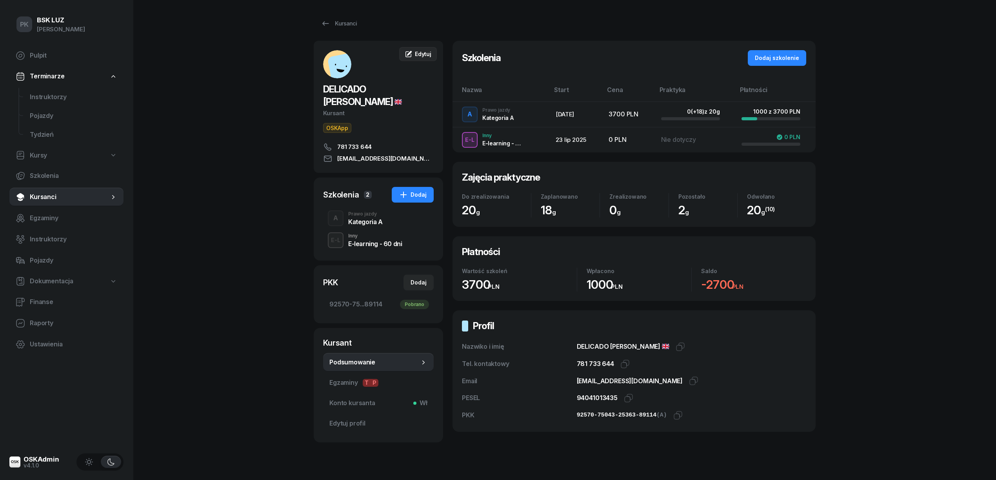
click at [428, 56] on span "Edytuj" at bounding box center [423, 54] width 16 height 7
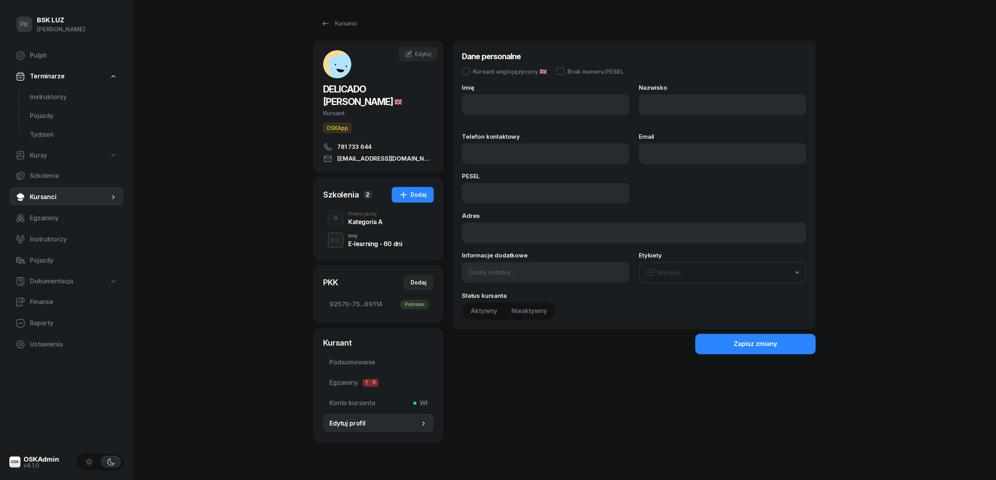
type input "ANTÓNIO"
type input "DELICADO PINHO"
type input "781733644"
type input "antoniopinho_27@hotmail.com"
type input "94041013435"
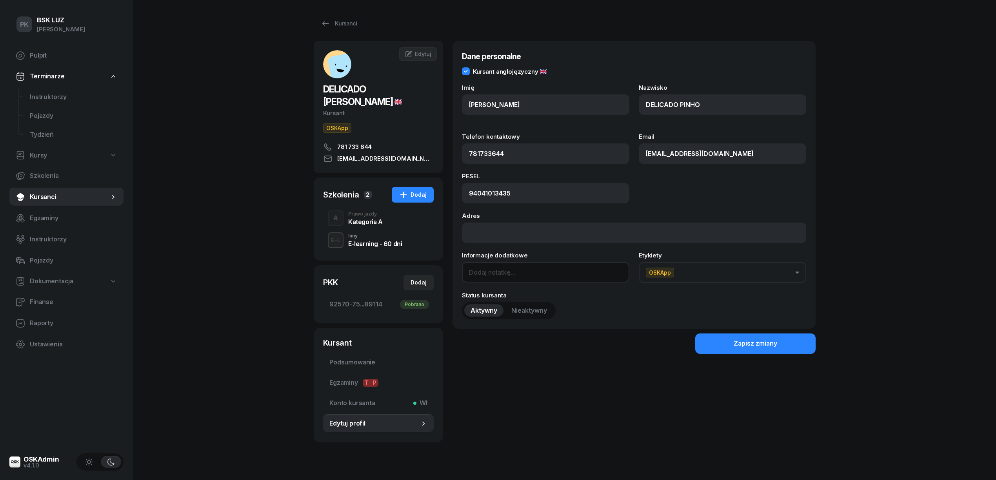
click at [531, 270] on input at bounding box center [545, 272] width 167 height 20
type input "OL-brak"
click at [721, 341] on button "Zapisz zmiany" at bounding box center [755, 344] width 120 height 20
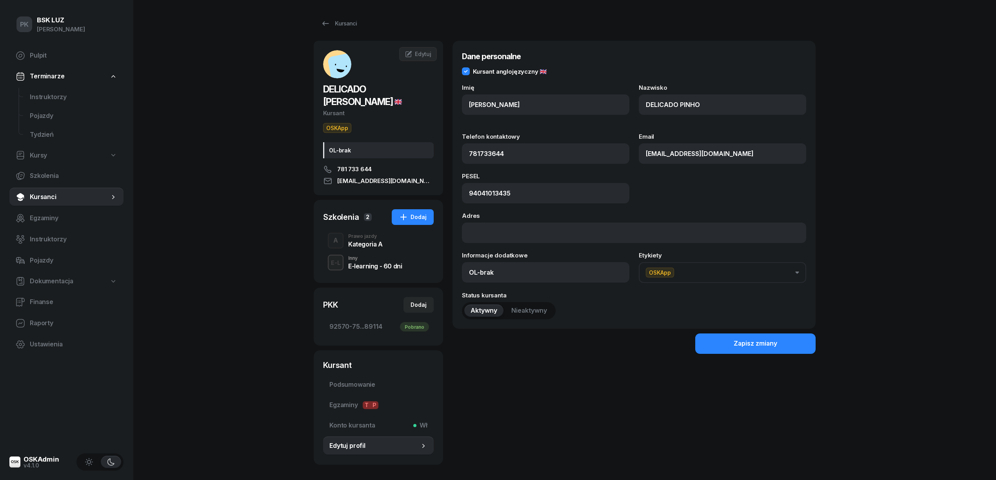
click at [368, 245] on div "Kategoria A" at bounding box center [365, 244] width 34 height 6
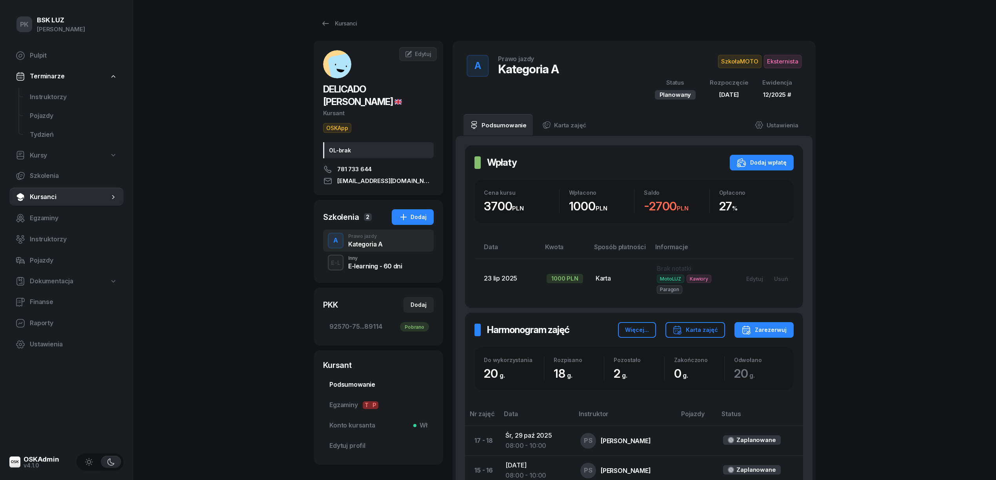
click at [351, 383] on span "Podsumowanie" at bounding box center [378, 385] width 98 height 10
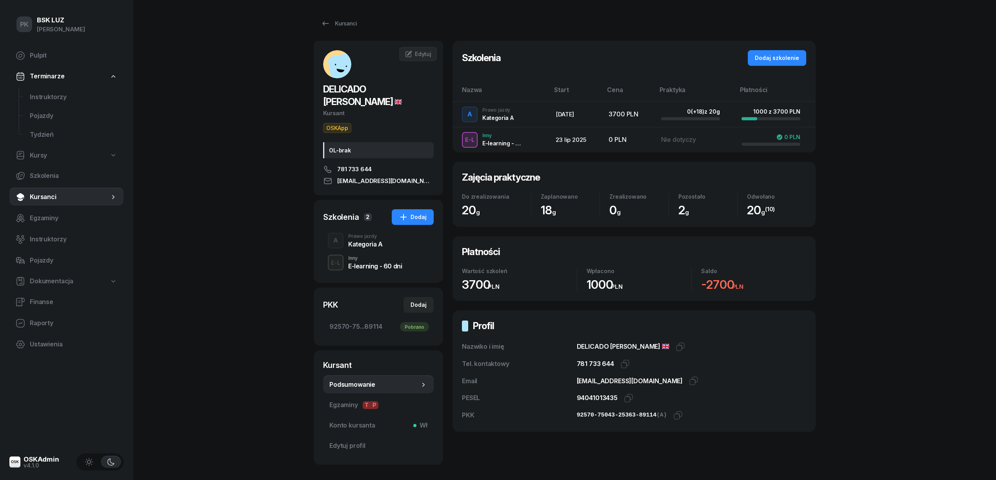
click at [360, 250] on div "A Prawo jazdy Kategoria A" at bounding box center [378, 241] width 111 height 22
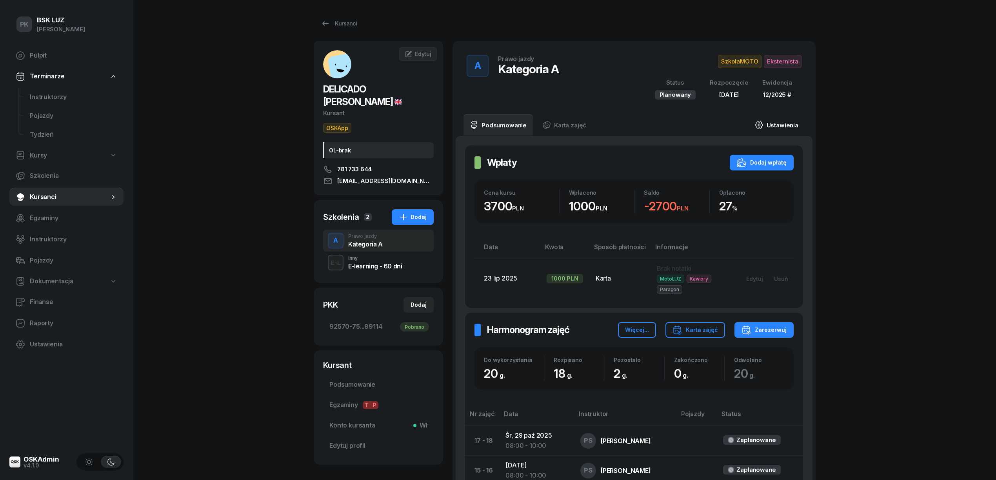
click at [774, 124] on link "Ustawienia" at bounding box center [776, 125] width 56 height 22
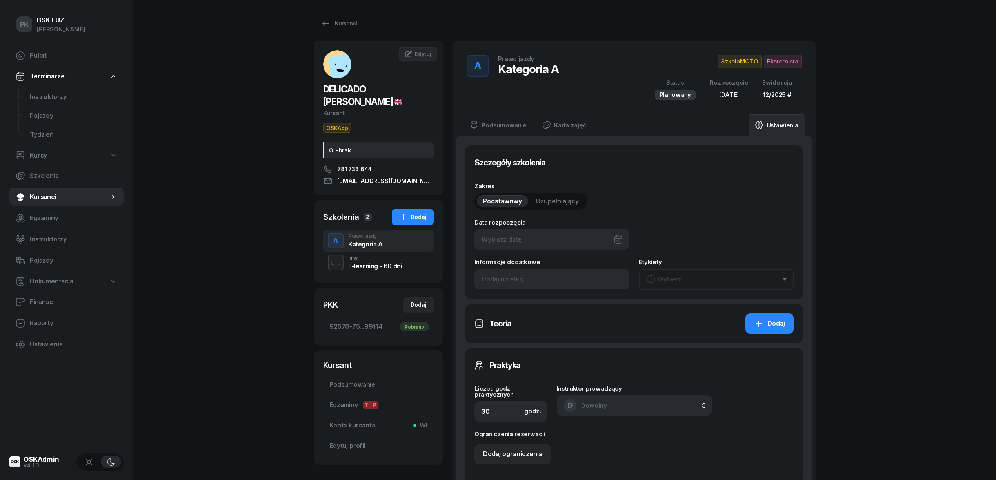
type input "03/10/2025"
type input "20"
type input "92570"
type input "75043"
type input "25363"
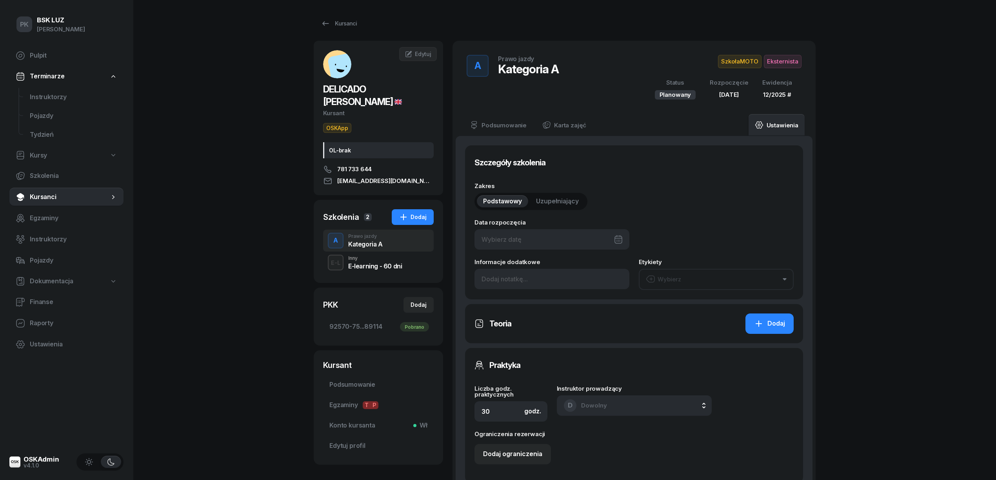
type input "89114"
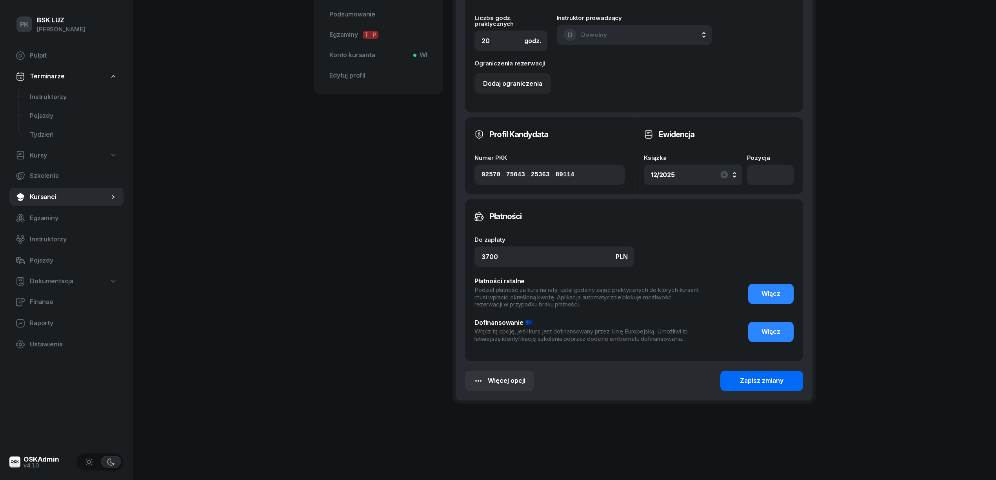
click at [768, 383] on div "Zapisz zmiany" at bounding box center [762, 381] width 44 height 10
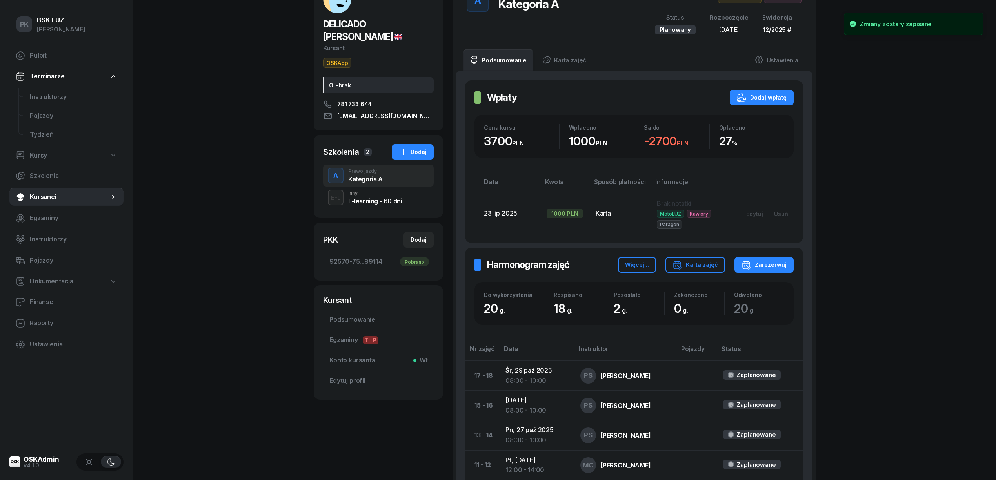
scroll to position [5, 0]
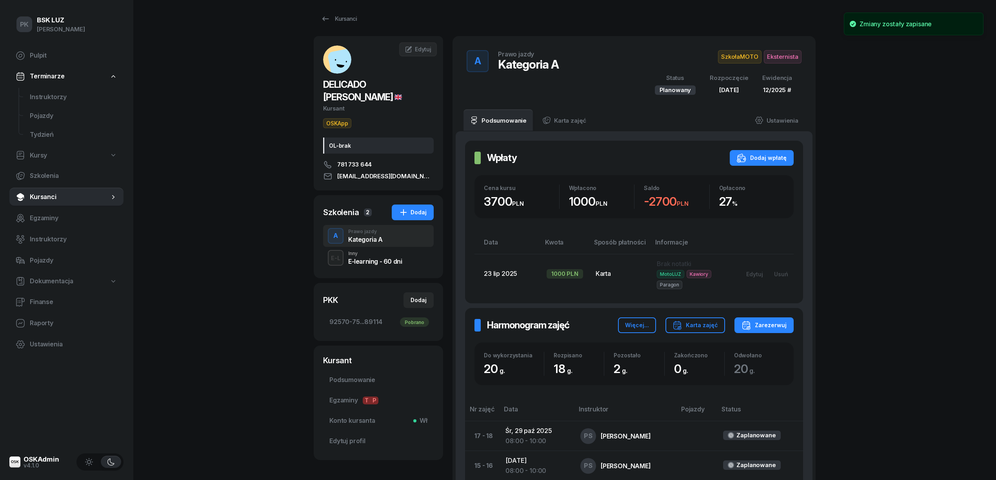
click at [781, 60] on span "Eksternista" at bounding box center [783, 56] width 38 height 13
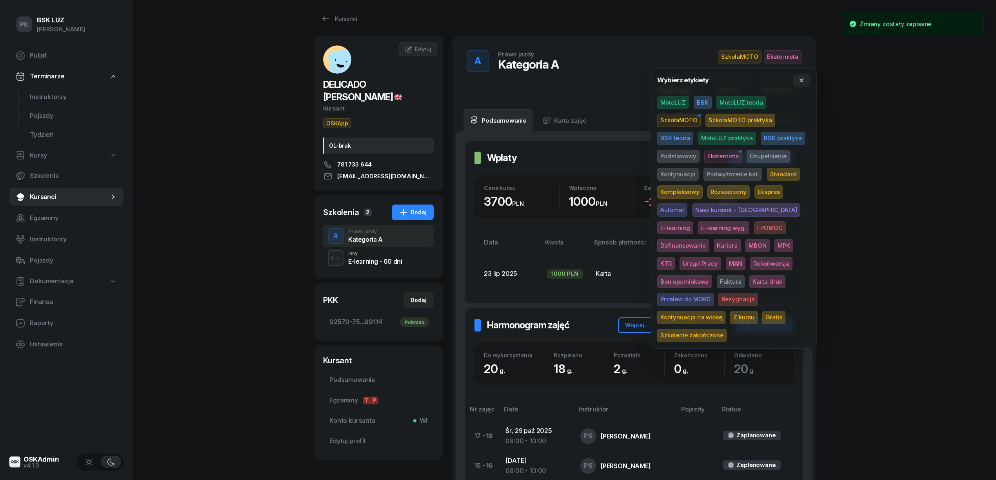
click at [749, 281] on span "Karta druk" at bounding box center [767, 281] width 36 height 13
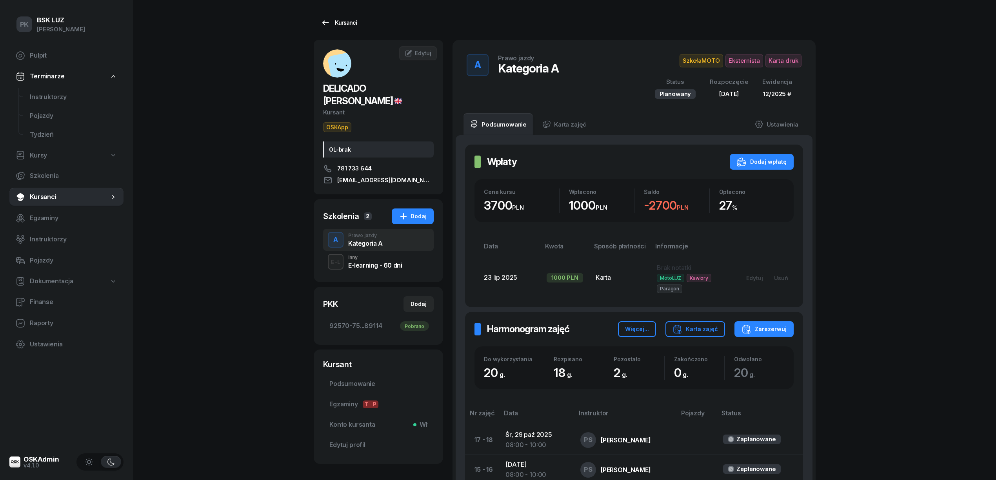
scroll to position [0, 0]
click at [338, 22] on div "Kursanci" at bounding box center [339, 23] width 36 height 9
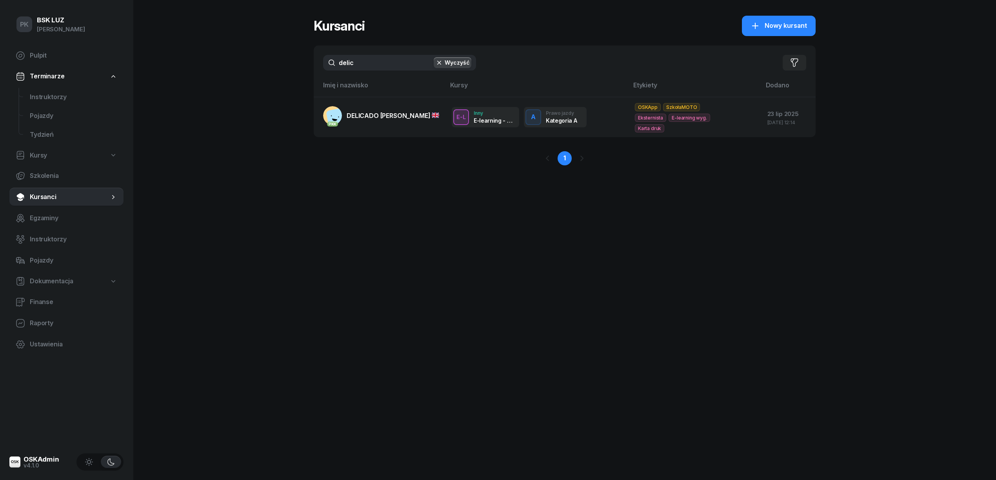
drag, startPoint x: 378, startPoint y: 66, endPoint x: 238, endPoint y: 60, distance: 140.4
click at [238, 60] on div "PK BSK LUZ Piotr Klimek Pulpit Terminarze Instruktorzy Pojazdy Tydzień Kursy Sz…" at bounding box center [498, 240] width 996 height 480
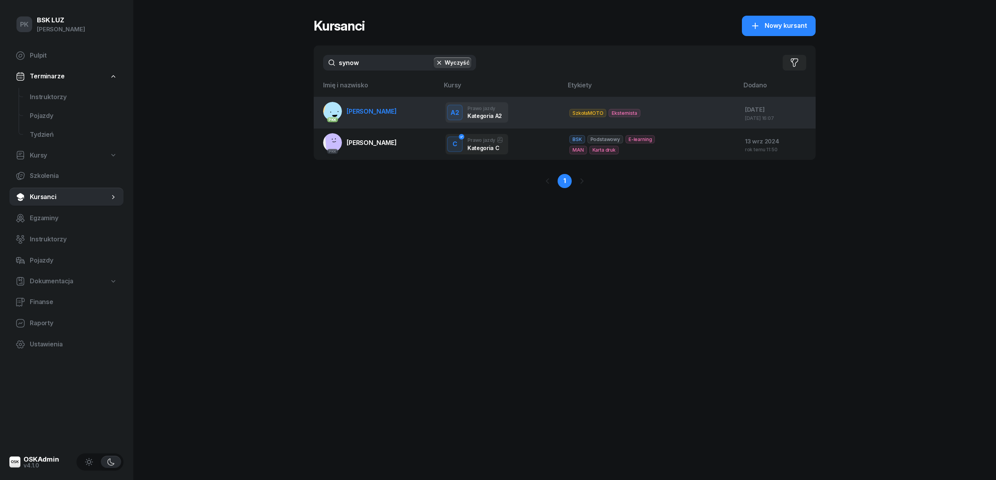
type input "synow"
click at [387, 109] on span "SYNOWIEC JAKUB" at bounding box center [371, 111] width 50 height 8
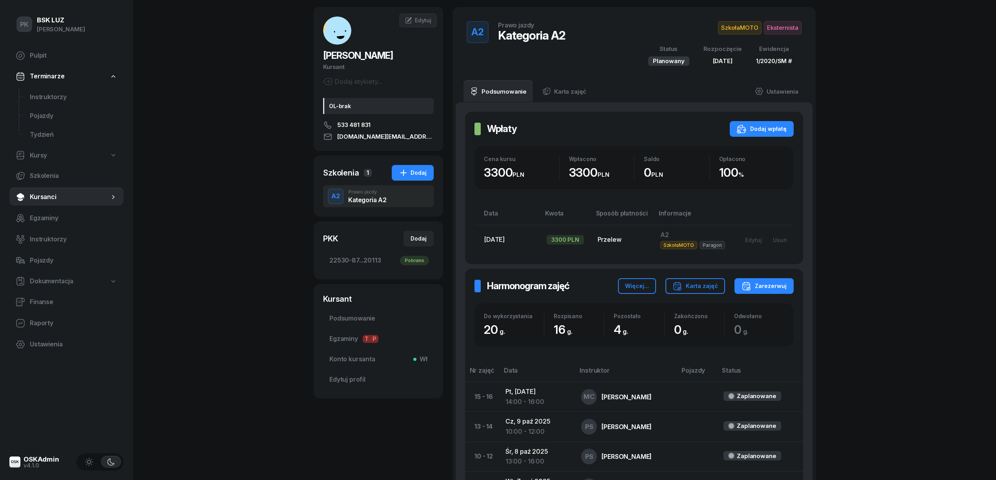
scroll to position [52, 0]
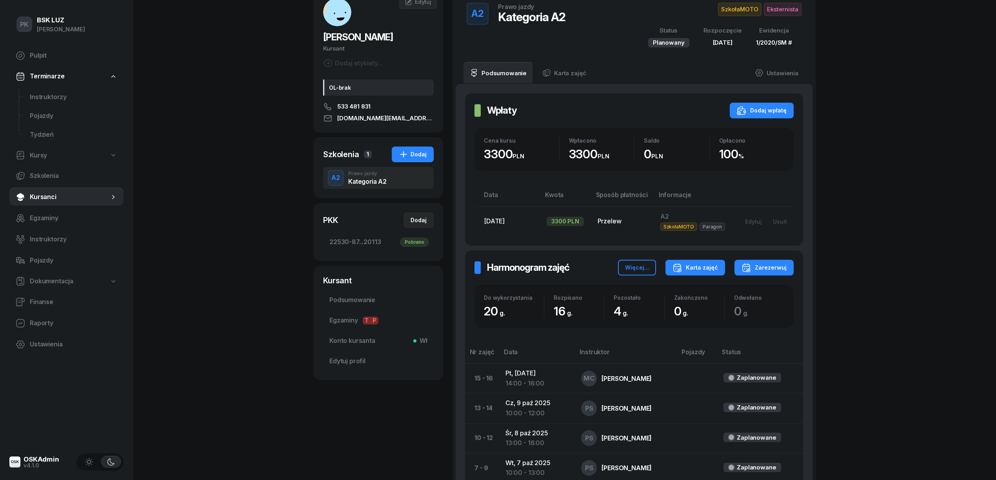
click at [706, 270] on div "Karta zajęć" at bounding box center [694, 267] width 45 height 9
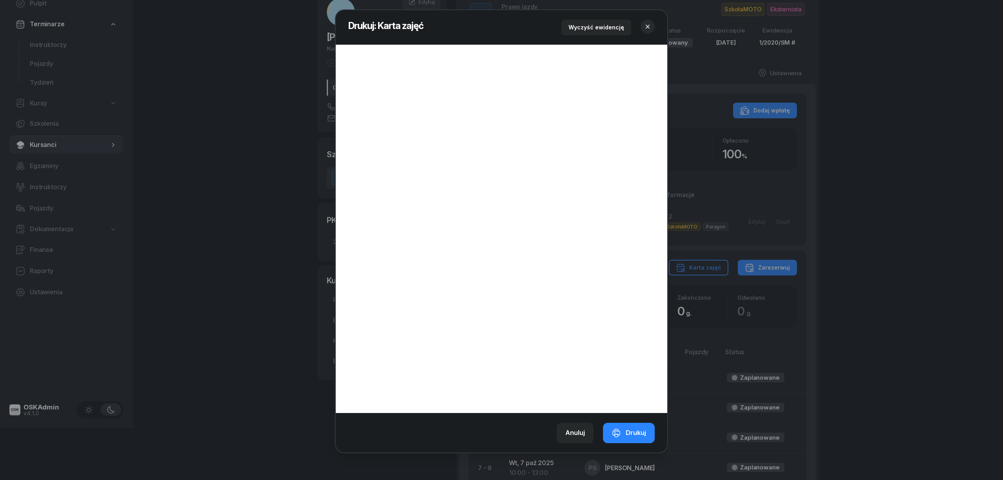
click at [648, 26] on icon "button" at bounding box center [648, 27] width 4 height 4
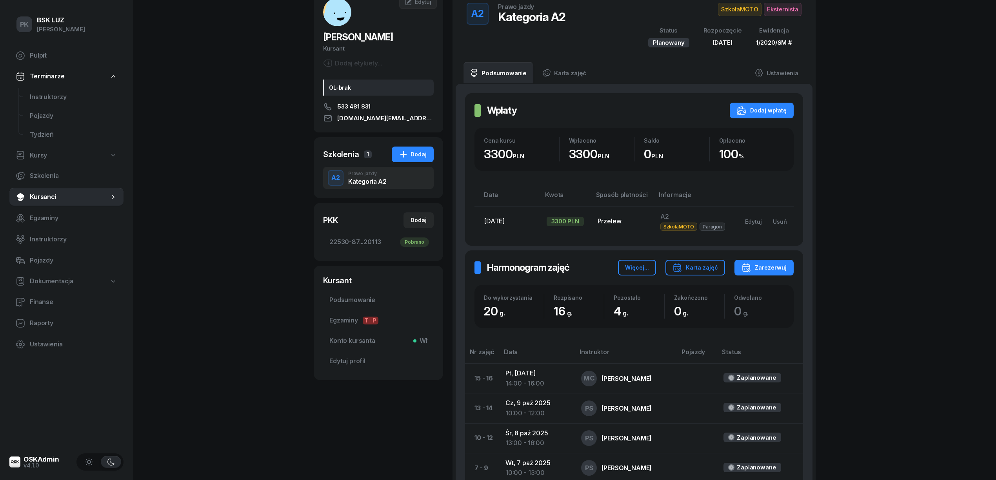
scroll to position [0, 0]
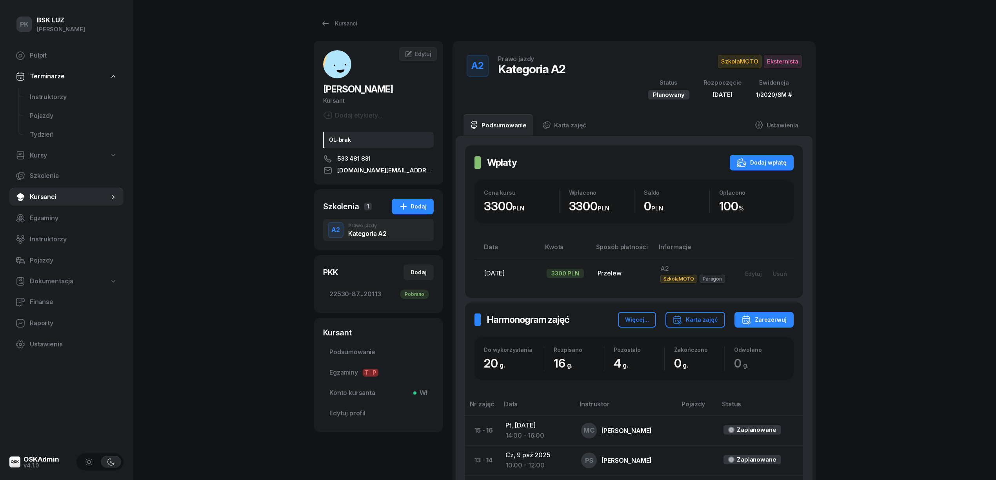
click at [184, 211] on div "PK BSK LUZ Piotr Klimek Pulpit Terminarze Instruktorzy Pojazdy Tydzień Kursy Sz…" at bounding box center [498, 362] width 996 height 724
click at [779, 60] on span "Eksternista" at bounding box center [783, 61] width 38 height 13
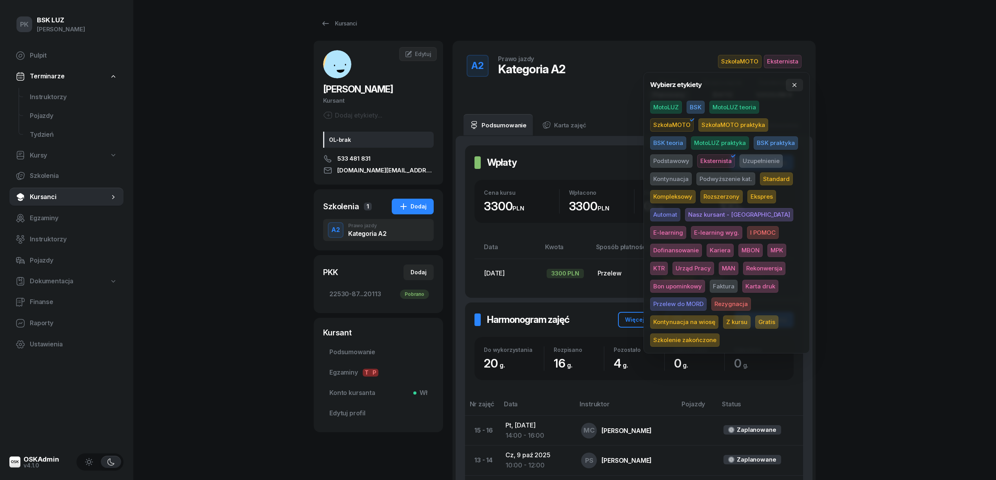
click at [742, 284] on span "Karta druk" at bounding box center [760, 286] width 36 height 13
click at [891, 211] on div "PK BSK LUZ Piotr Klimek Pulpit Terminarze Instruktorzy Pojazdy Tydzień Kursy Sz…" at bounding box center [498, 362] width 996 height 724
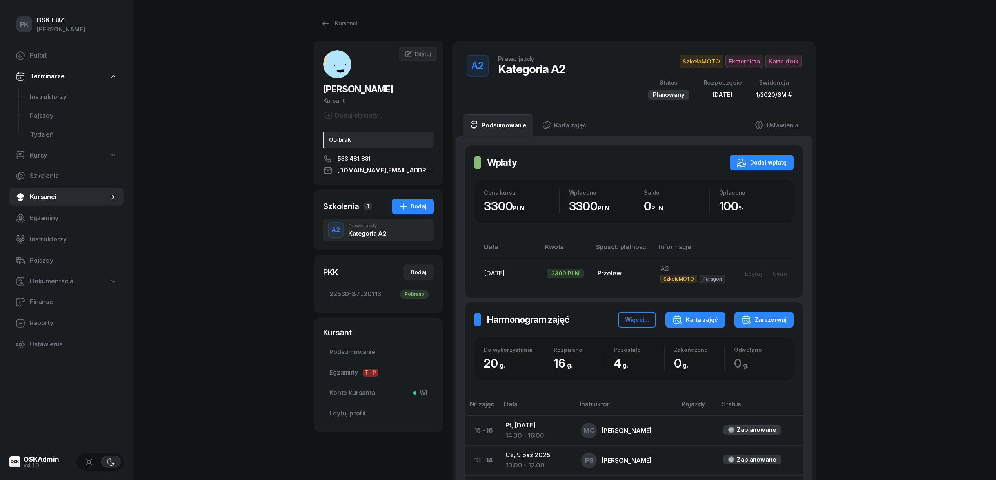
click at [715, 319] on div "Karta zajęć" at bounding box center [694, 319] width 45 height 9
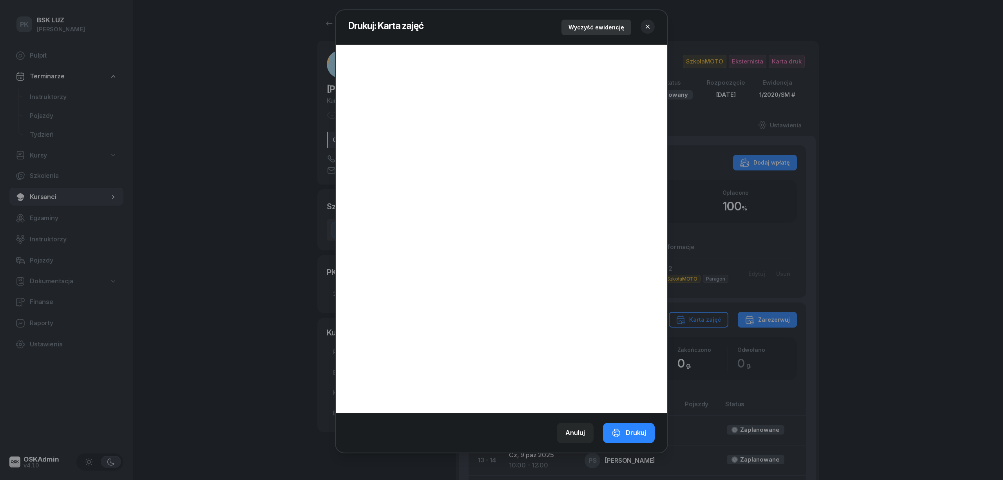
click at [610, 28] on div "Wyczyść ewidencję" at bounding box center [597, 27] width 56 height 9
click at [625, 435] on div "Drukuj" at bounding box center [629, 433] width 34 height 10
click at [646, 21] on button "button" at bounding box center [648, 27] width 14 height 14
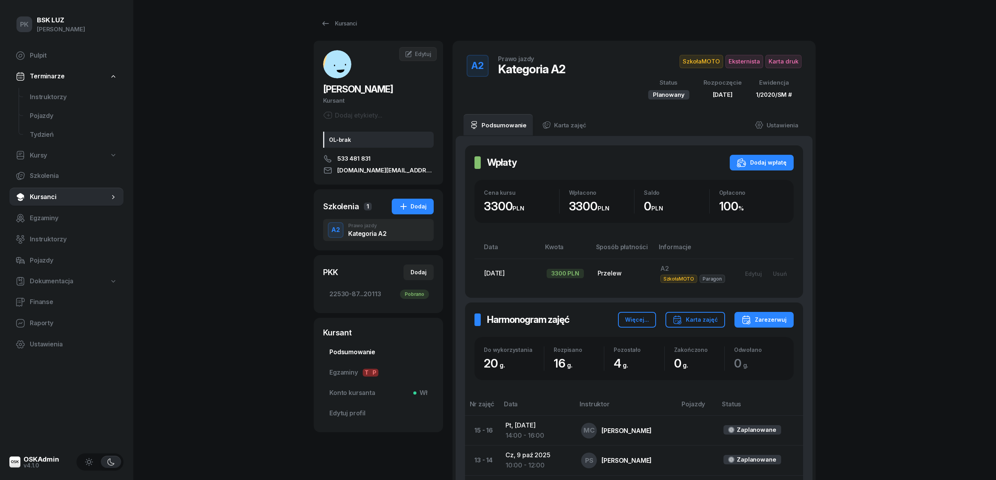
click at [360, 352] on span "Podsumowanie" at bounding box center [378, 352] width 98 height 10
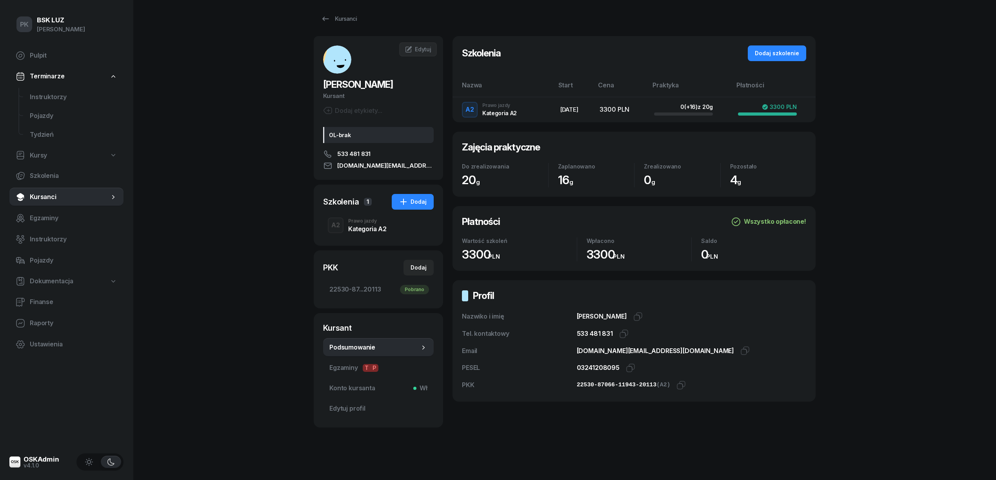
scroll to position [5, 0]
click at [203, 334] on div "PK BSK LUZ Piotr Klimek Pulpit Terminarze Instruktorzy Pojazdy Tydzień Kursy Sz…" at bounding box center [498, 238] width 996 height 486
click at [330, 15] on div "Kursanci" at bounding box center [339, 17] width 36 height 9
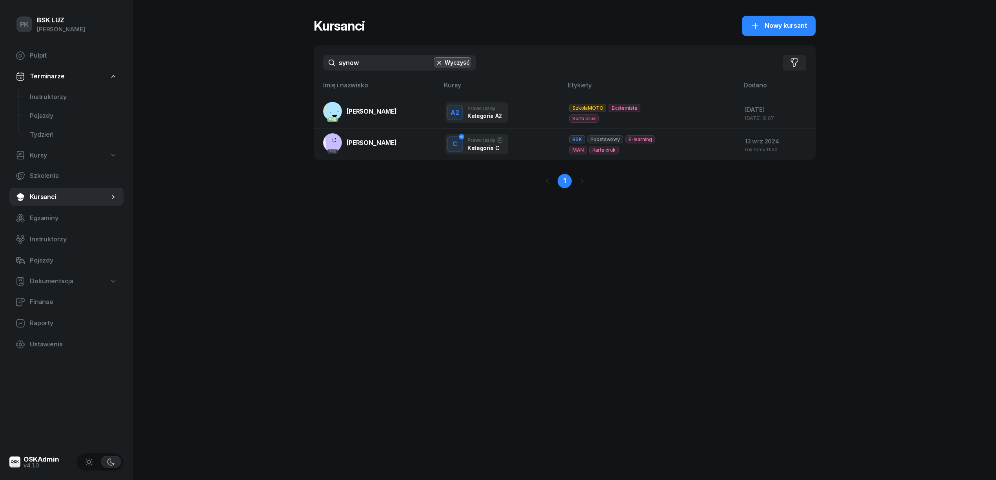
drag, startPoint x: 339, startPoint y: 63, endPoint x: 256, endPoint y: 71, distance: 83.0
click at [256, 71] on div "PK BSK LUZ Piotr Klimek Pulpit Terminarze Instruktorzy Pojazdy Tydzień Kursy Sz…" at bounding box center [498, 240] width 996 height 480
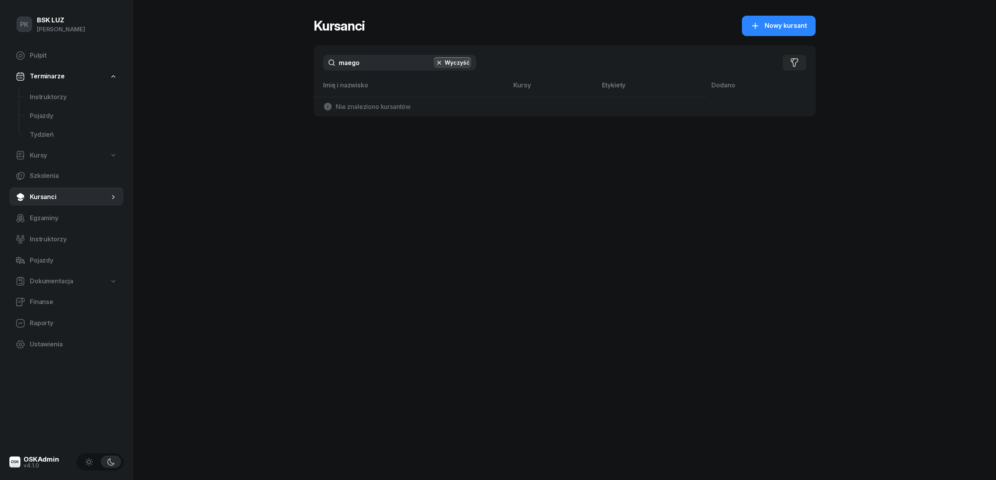
drag, startPoint x: 371, startPoint y: 65, endPoint x: 269, endPoint y: 76, distance: 102.5
click at [269, 76] on div "PK BSK LUZ Piotr Klimek Pulpit Terminarze Instruktorzy Pojazdy Tydzień Kursy Sz…" at bounding box center [498, 240] width 996 height 480
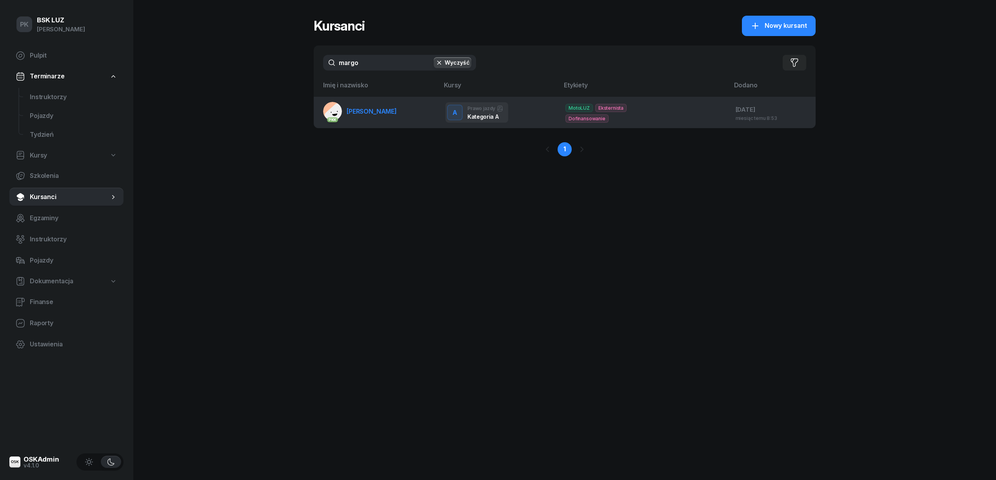
type input "margo"
click at [397, 118] on link "PKK MARGOSIAK MAREK" at bounding box center [360, 111] width 74 height 19
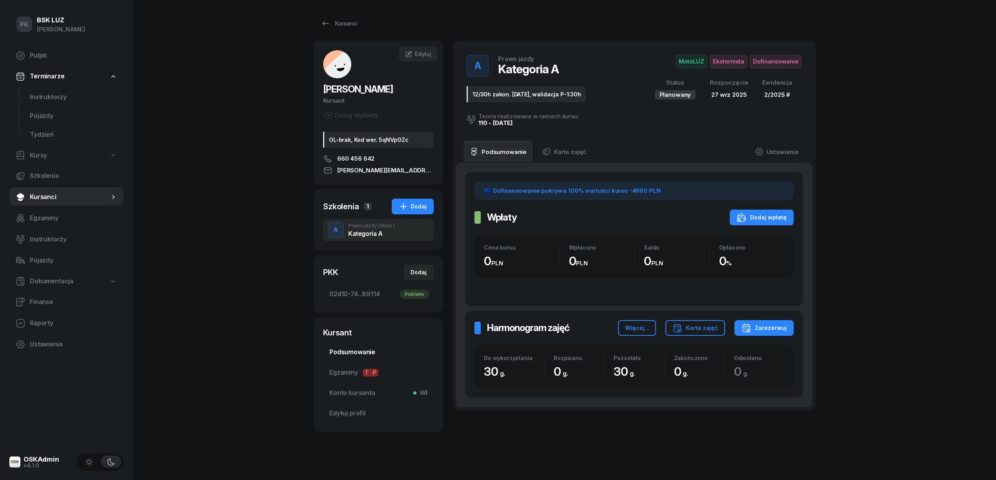
click at [366, 352] on span "Podsumowanie" at bounding box center [378, 352] width 98 height 10
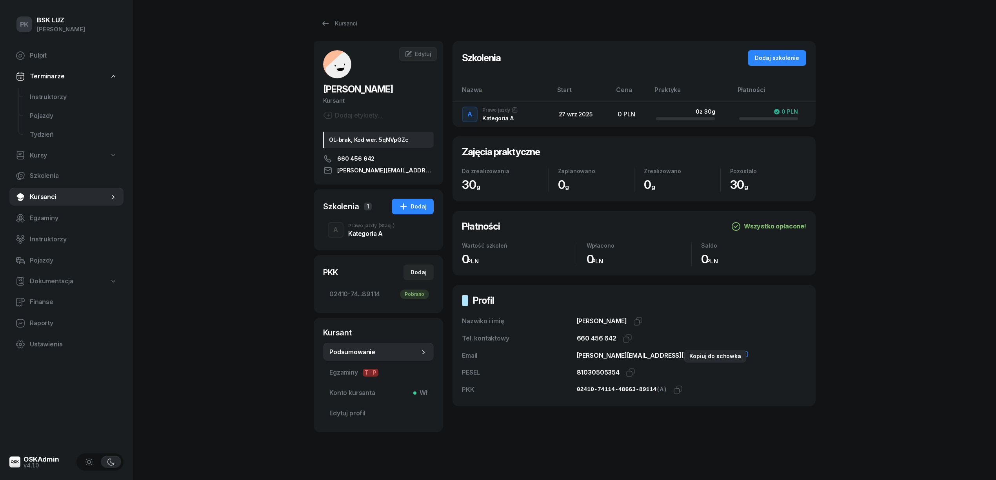
click at [739, 358] on icon "button" at bounding box center [743, 355] width 9 height 9
click at [363, 22] on div "Kursanci" at bounding box center [565, 24] width 502 height 16
click at [351, 24] on div "Kursanci" at bounding box center [339, 23] width 36 height 9
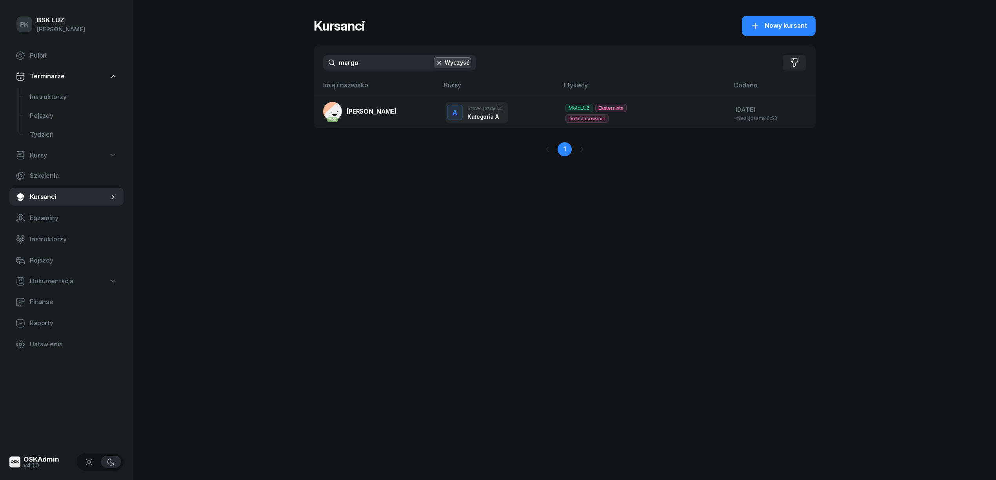
drag, startPoint x: 364, startPoint y: 63, endPoint x: 272, endPoint y: 63, distance: 91.7
click at [272, 63] on div "PK BSK LUZ Piotr Klimek Pulpit Terminarze Instruktorzy Pojazdy Tydzień Kursy Sz…" at bounding box center [498, 240] width 996 height 480
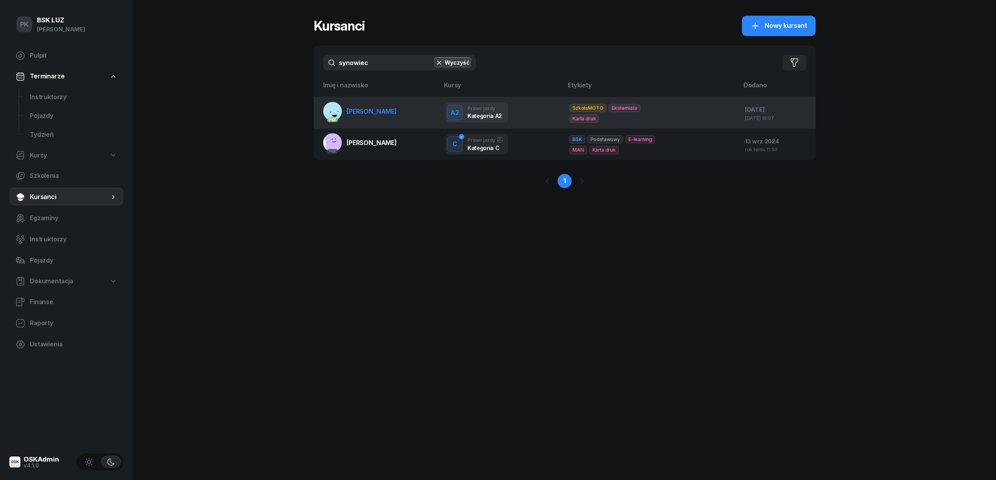
type input "synowiec"
click at [361, 110] on span "SYNOWIEC JAKUB" at bounding box center [371, 111] width 50 height 8
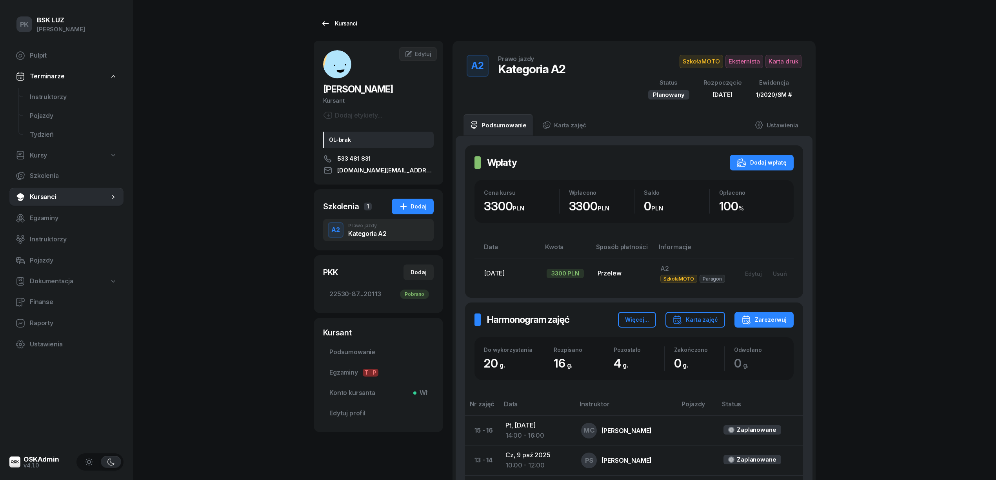
click at [350, 22] on div "Kursanci" at bounding box center [339, 23] width 36 height 9
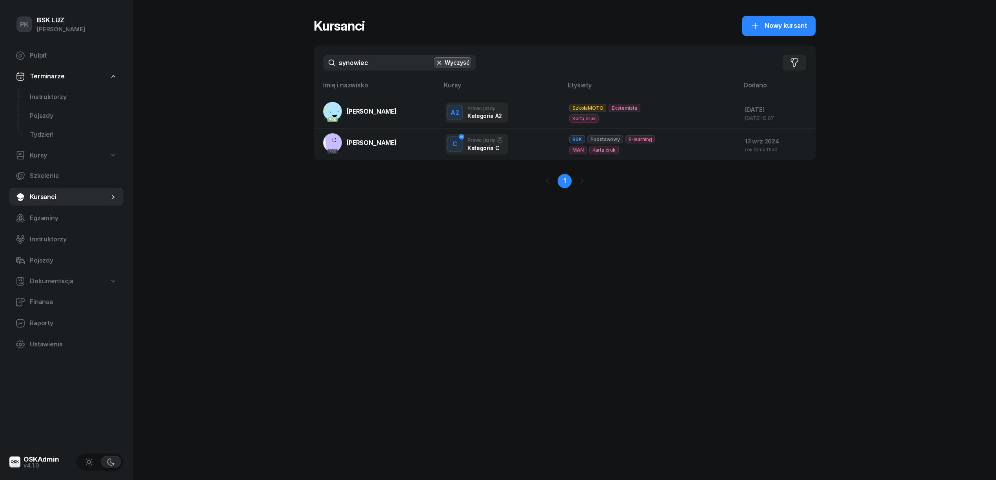
drag, startPoint x: 343, startPoint y: 66, endPoint x: 261, endPoint y: 68, distance: 82.7
click at [261, 69] on div "PK BSK LUZ Piotr Klimek Pulpit Terminarze Instruktorzy Pojazdy Tydzień Kursy Sz…" at bounding box center [498, 240] width 996 height 480
click at [394, 62] on input "synowiec" at bounding box center [399, 63] width 153 height 16
drag, startPoint x: 394, startPoint y: 61, endPoint x: 308, endPoint y: 58, distance: 86.3
click at [308, 58] on div "PK BSK LUZ Piotr Klimek Pulpit Terminarze Instruktorzy Pojazdy Tydzień Kursy Sz…" at bounding box center [498, 240] width 996 height 480
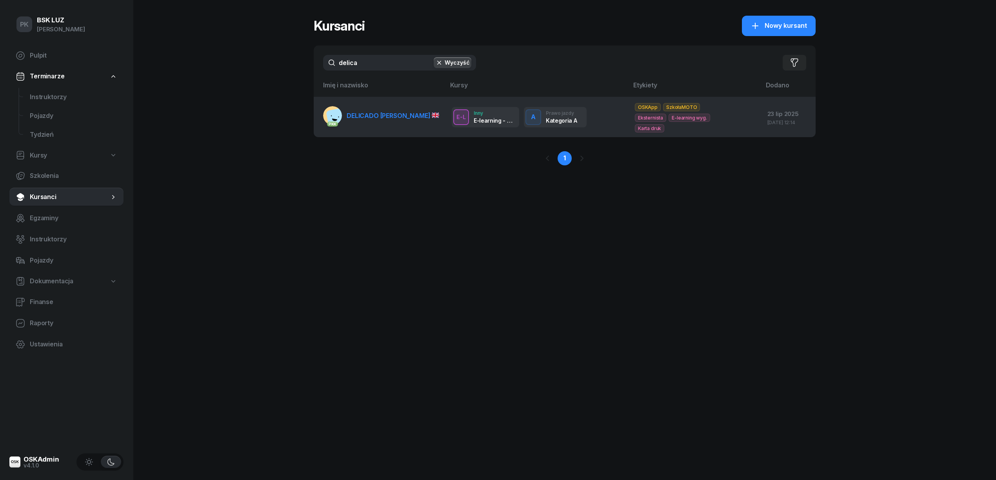
type input "delica"
click at [355, 123] on link "PKK DELICADO PINHO ANTÓNIO" at bounding box center [381, 115] width 116 height 19
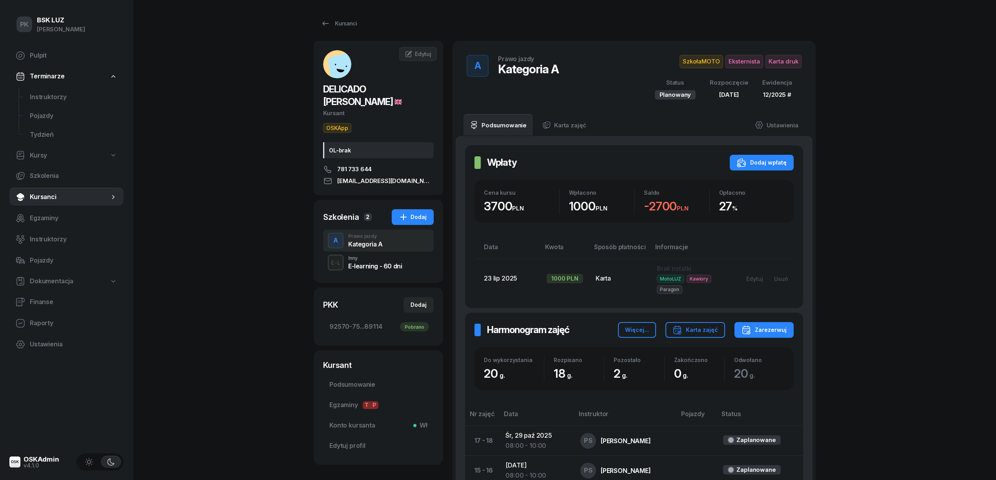
click at [332, 30] on link "Kursanci" at bounding box center [339, 24] width 50 height 16
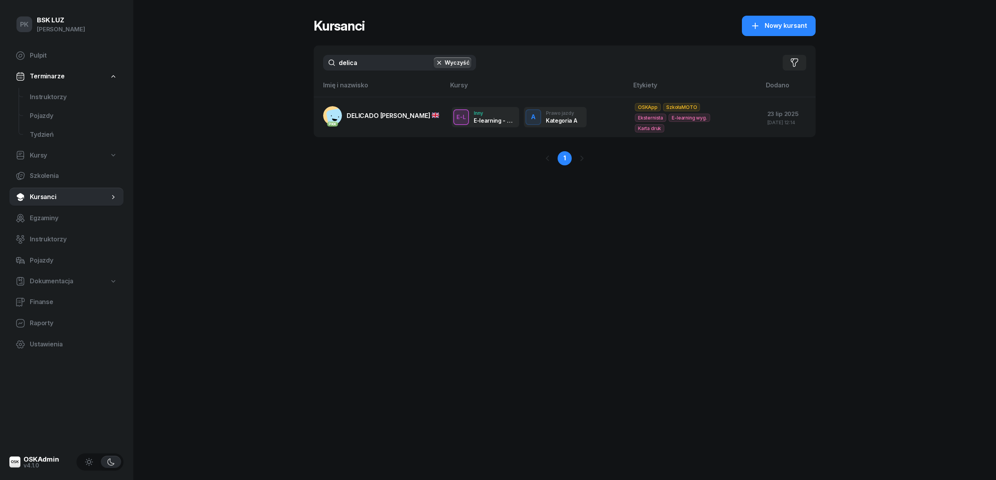
drag, startPoint x: 364, startPoint y: 54, endPoint x: 339, endPoint y: 56, distance: 24.8
click at [339, 56] on div "delica Wyczyść Filtruj" at bounding box center [565, 62] width 502 height 34
drag, startPoint x: 357, startPoint y: 63, endPoint x: 312, endPoint y: 60, distance: 45.2
click at [312, 60] on div "PK BSK LUZ Piotr Klimek Pulpit Terminarze Instruktorzy Pojazdy Tydzień Kursy Sz…" at bounding box center [498, 240] width 996 height 480
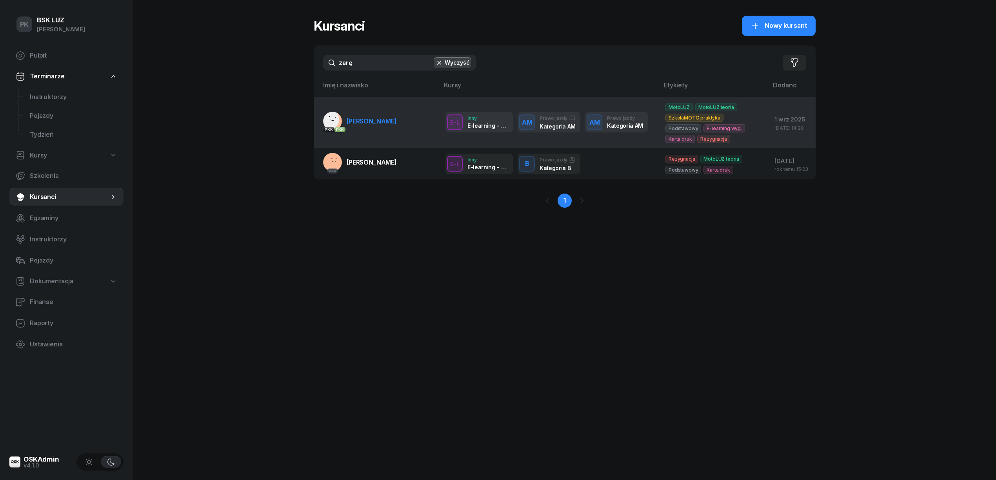
type input "zarę"
click at [384, 131] on td "PKK PKK ZARĘBA-PASZKIEWICZ BORYS" at bounding box center [376, 122] width 125 height 51
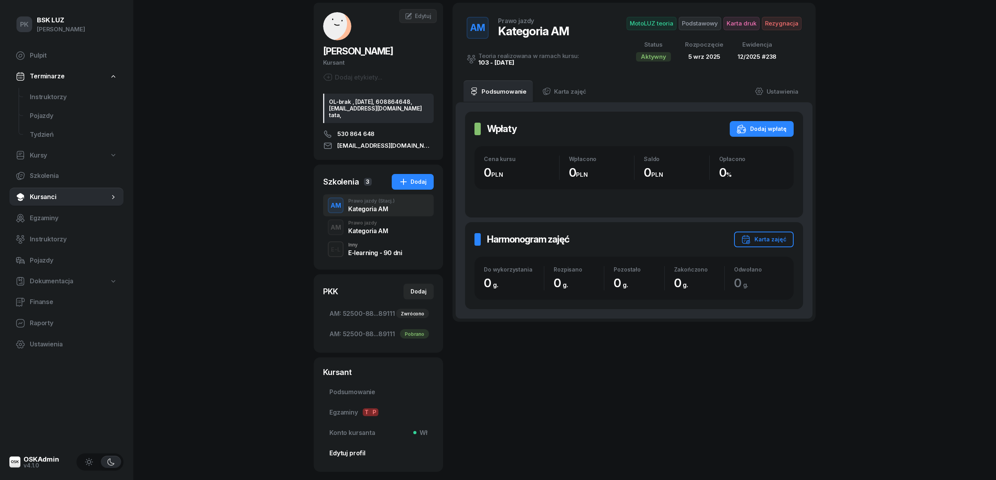
scroll to position [89, 0]
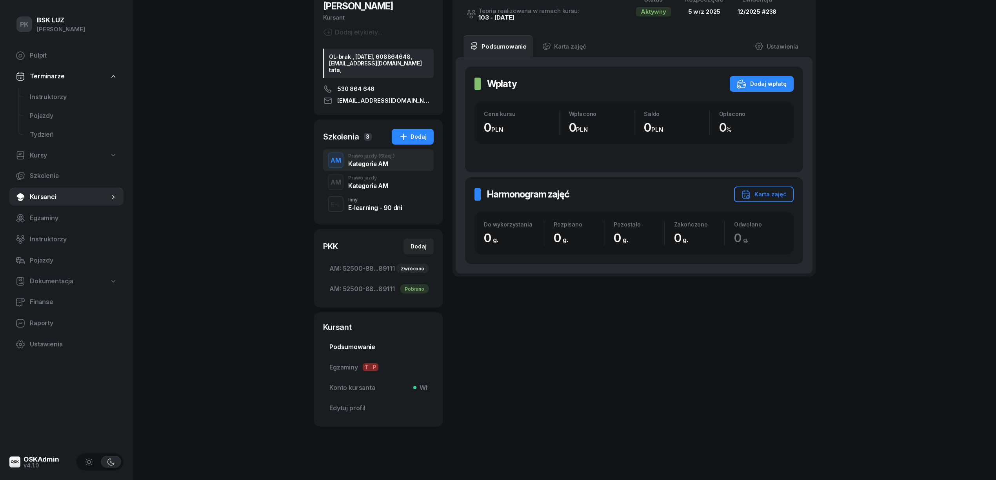
click at [346, 346] on span "Podsumowanie" at bounding box center [378, 347] width 98 height 10
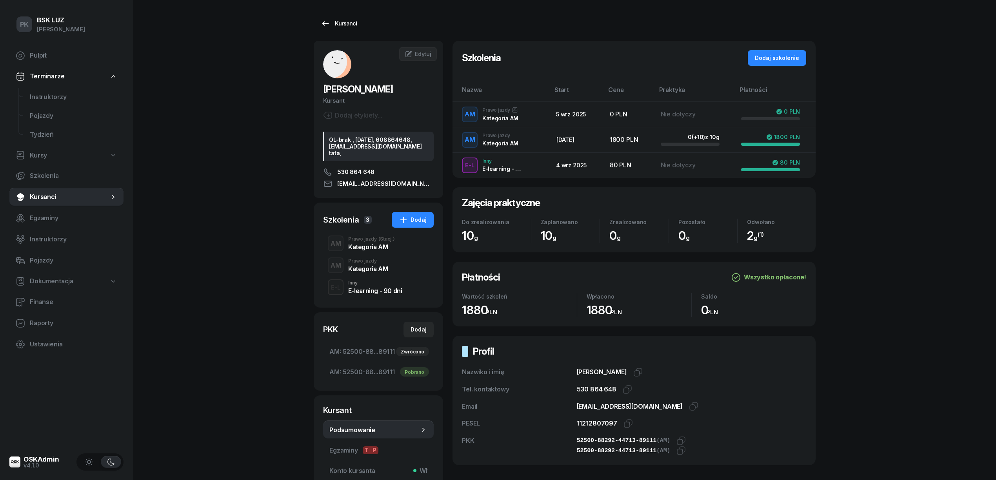
click at [344, 25] on div "Kursanci" at bounding box center [339, 23] width 36 height 9
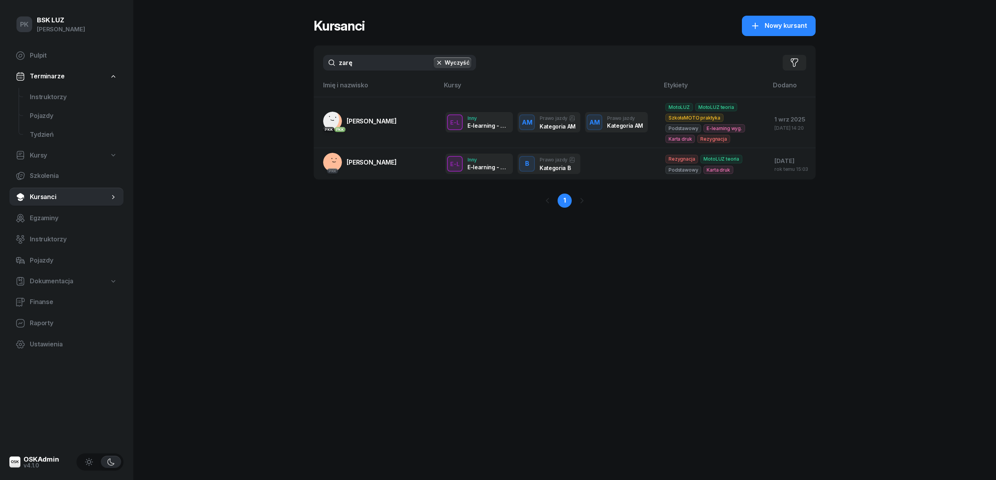
drag, startPoint x: 375, startPoint y: 58, endPoint x: 322, endPoint y: 59, distance: 53.3
click at [322, 59] on div "zarę Wyczyść Filtruj" at bounding box center [565, 62] width 502 height 34
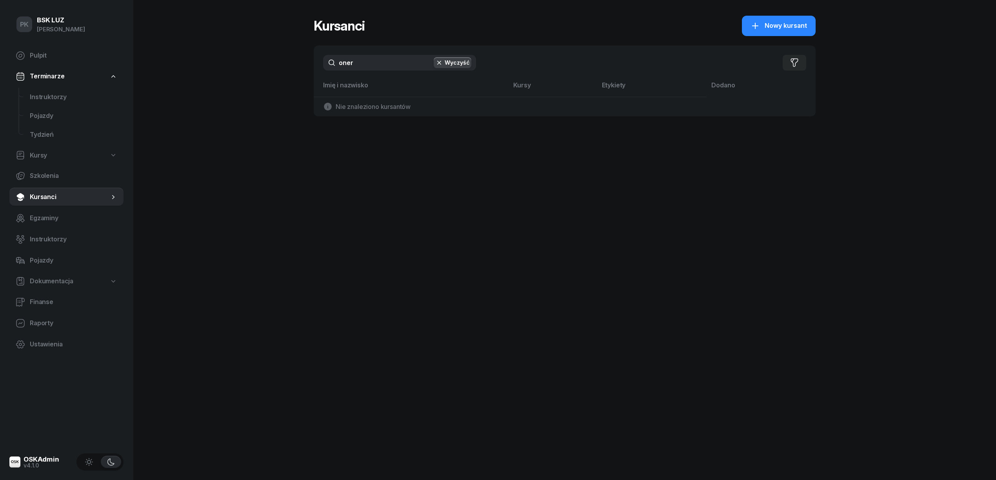
drag, startPoint x: 364, startPoint y: 71, endPoint x: 306, endPoint y: 71, distance: 58.0
click at [306, 71] on div "PK BSK LUZ Piotr Klimek Pulpit Terminarze Instruktorzy Pojazdy Tydzień Kursy Sz…" at bounding box center [498, 240] width 996 height 480
drag, startPoint x: 364, startPoint y: 64, endPoint x: 286, endPoint y: 69, distance: 77.7
click at [286, 69] on div "PK BSK LUZ Piotr Klimek Pulpit Terminarze Instruktorzy Pojazdy Tydzień Kursy Sz…" at bounding box center [498, 240] width 996 height 480
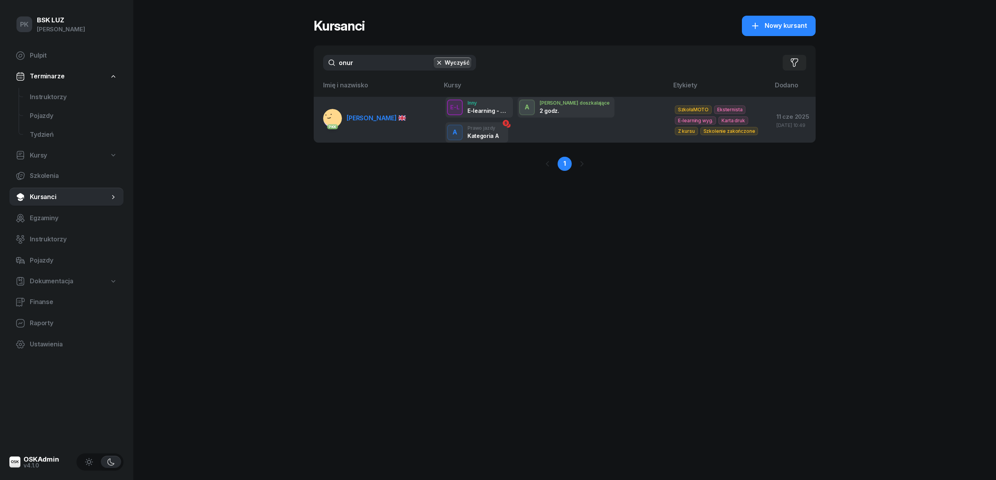
type input "onur"
click at [366, 107] on td "PKK ÖNER ONUR" at bounding box center [376, 120] width 125 height 46
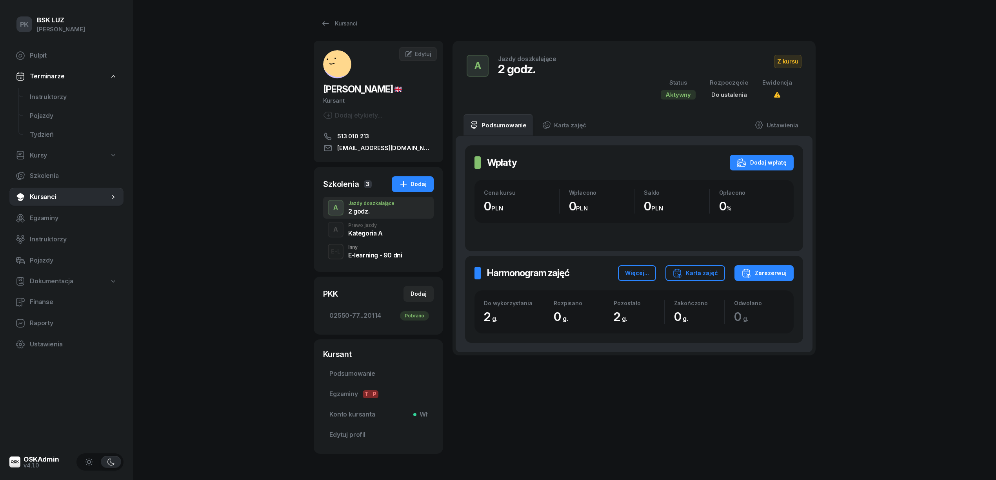
click at [383, 236] on div "A Prawo jazdy Kategoria A" at bounding box center [378, 230] width 111 height 22
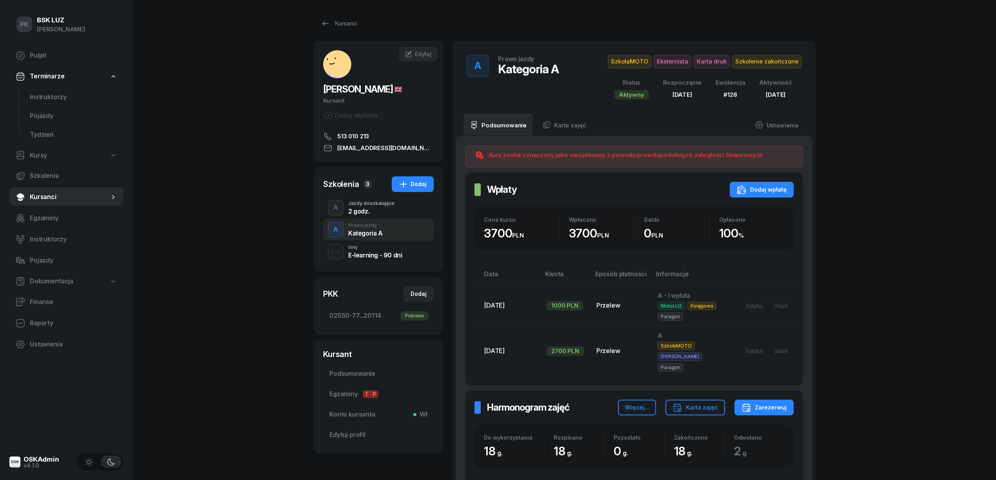
click at [374, 213] on div "2 godz." at bounding box center [371, 211] width 46 height 6
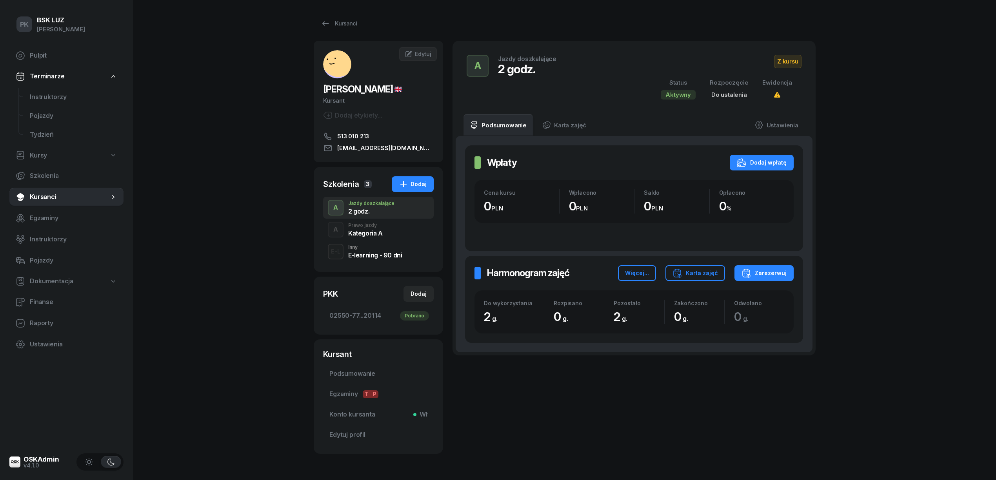
click at [377, 230] on div "Kategoria A" at bounding box center [365, 233] width 34 height 6
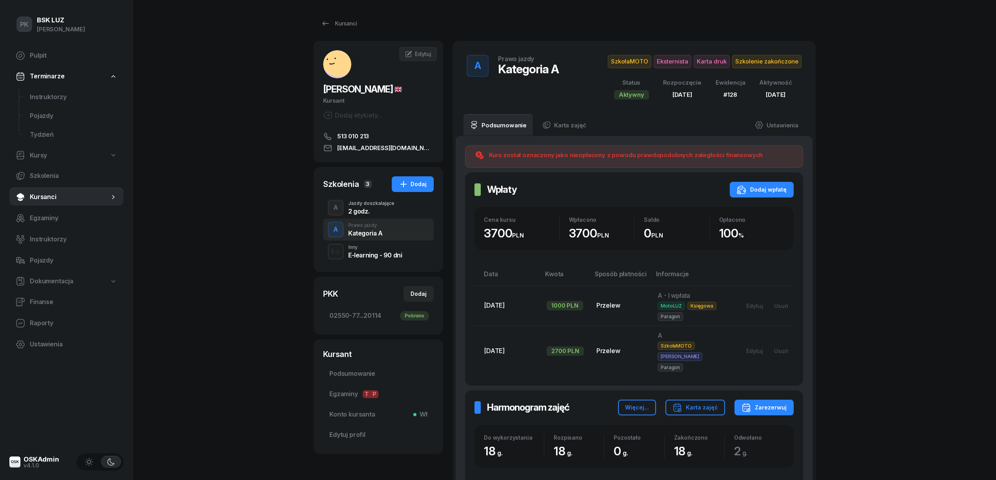
click at [347, 14] on div "Kursanci ÖNER ONUR Kursant Dodaj etykiety... 513 010 213 onur-oner@windowslive.…" at bounding box center [565, 435] width 502 height 870
click at [346, 27] on div "Kursanci" at bounding box center [339, 23] width 36 height 9
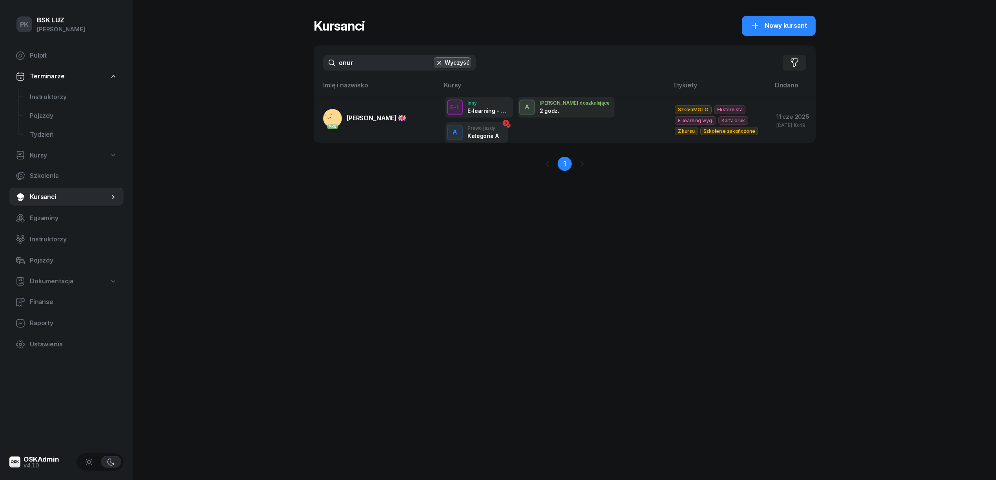
click at [315, 61] on div "onur Wyczyść Filtruj" at bounding box center [565, 62] width 502 height 34
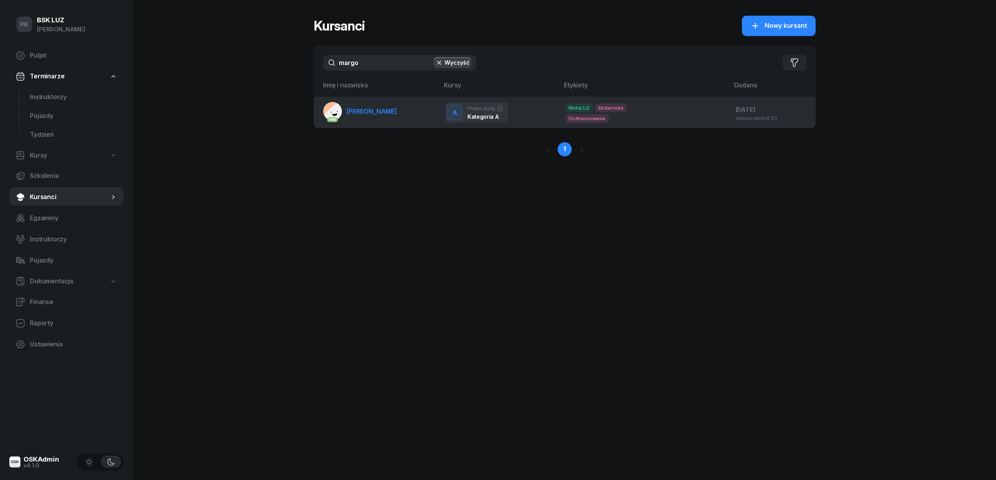
type input "margo"
click at [358, 113] on span "MARGOSIAK MAREK" at bounding box center [371, 111] width 50 height 8
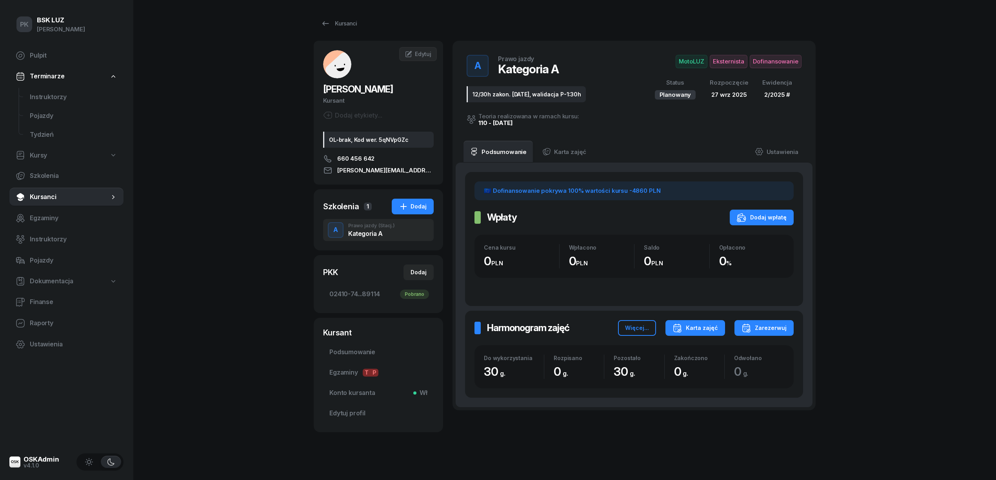
click at [691, 332] on div "Karta zajęć" at bounding box center [694, 327] width 45 height 9
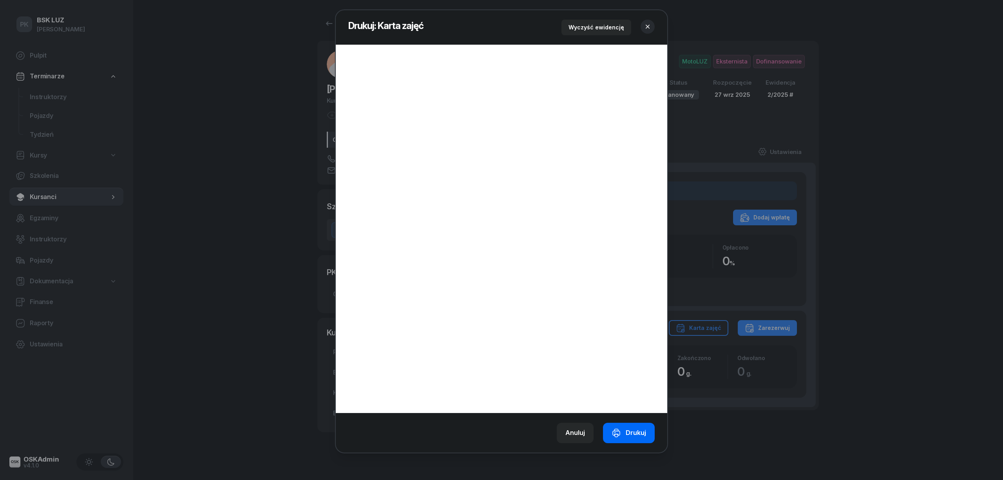
click at [626, 440] on button "Drukuj" at bounding box center [629, 433] width 52 height 20
click at [644, 21] on button "button" at bounding box center [648, 27] width 14 height 14
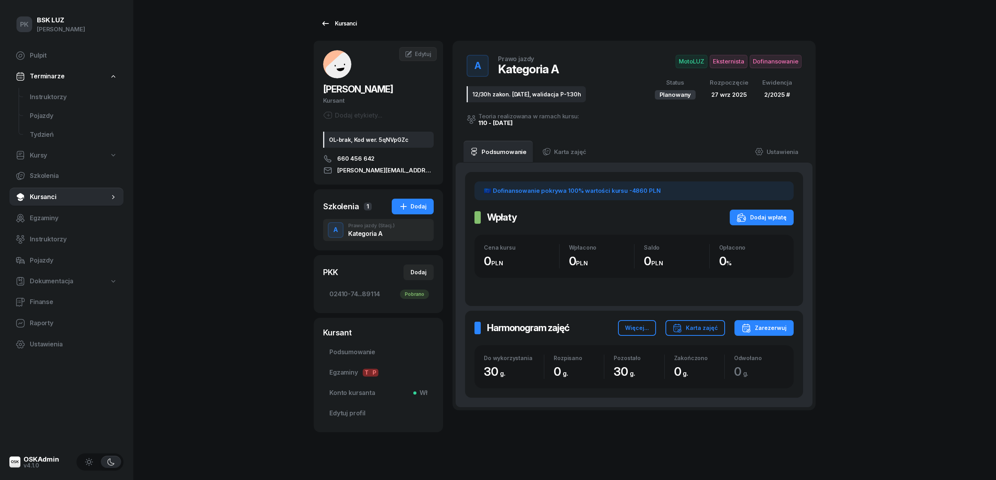
click at [343, 16] on link "Kursanci" at bounding box center [339, 24] width 50 height 16
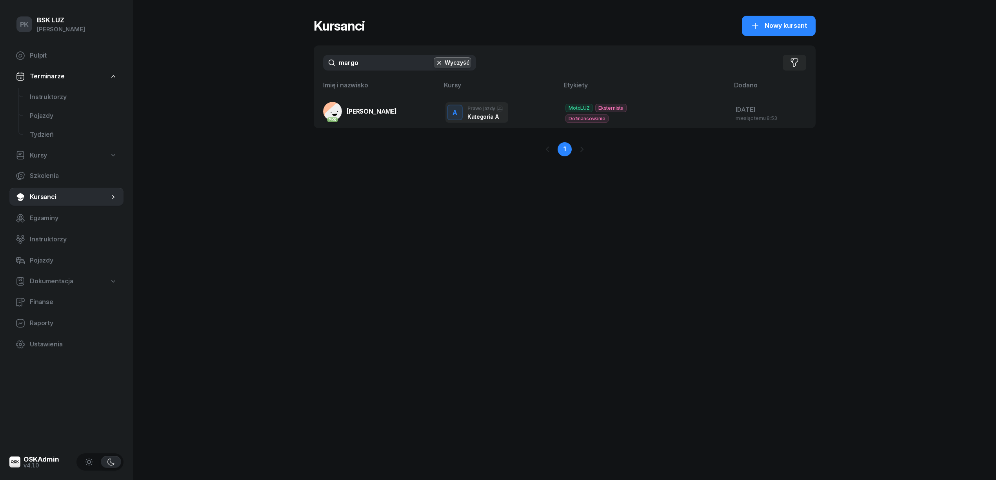
drag, startPoint x: 375, startPoint y: 61, endPoint x: 315, endPoint y: 64, distance: 60.1
click at [315, 64] on div "margo Wyczyść Filtruj" at bounding box center [565, 62] width 502 height 34
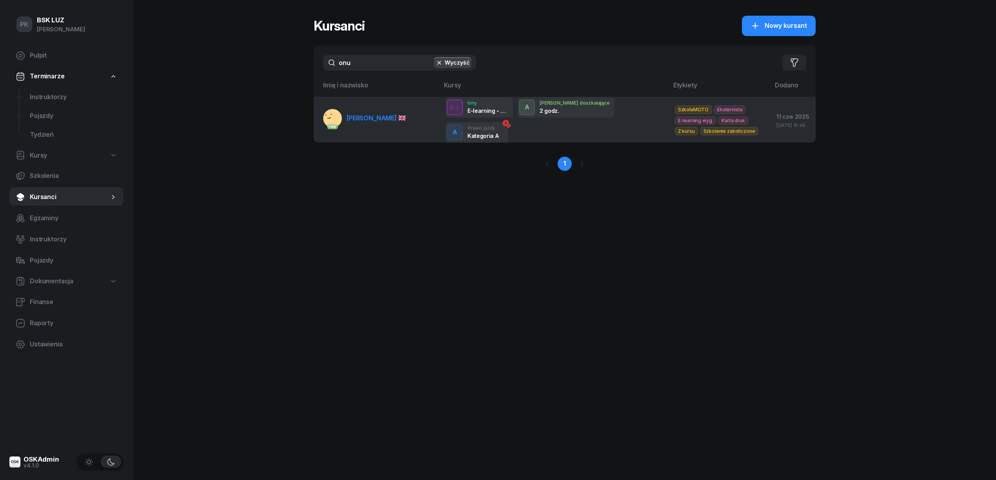
type input "onu"
click at [354, 114] on link "PKK ÖNER ONUR" at bounding box center [364, 118] width 83 height 19
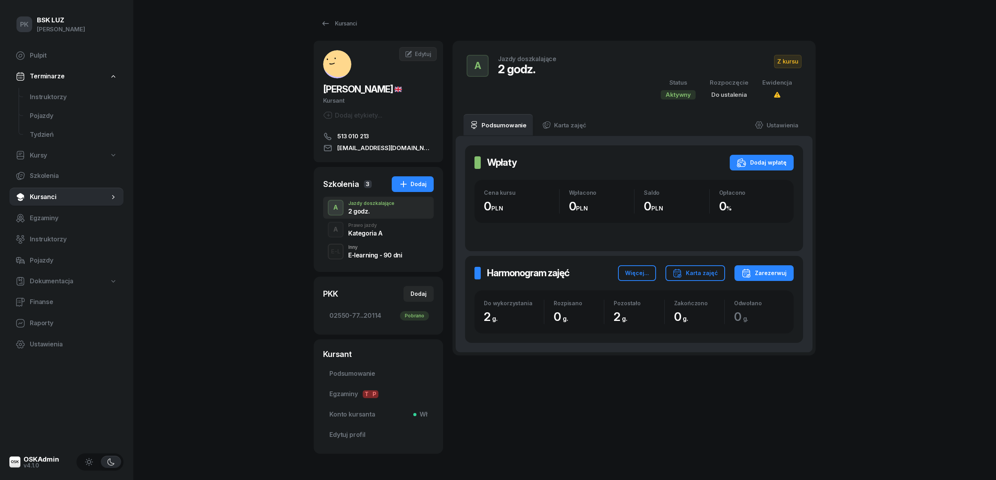
click at [385, 228] on div "A Prawo jazdy Kategoria A" at bounding box center [378, 230] width 111 height 22
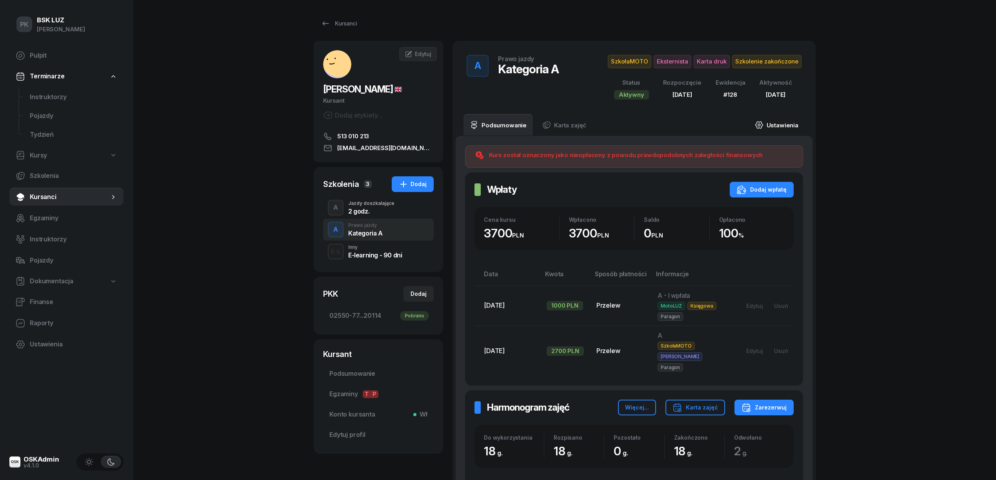
click at [784, 122] on link "Ustawienia" at bounding box center [776, 125] width 56 height 22
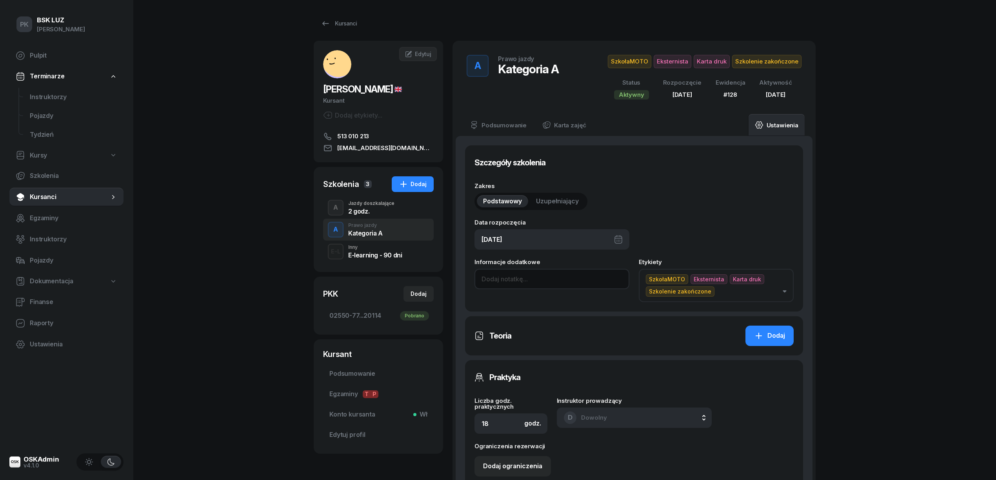
click at [521, 285] on input at bounding box center [551, 279] width 155 height 20
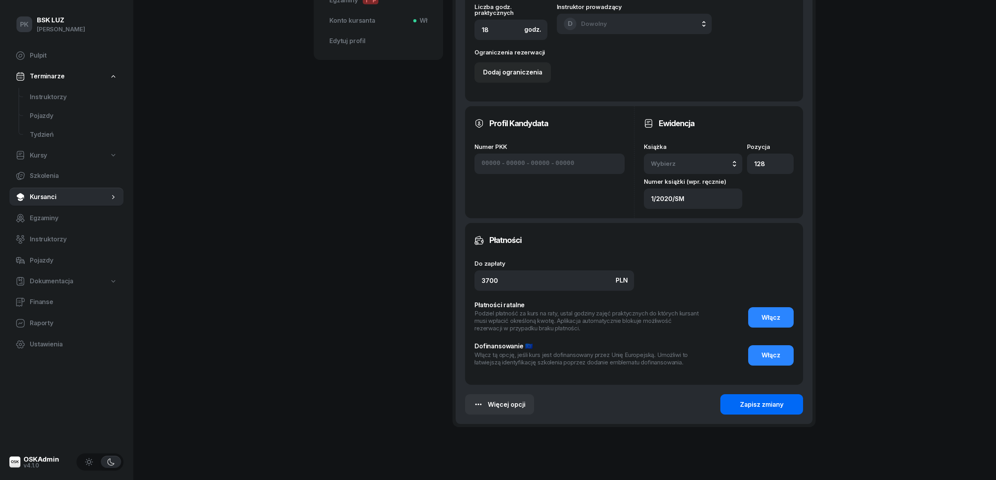
scroll to position [417, 0]
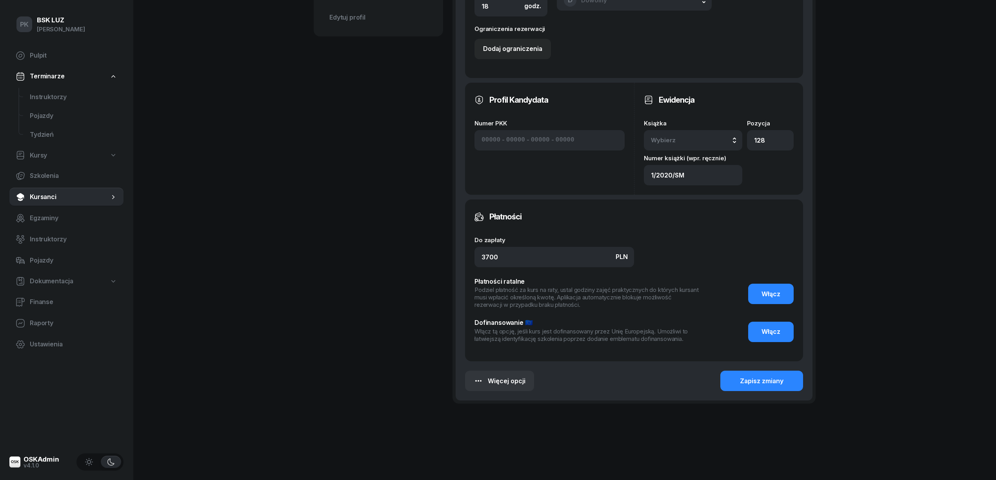
type input "Zaśw. nr 7/2025"
click at [729, 141] on div "Wybierz" at bounding box center [693, 140] width 84 height 10
click at [709, 270] on div "1/2020/SM" at bounding box center [701, 274] width 93 height 10
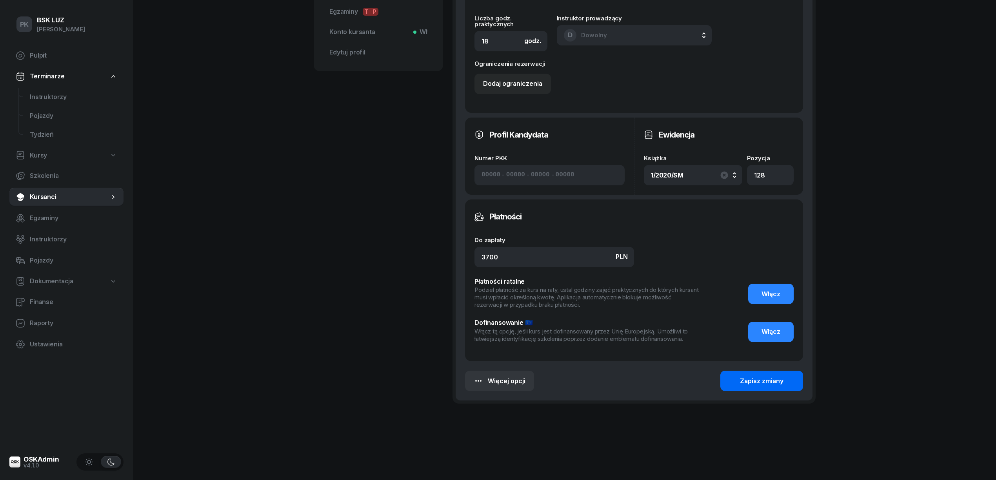
click at [756, 381] on div "Zapisz zmiany" at bounding box center [762, 381] width 44 height 10
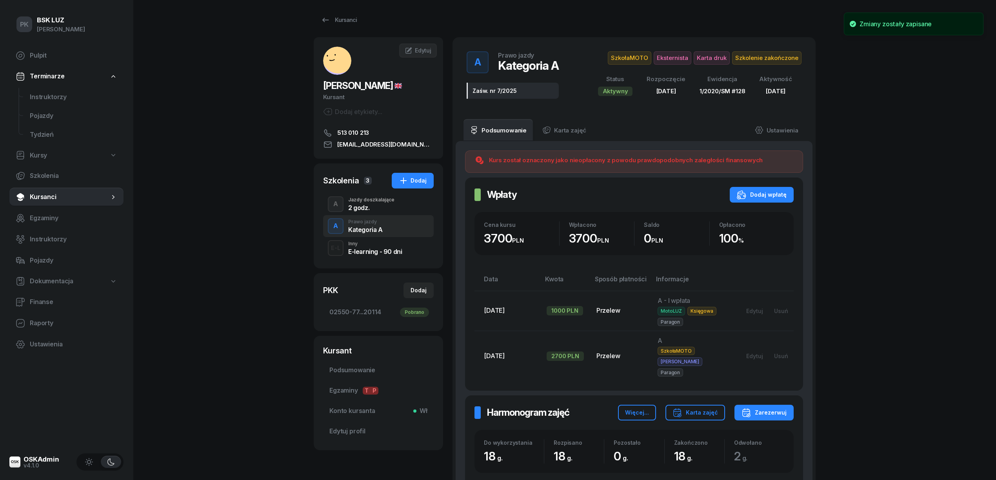
scroll to position [0, 0]
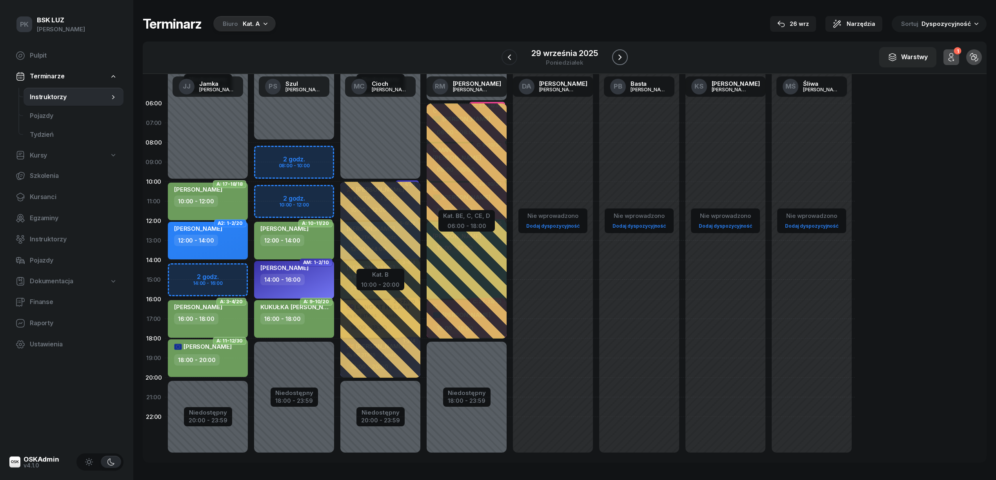
click at [619, 55] on icon "button" at bounding box center [619, 56] width 3 height 5
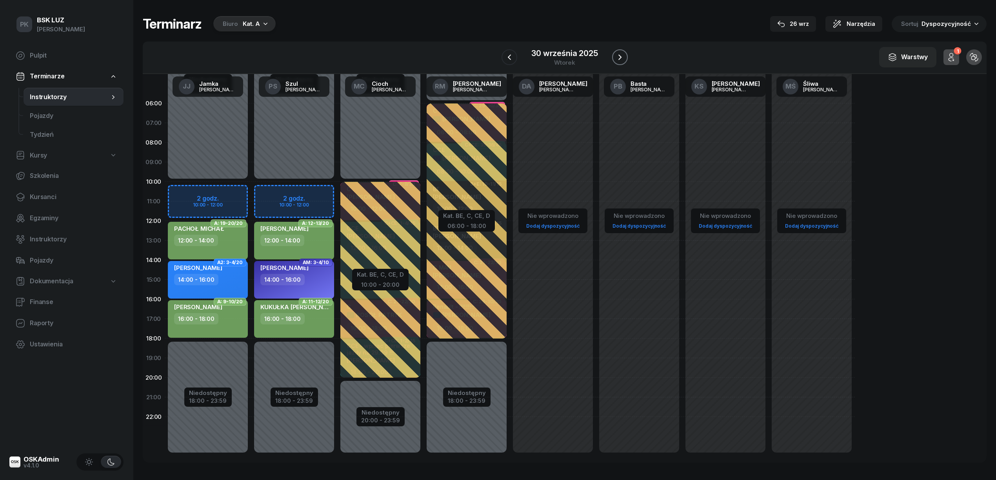
click at [619, 55] on icon "button" at bounding box center [619, 56] width 3 height 5
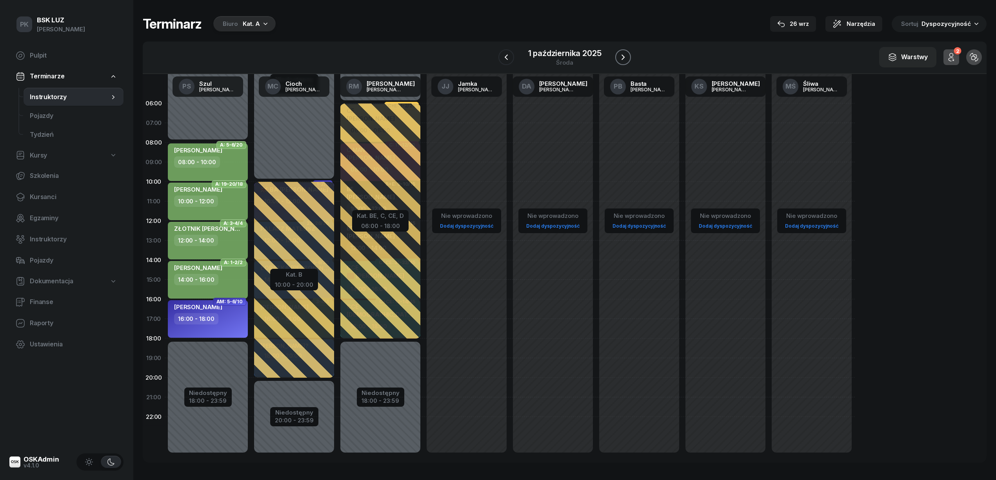
click at [619, 55] on icon "button" at bounding box center [622, 57] width 9 height 9
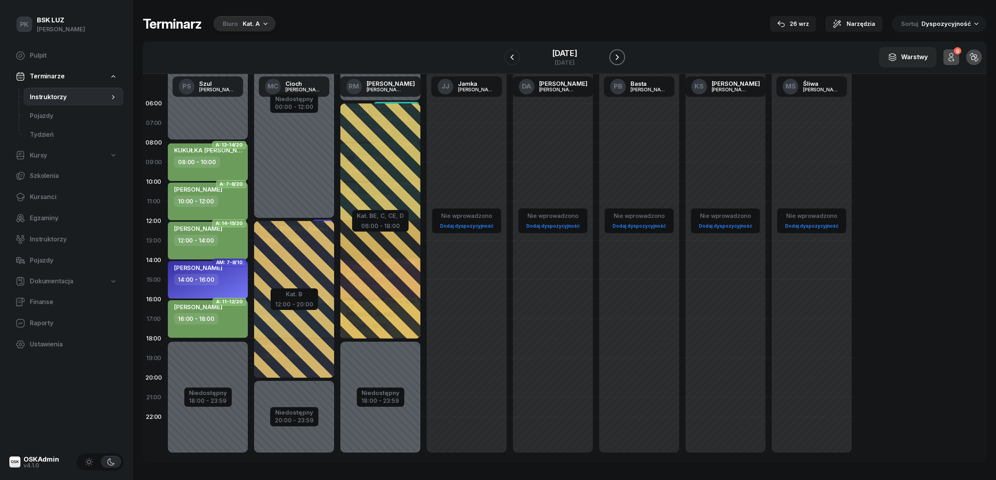
click at [619, 55] on icon "button" at bounding box center [616, 57] width 9 height 9
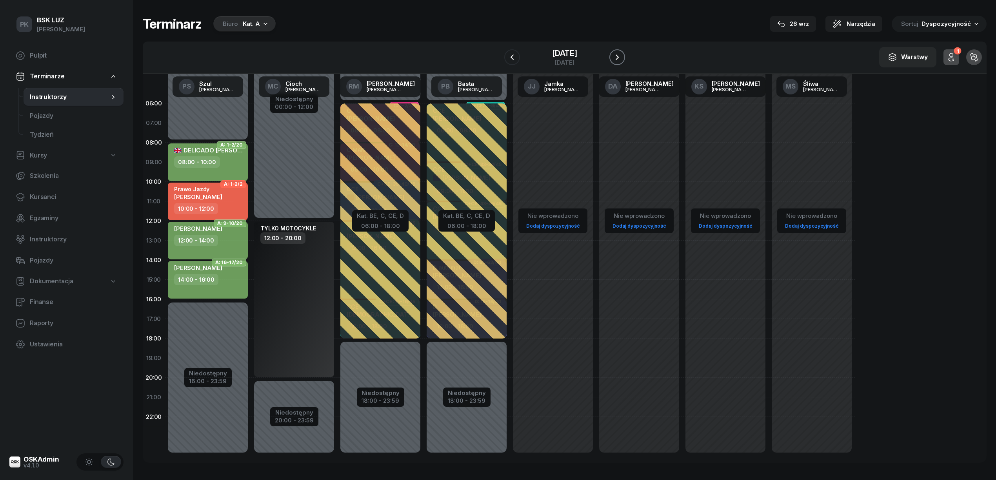
click at [619, 55] on icon "button" at bounding box center [616, 57] width 9 height 9
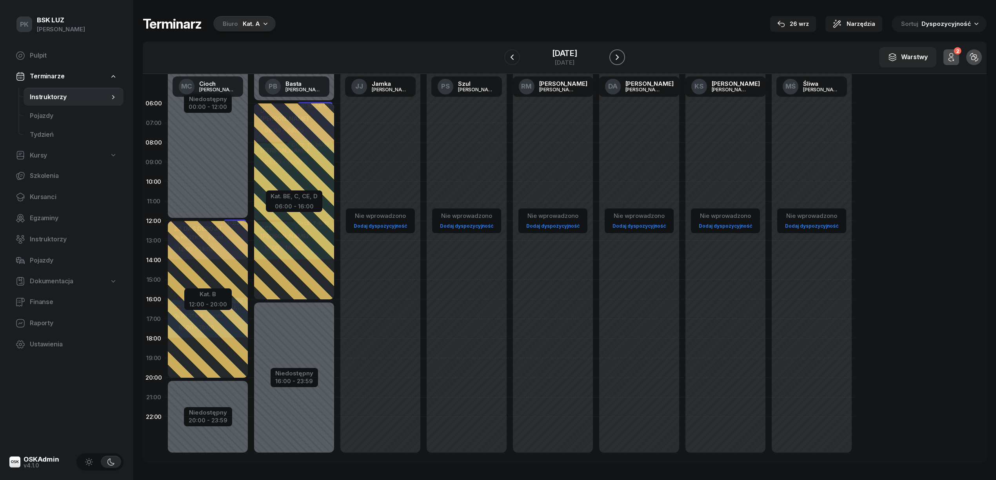
click at [619, 55] on icon "button" at bounding box center [616, 57] width 9 height 9
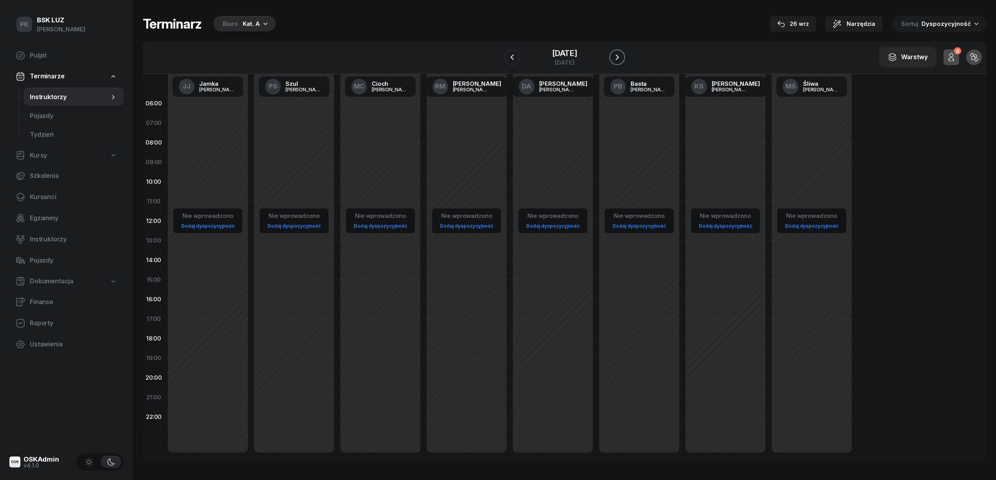
click at [619, 55] on icon "button" at bounding box center [616, 57] width 9 height 9
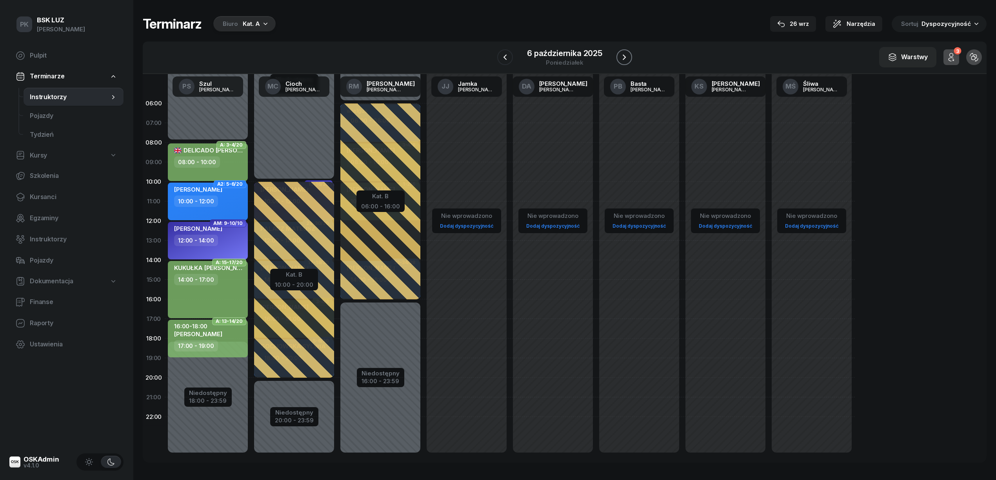
click at [619, 55] on icon "button" at bounding box center [623, 57] width 9 height 9
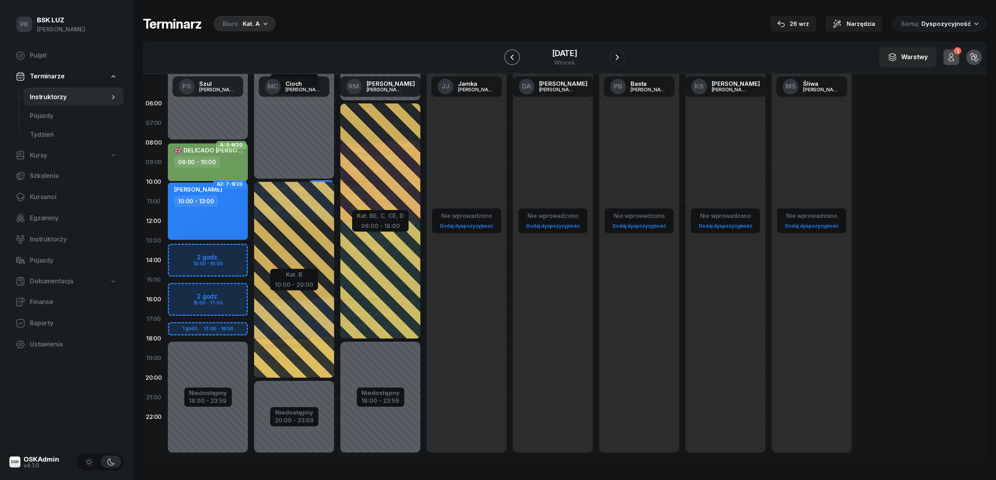
click at [504, 59] on button "button" at bounding box center [512, 57] width 16 height 16
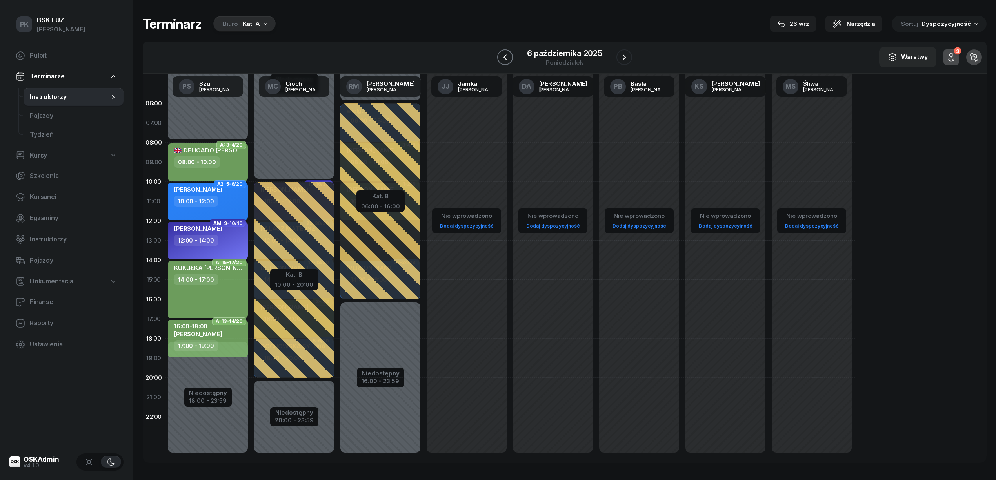
click at [499, 59] on button "button" at bounding box center [505, 57] width 16 height 16
click at [504, 59] on button "button" at bounding box center [512, 57] width 16 height 16
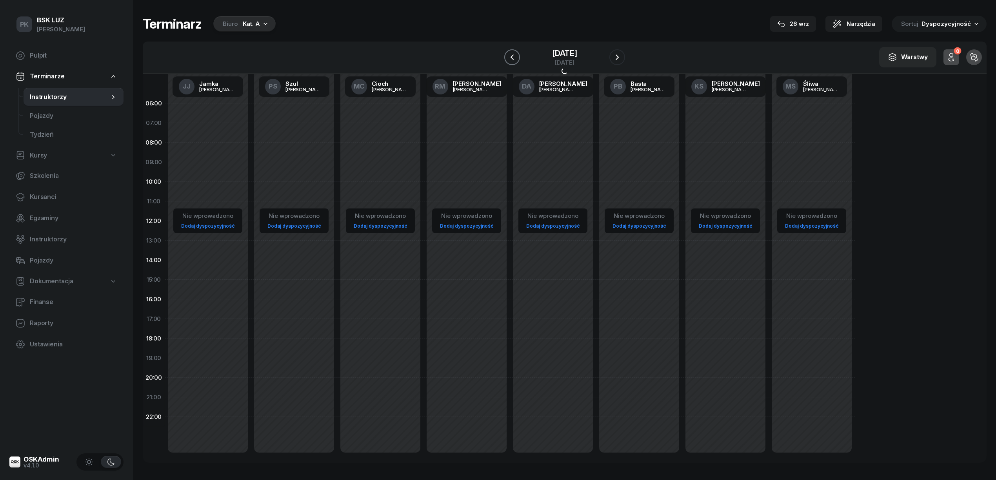
click at [504, 59] on button "button" at bounding box center [512, 57] width 16 height 16
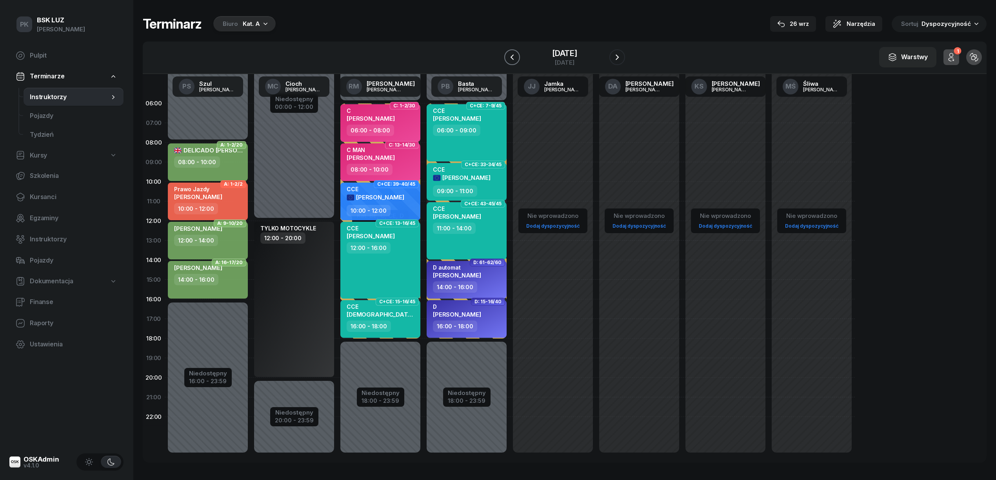
click at [504, 59] on button "button" at bounding box center [512, 57] width 16 height 16
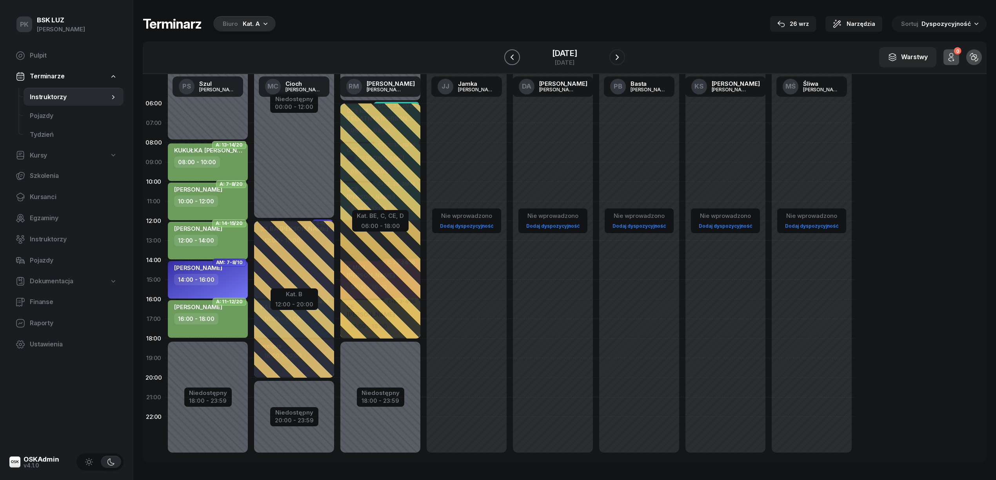
click at [504, 59] on button "button" at bounding box center [512, 57] width 16 height 16
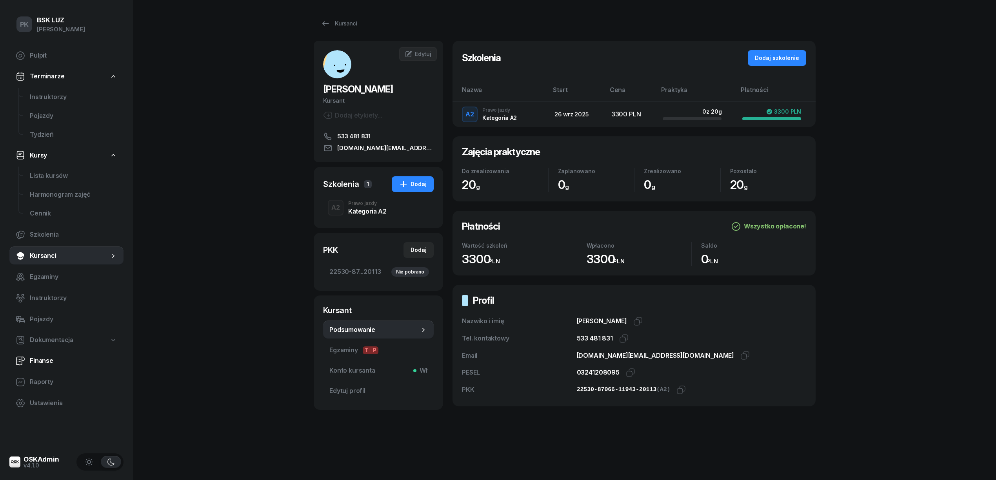
click at [50, 358] on span "Finanse" at bounding box center [73, 361] width 87 height 10
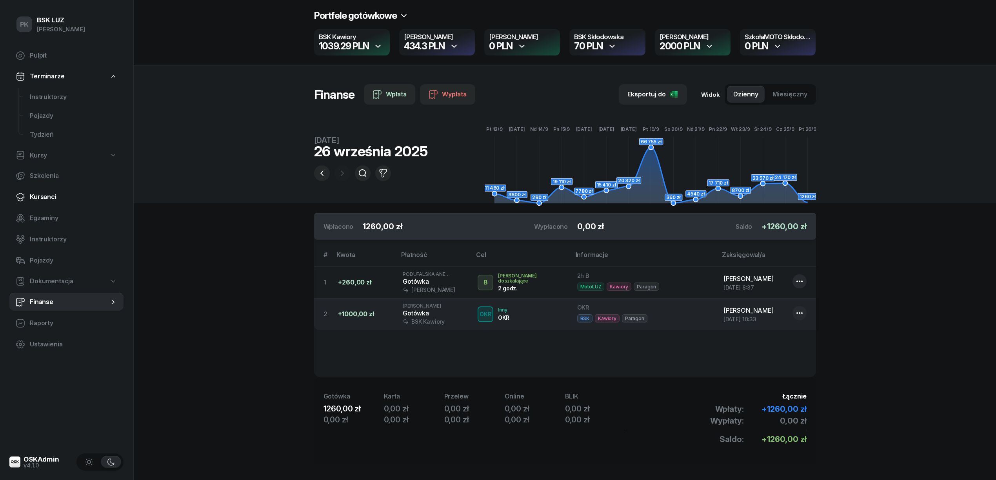
click at [46, 202] on link "Kursanci" at bounding box center [66, 197] width 114 height 19
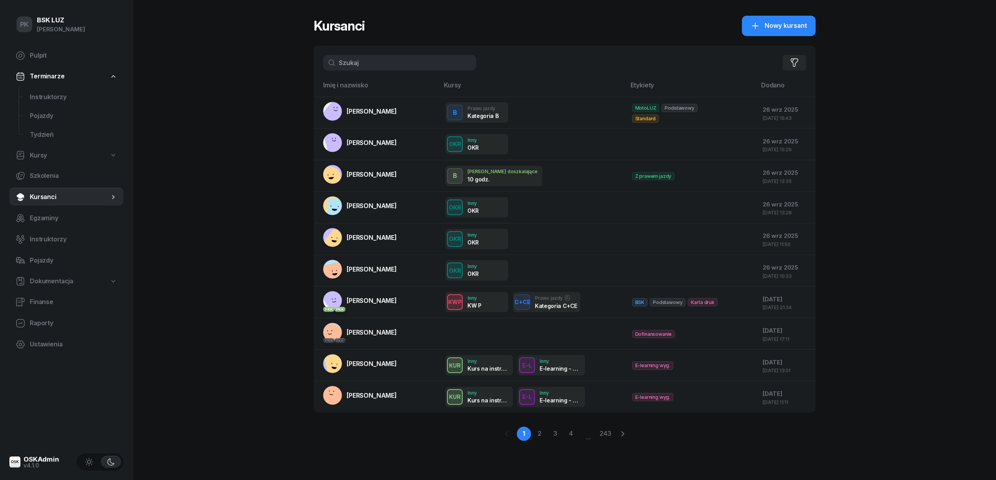
click at [51, 76] on span "Terminarze" at bounding box center [47, 76] width 34 height 10
click at [44, 93] on span "Instruktorzy" at bounding box center [73, 97] width 87 height 10
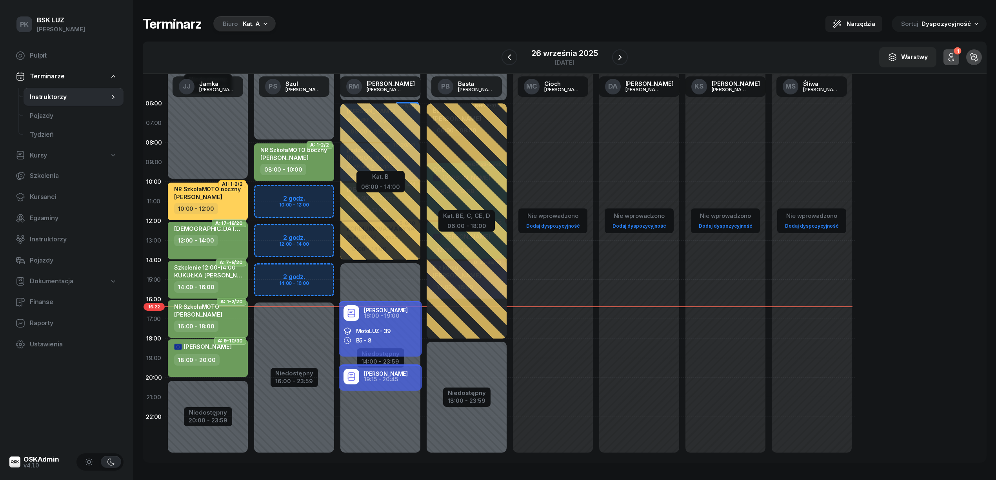
click at [248, 27] on div "Kat. A" at bounding box center [251, 23] width 17 height 9
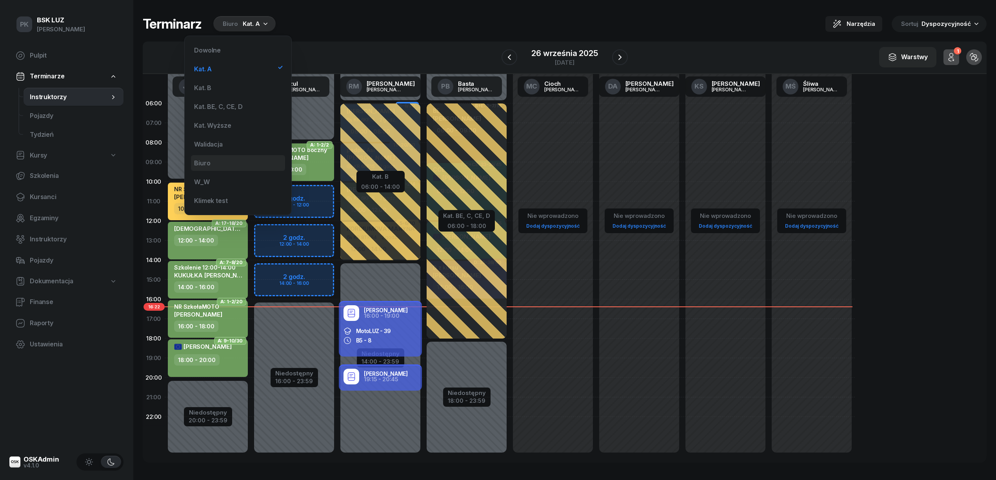
click at [217, 164] on div "Biuro" at bounding box center [238, 163] width 94 height 16
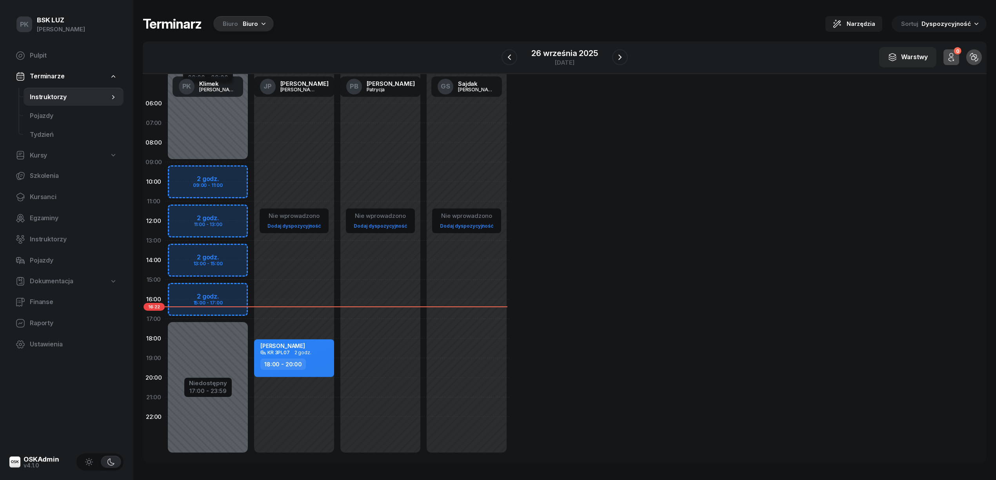
click at [229, 171] on div "Niedostępny 00:00 - 09:00 Niedostępny 17:00 - 23:59 2 godz. 09:00 - 11:00 2 god…" at bounding box center [208, 280] width 86 height 372
select select "09"
select select "11"
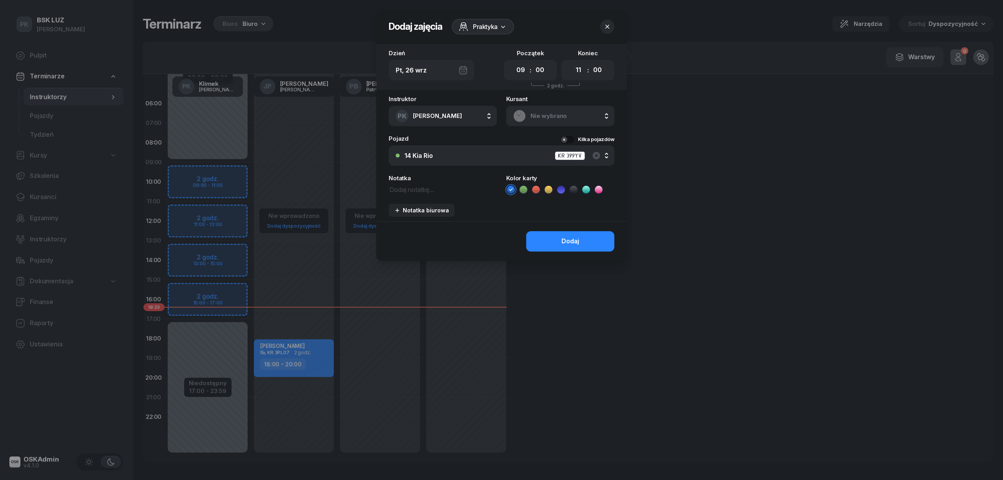
click at [231, 143] on div at bounding box center [501, 240] width 1003 height 480
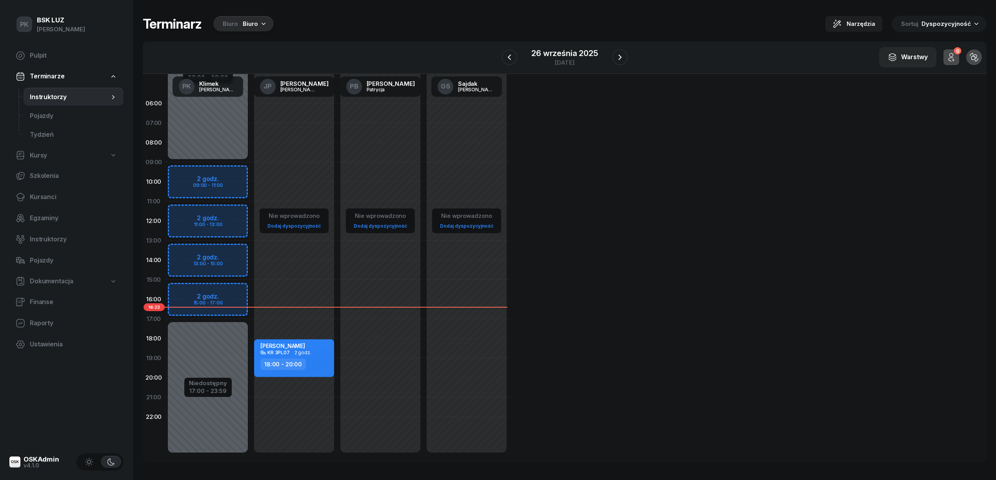
click at [230, 147] on div "Niedostępny 00:00 - 09:00 Niedostępny 17:00 - 23:59 2 godz. 09:00 - 11:00 2 god…" at bounding box center [208, 280] width 86 height 372
select select "08"
select select "10"
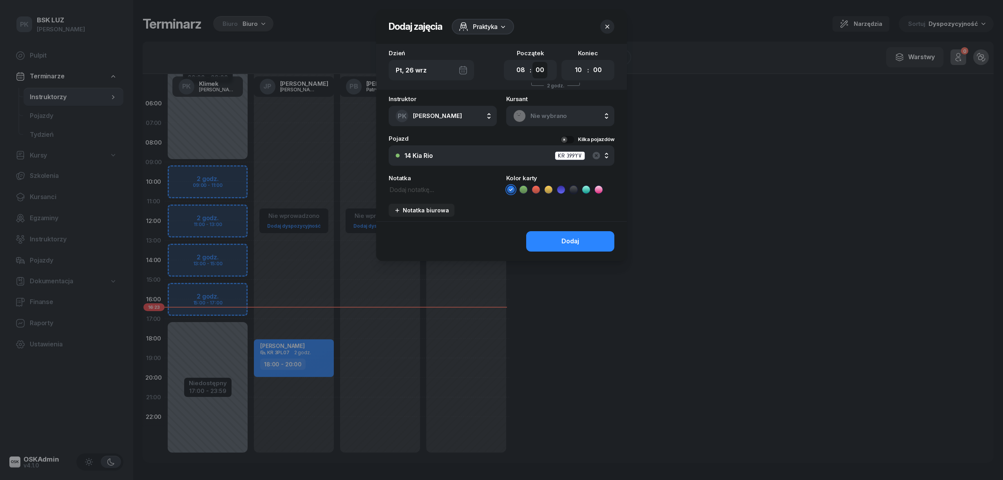
click at [540, 66] on select "00 05 10 15 20 25 30 35 40 45 50 55" at bounding box center [540, 70] width 15 height 16
select select "30"
click at [533, 62] on select "00 05 10 15 20 25 30 35 40 45 50 55" at bounding box center [540, 70] width 15 height 16
click at [579, 72] on select "00 01 02 03 04 05 06 07 08 09 10 11 12 13 14 15 16 17 18 19 20 21 22 23" at bounding box center [578, 70] width 15 height 16
select select "13"
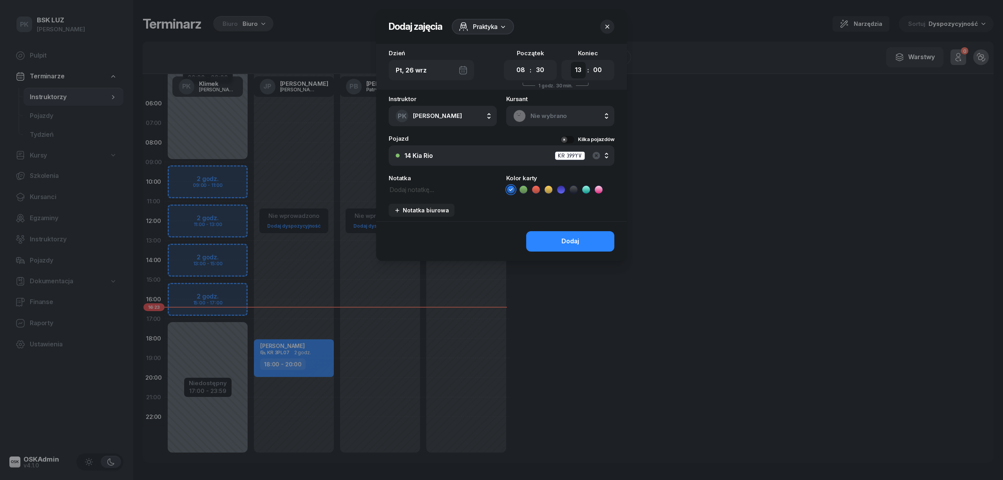
click at [571, 62] on select "00 01 02 03 04 05 06 07 08 09 10 11 12 13 14 15 16 17 18 19 20 21 22 23" at bounding box center [578, 70] width 15 height 16
click at [597, 70] on select "00 05 10 15 20 25 30 35 40 45 50 55" at bounding box center [597, 70] width 15 height 16
select select "30"
click at [590, 62] on select "00 05 10 15 20 25 30 35 40 45 50 55" at bounding box center [597, 70] width 15 height 16
click at [491, 25] on span "Praktyka" at bounding box center [485, 26] width 25 height 9
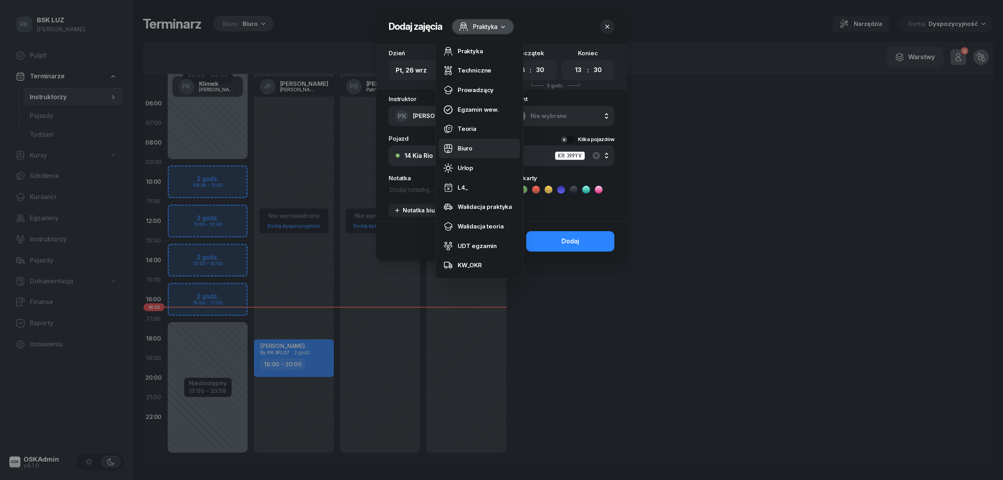
click at [470, 145] on div "Biuro" at bounding box center [465, 148] width 15 height 10
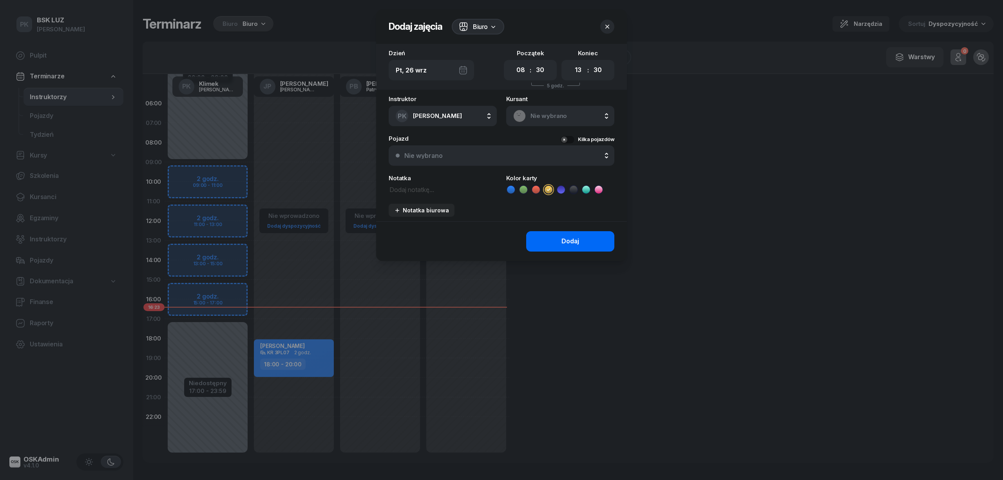
click at [544, 234] on button "Dodaj" at bounding box center [570, 241] width 88 height 20
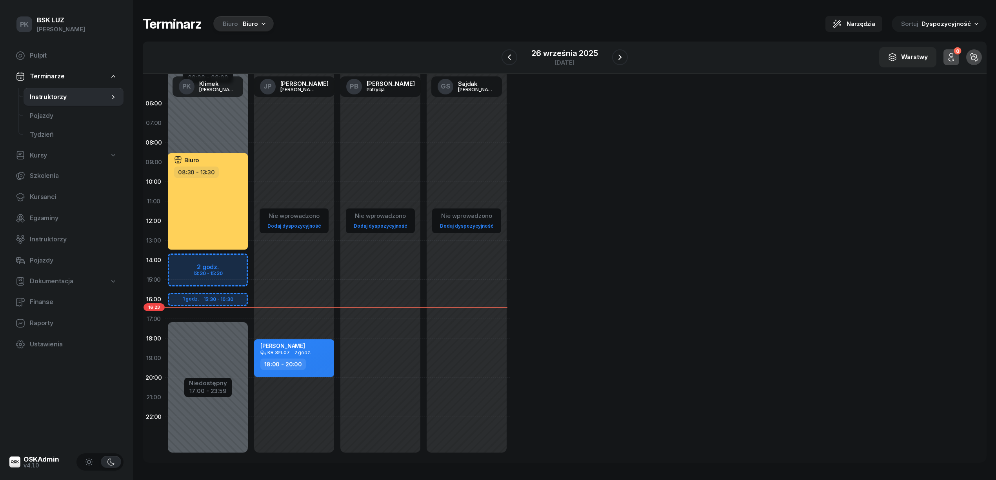
click at [228, 283] on div "Niedostępny 00:00 - 09:00 Niedostępny 17:00 - 23:59 Biuro 08:30 - 13:30 2 godz.…" at bounding box center [208, 280] width 86 height 372
select select "15"
select select "17"
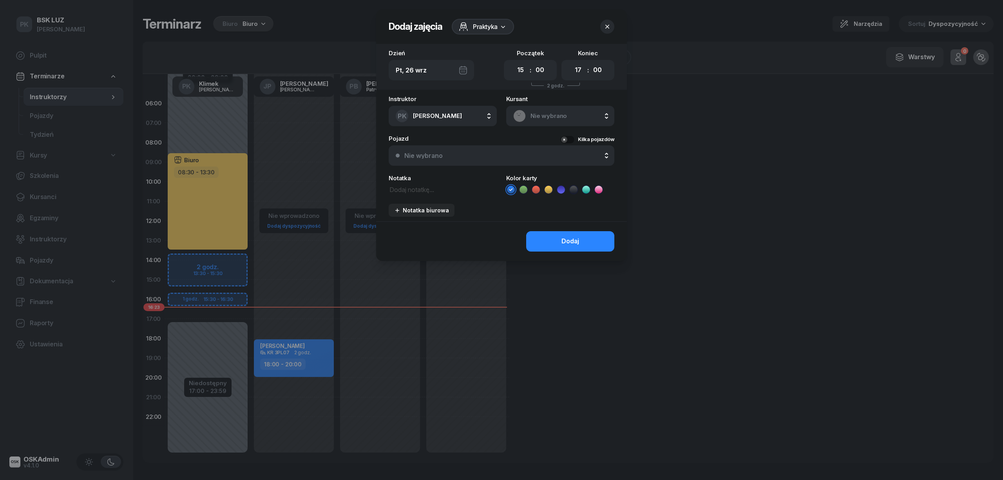
click at [491, 23] on span "Praktyka" at bounding box center [485, 26] width 25 height 9
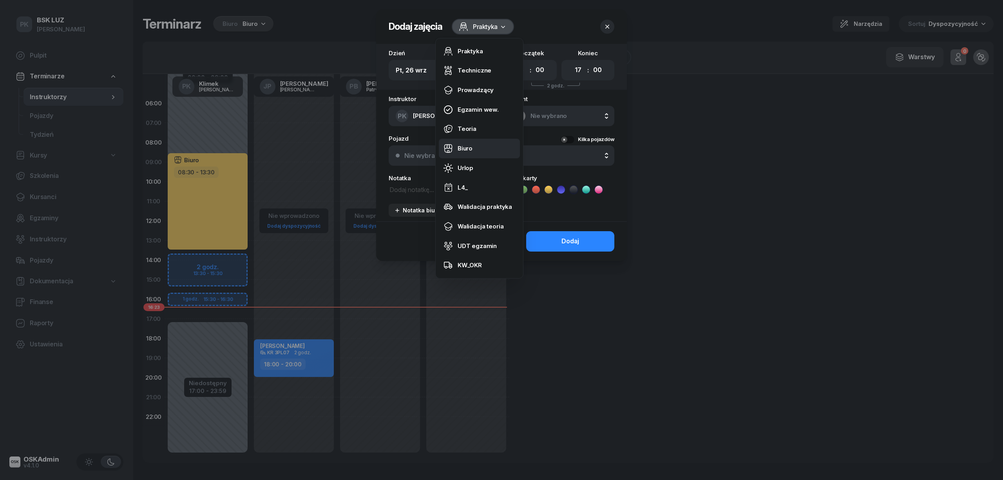
click at [476, 142] on link "Biuro" at bounding box center [479, 149] width 81 height 20
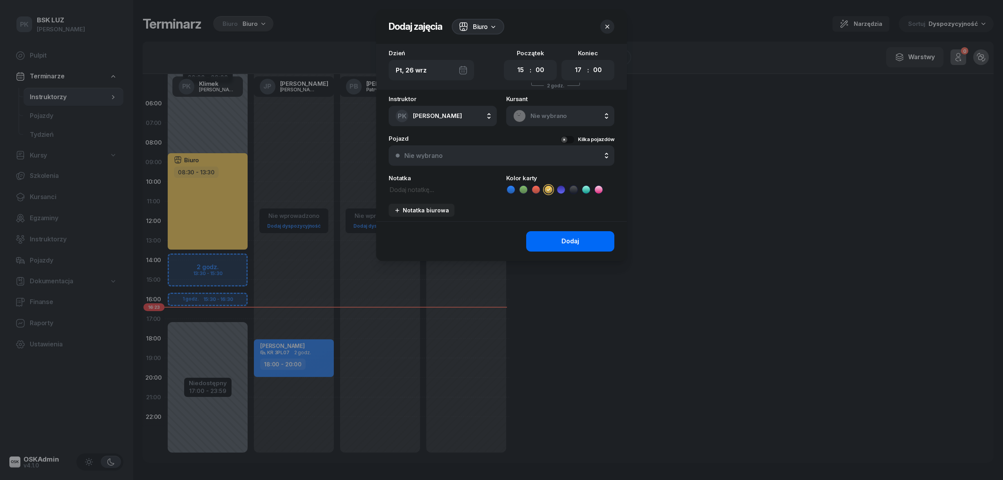
click at [590, 248] on button "Dodaj" at bounding box center [570, 241] width 88 height 20
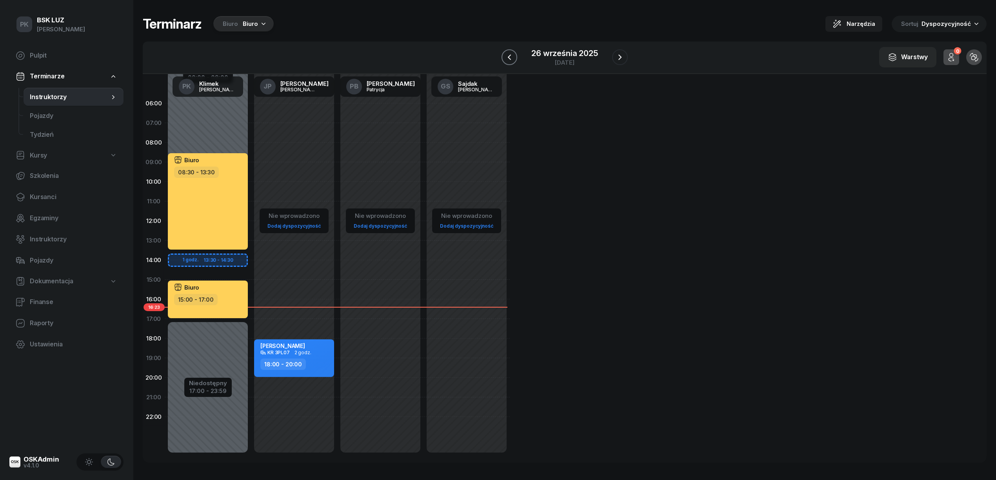
click at [513, 60] on icon "button" at bounding box center [508, 57] width 9 height 9
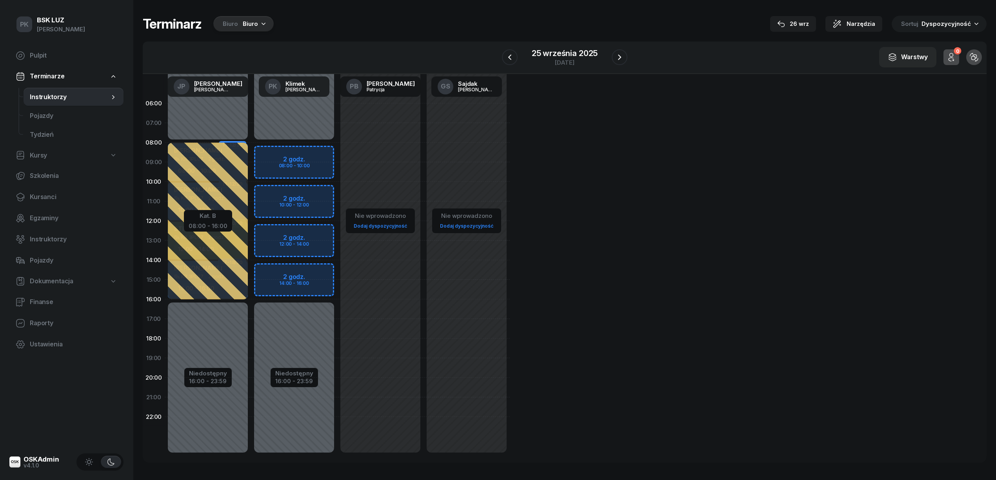
click at [323, 150] on div "Niedostępny 00:00 - 08:00 Niedostępny 16:00 - 23:59 2 godz. 08:00 - 10:00 2 god…" at bounding box center [294, 280] width 86 height 372
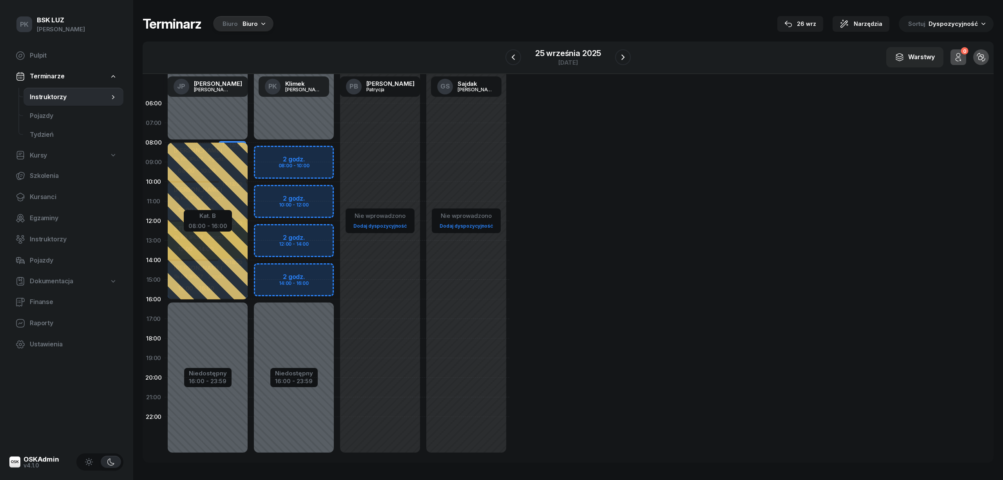
select select "08"
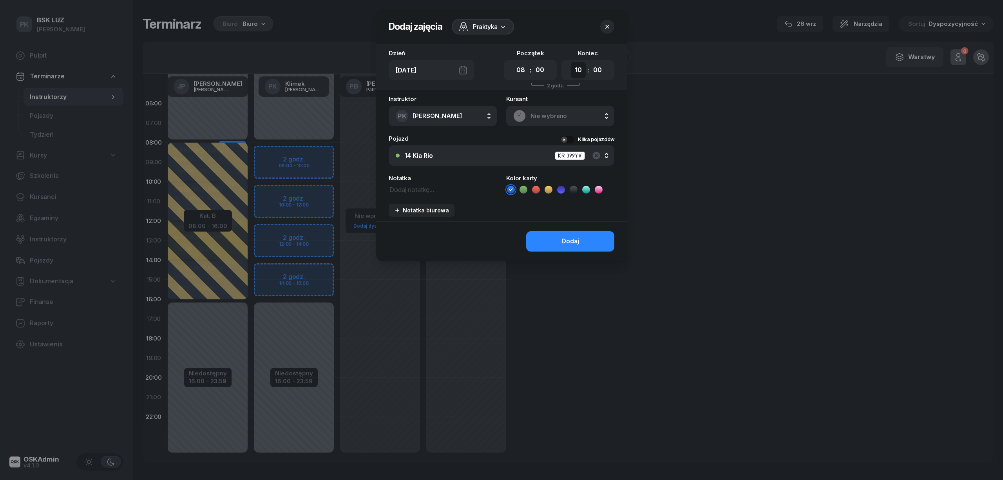
click at [572, 69] on select "00 01 02 03 04 05 06 07 08 09 10 11 12 13 14 15 16 17 18 19 20 21 22 23" at bounding box center [578, 70] width 15 height 16
select select "18"
click at [571, 62] on select "00 01 02 03 04 05 06 07 08 09 10 11 12 13 14 15 16 17 18 19 20 21 22 23" at bounding box center [578, 70] width 15 height 16
click at [471, 25] on div "Praktyka" at bounding box center [478, 26] width 39 height 9
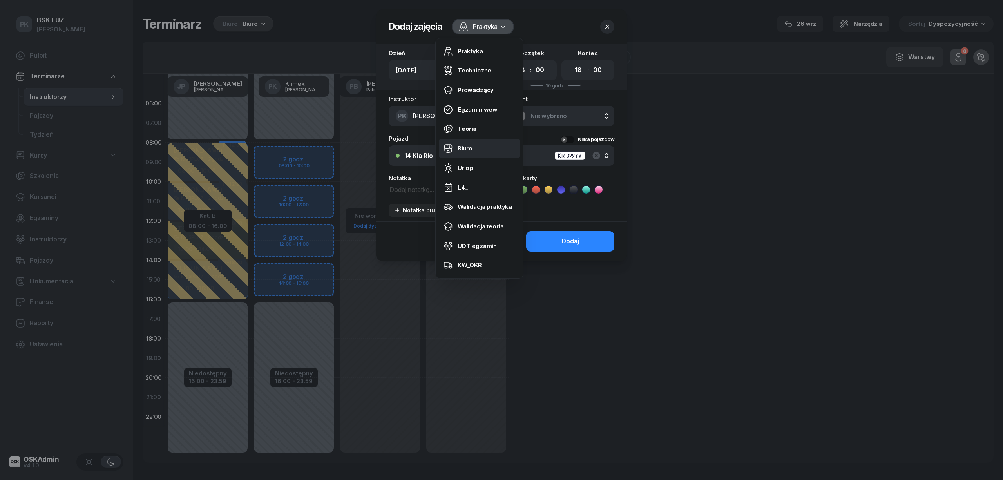
click at [470, 148] on div "Biuro" at bounding box center [465, 148] width 15 height 10
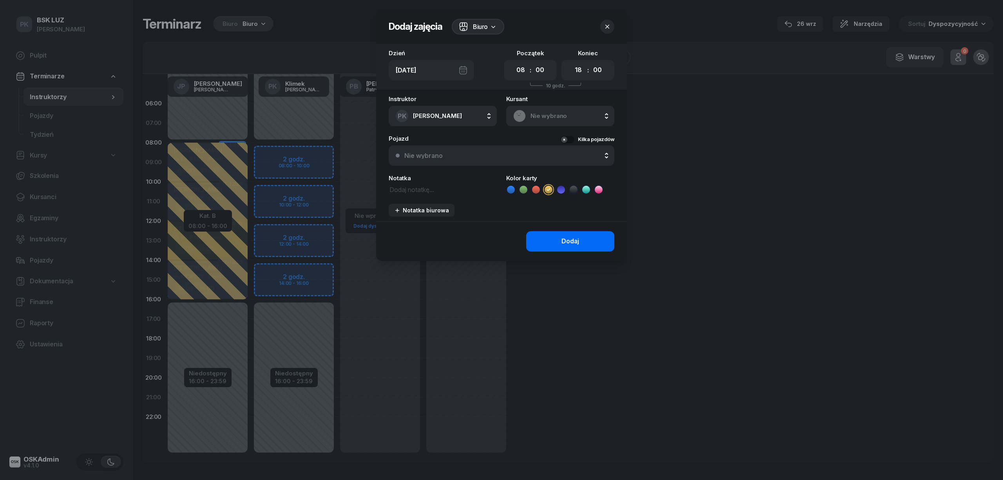
click at [559, 237] on button "Dodaj" at bounding box center [570, 241] width 88 height 20
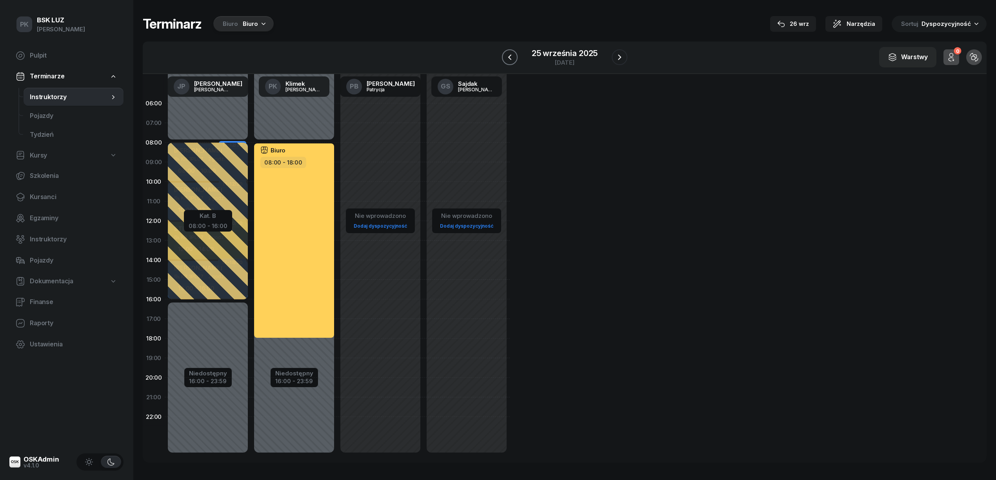
click at [511, 55] on icon "button" at bounding box center [509, 57] width 9 height 9
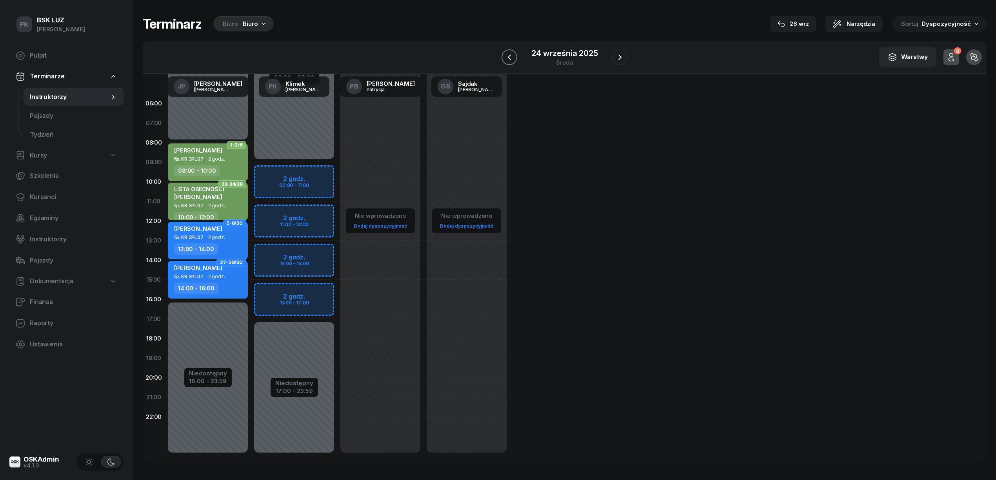
click at [511, 55] on icon "button" at bounding box center [508, 57] width 9 height 9
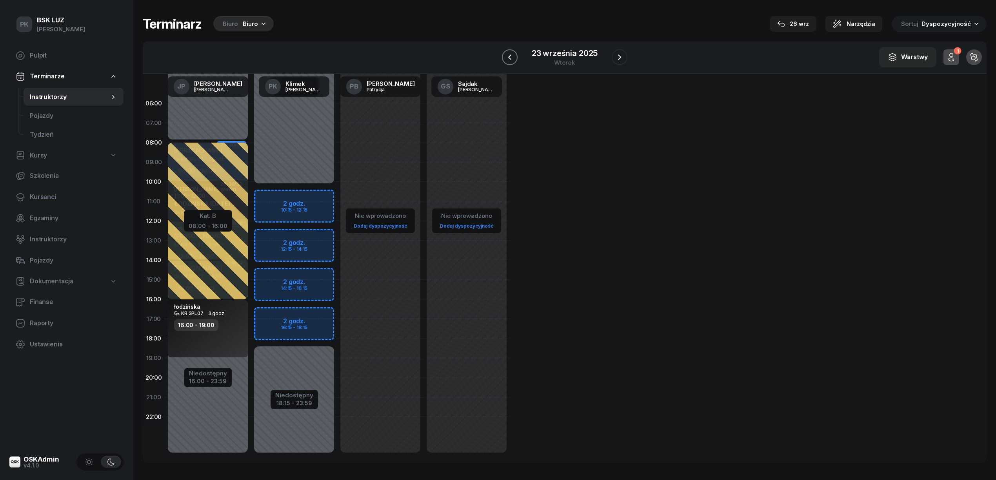
click at [511, 55] on icon "button" at bounding box center [509, 57] width 9 height 9
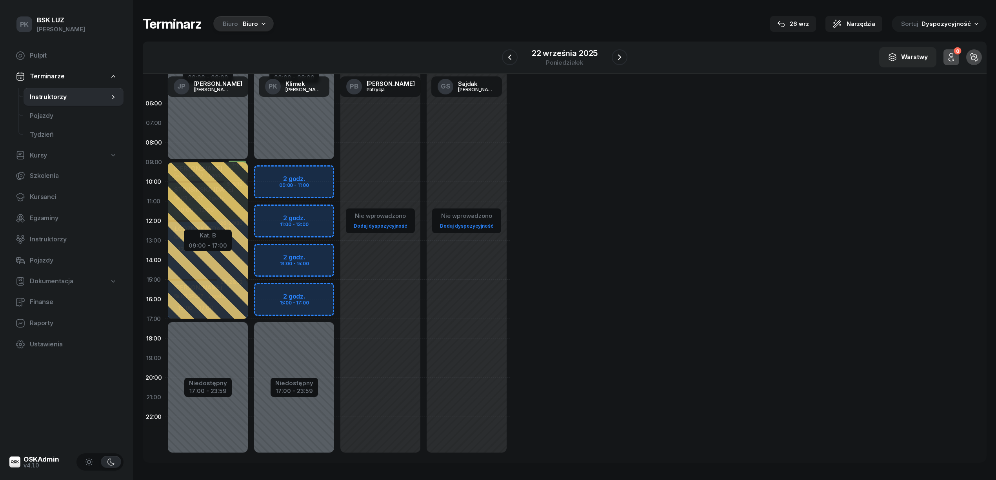
click at [323, 172] on div "Niedostępny 00:00 - 09:00 Niedostępny 17:00 - 23:59 2 godz. 09:00 - 11:00 2 god…" at bounding box center [294, 280] width 86 height 372
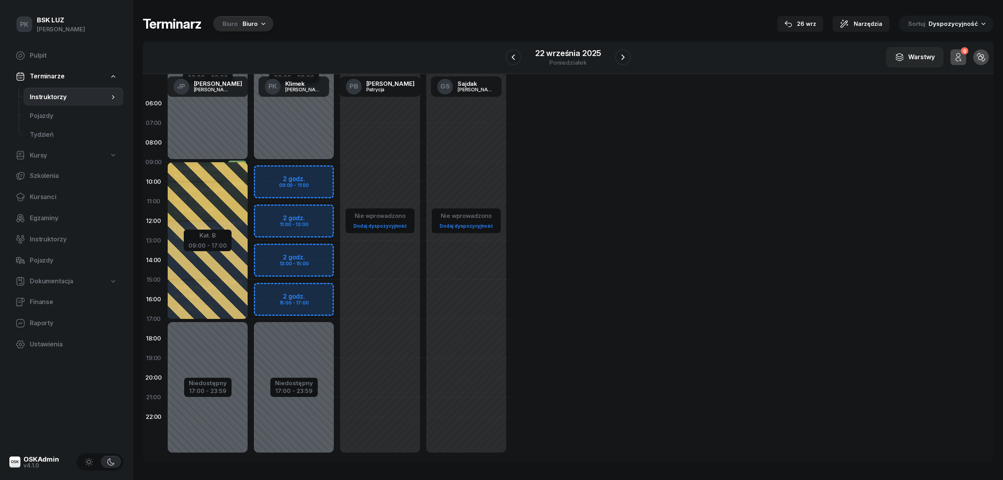
select select "09"
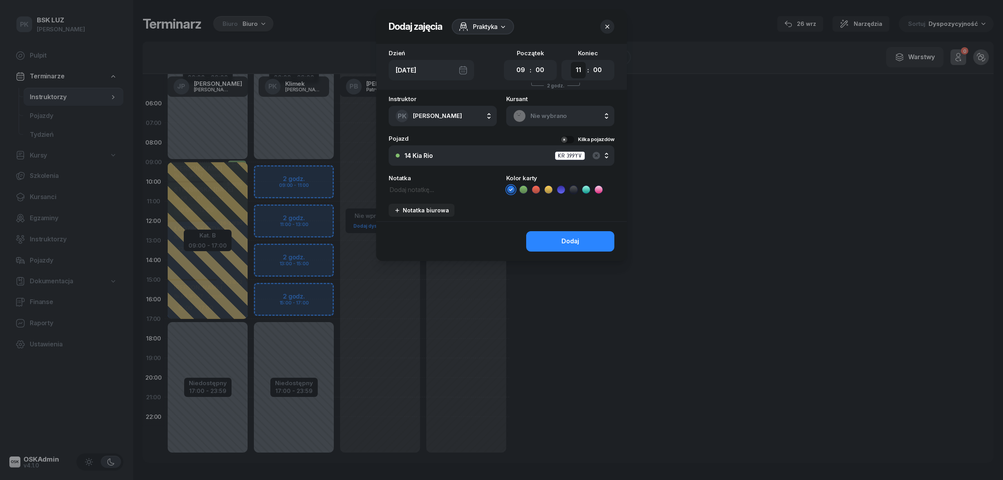
click at [574, 75] on select "00 01 02 03 04 05 06 07 08 09 10 11 12 13 14 15 16 17 18 19 20 21 22 23" at bounding box center [578, 70] width 15 height 16
select select "17"
click at [571, 62] on select "00 01 02 03 04 05 06 07 08 09 10 11 12 13 14 15 16 17 18 19 20 21 22 23" at bounding box center [578, 70] width 15 height 16
click at [485, 29] on span "Praktyka" at bounding box center [485, 26] width 25 height 9
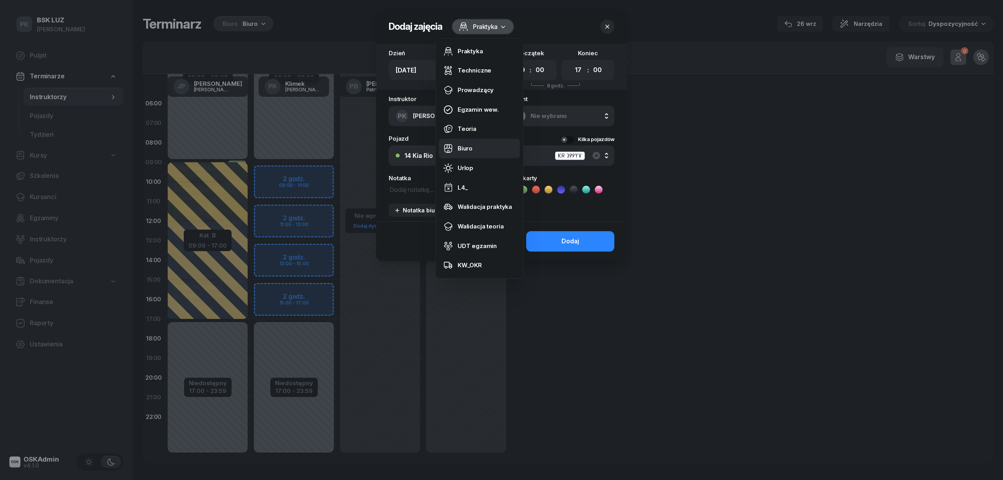
click at [475, 145] on link "Biuro" at bounding box center [479, 149] width 81 height 20
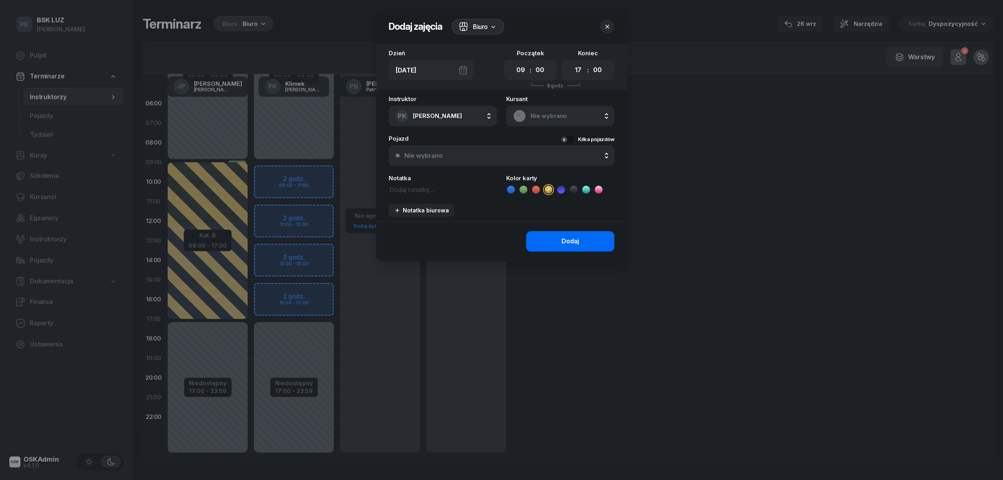
click at [563, 240] on div "Dodaj" at bounding box center [571, 241] width 18 height 10
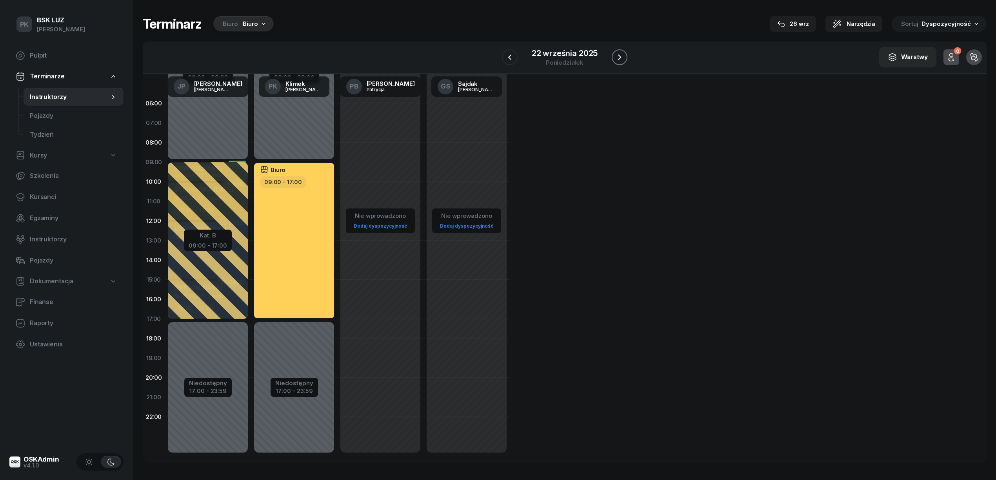
click at [623, 55] on icon "button" at bounding box center [619, 57] width 9 height 9
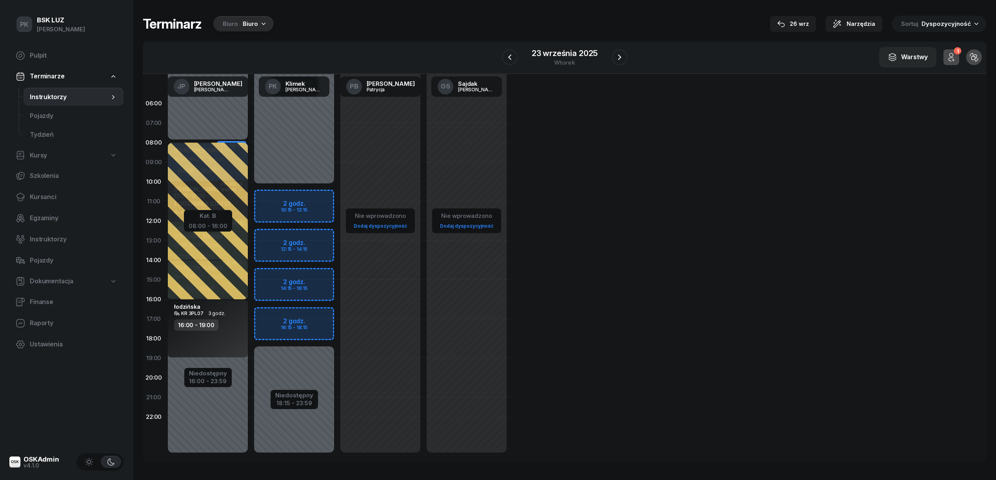
click at [304, 198] on div "Niedostępny 00:00 - 10:15 Niedostępny 18:15 - 23:59 2 godz. 10:15 - 12:15 2 god…" at bounding box center [294, 280] width 86 height 372
select select "10"
select select "12"
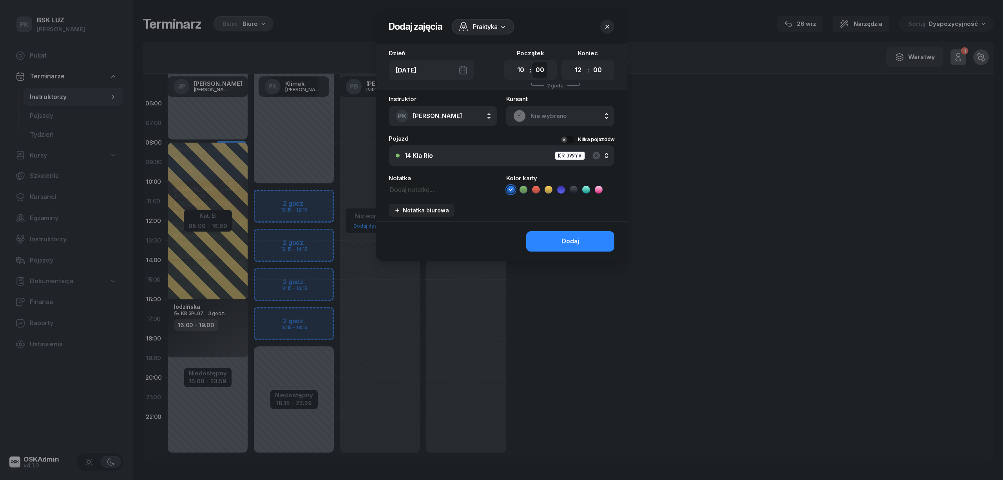
drag, startPoint x: 539, startPoint y: 65, endPoint x: 539, endPoint y: 70, distance: 4.8
click at [539, 65] on select "00 05 10 15 20 25 30 35 40 45 50 55" at bounding box center [540, 70] width 15 height 16
select select "15"
click at [533, 62] on select "00 05 10 15 20 25 30 35 40 45 50 55" at bounding box center [540, 70] width 15 height 16
drag, startPoint x: 575, startPoint y: 71, endPoint x: 575, endPoint y: 77, distance: 5.5
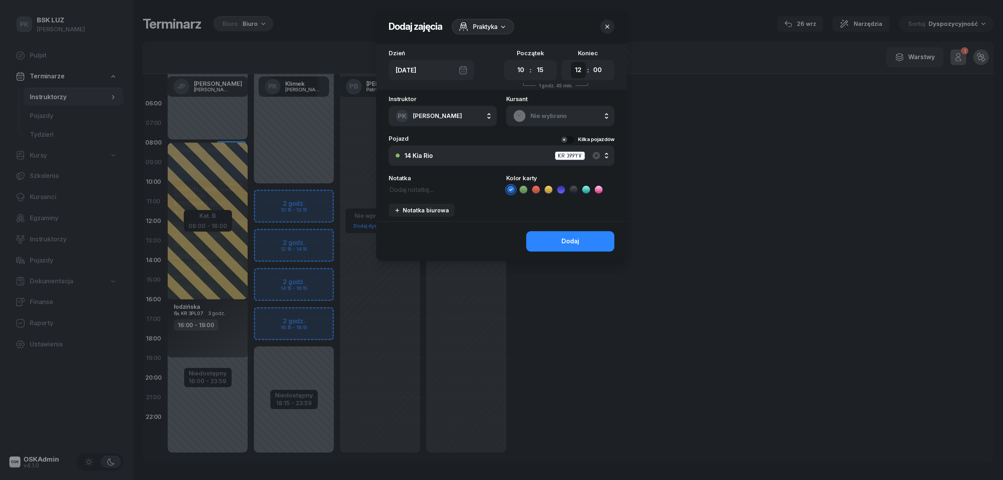
click at [575, 71] on select "00 01 02 03 04 05 06 07 08 09 10 11 12 13 14 15 16 17 18 19 20 21 22 23" at bounding box center [578, 70] width 15 height 16
select select "18"
click at [571, 62] on select "00 01 02 03 04 05 06 07 08 09 10 11 12 13 14 15 16 17 18 19 20 21 22 23" at bounding box center [578, 70] width 15 height 16
drag, startPoint x: 595, startPoint y: 73, endPoint x: 593, endPoint y: 77, distance: 4.5
click at [595, 73] on select "00 05 10 15 20 25 30 35 40 45 50 55" at bounding box center [597, 70] width 15 height 16
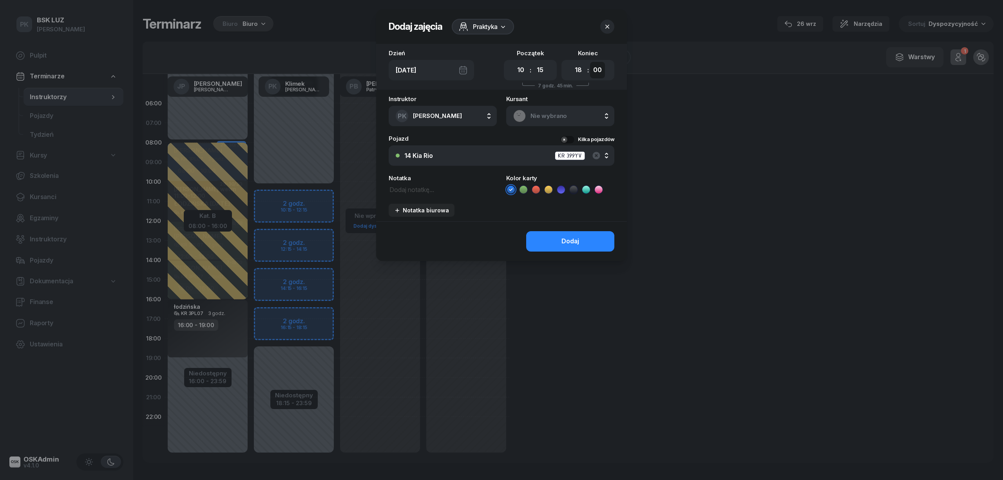
select select "15"
click at [590, 62] on select "00 05 10 15 20 25 30 35 40 45 50 55" at bounding box center [597, 70] width 15 height 16
click at [479, 27] on span "Praktyka" at bounding box center [485, 26] width 25 height 9
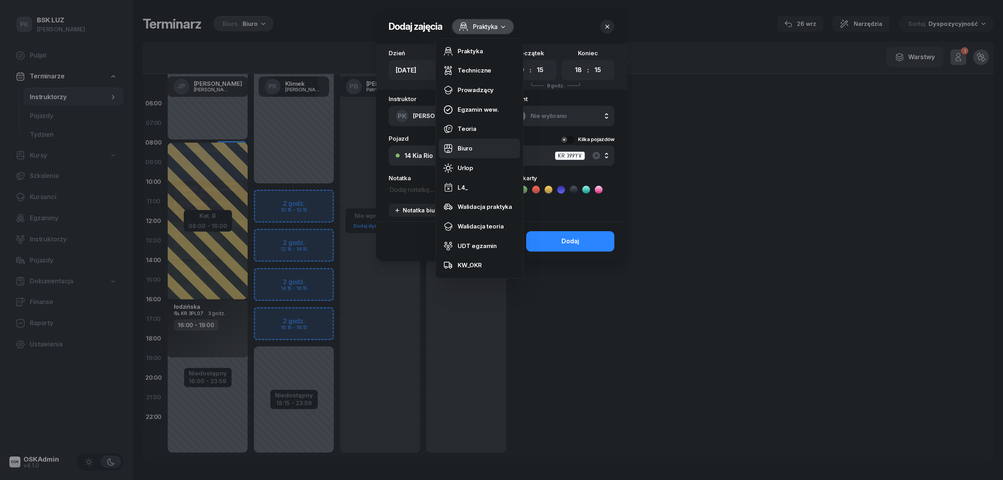
click at [469, 147] on div "Biuro" at bounding box center [465, 148] width 15 height 10
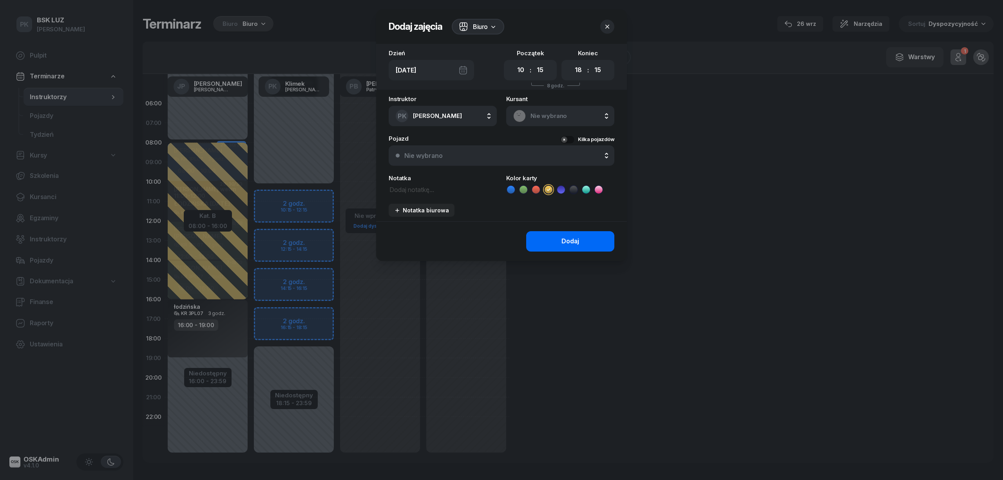
click at [577, 237] on div "Dodaj" at bounding box center [571, 241] width 18 height 10
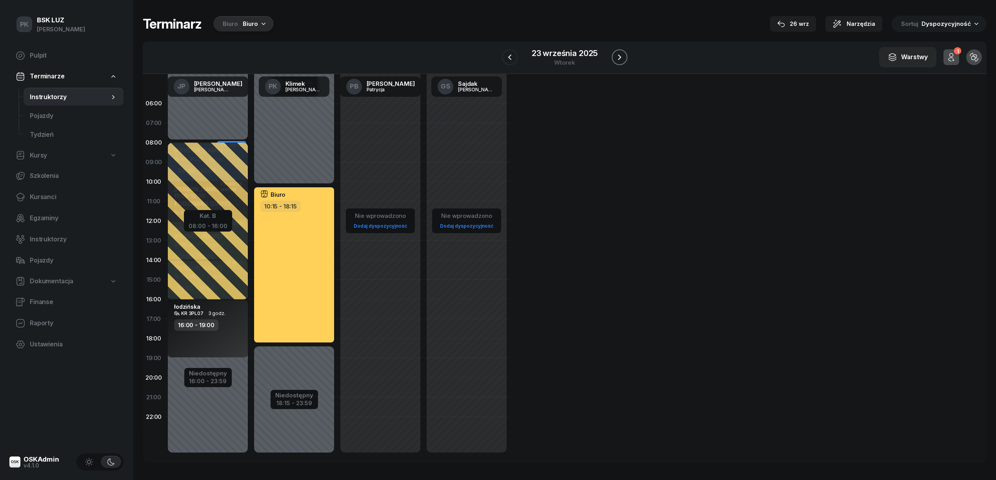
click at [620, 62] on button "button" at bounding box center [619, 57] width 16 height 16
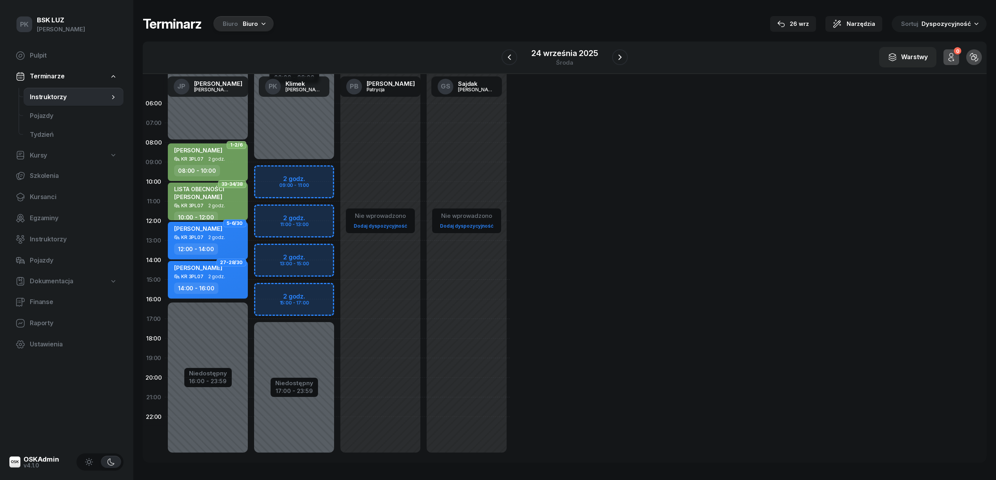
click at [323, 170] on div "Niedostępny 00:00 - 09:00 Niedostępny 17:00 - 23:59 2 godz. 09:00 - 11:00 2 god…" at bounding box center [294, 280] width 86 height 372
select select "09"
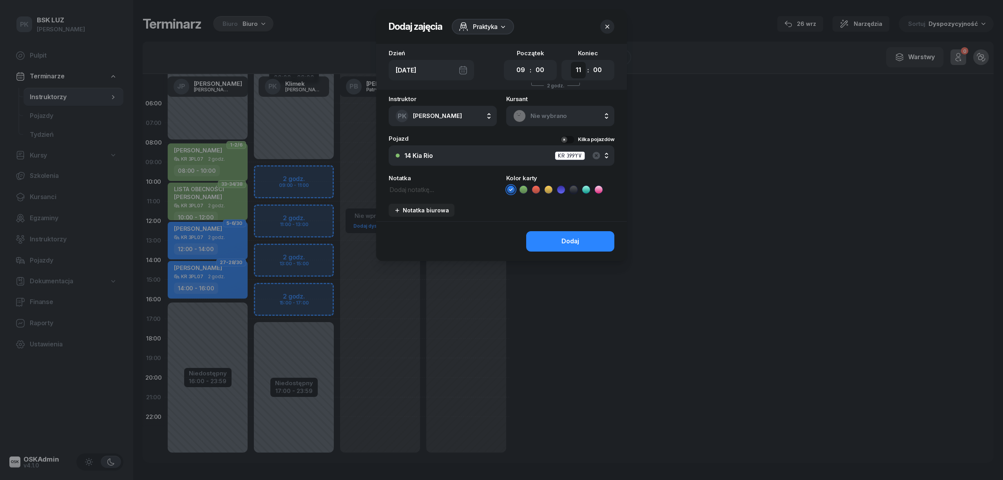
click at [584, 69] on select "00 01 02 03 04 05 06 07 08 09 10 11 12 13 14 15 16 17 18 19 20 21 22 23" at bounding box center [578, 70] width 15 height 16
select select "17"
click at [571, 62] on select "00 01 02 03 04 05 06 07 08 09 10 11 12 13 14 15 16 17 18 19 20 21 22 23" at bounding box center [578, 70] width 15 height 16
click at [552, 190] on icon at bounding box center [549, 190] width 8 height 8
click at [488, 24] on span "Praktyka" at bounding box center [485, 26] width 25 height 9
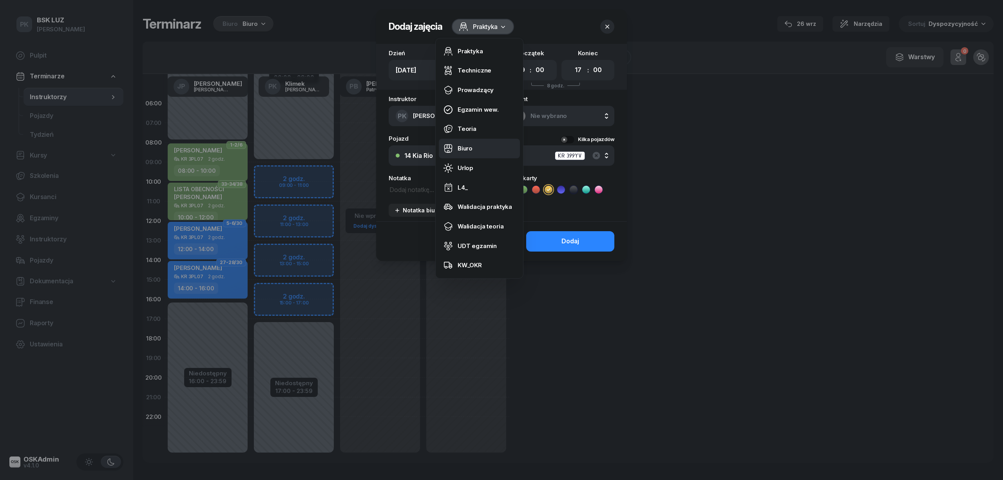
click at [476, 146] on link "Biuro" at bounding box center [479, 149] width 81 height 20
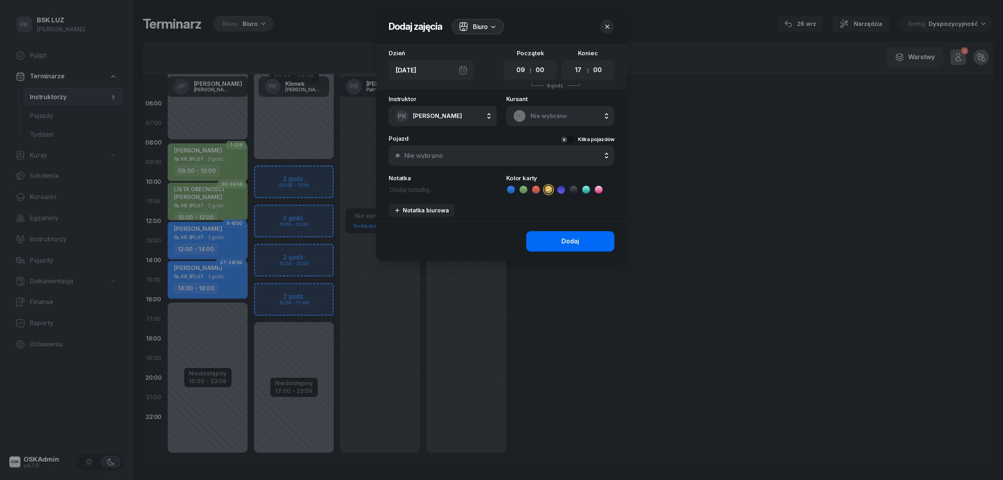
click at [549, 237] on button "Dodaj" at bounding box center [570, 241] width 88 height 20
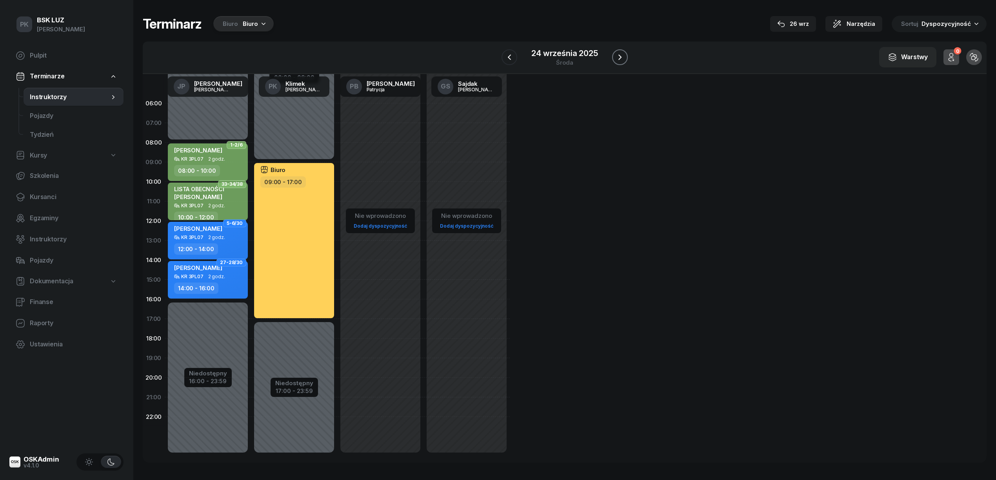
click at [618, 58] on icon "button" at bounding box center [619, 57] width 9 height 9
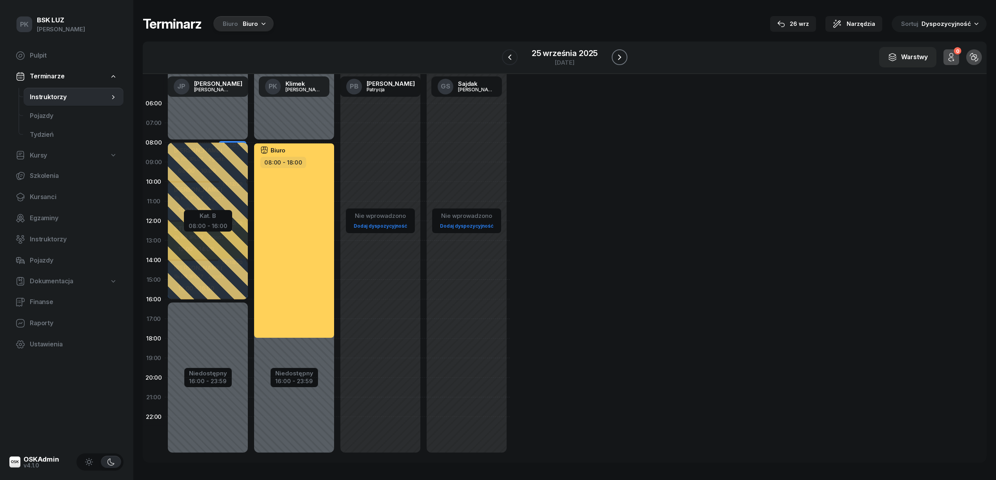
click at [618, 58] on icon "button" at bounding box center [619, 57] width 9 height 9
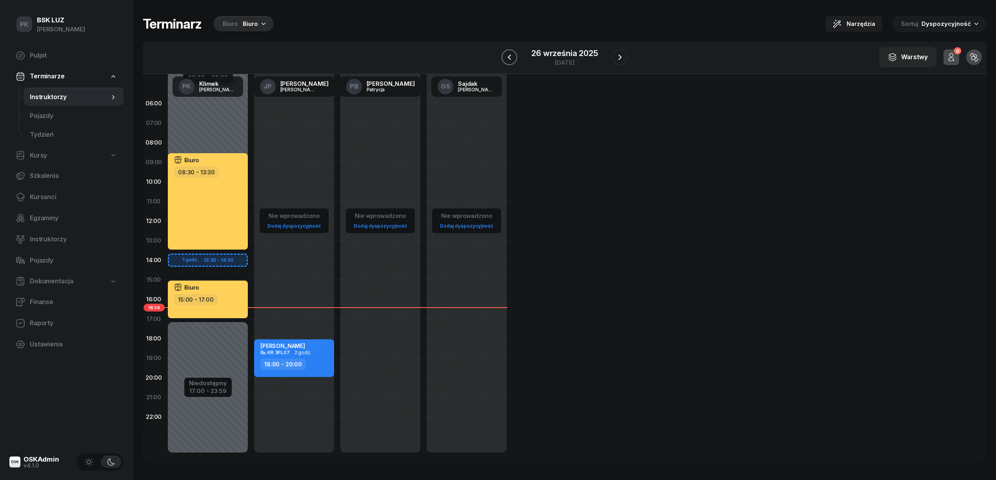
click at [512, 62] on icon "button" at bounding box center [508, 57] width 9 height 9
click at [512, 62] on icon "button" at bounding box center [509, 57] width 9 height 9
click at [512, 62] on icon "button" at bounding box center [508, 57] width 9 height 9
click at [512, 62] on icon "button" at bounding box center [509, 57] width 9 height 9
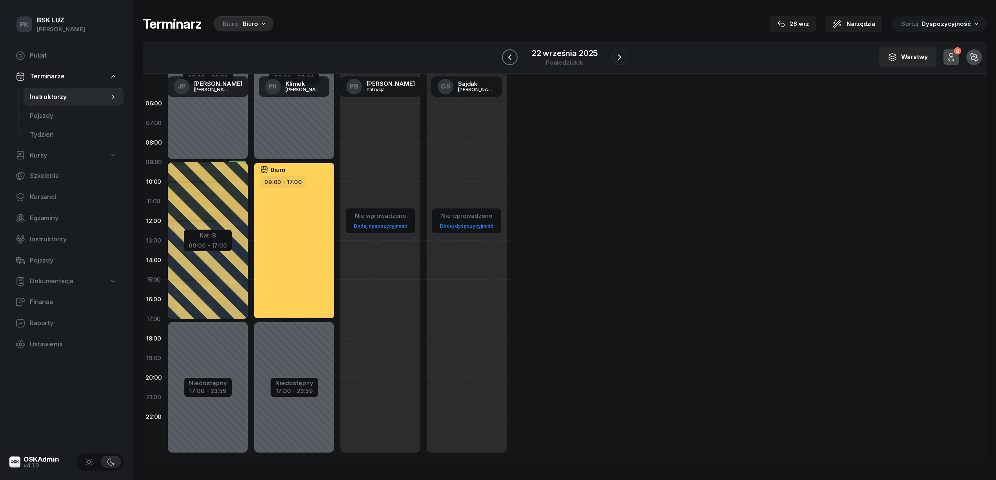
click at [512, 62] on icon "button" at bounding box center [509, 57] width 9 height 9
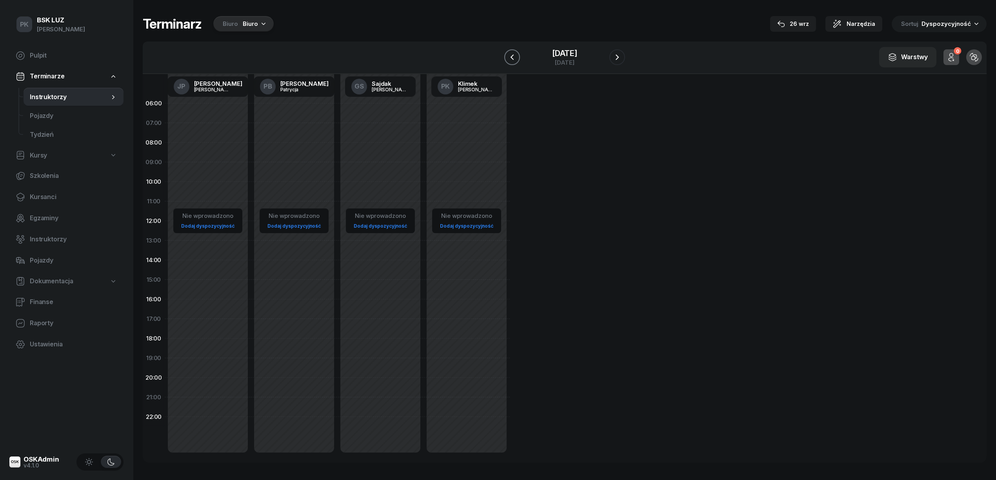
click at [512, 62] on icon "button" at bounding box center [511, 57] width 9 height 9
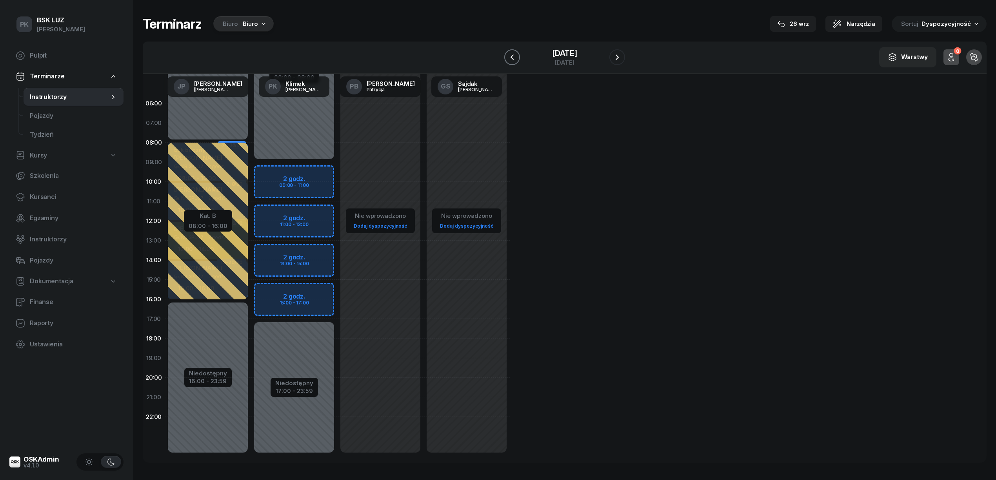
click at [512, 62] on icon "button" at bounding box center [511, 57] width 9 height 9
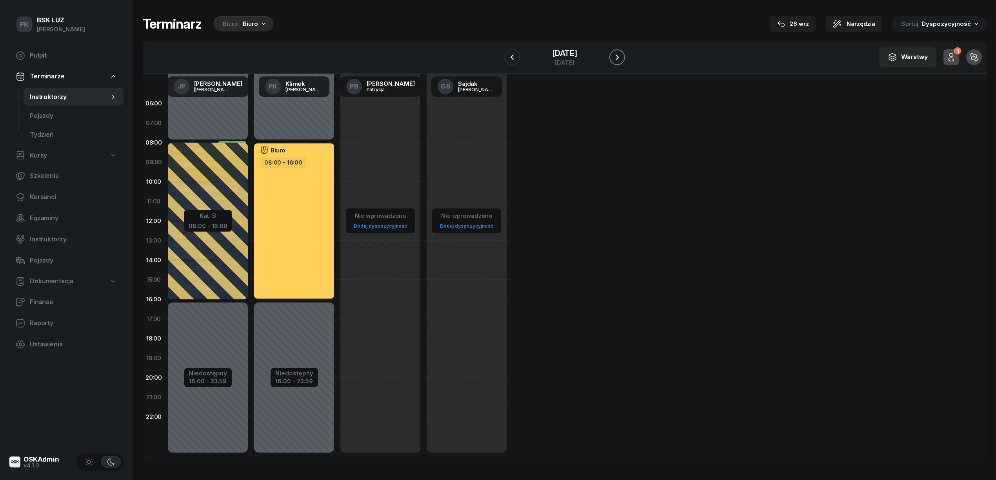
click at [615, 58] on icon "button" at bounding box center [616, 57] width 9 height 9
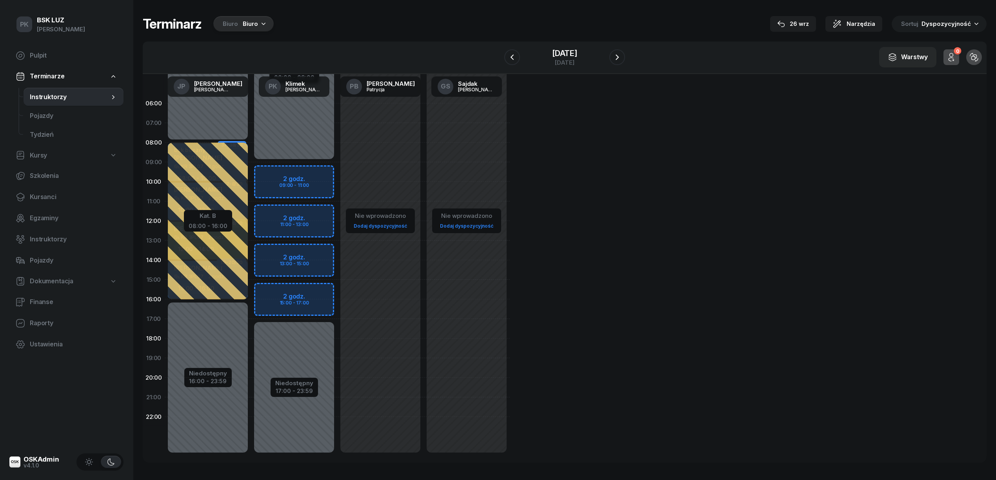
click at [323, 174] on div "Niedostępny 00:00 - 09:00 Niedostępny 17:00 - 23:59 2 godz. 09:00 - 11:00 2 god…" at bounding box center [294, 280] width 86 height 372
select select "09"
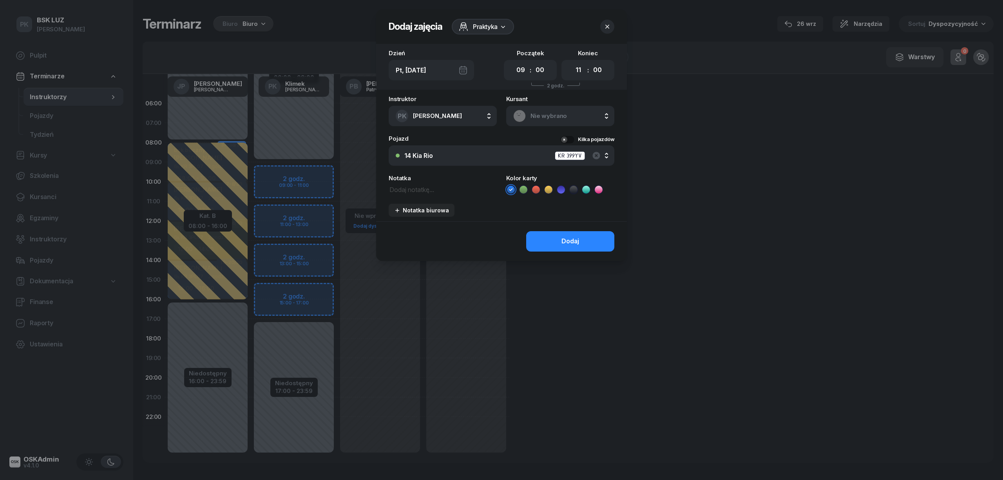
drag, startPoint x: 582, startPoint y: 72, endPoint x: 567, endPoint y: 76, distance: 15.3
click at [582, 72] on select "00 01 02 03 04 05 06 07 08 09 10 11 12 13 14 15 16 17 18 19 20 21 22 23" at bounding box center [578, 70] width 15 height 16
select select "17"
click at [571, 62] on select "00 01 02 03 04 05 06 07 08 09 10 11 12 13 14 15 16 17 18 19 20 21 22 23" at bounding box center [578, 70] width 15 height 16
click at [474, 27] on span "Praktyka" at bounding box center [485, 26] width 25 height 9
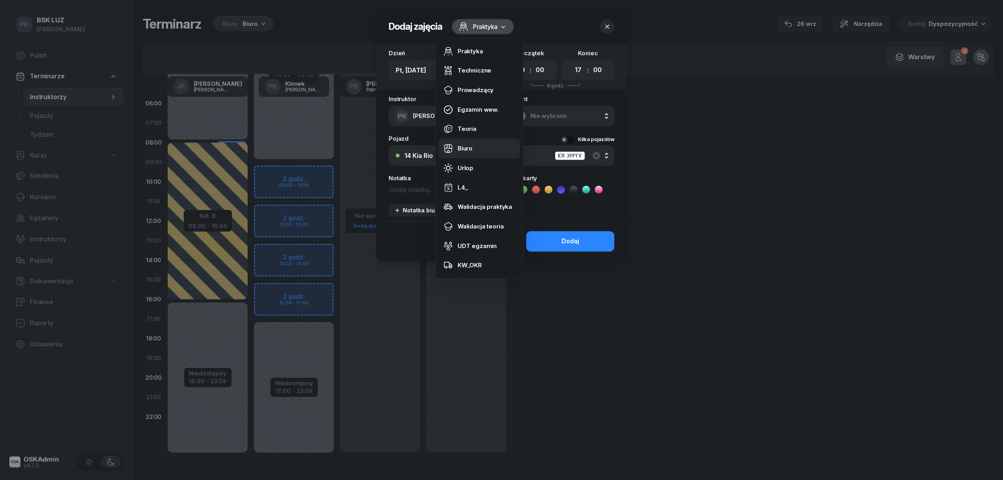
click at [472, 145] on div "Biuro" at bounding box center [465, 148] width 15 height 10
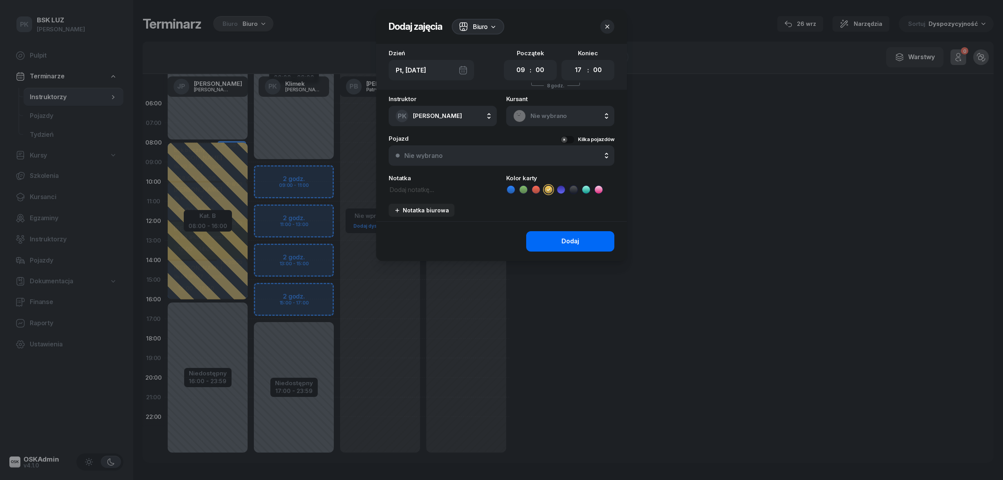
click at [563, 241] on div "Dodaj" at bounding box center [571, 241] width 18 height 10
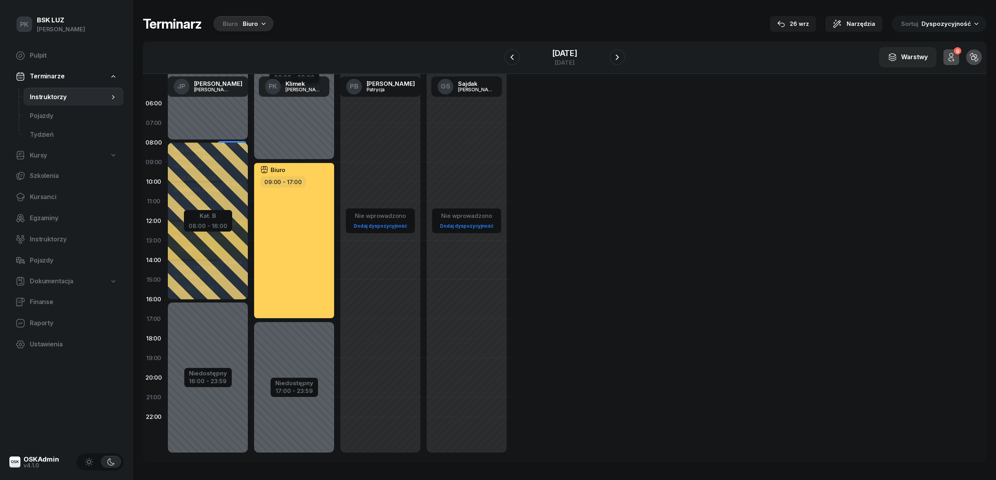
click at [601, 279] on div "06:00 07:00 08:00 09:00 10:00 11:00 12:00 13:00 14:00 15:00 16:00 17:00 18:00 1…" at bounding box center [564, 268] width 843 height 389
